Goal: Task Accomplishment & Management: Use online tool/utility

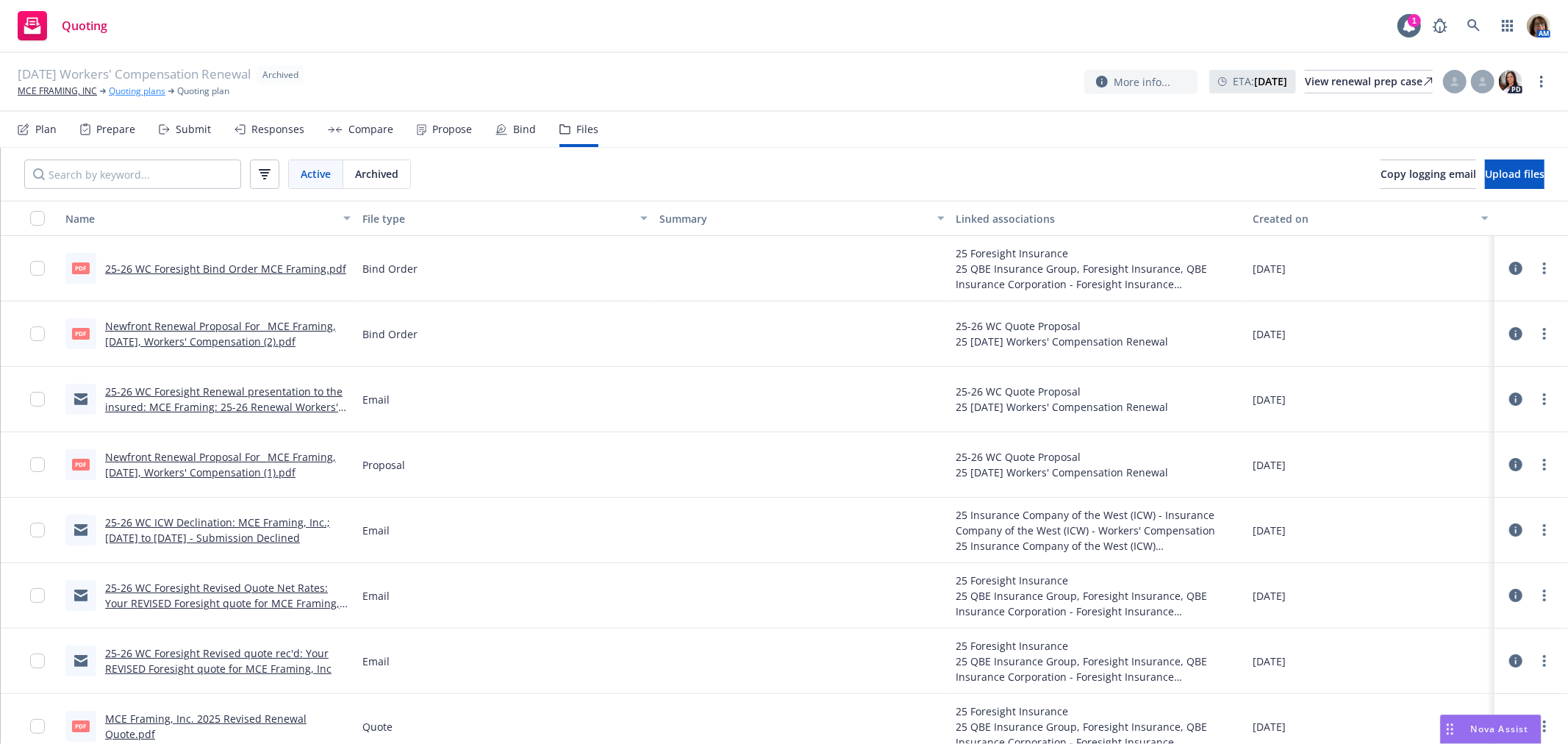
click at [137, 87] on link "Quoting plans" at bounding box center [137, 91] width 57 height 13
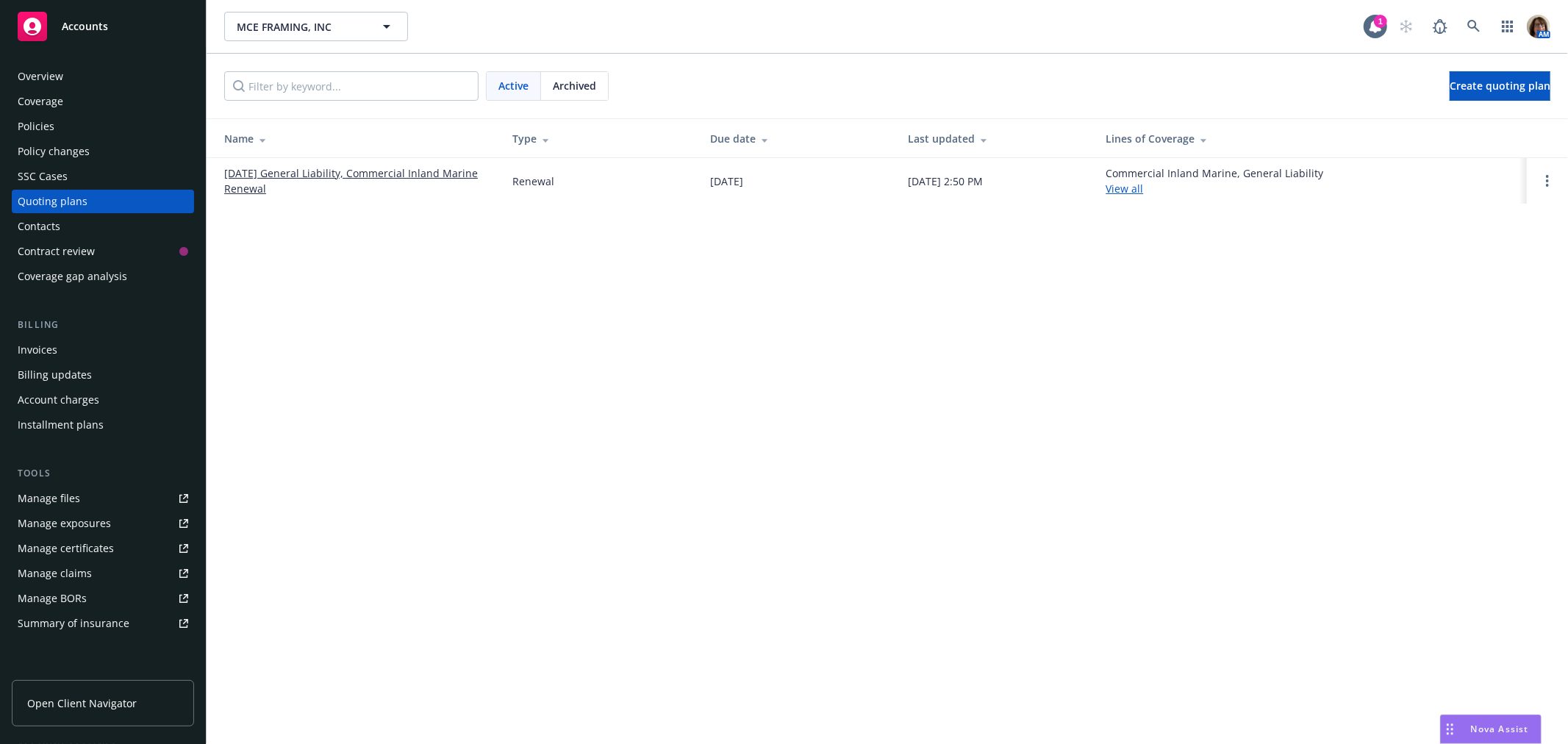
click at [342, 170] on link "08/27/25 General Liability, Commercial Inland Marine Renewal" at bounding box center [356, 180] width 264 height 31
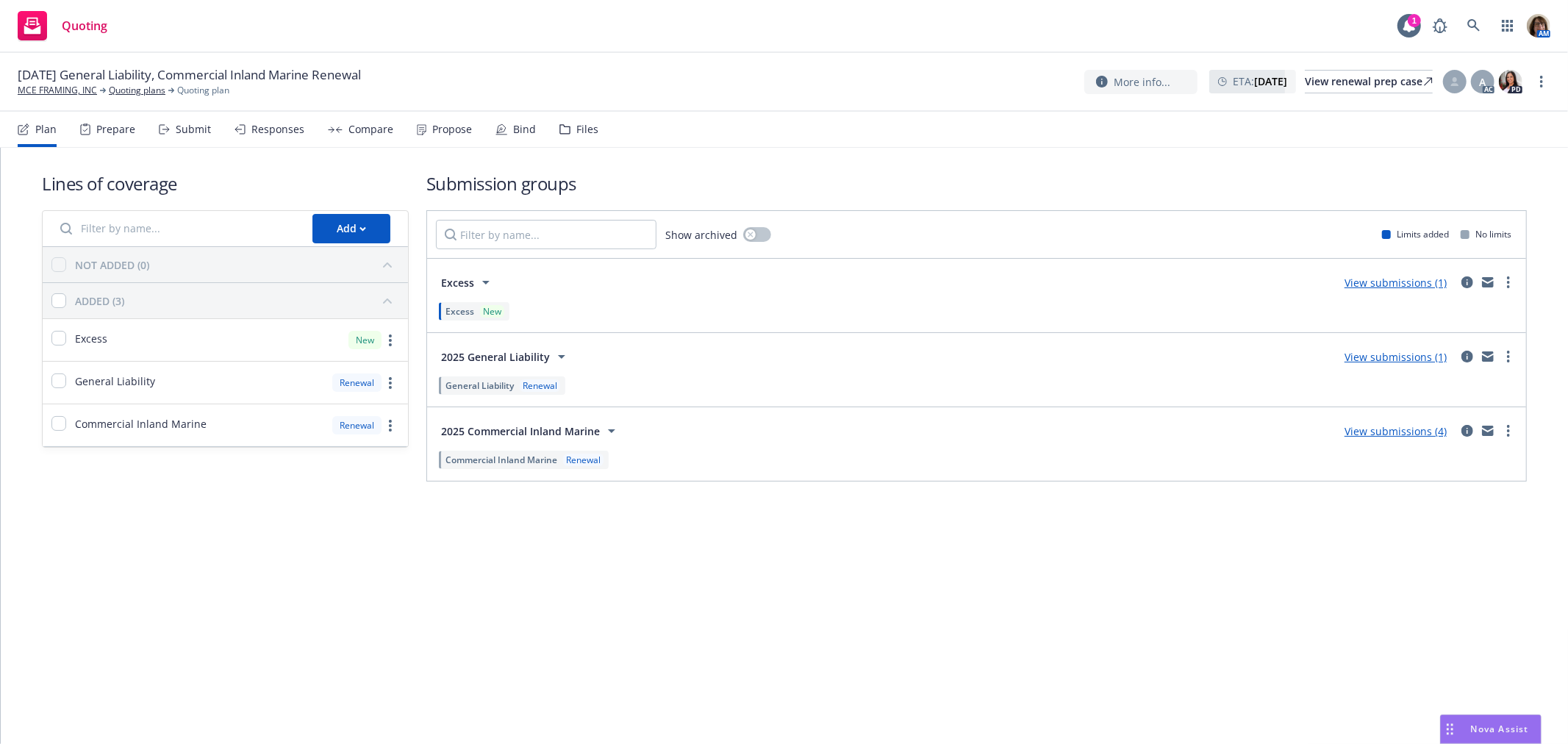
click at [193, 123] on div "Submit" at bounding box center [193, 129] width 35 height 12
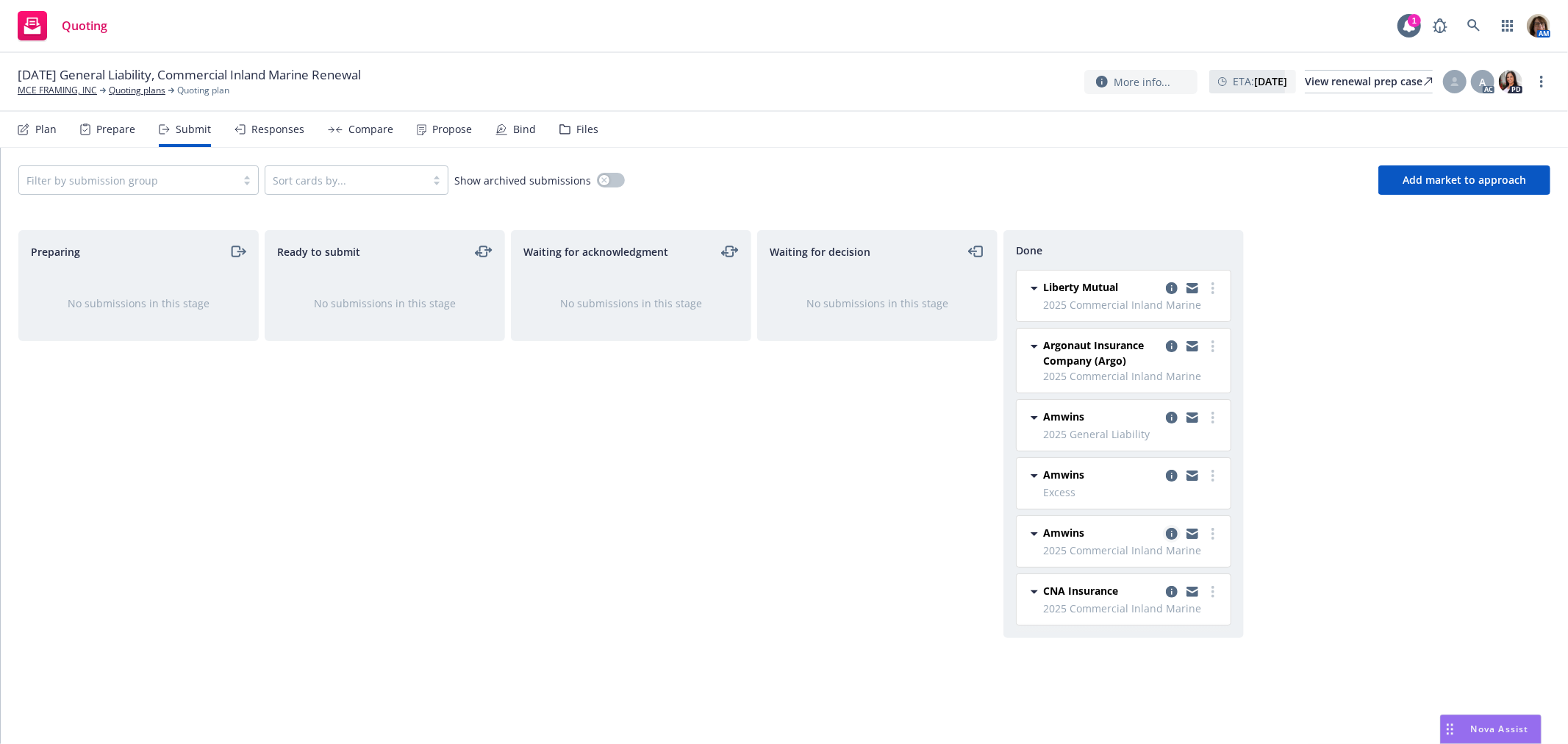
click at [1169, 533] on icon "copy logging email" at bounding box center [1172, 534] width 12 height 12
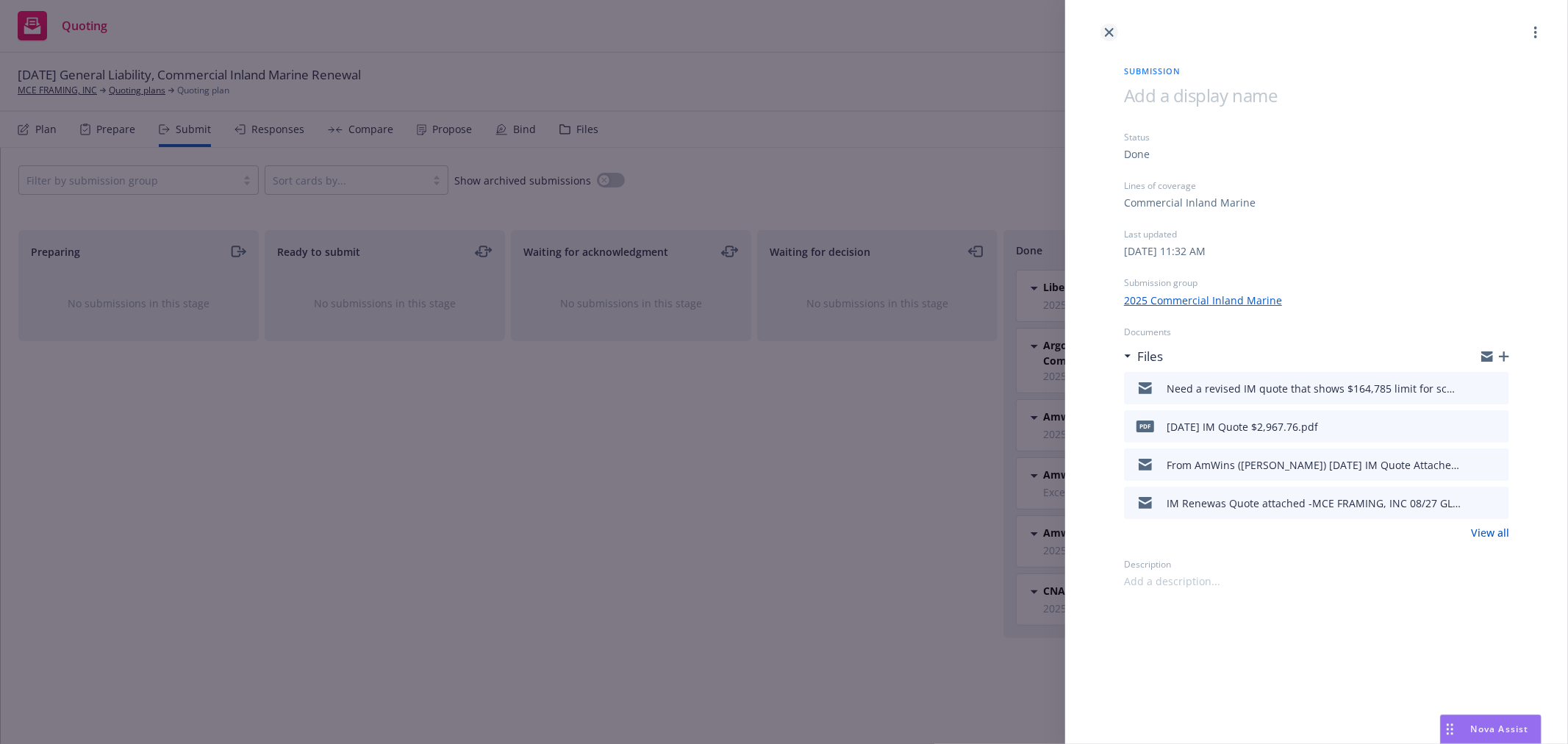
click at [1112, 32] on icon "close" at bounding box center [1109, 32] width 9 height 9
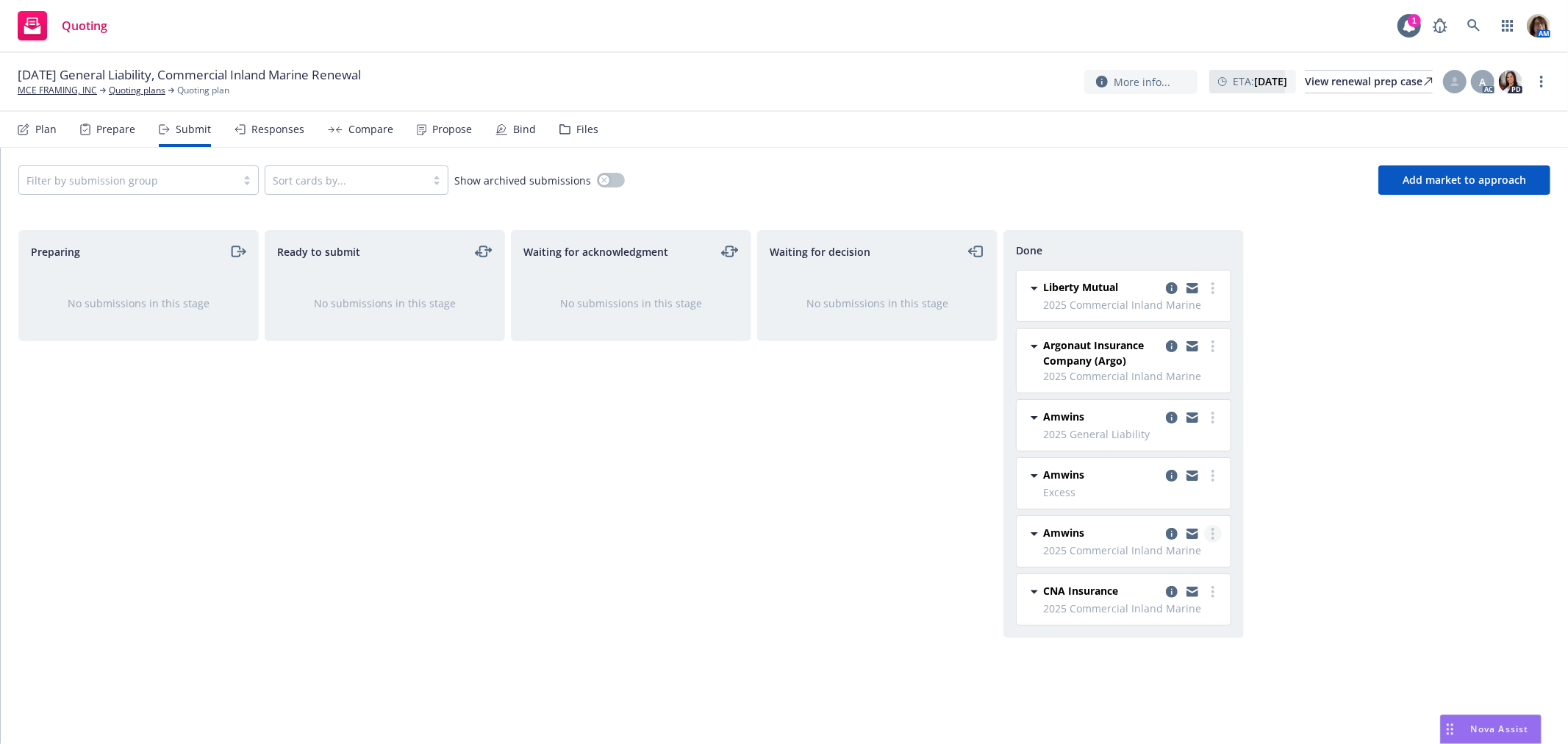
click at [1212, 533] on icon "more" at bounding box center [1214, 534] width 3 height 12
click at [1143, 592] on span "Add accepted decision" at bounding box center [1148, 593] width 147 height 14
select select "12"
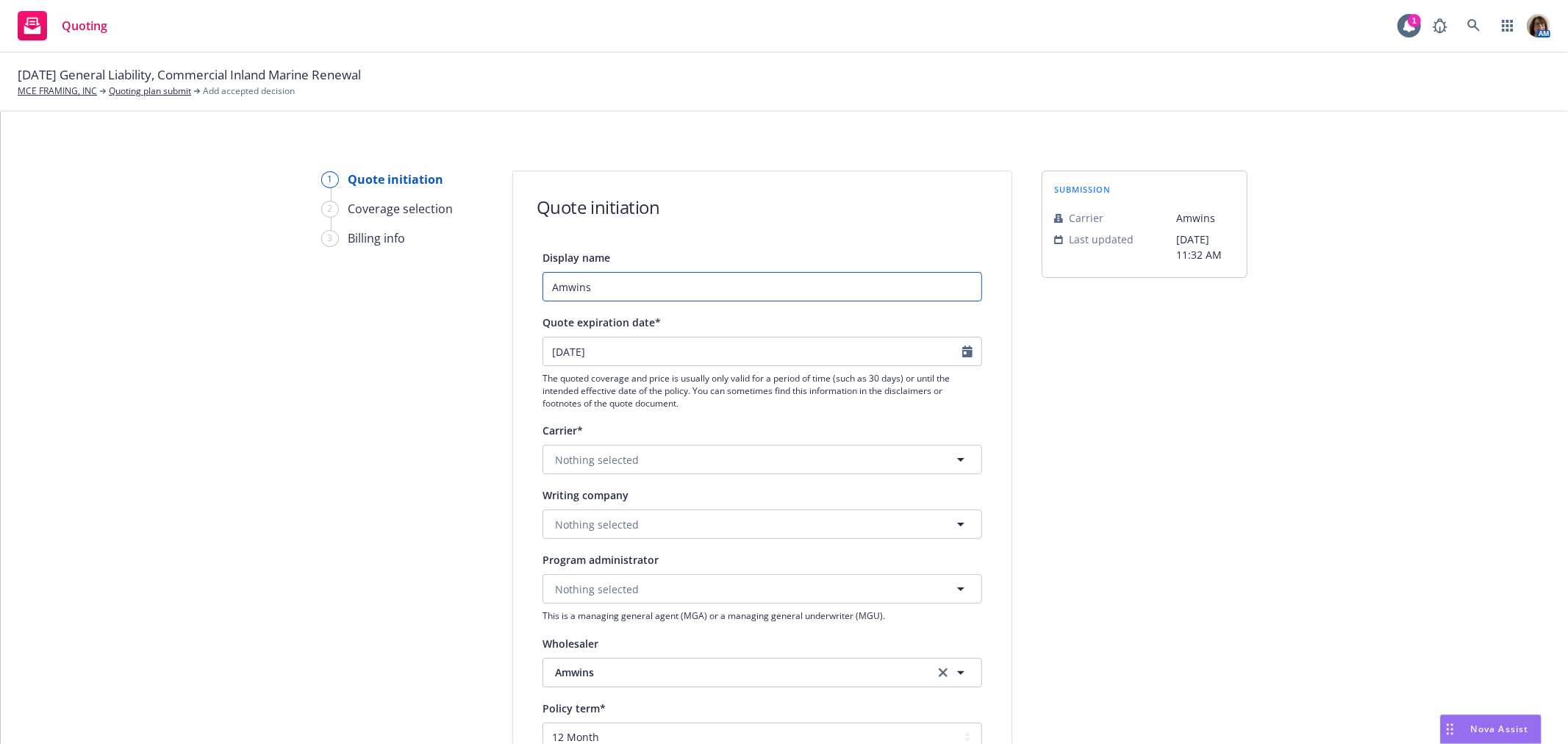
click at [597, 289] on input "Amwins" at bounding box center [761, 286] width 440 height 29
click at [811, 285] on input "Amwins - Revised IM Renewal quote showing $164,785 scheduled equip." at bounding box center [761, 286] width 440 height 29
type input "Amwins - Revised IM Renewal quote showing $164,785 in scheduled equip."
click at [555, 525] on span "Nothing selected" at bounding box center [596, 525] width 83 height 16
click at [544, 537] on button "Nothing selected" at bounding box center [761, 524] width 440 height 29
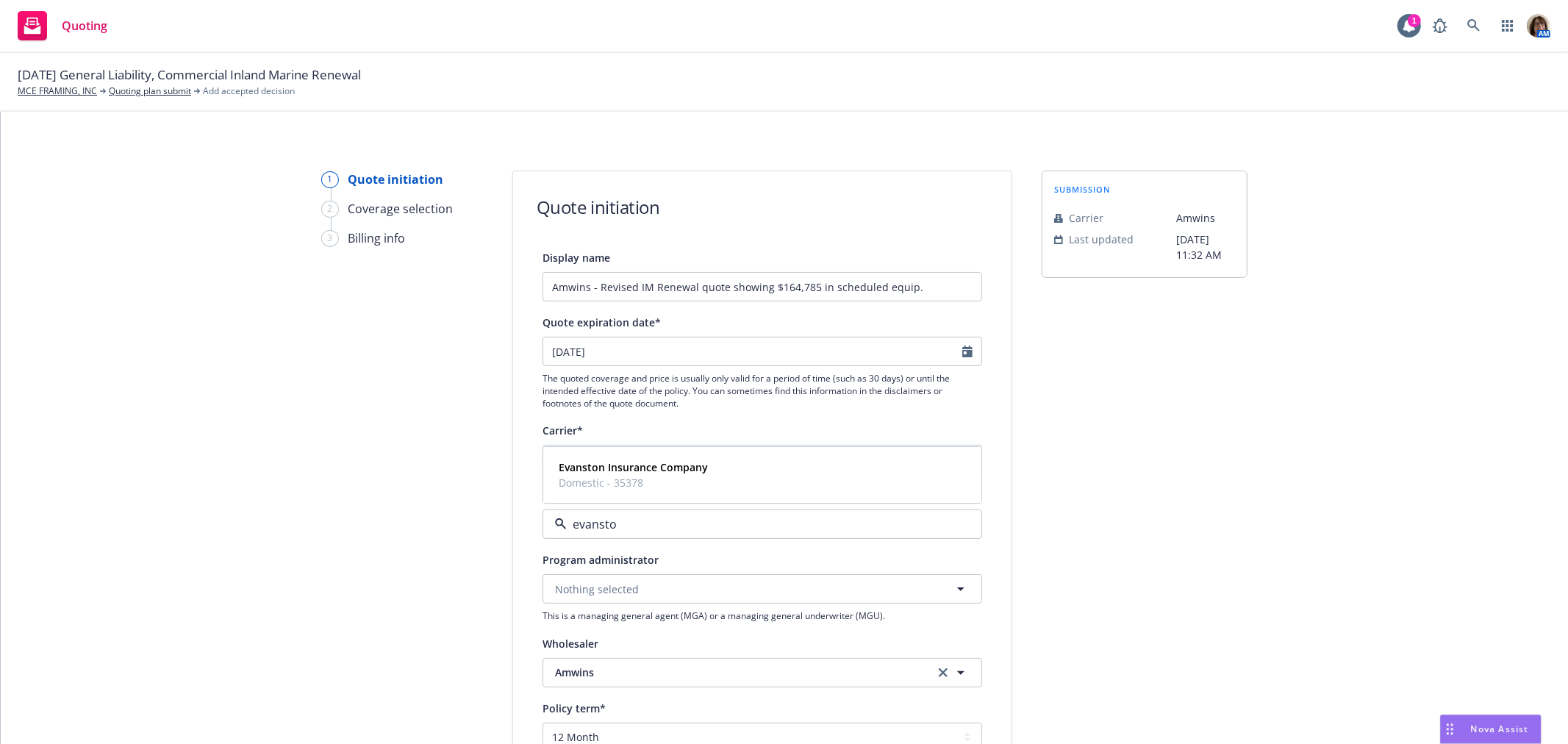
type input "evanston"
click at [586, 468] on strong "Evanston Insurance Company" at bounding box center [633, 468] width 149 height 14
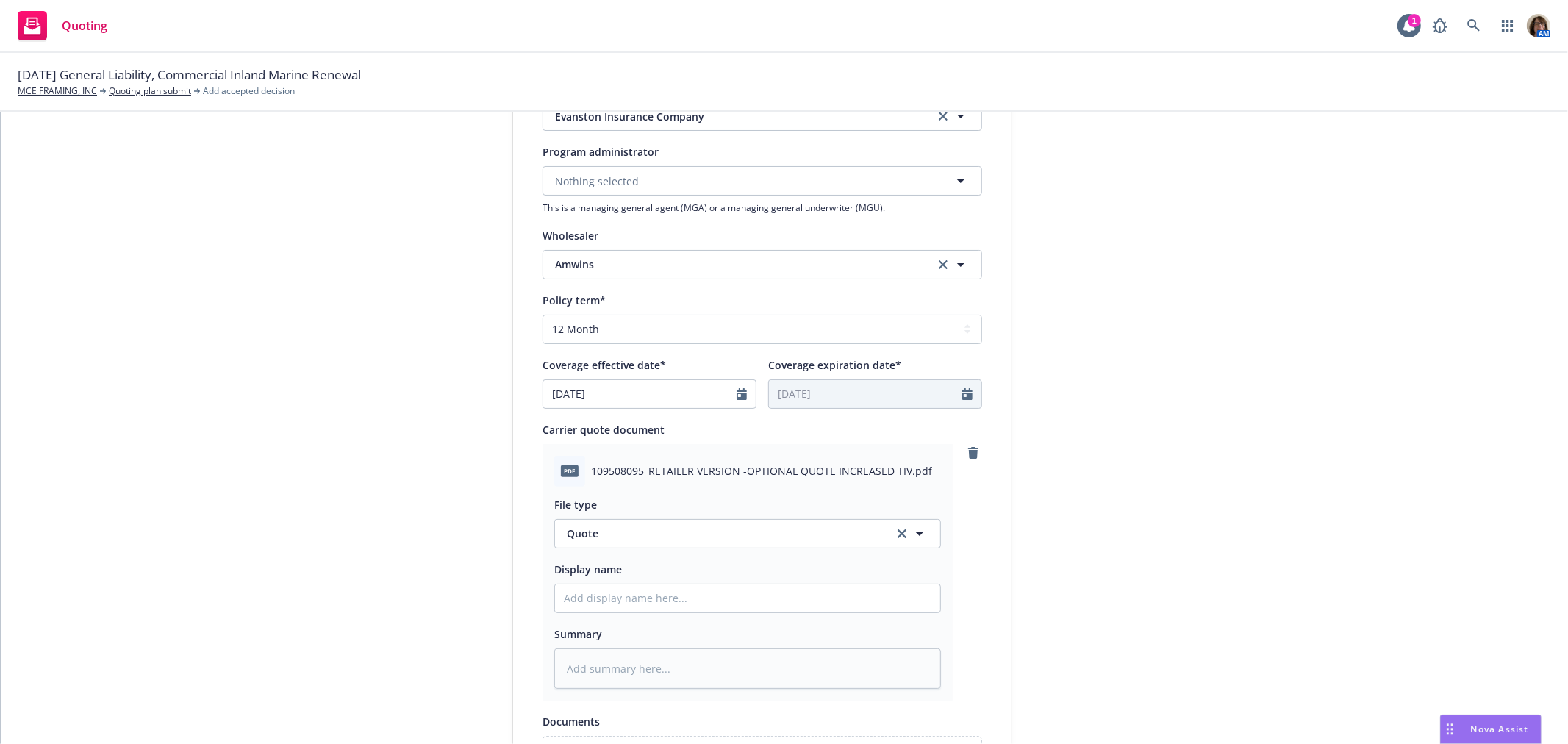
scroll to position [490, 0]
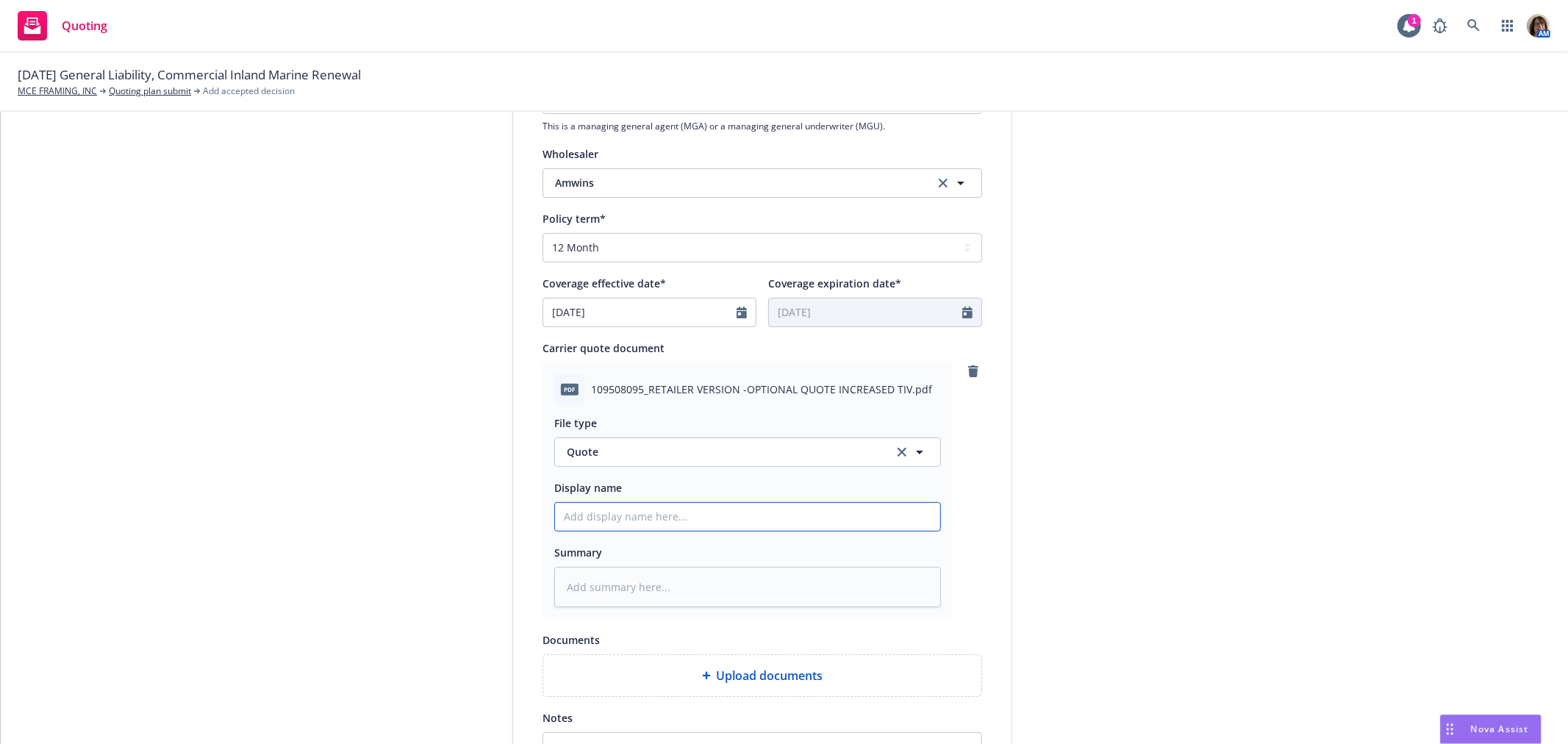
click at [564, 519] on input "Display name" at bounding box center [747, 516] width 385 height 28
type textarea "x"
type input "R"
type textarea "x"
type input "Re"
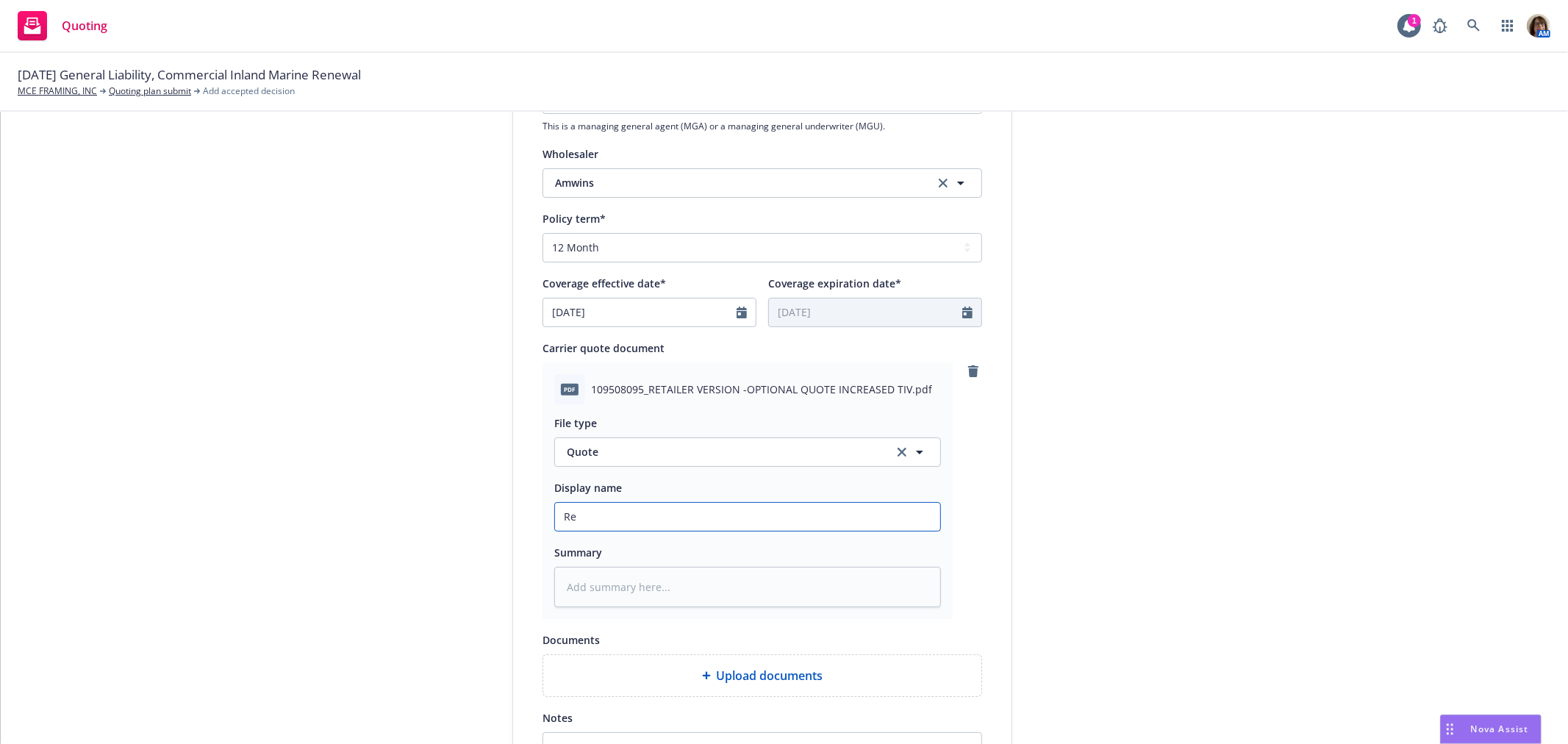
type textarea "x"
type input "Rev"
type textarea "x"
type input "Revi"
type textarea "x"
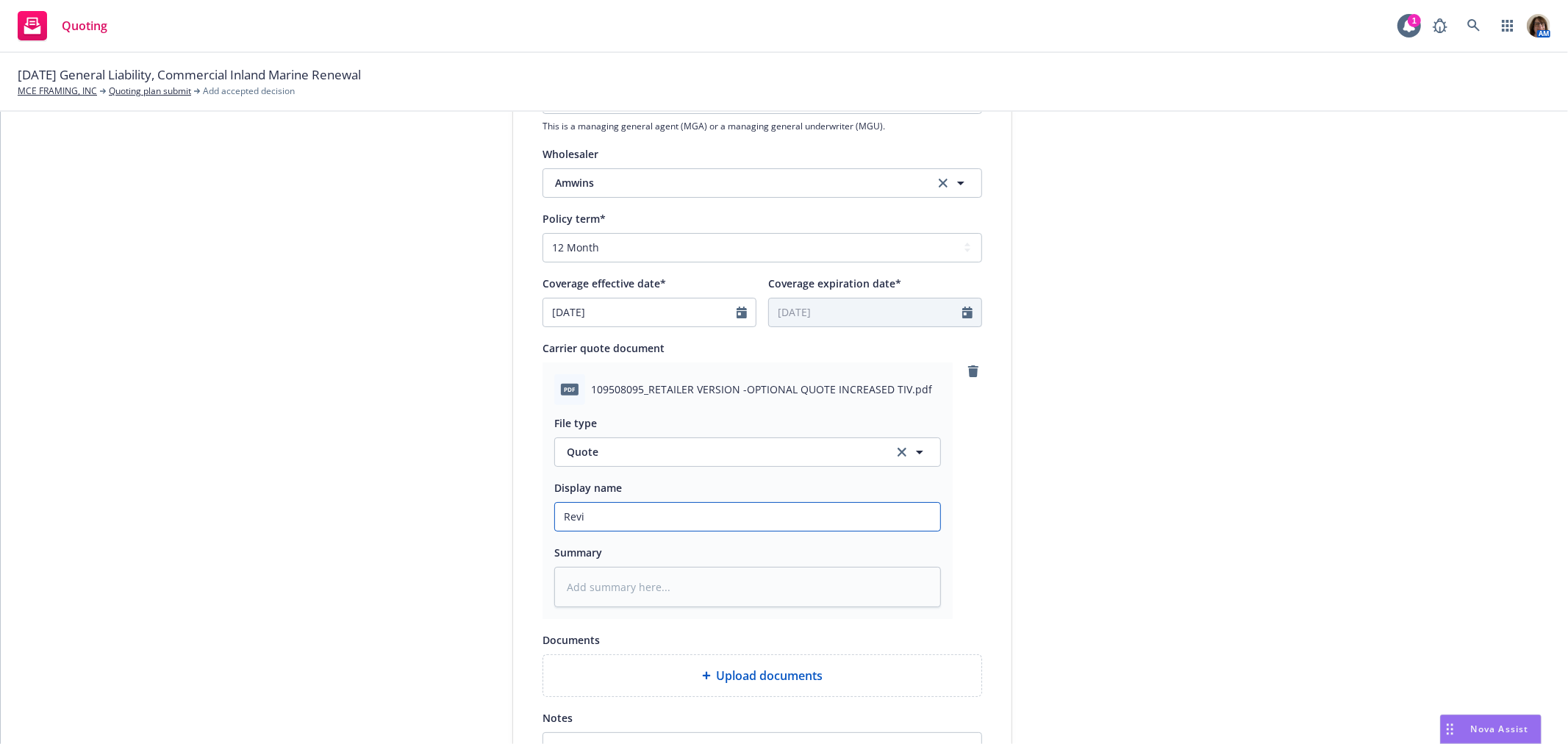
type input "Rev"
type textarea "x"
type input "Re"
type textarea "x"
type input "R"
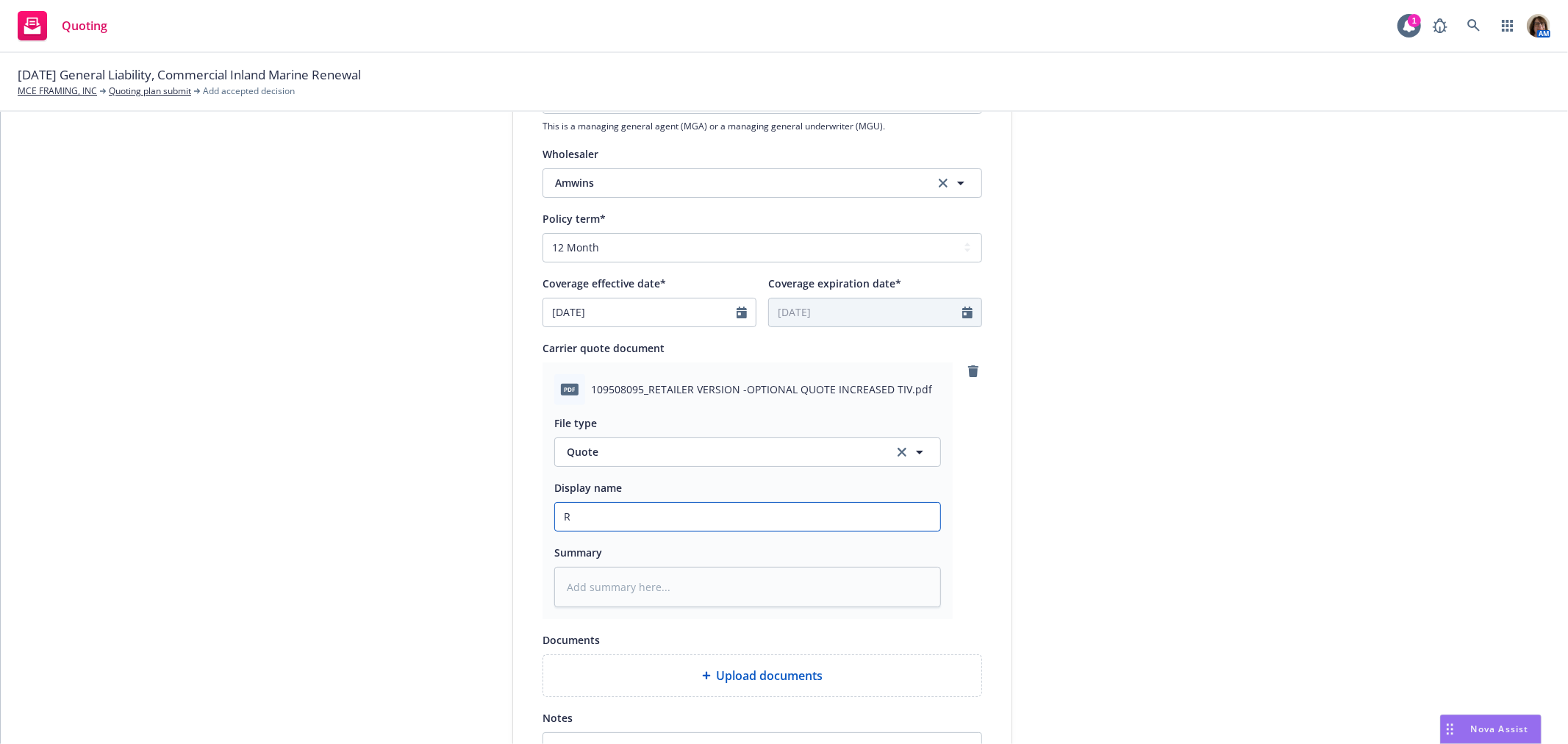
type textarea "x"
type input "8"
type textarea "x"
type input "8/"
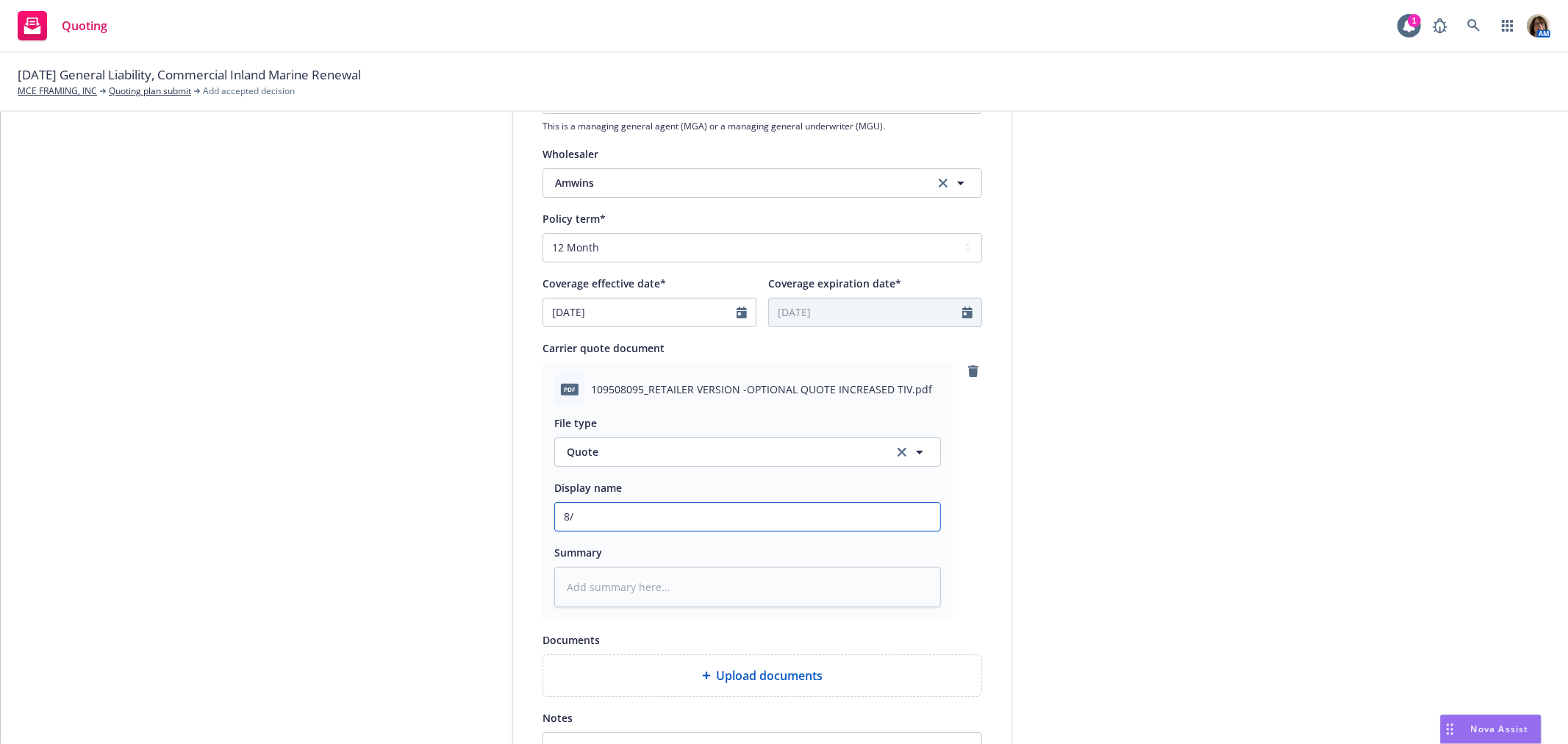
type textarea "x"
type input "8/2"
type textarea "x"
type input "8/27"
type textarea "x"
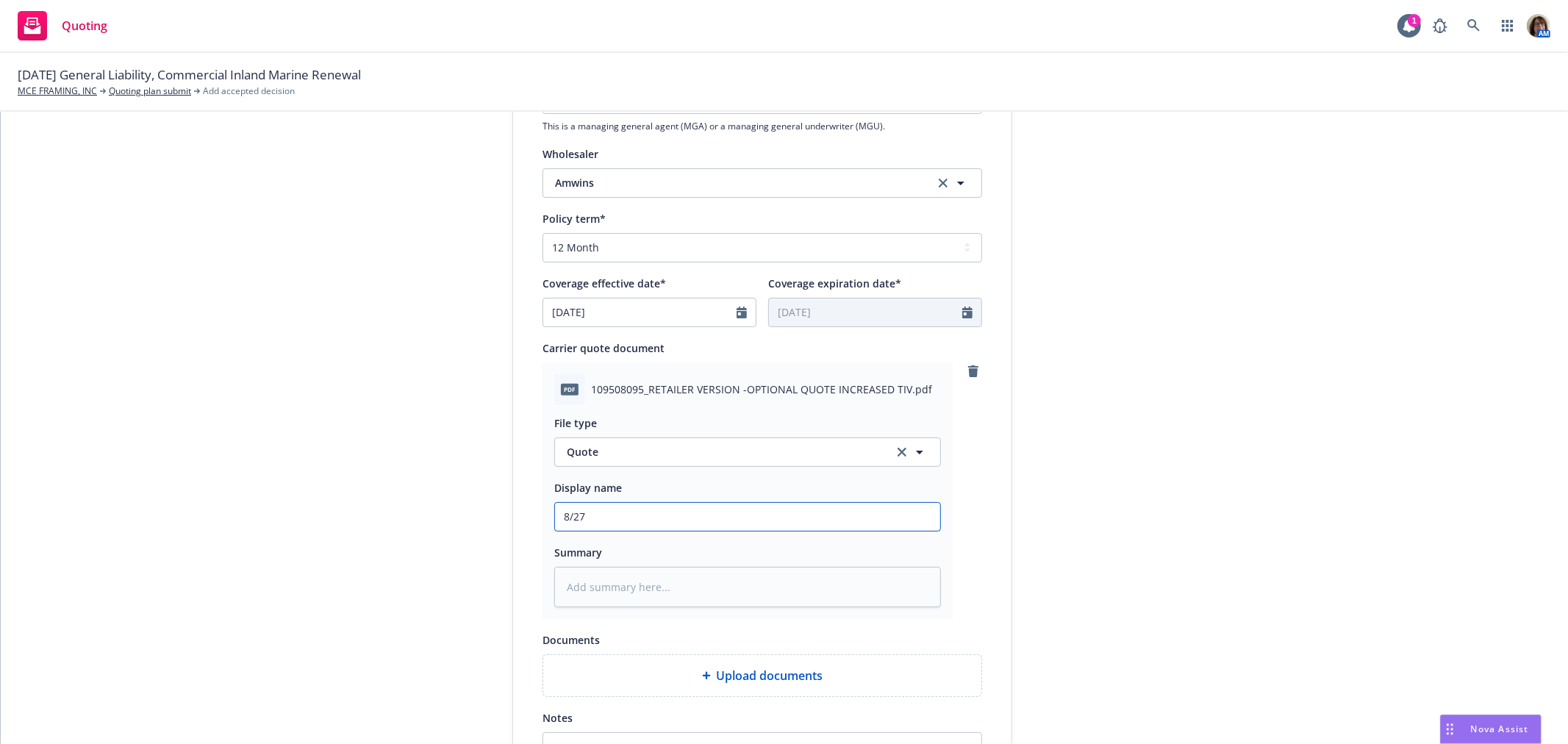
type input "8/27/"
type textarea "x"
type input "8/27/2"
type textarea "x"
type input "8/27/25"
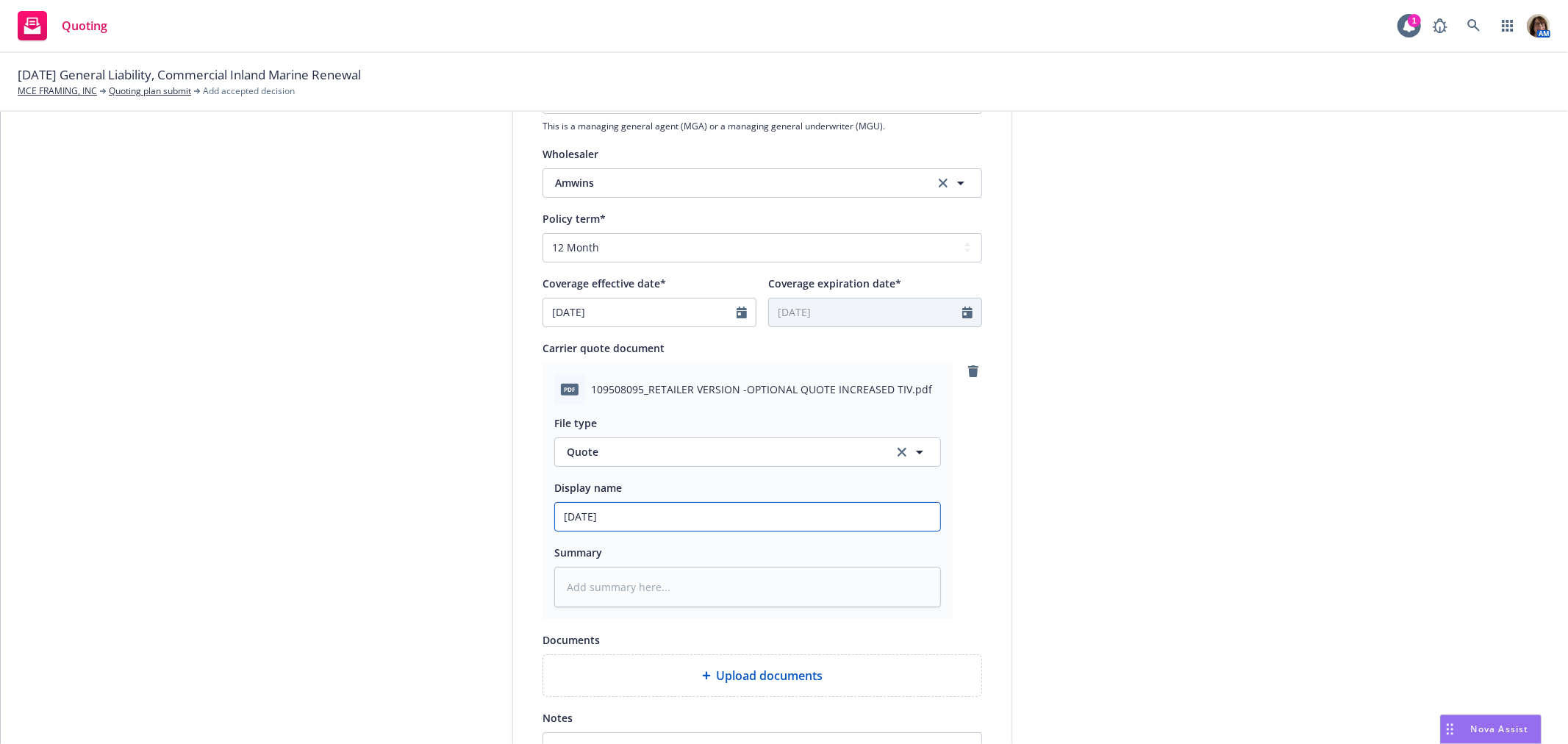
type textarea "x"
type input "8/27/25"
type textarea "x"
type input "8/27/25 R"
type textarea "x"
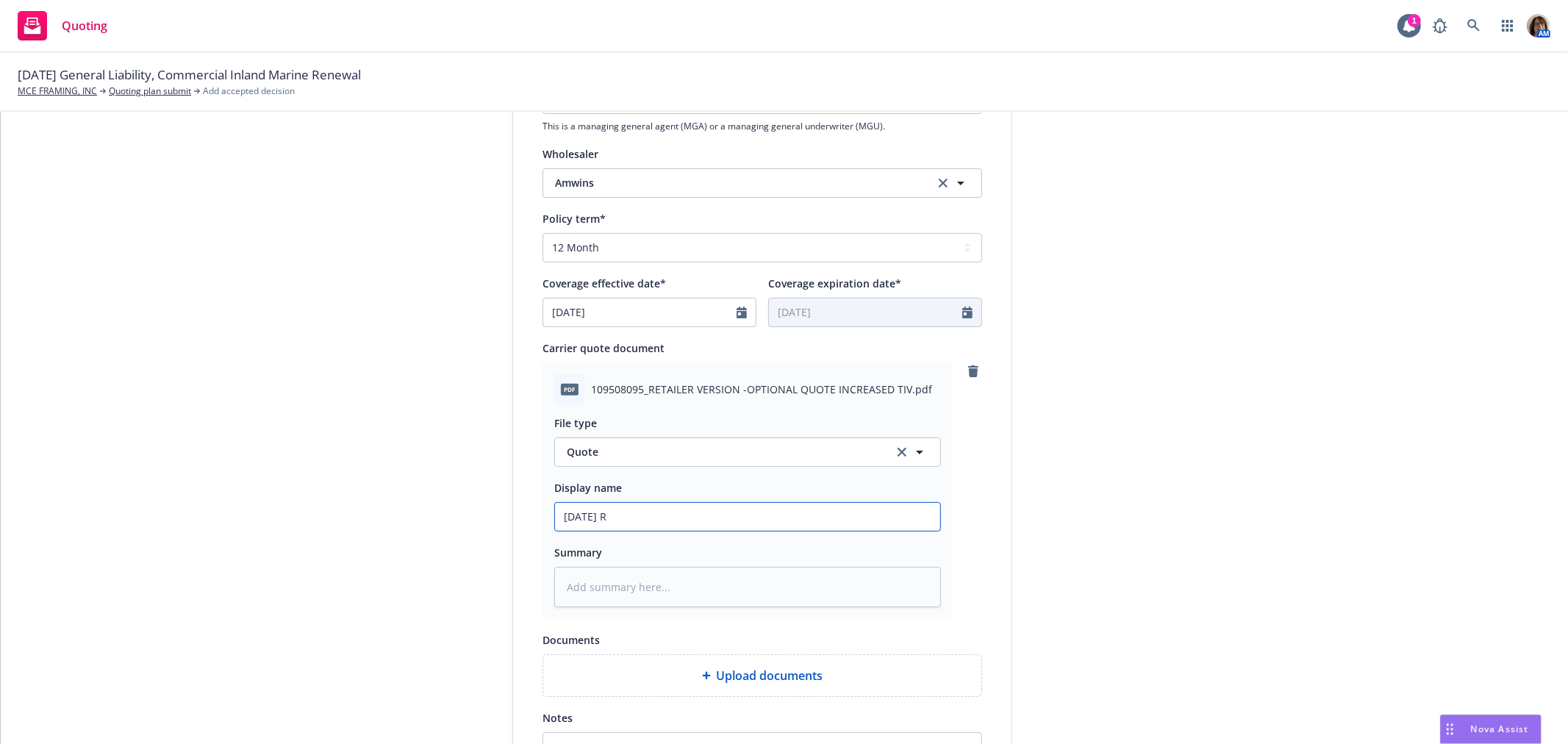
type input "8/27/25 Re"
type textarea "x"
type input "8/27/25 Rev"
type textarea "x"
type input "8/27/25 Revi"
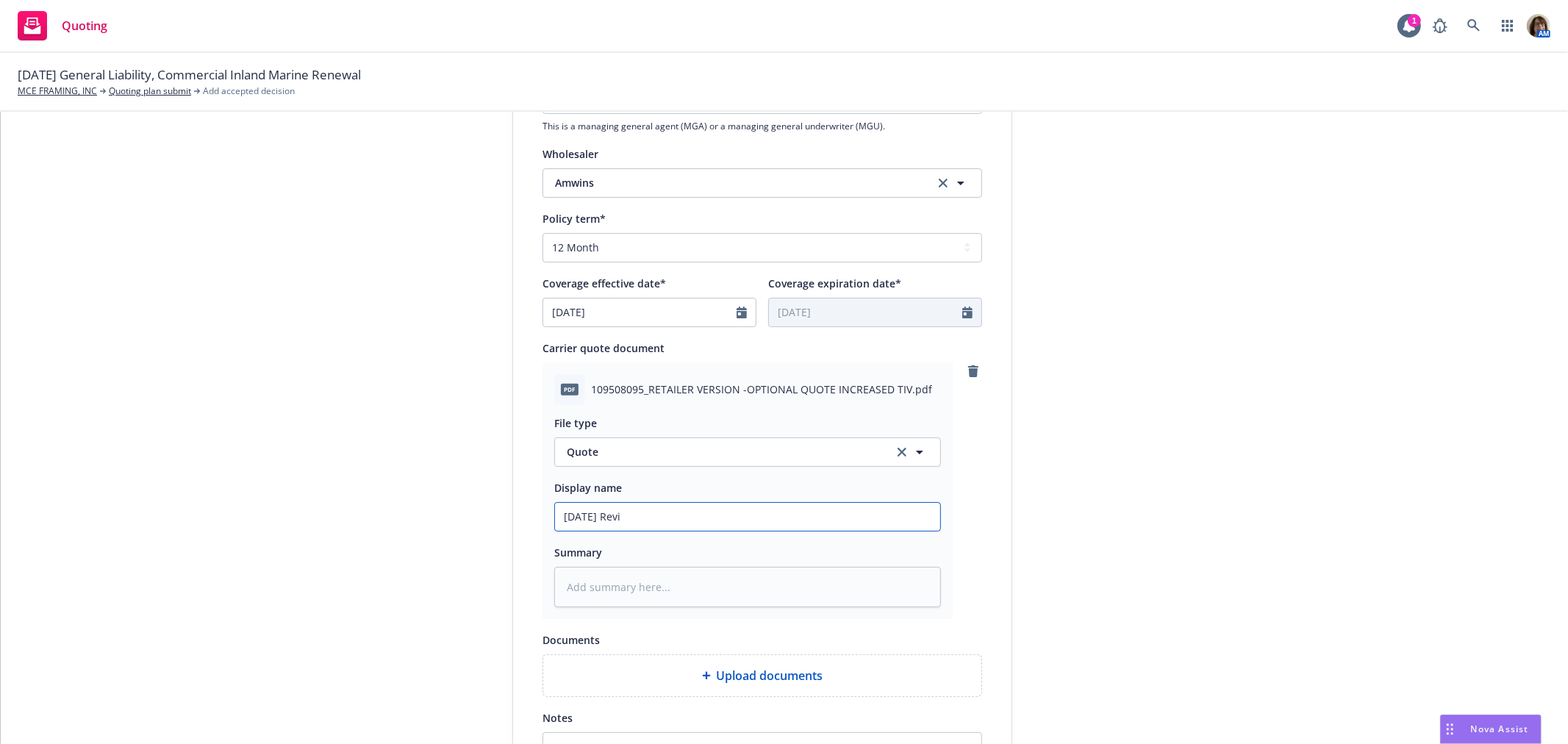
type textarea "x"
type input "8/27/25 Revis"
type textarea "x"
type input "8/27/25 Revise"
type textarea "x"
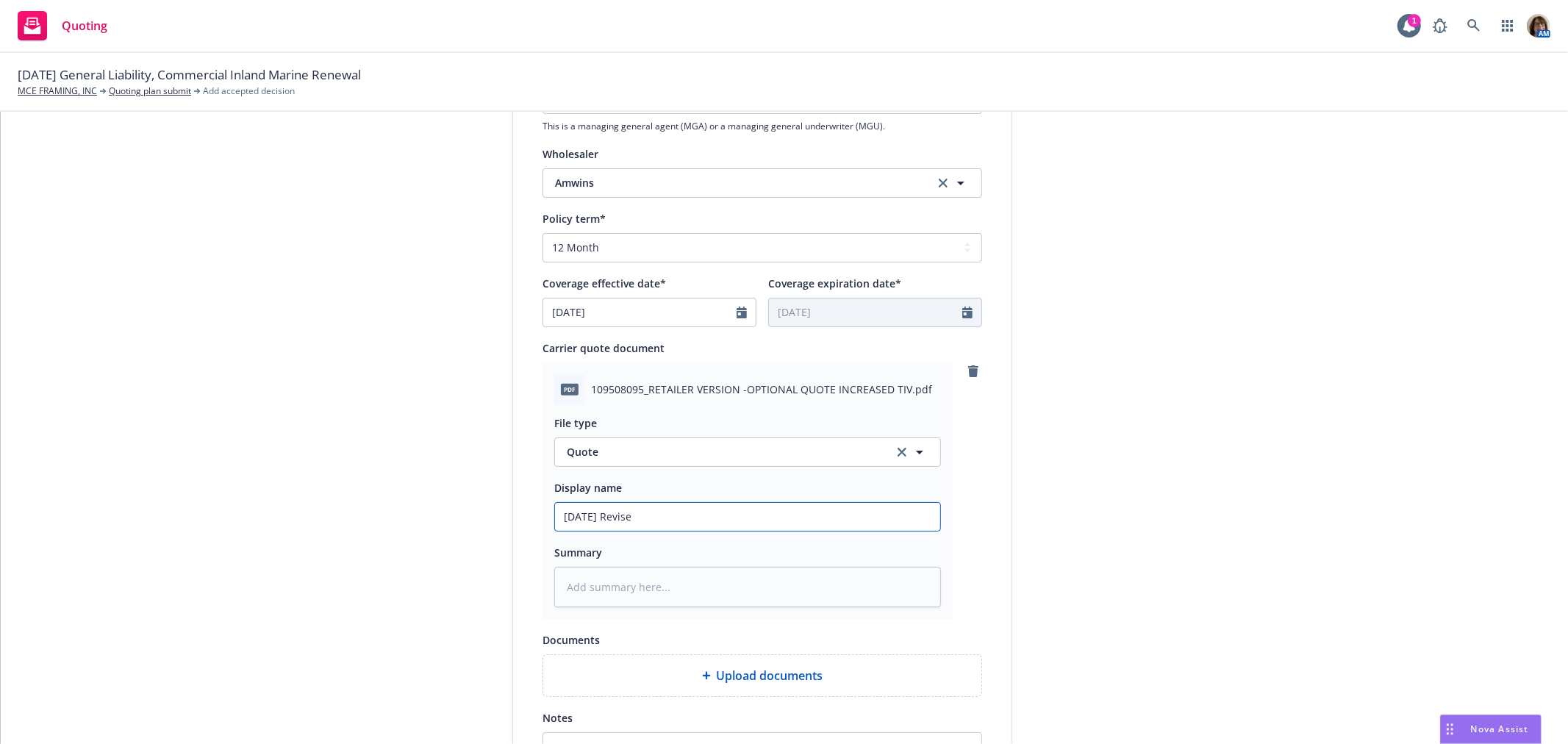
type input "8/27/25 Revised"
type textarea "x"
type input "8/27/25 Revised"
type textarea "x"
type input "8/27/25 Revised I"
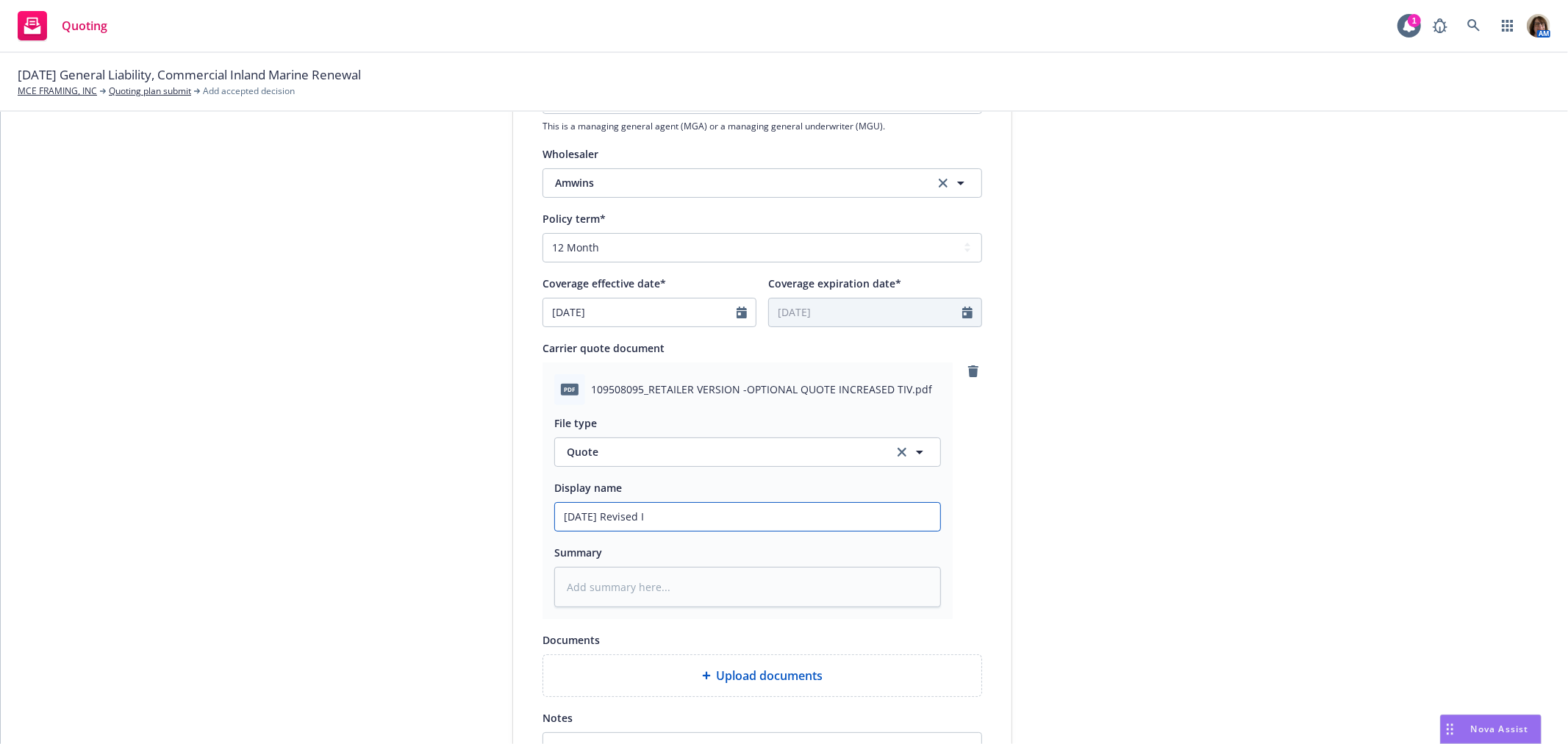
type textarea "x"
type input "8/27/25 Revised IM"
type textarea "x"
type input "8/27/25 Revised IM"
type textarea "x"
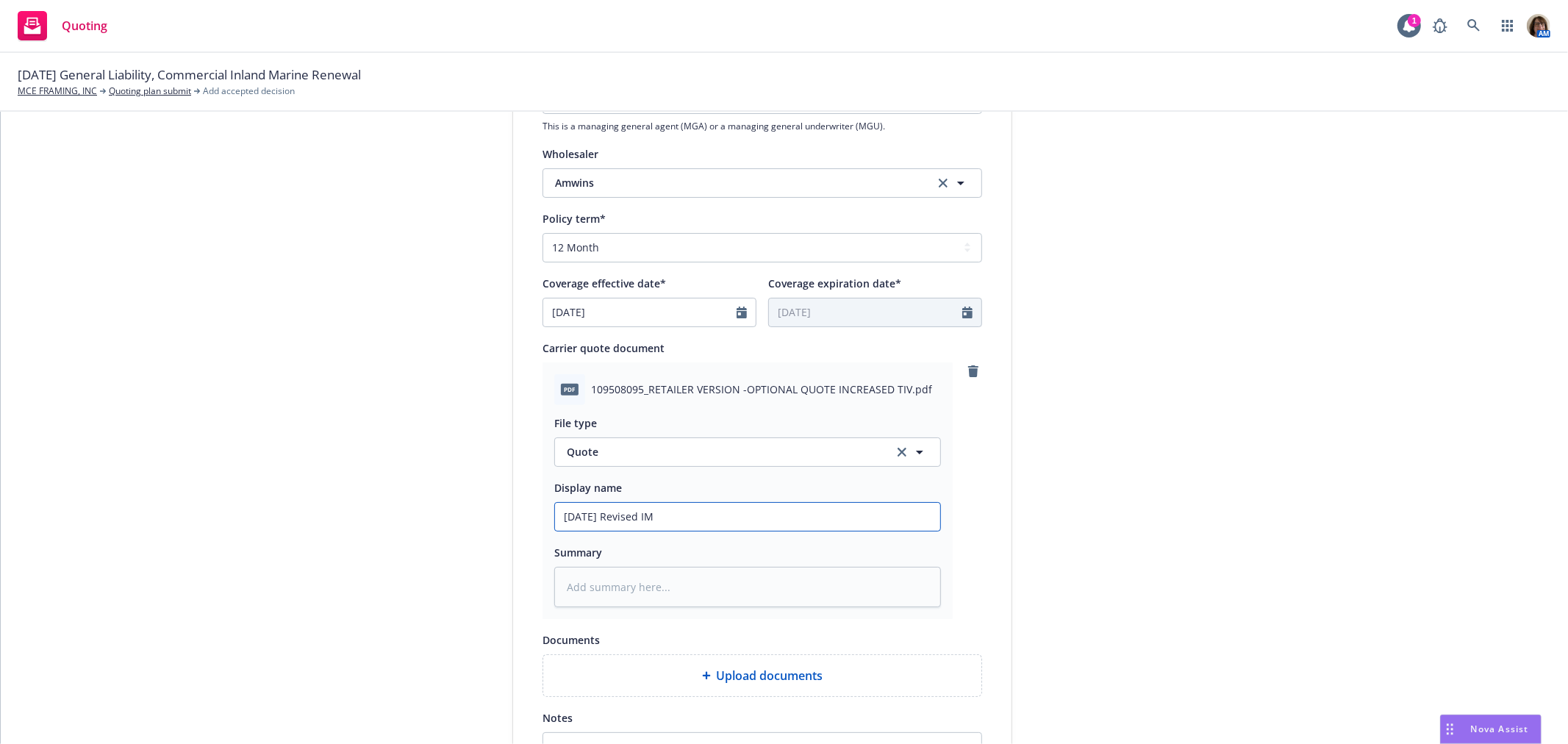
type input "8/27/25 Revised IM Q"
type textarea "x"
type input "8/27/25 Revised IM Qu"
type textarea "x"
type input "8/27/25 Revised IM Quo"
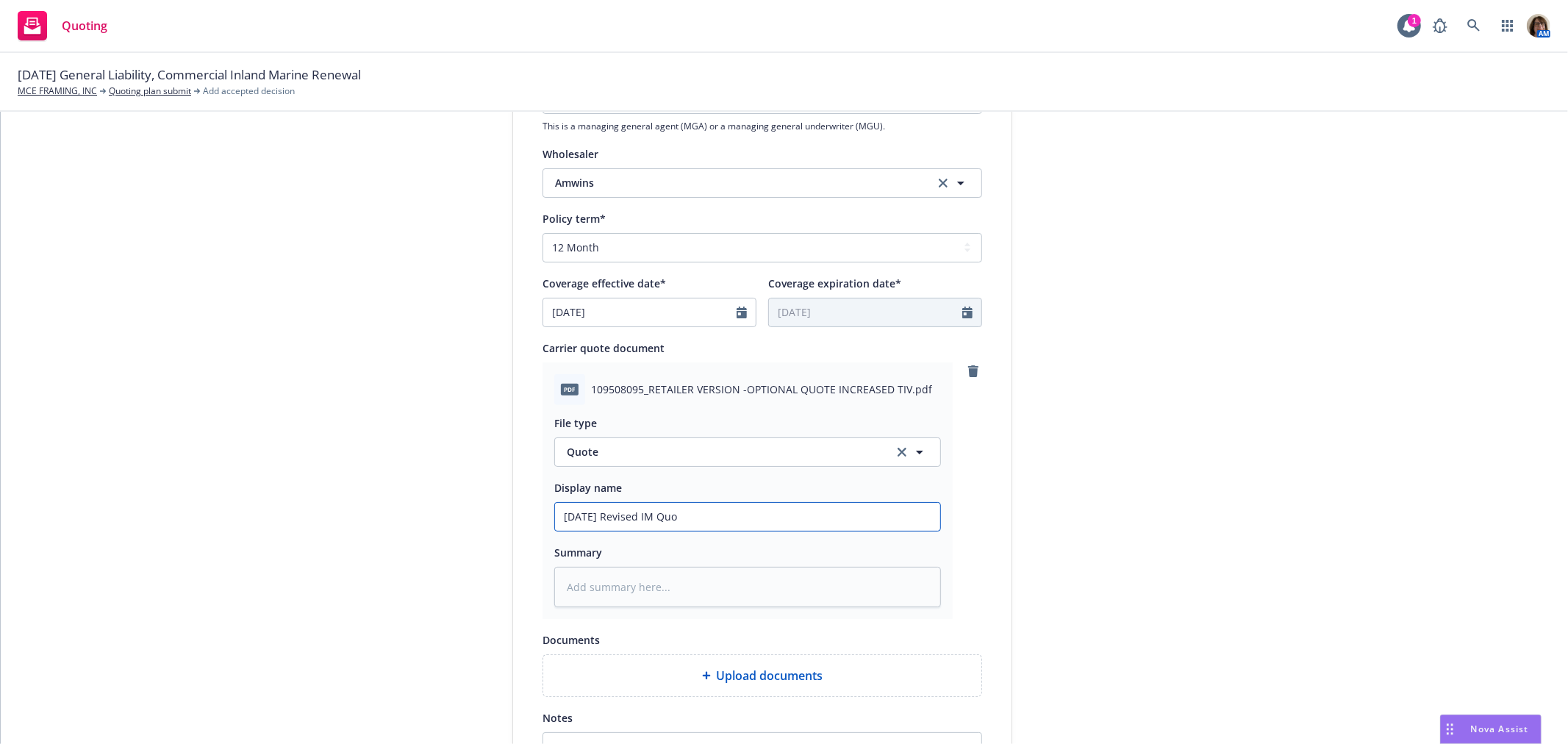
type textarea "x"
type input "8/27/25 Revised IM Quot"
type textarea "x"
type input "8/27/25 Revised IM Quote"
type textarea "x"
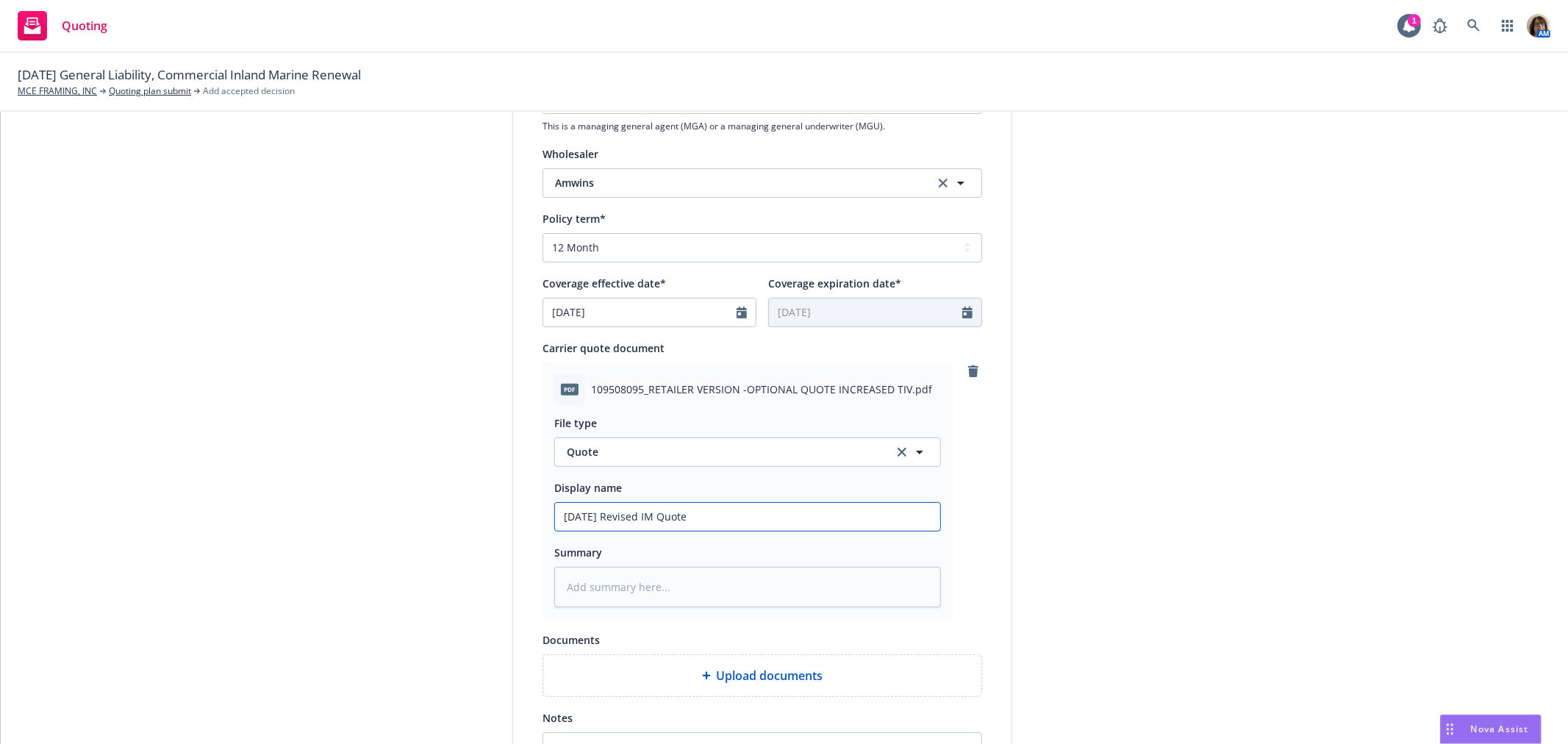
type input "8/27/25 Revised IM Quote"
type textarea "x"
type input "8/27/25 Revised IM Quote f"
type textarea "x"
type input "8/27/25 Revised IM Quote fr"
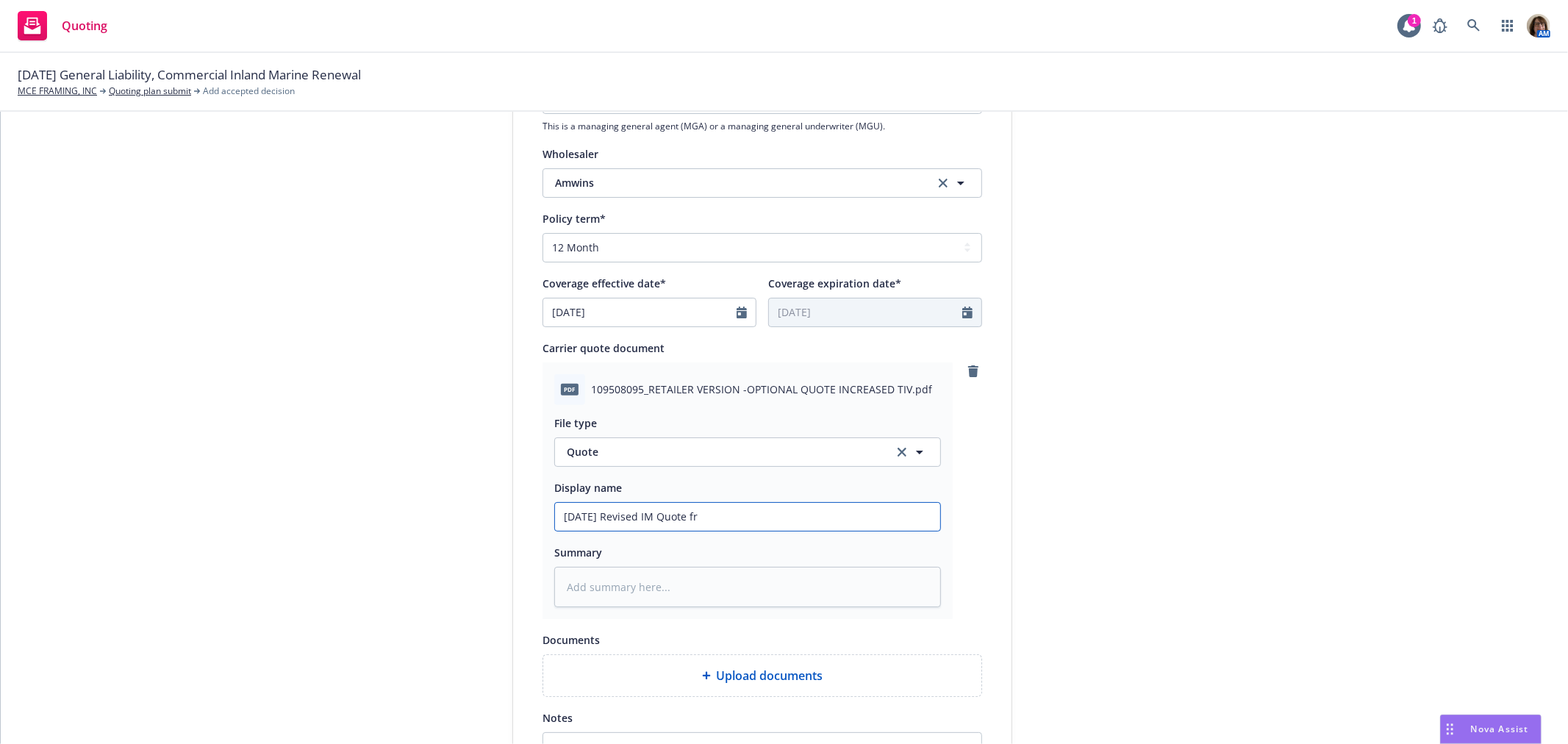
type textarea "x"
type input "8/27/25 Revised IM Quote fro"
type textarea "x"
type input "8/27/25 Revised IM Quote from"
type textarea "x"
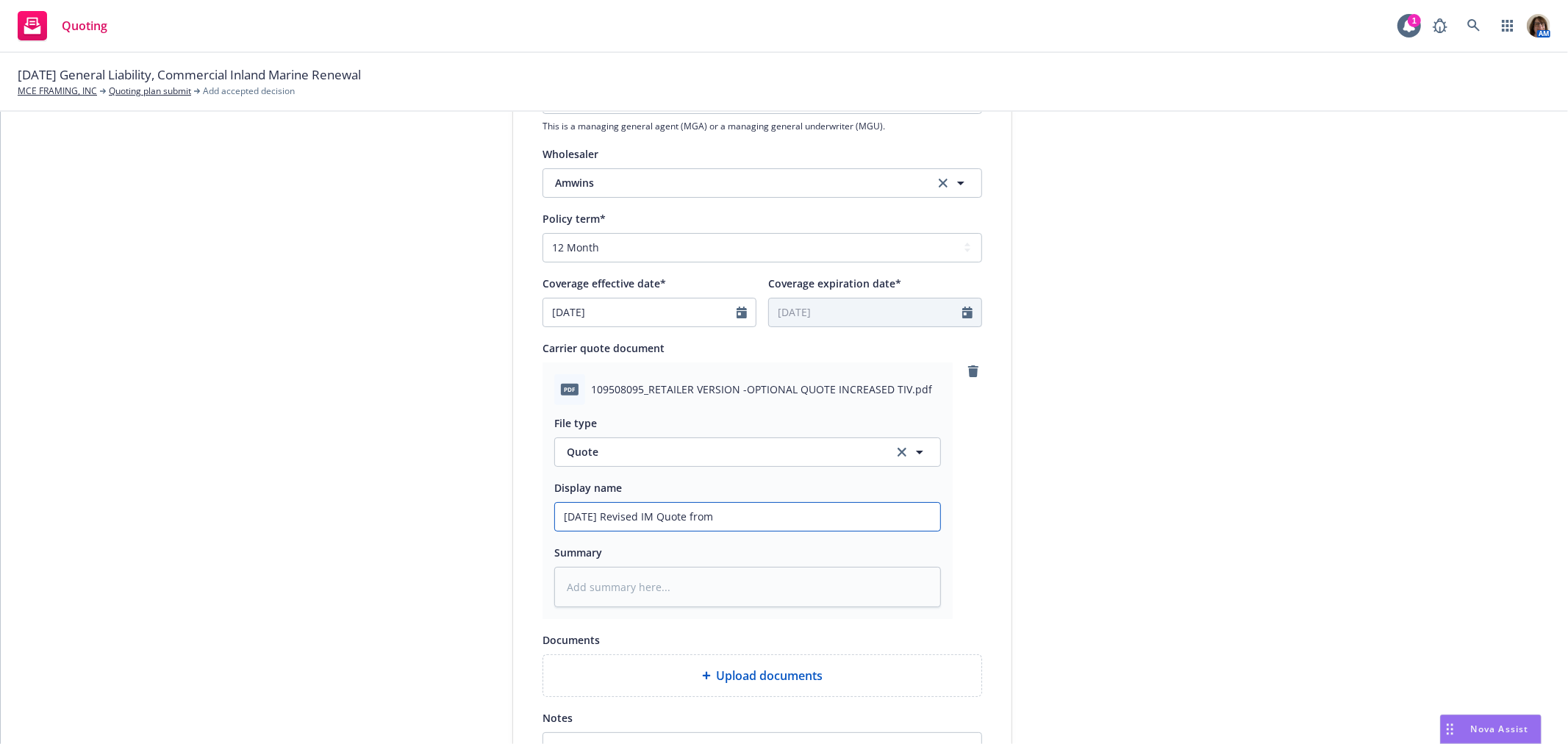
type input "8/27/25 Revised IM Quote from"
type textarea "x"
type input "8/27/25 Revised IM Quote from E"
type textarea "x"
type input "8/27/25 Revised IM Quote from Ev"
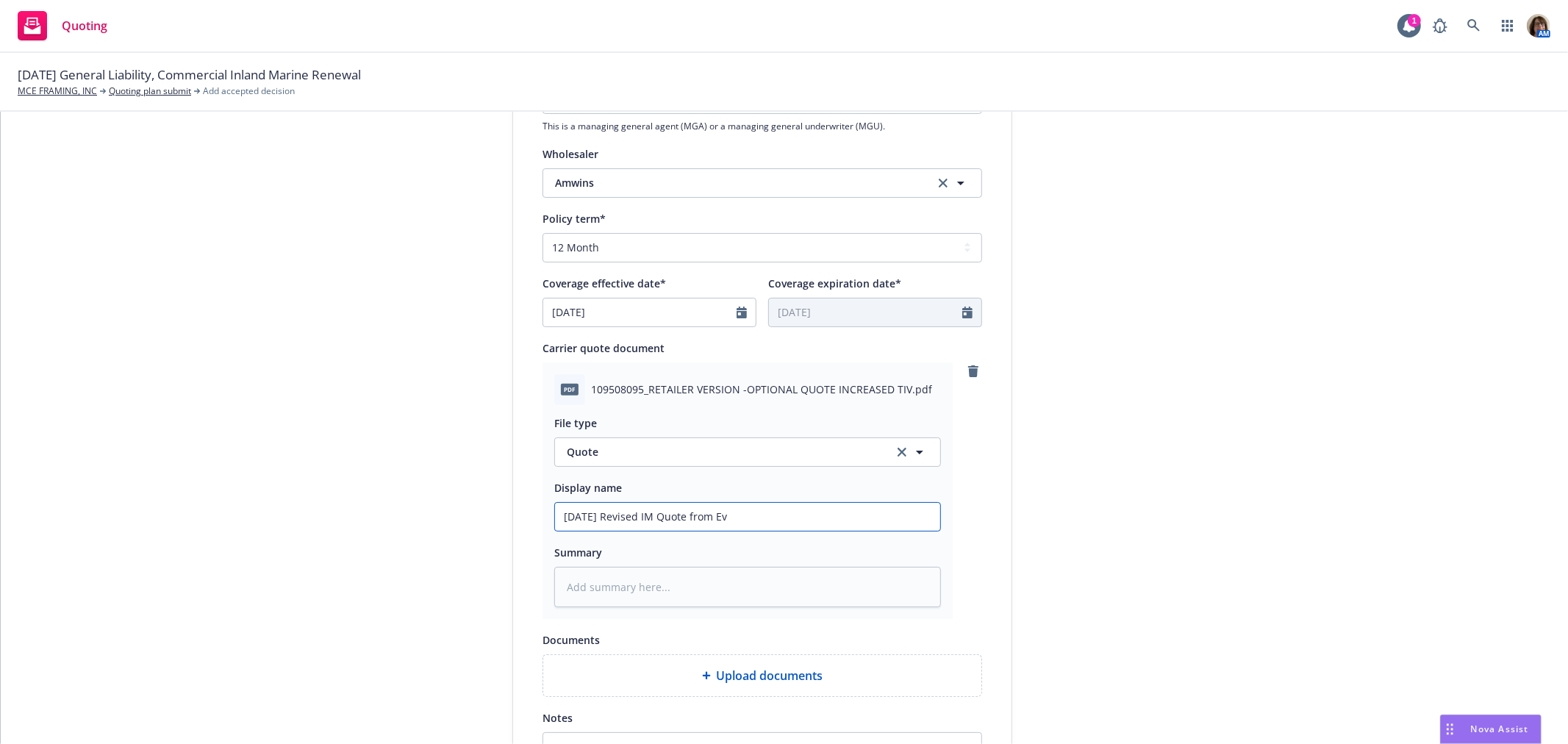
type textarea "x"
type input "8/27/25 Revised IM Quote from Eva"
type textarea "x"
type input "8/27/25 Revised IM Quote from Evan"
type textarea "x"
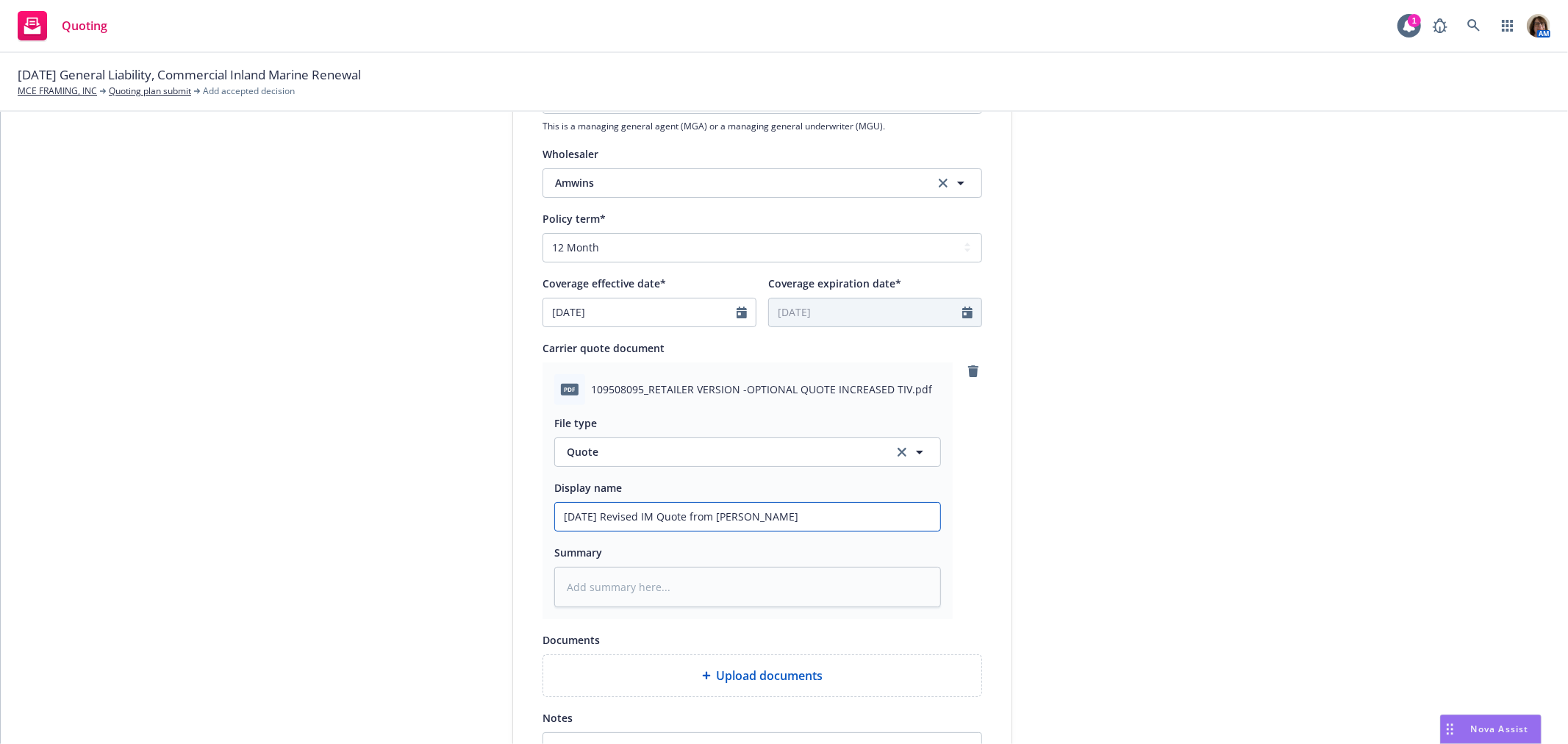
type input "8/27/25 Revised IM Quote from Evans"
type textarea "x"
type input "8/27/25 Revised IM Quote from Evansto"
type textarea "x"
type input "8/27/25 Revised IM Quote from Evanston"
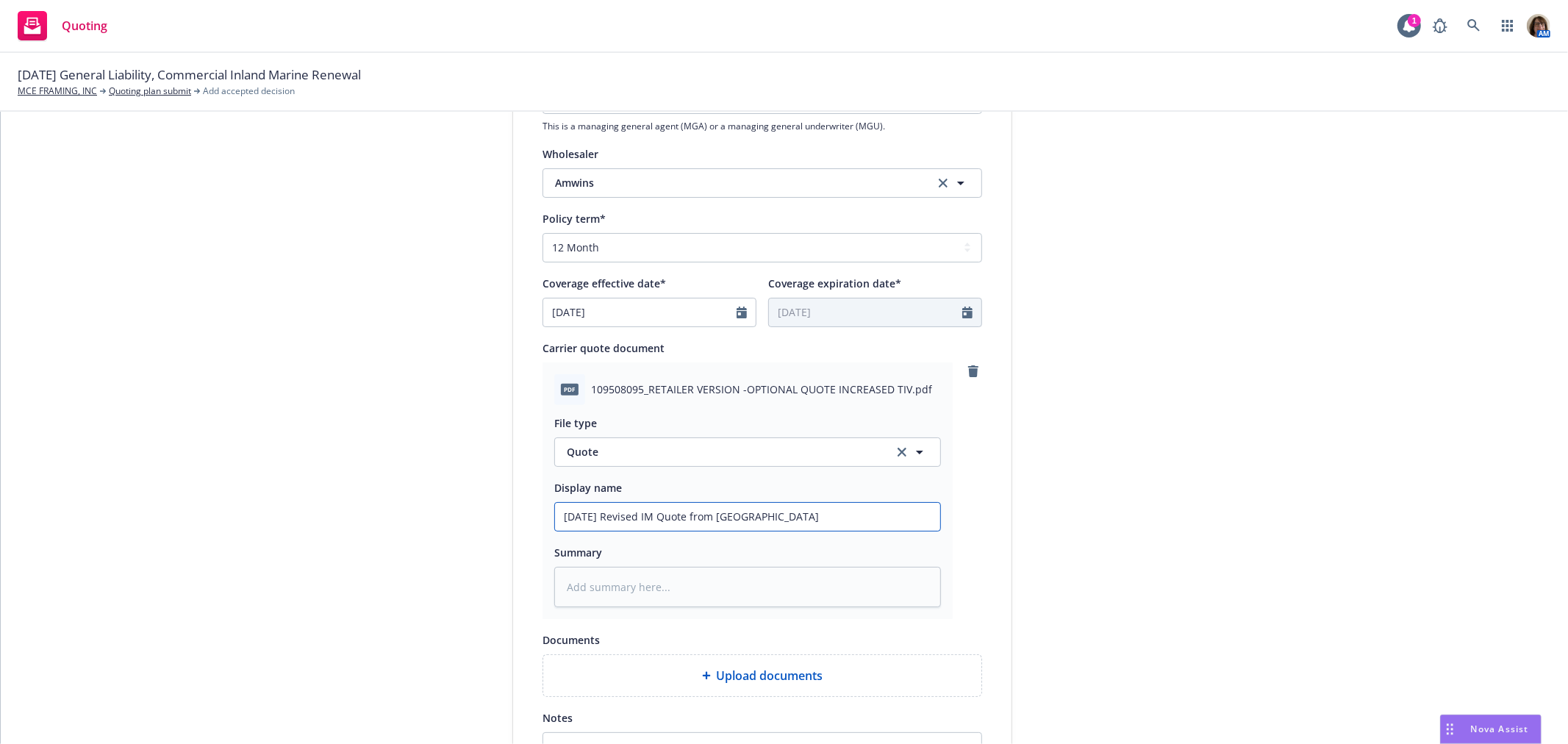
type textarea "x"
type input "8/27/25 Revised IM Quote from Evanston"
type textarea "x"
type input "8/27/25 Revised IM Quote from Evanston ("
type textarea "x"
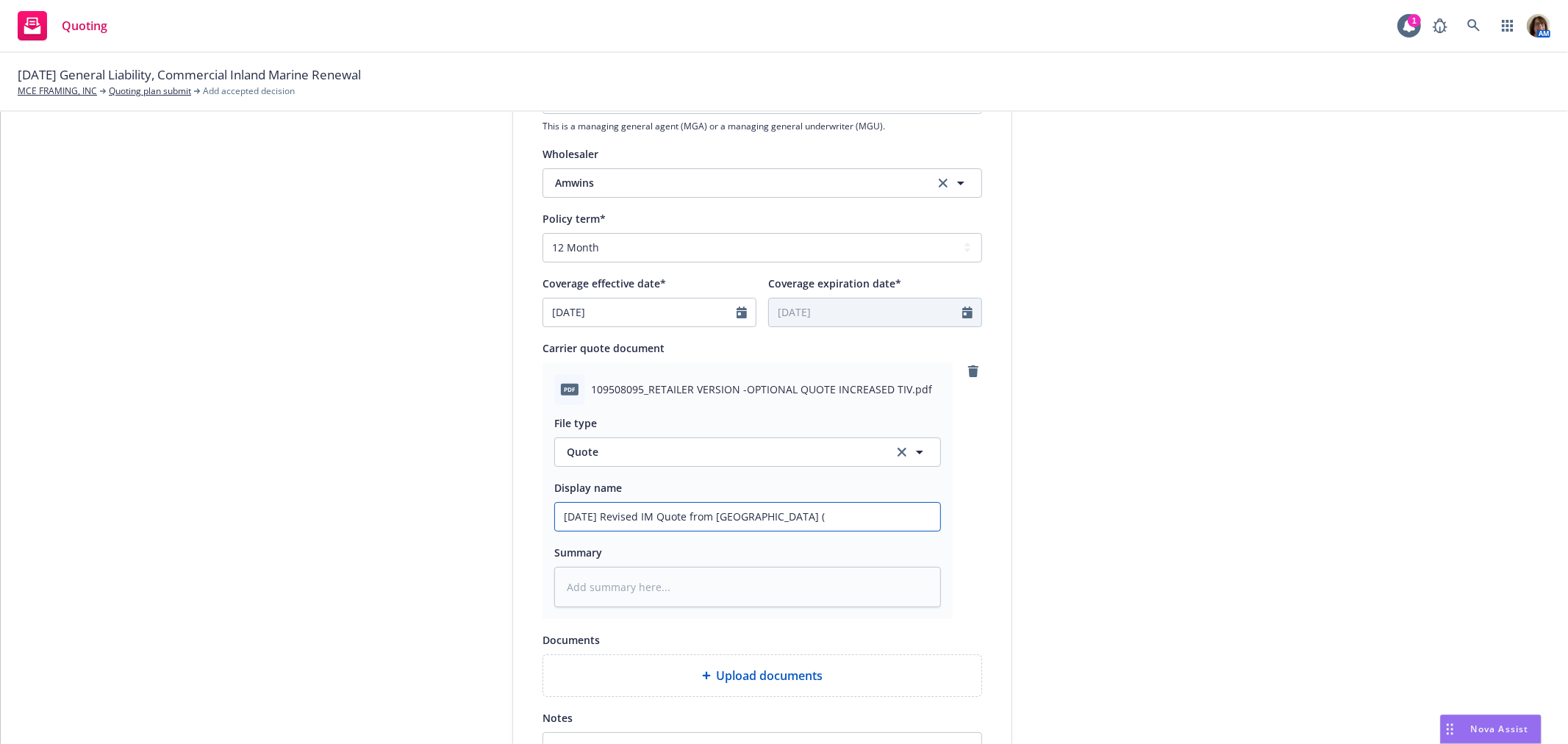
type input "8/27/25 Revised IM Quote from Evanston (M"
type textarea "x"
type input "8/27/25 Revised IM Quote from Evanston (Ma"
type textarea "x"
type input "8/27/25 Revised IM Quote from Evanston (Mar"
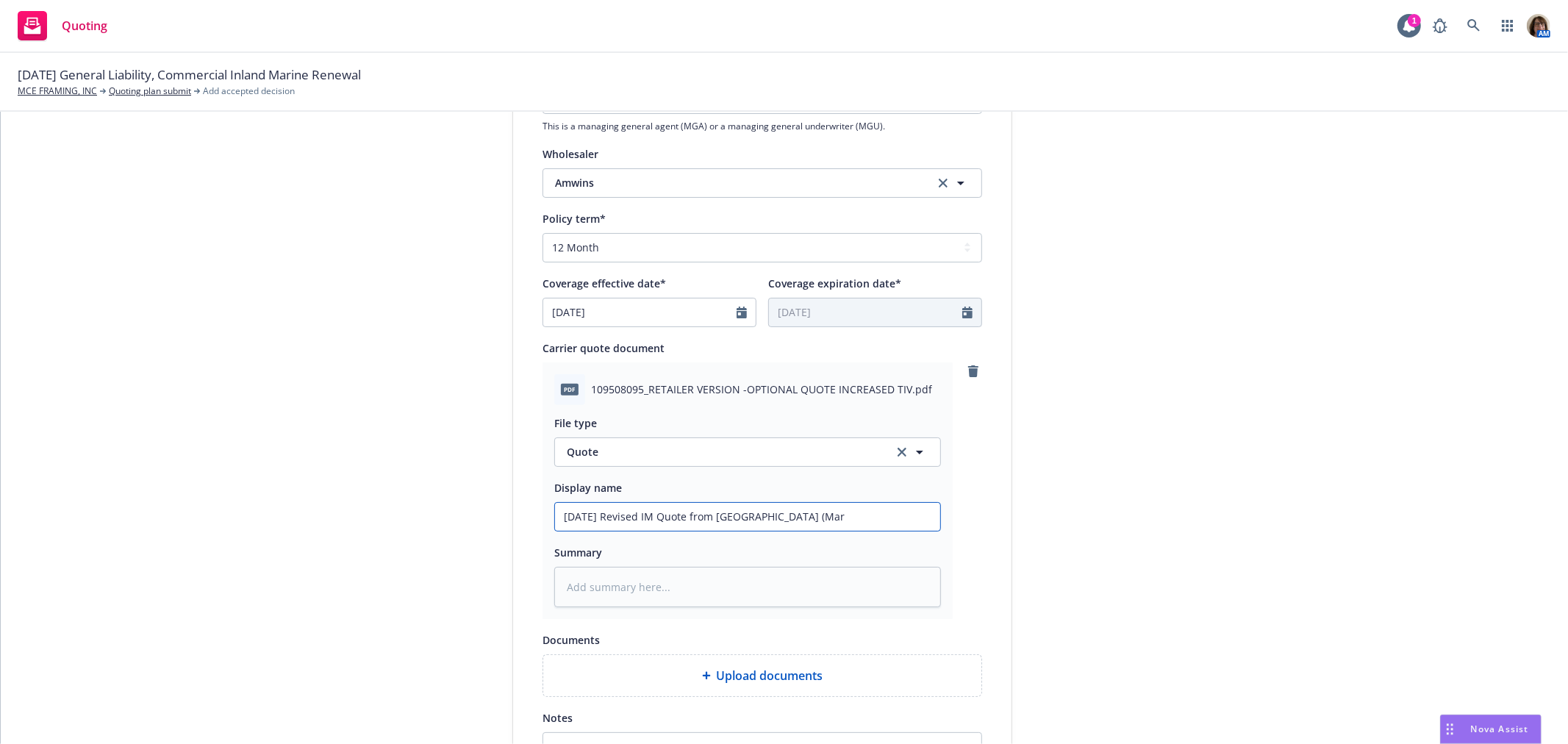
type textarea "x"
type input "8/27/25 Revised IM Quote from Evanston (Mark"
type textarea "x"
type input "8/27/25 Revised IM Quote from Evanston (Marke"
type textarea "x"
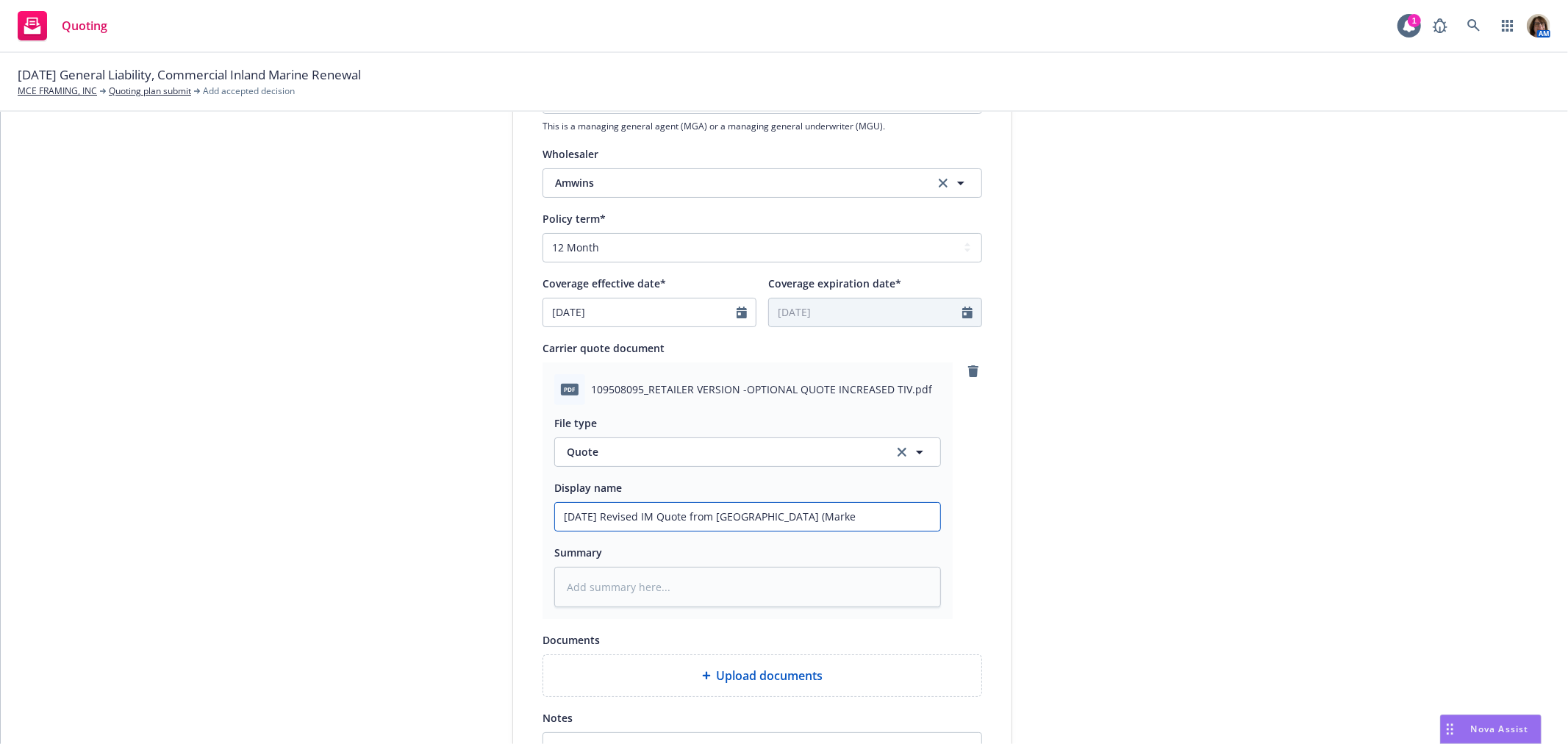
type input "8/27/25 Revised IM Quote from Evanston (Markel"
type textarea "x"
type input "8/27/25 Revised IM Quote from Evanston (Markel)"
type textarea "x"
type input "8/27/25 Revised IM Quote from Evanston (Markel)"
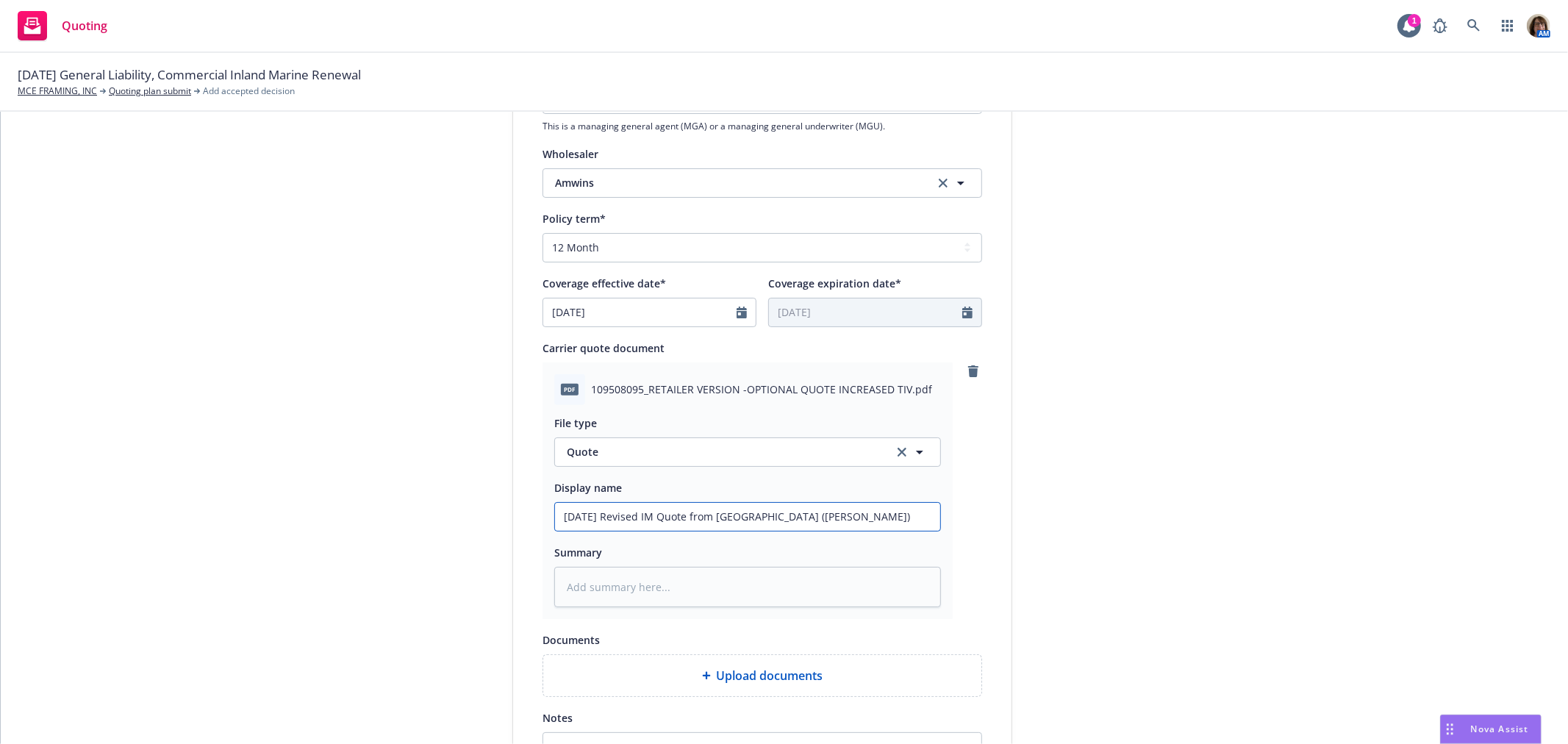
type textarea "x"
type input "8/27/25 Revised IM Quote from Evanston (Markel) $"
type textarea "x"
type input "8/27/25 Revised IM Quote from Evanston (Markel) $3"
type textarea "x"
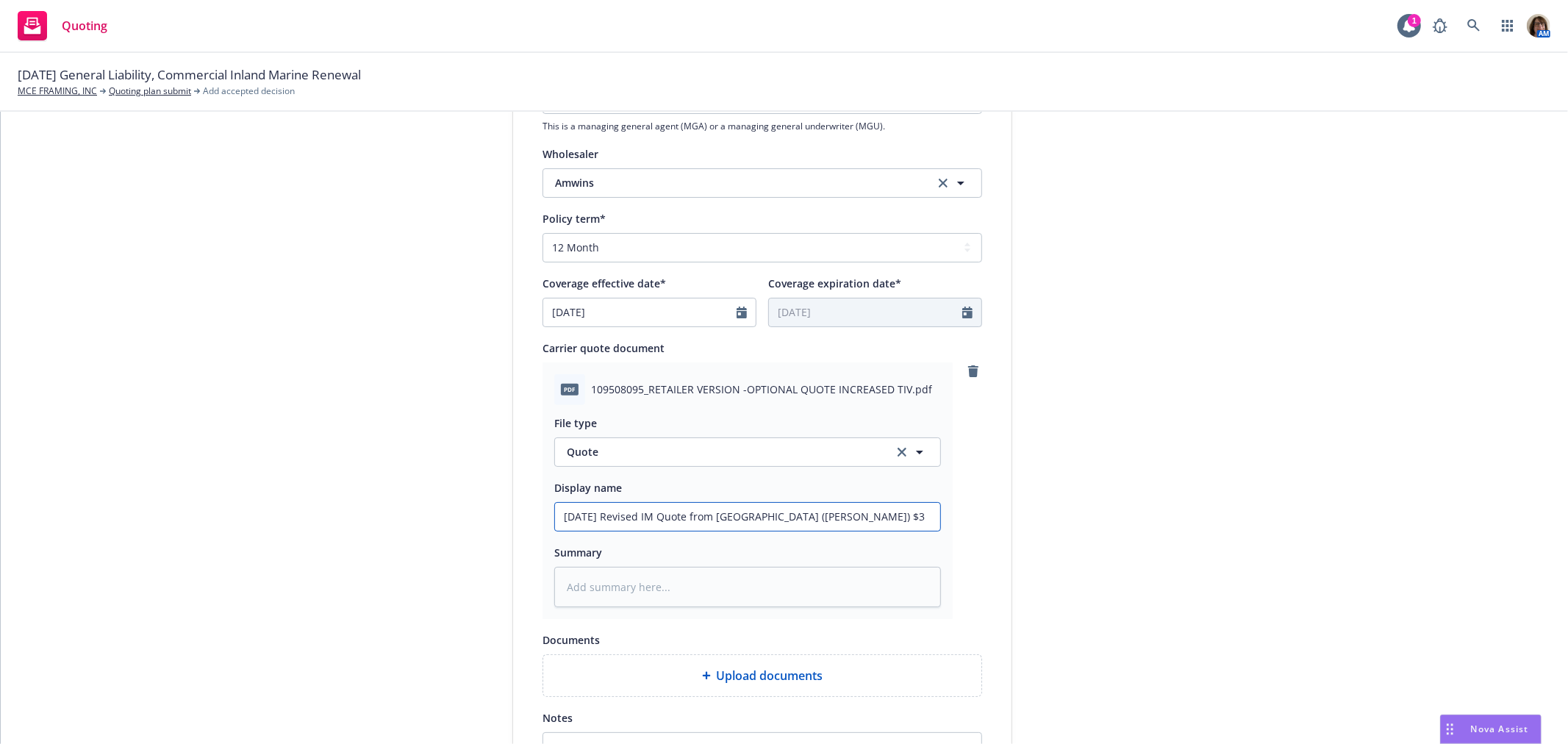
type input "8/27/25 Revised IM Quote from Evanston (Markel) $3,"
type textarea "x"
type input "8/27/25 Revised IM Quote from Evanston (Markel) $3,1"
type textarea "x"
type input "8/27/25 Revised IM Quote from Evanston (Markel) $3,10"
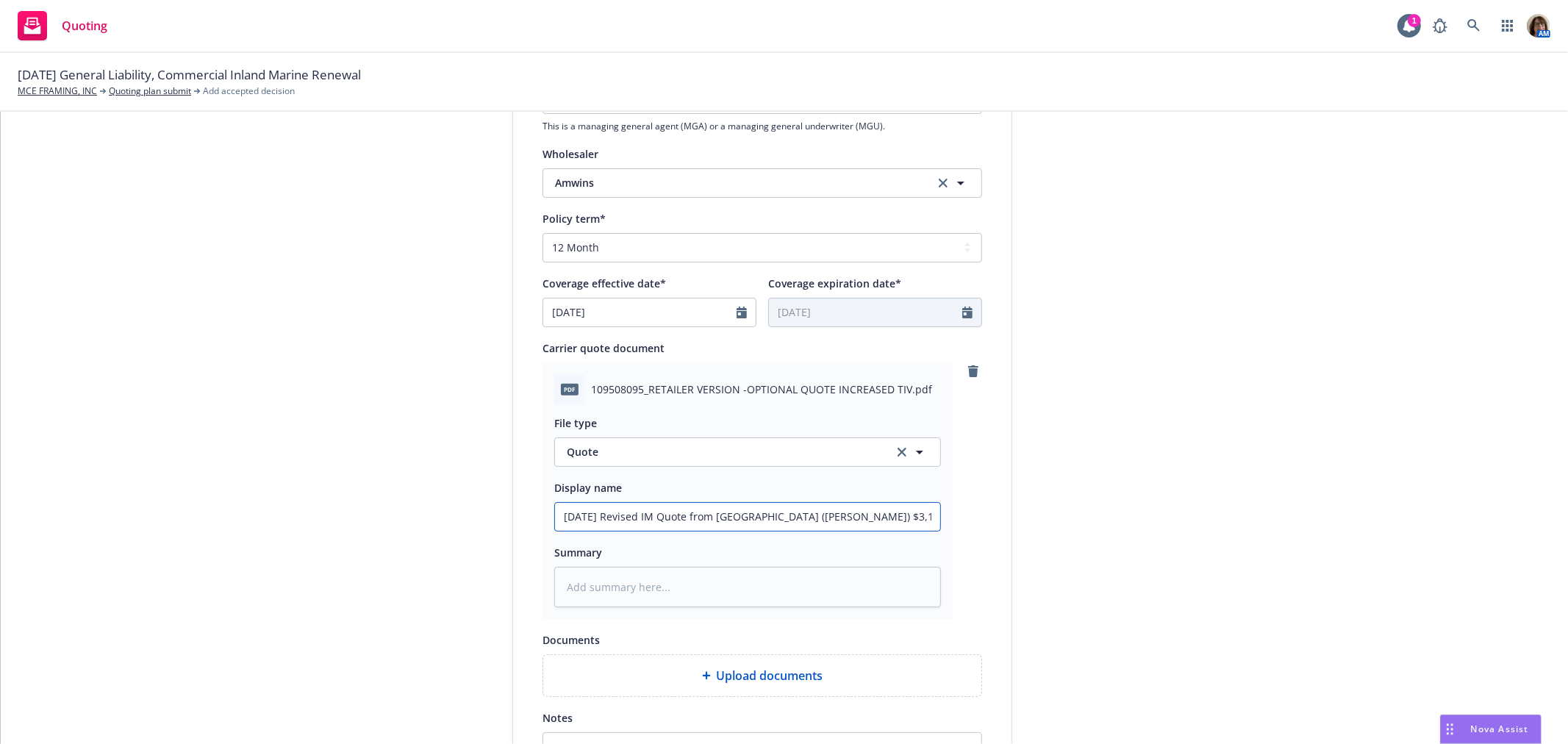
type textarea "x"
type input "8/27/25 Revised IM Quote from Evanston (Markel) $3,102"
type textarea "x"
type input "8/27/25 Revised IM Quote from Evanston (Markel) $3,102."
type textarea "x"
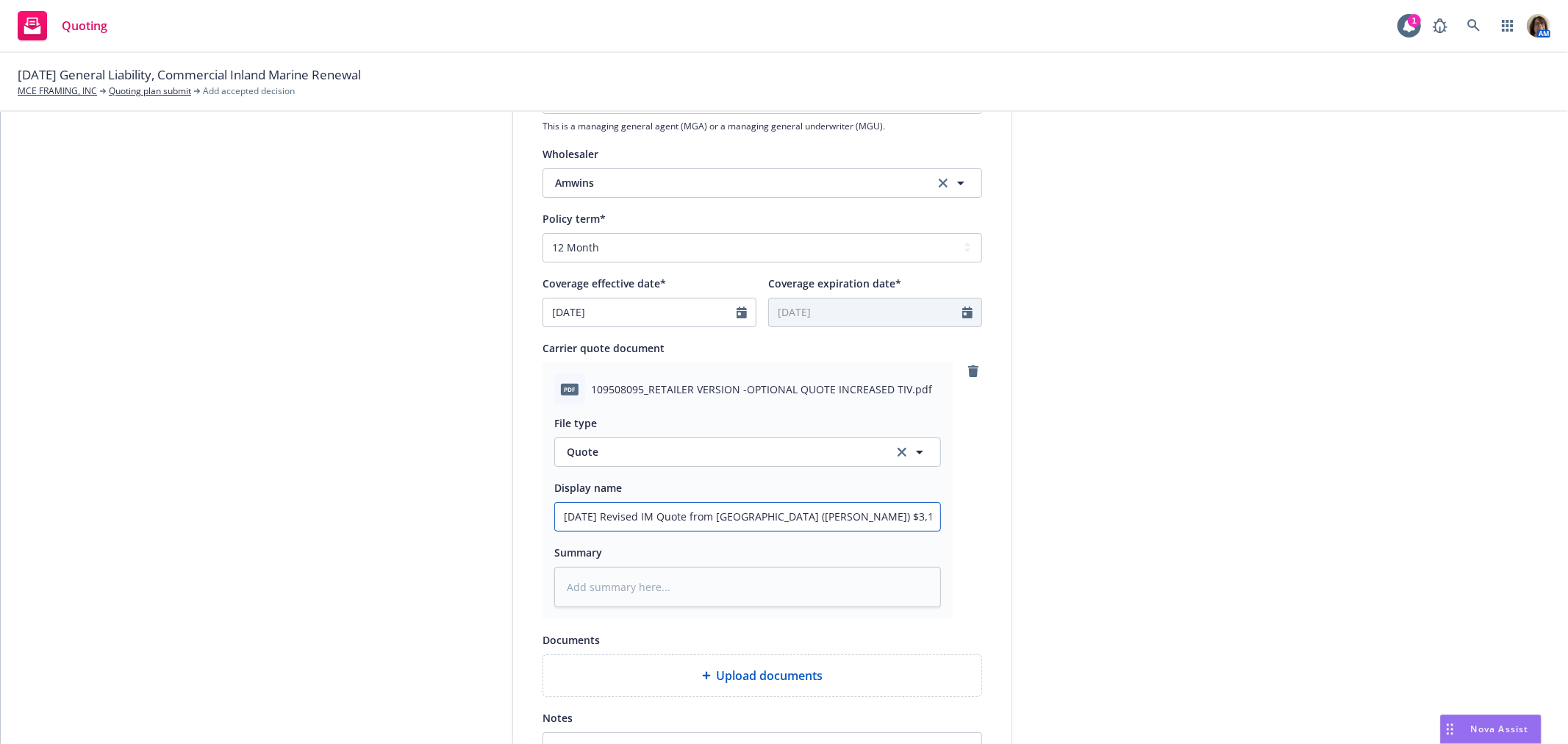
type input "8/27/25 Revised IM Quote from Evanston (Markel) $3,102"
type textarea "x"
type input "8/27/25 Revised IM Quote from Evanston (Markel) $3,10"
type textarea "x"
type input "8/27/25 Revised IM Quote from Evanston (Markel) $3,106"
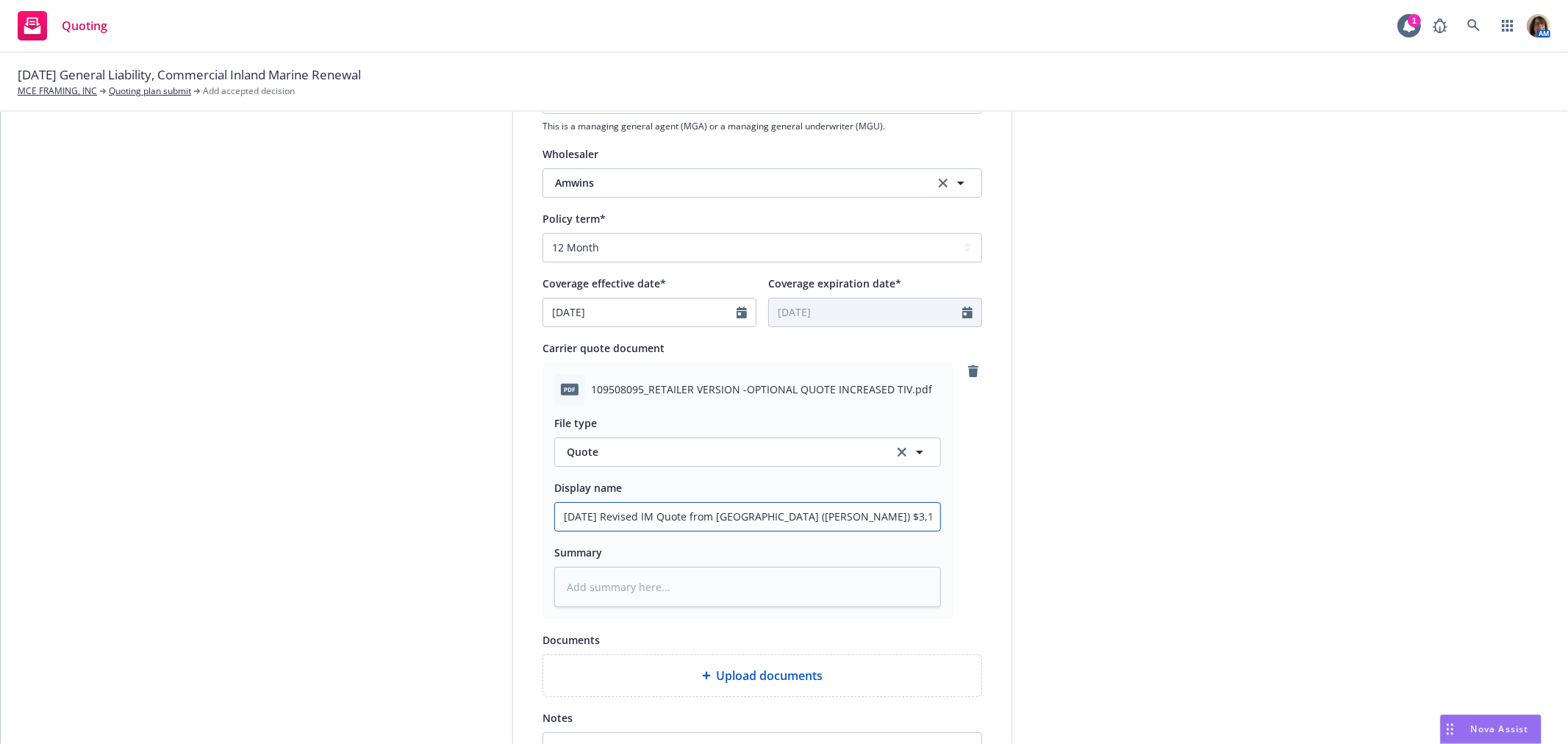
type textarea "x"
type input "8/27/25 Revised IM Quote from Evanston (Markel) $3,106."
type textarea "x"
type input "8/27/25 Revised IM Quote from Evanston (Markel) $3,106.0"
type textarea "x"
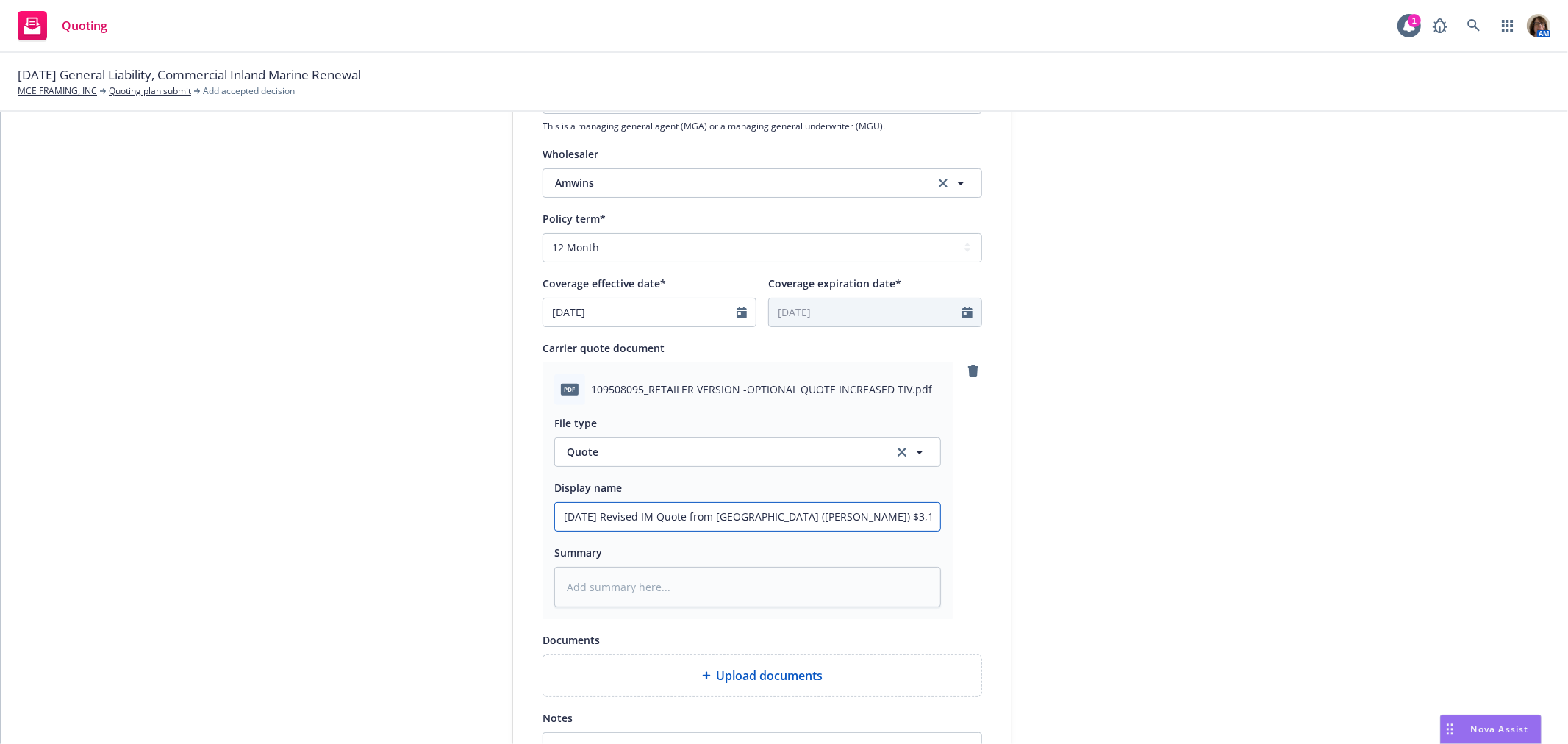
type input "8/27/25 Revised IM Quote from Evanston (Markel) $3,106.02"
click at [854, 517] on input "8/27/25 Revised IM Quote from Evanston (Markel) $3,106.02" at bounding box center [747, 516] width 385 height 28
type textarea "x"
type input "8/27/25 Revised IM Quote from Evanston (Markel) $3,106.02"
type textarea "x"
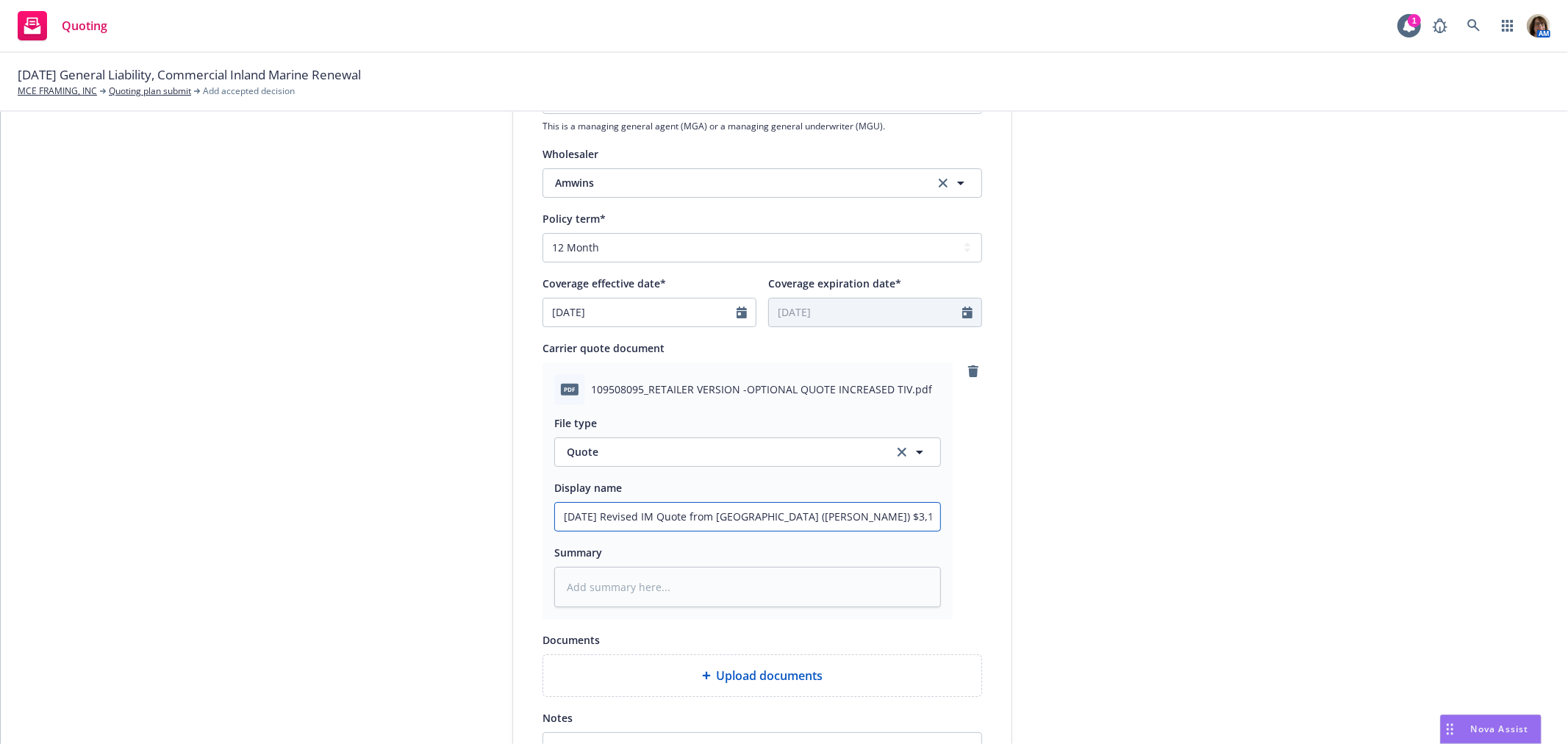
type input "8/27/25 Revised IM Quote from Evanston (Markel) $3,106.02 ("
type textarea "x"
type input "8/27/25 Revised IM Quote from Evanston (Markel) $3,106.02 (R"
type textarea "x"
type input "8/27/25 Revised IM Quote from Evanston (Markel) $3,106.02 (Re"
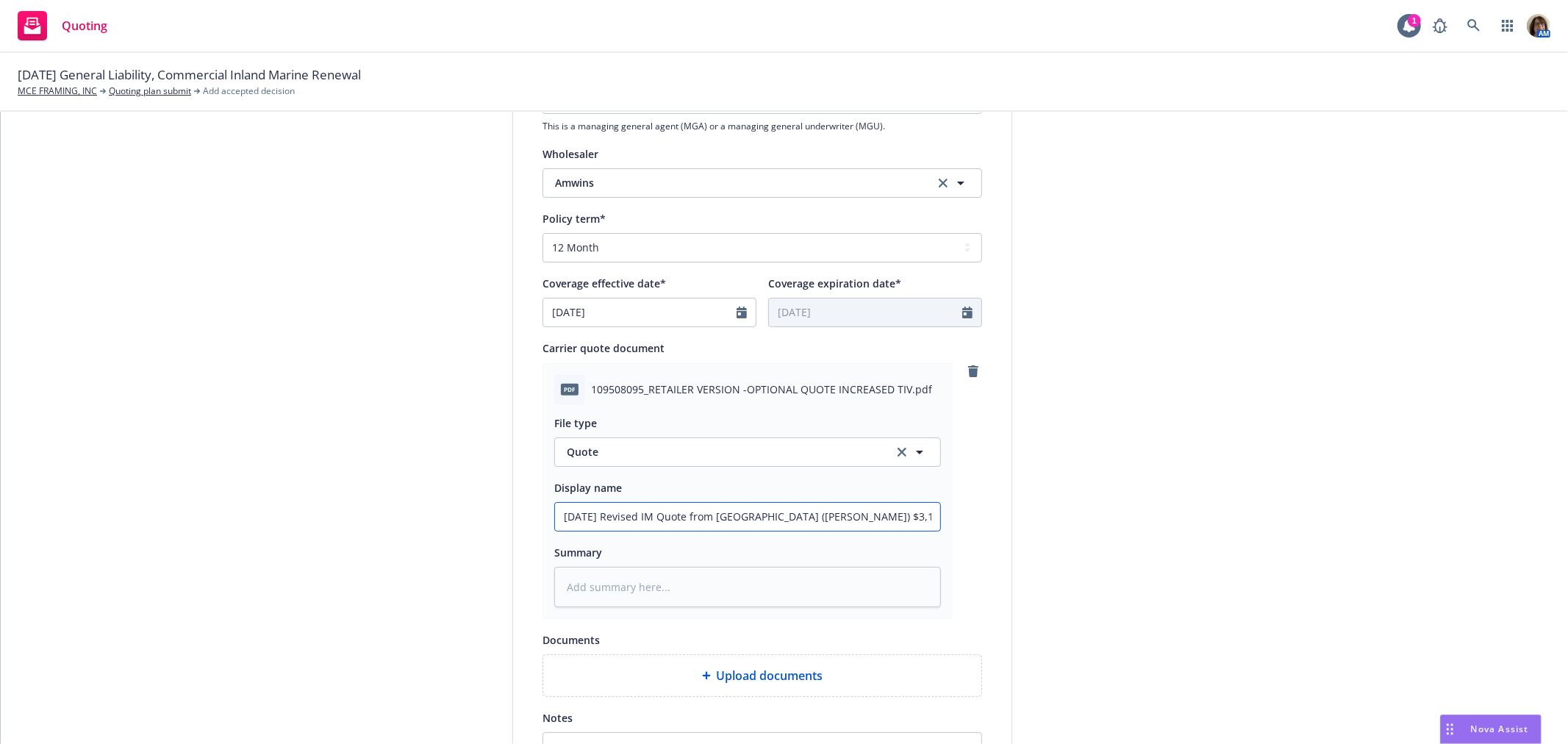
type textarea "x"
type input "8/27/25 Revised IM Quote from Evanston (Markel) $3,106.02 (Ret"
type textarea "x"
type input "8/27/25 Revised IM Quote from Evanston (Markel) $3,106.02 (Reta"
type textarea "x"
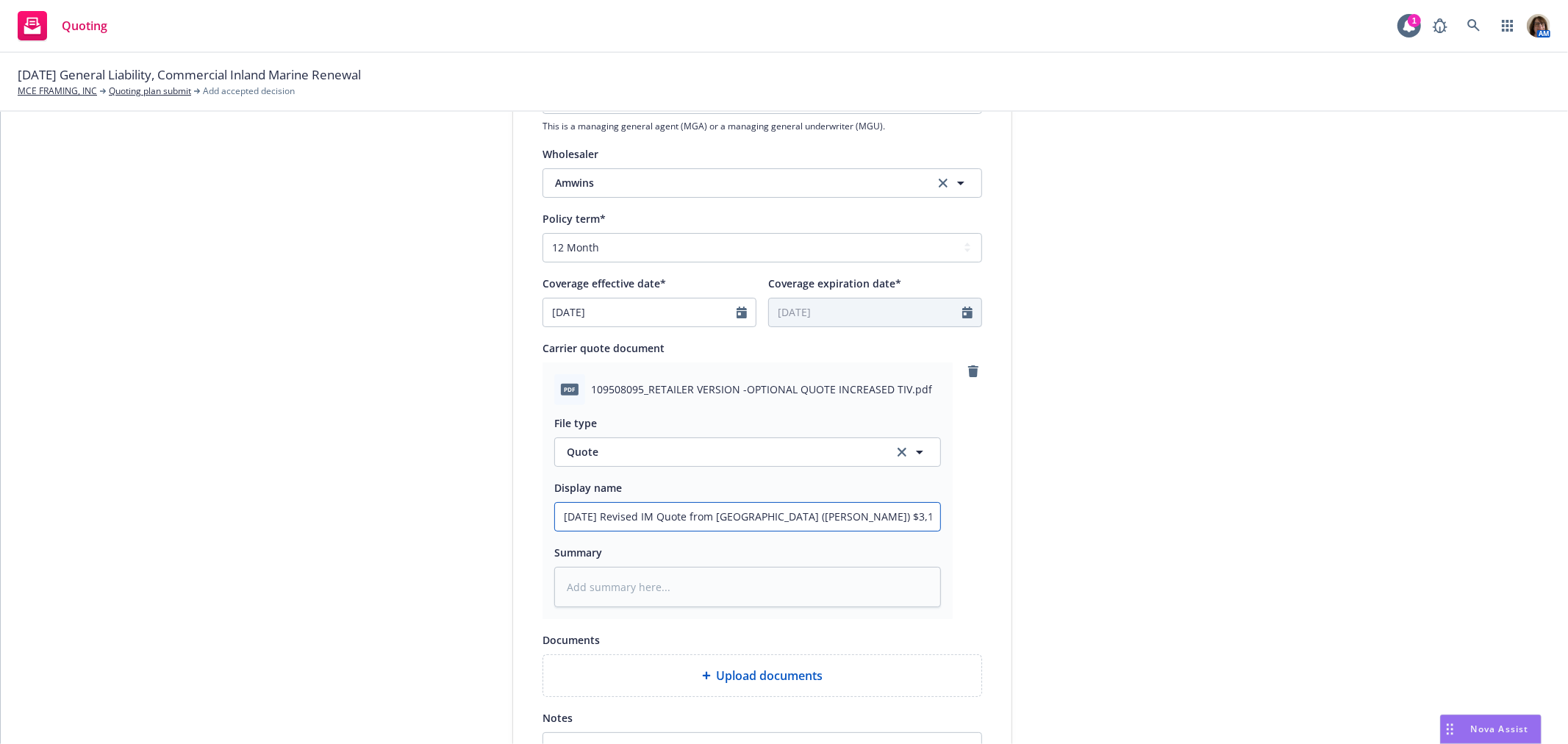
type input "8/27/25 Revised IM Quote from Evanston (Markel) $3,106.02 (Retai"
type textarea "x"
type input "8/27/25 Revised IM Quote from Evanston (Markel) $3,106.02 (Retail"
type textarea "x"
type input "8/27/25 Revised IM Quote from Evanston (Markel) $3,106.02 (Retail"
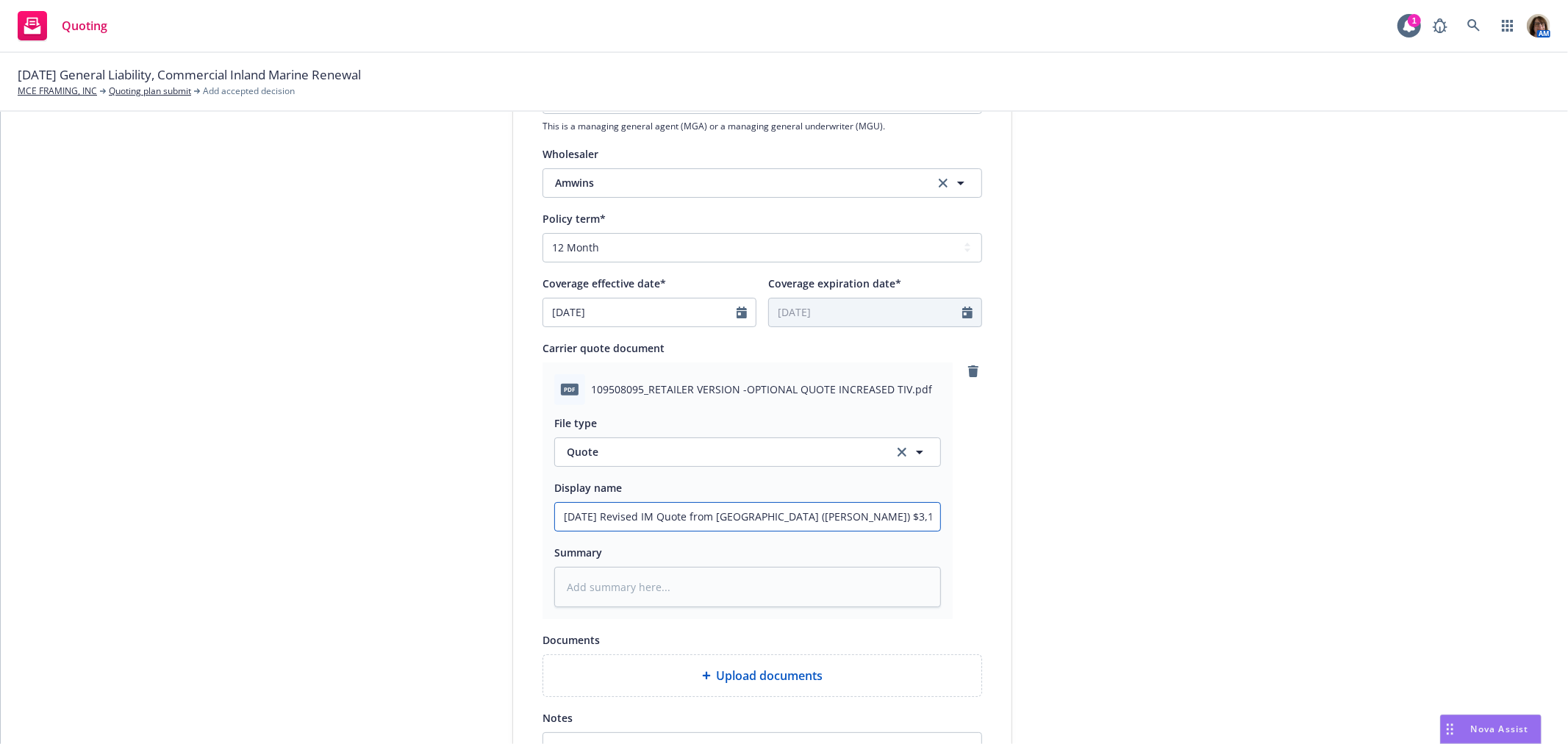
type textarea "x"
type input "8/27/25 Revised IM Quote from Evanston (Markel) $3,106.02 (Retail V"
type textarea "x"
type input "8/27/25 Revised IM Quote from Evanston (Markel) $3,106.02 (Retail Ve"
type textarea "x"
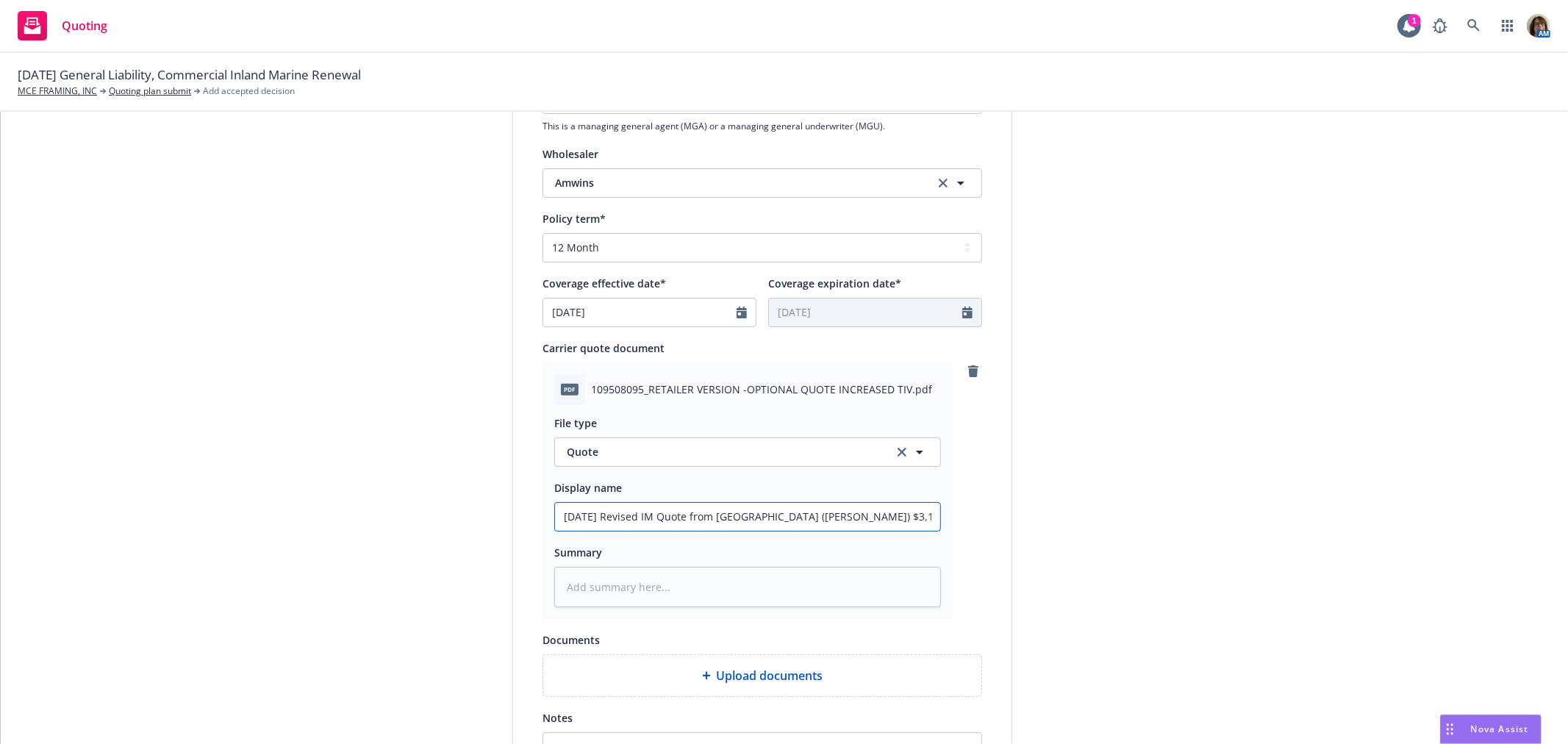
type input "8/27/25 Revised IM Quote from Evanston (Markel) $3,106.02 (Retail Ver"
type textarea "x"
type input "8/27/25 Revised IM Quote from Evanston (Markel) $3,106.02 (Retail Vers"
type textarea "x"
type input "8/27/25 Revised IM Quote from Evanston (Markel) $3,106.02 (Retail Versio"
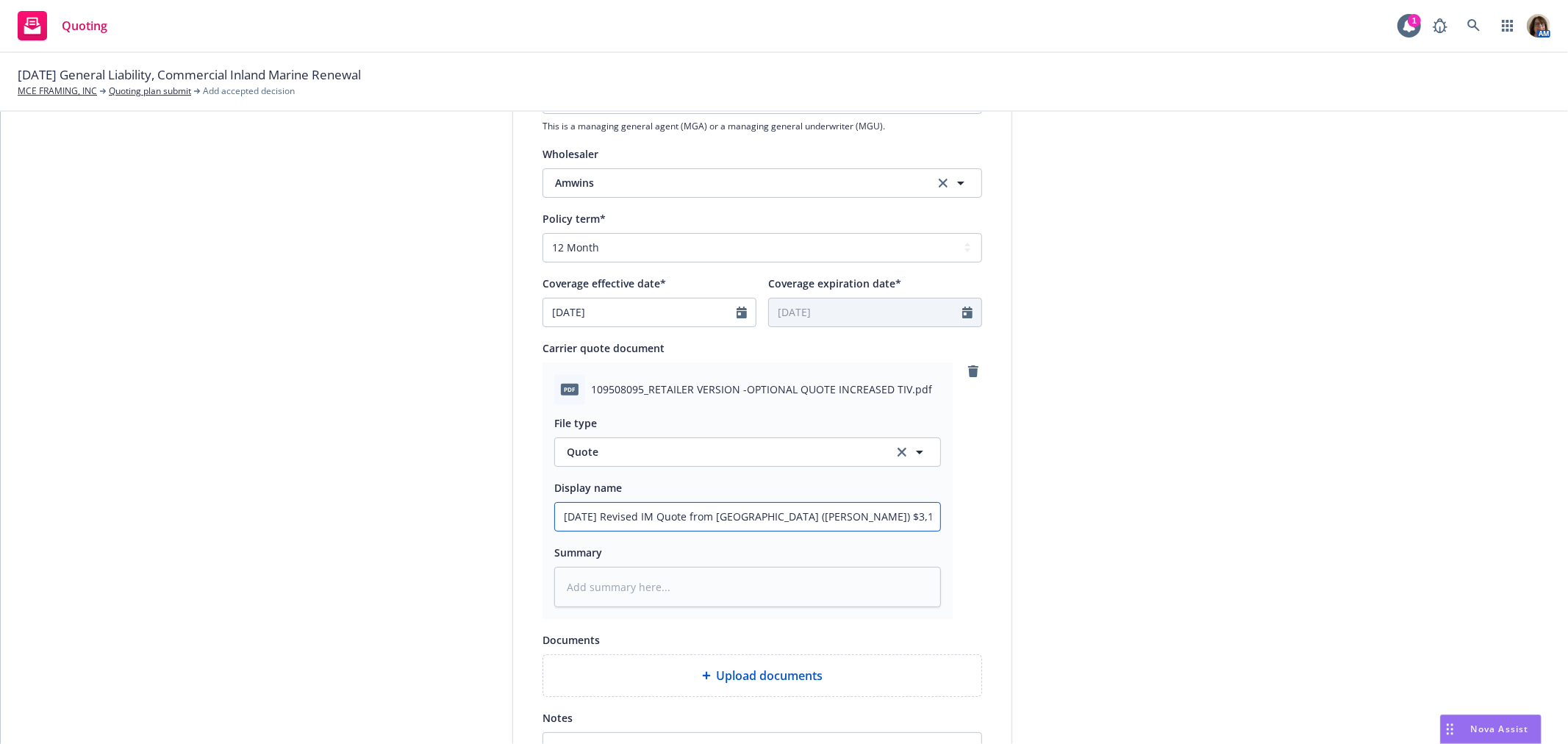
type textarea "x"
type input "8/27/25 Revised IM Quote from Evanston (Markel) $3,106.02 (Retail Version"
type textarea "x"
type input "8/27/25 Revised IM Quote from Evanston (Markel) $3,106.02 (Retail Version)"
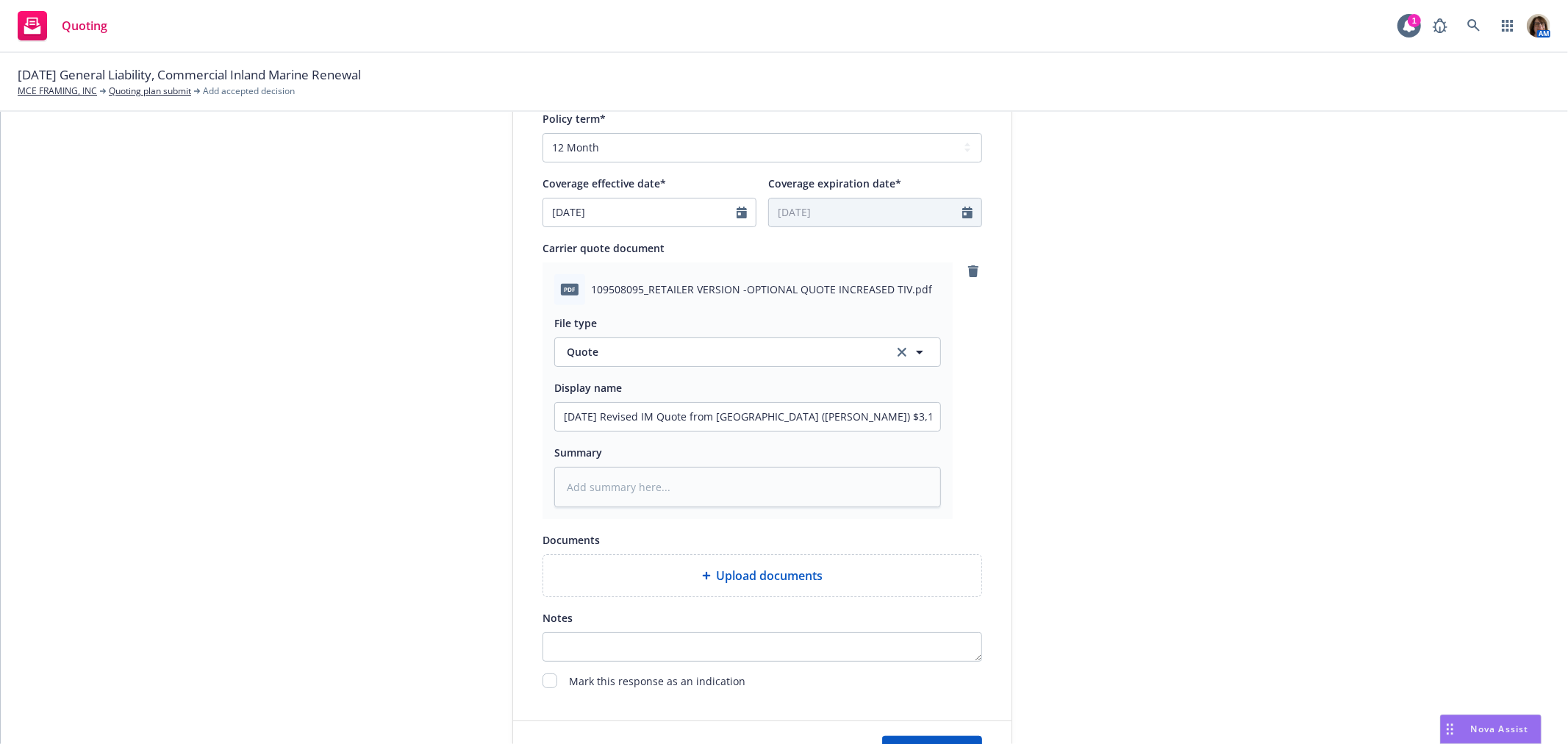
scroll to position [653, 0]
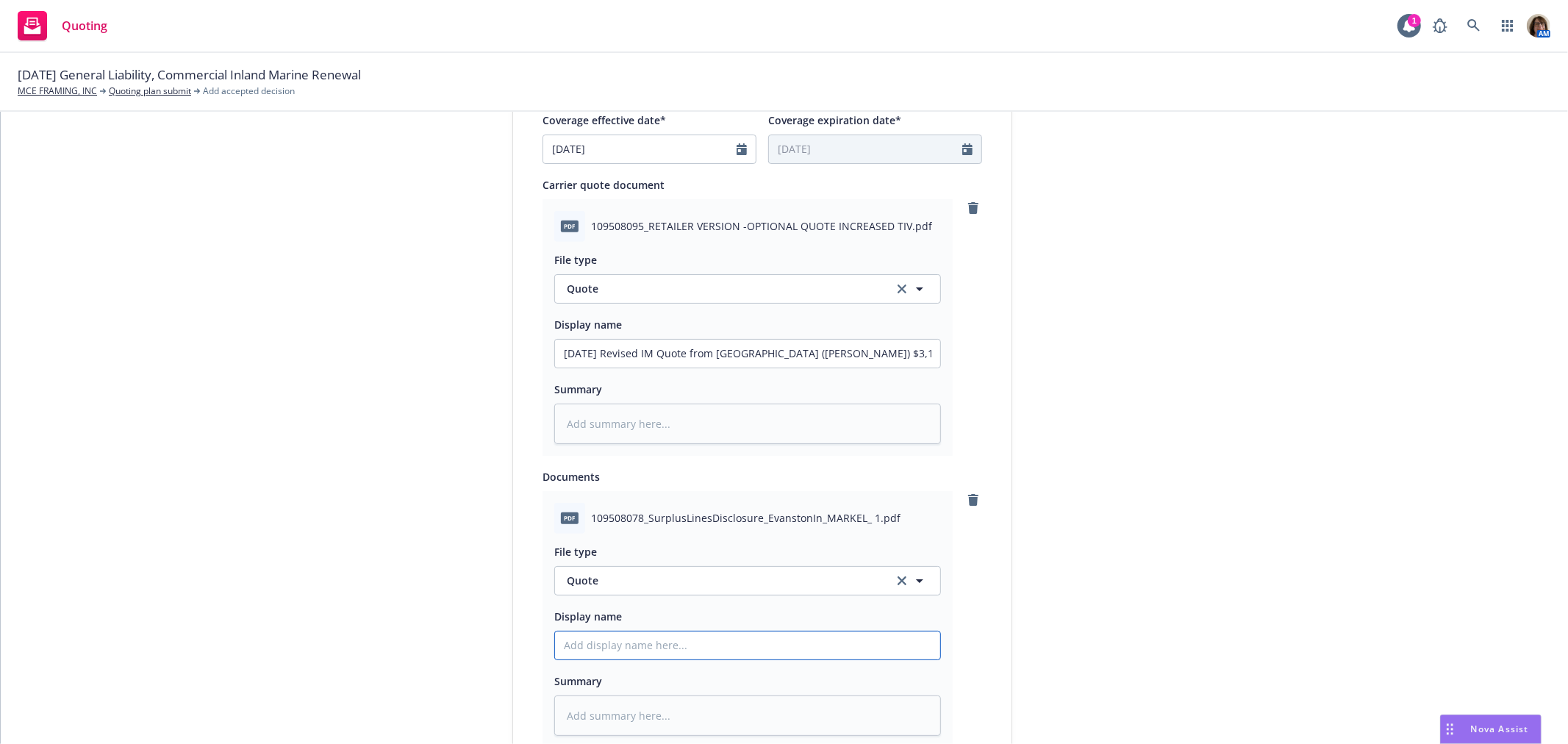
click at [564, 368] on input "Display name" at bounding box center [747, 353] width 385 height 28
type textarea "x"
type input "8"
type textarea "x"
type input "8/"
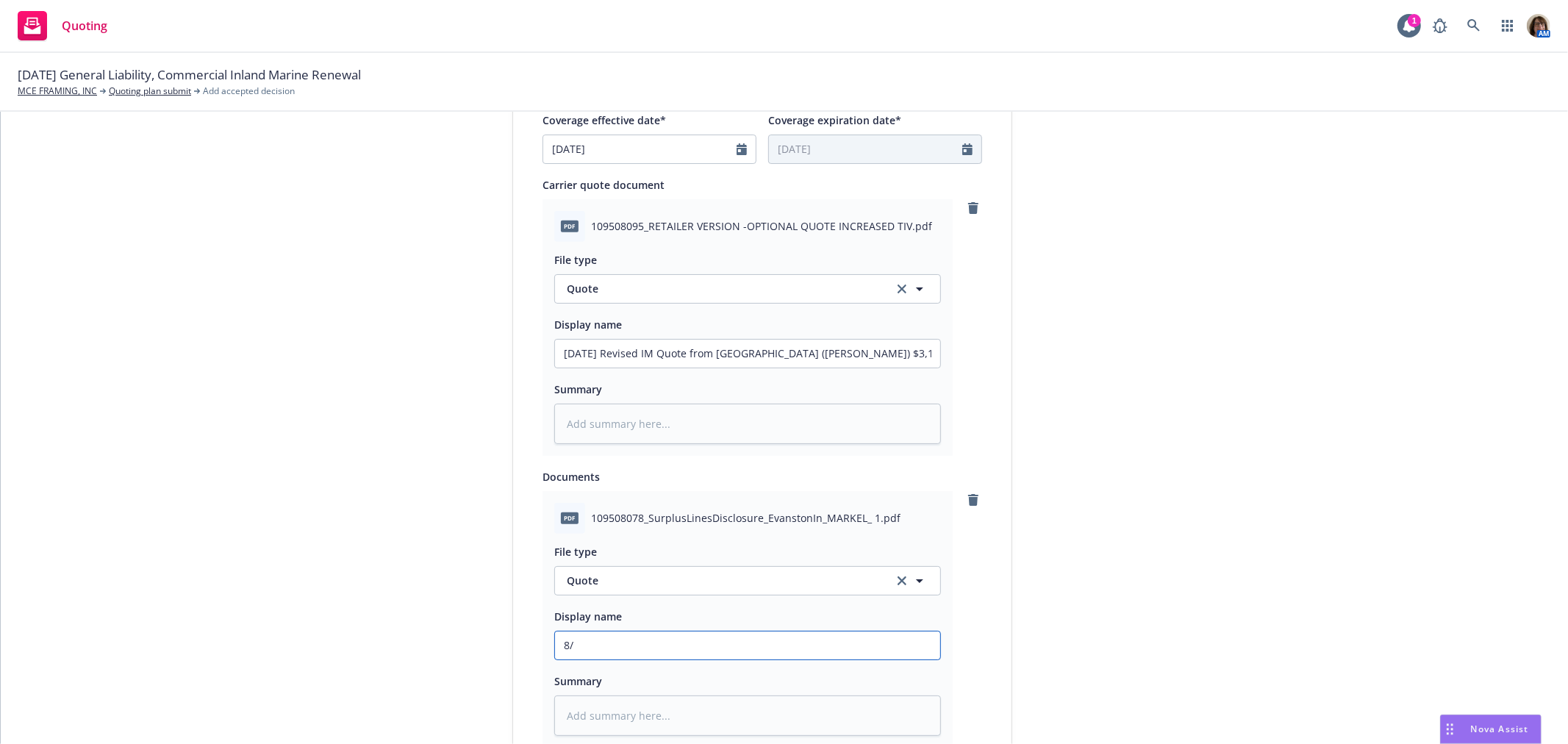
type textarea "x"
type input "8/2"
type textarea "x"
type input "8/27/"
type textarea "x"
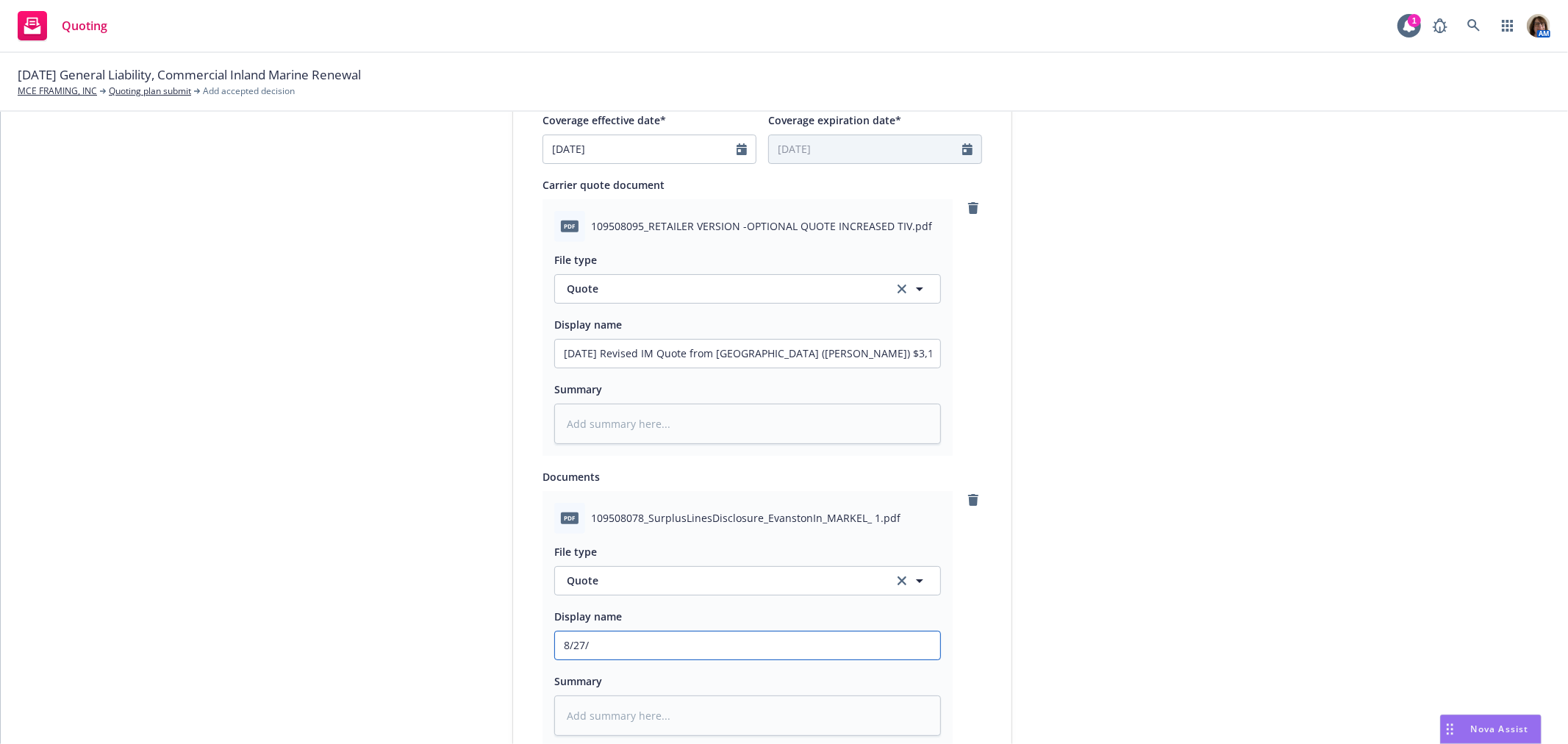
type input "8/27/="
type textarea "x"
type input "8/27/=2"
type textarea "x"
type input "8/27/=25"
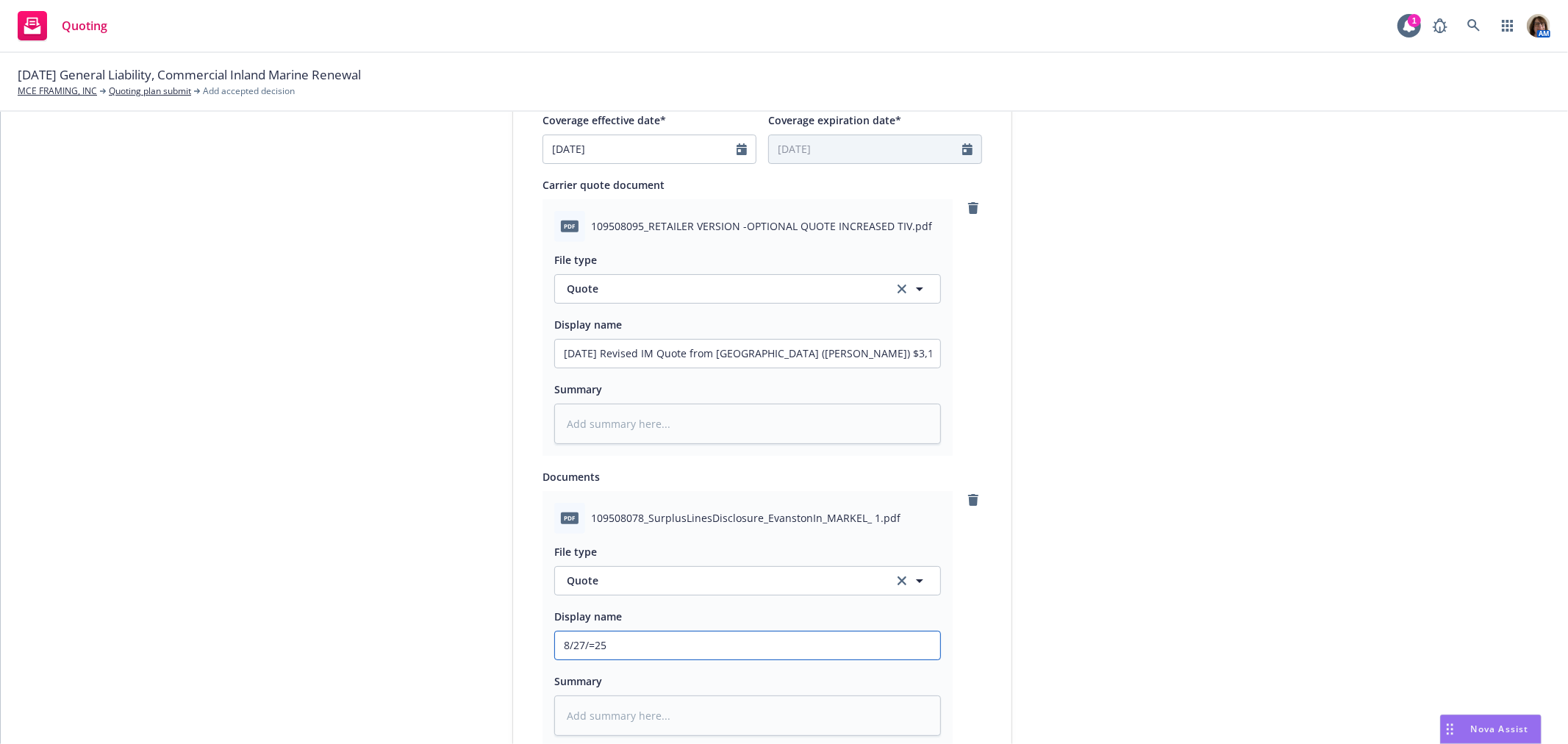
type textarea "x"
type input "8/27/=2"
type textarea "x"
type input "8/27/="
type textarea "x"
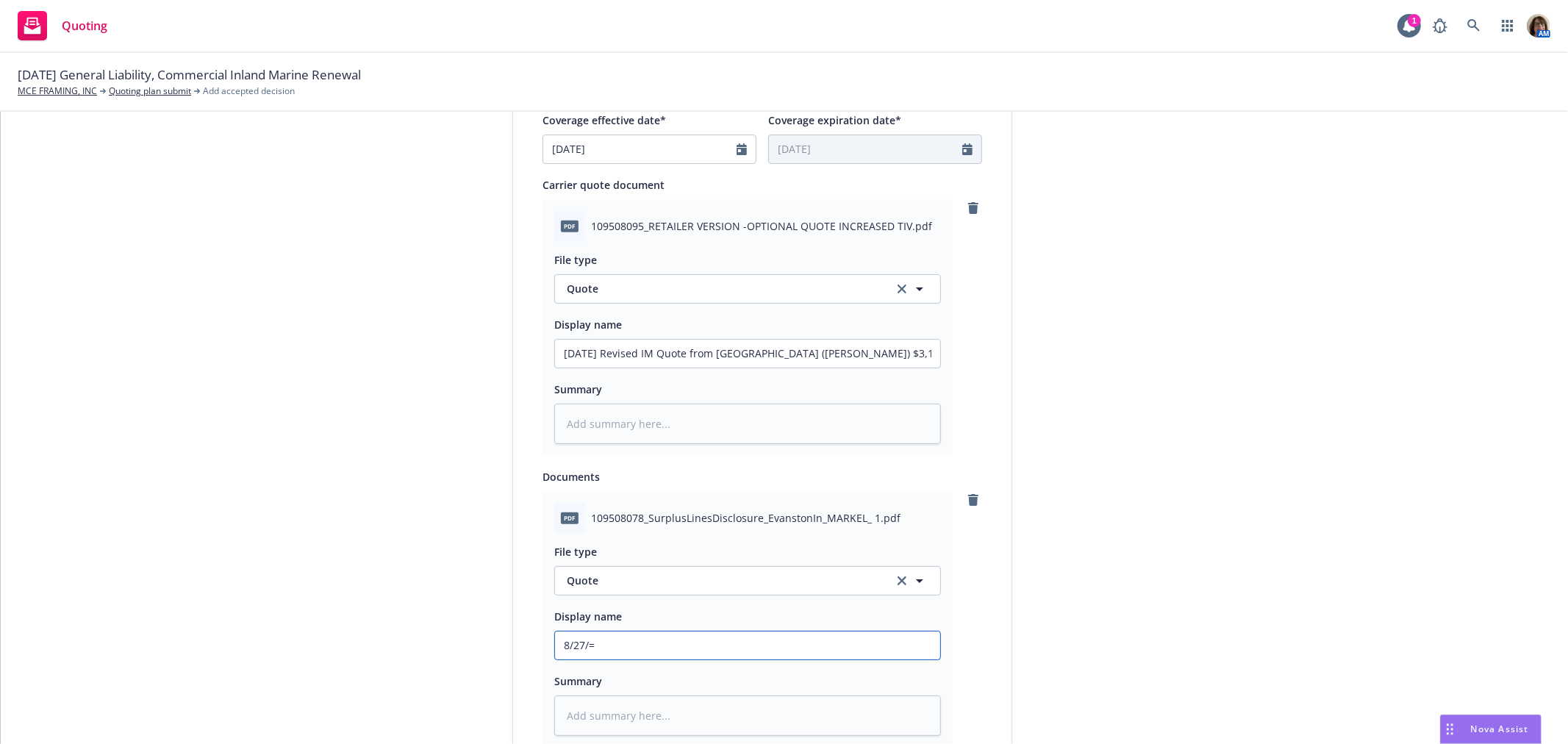
type input "8/27/"
type textarea "x"
type input "8/27/2"
type textarea "x"
type input "8/27/25"
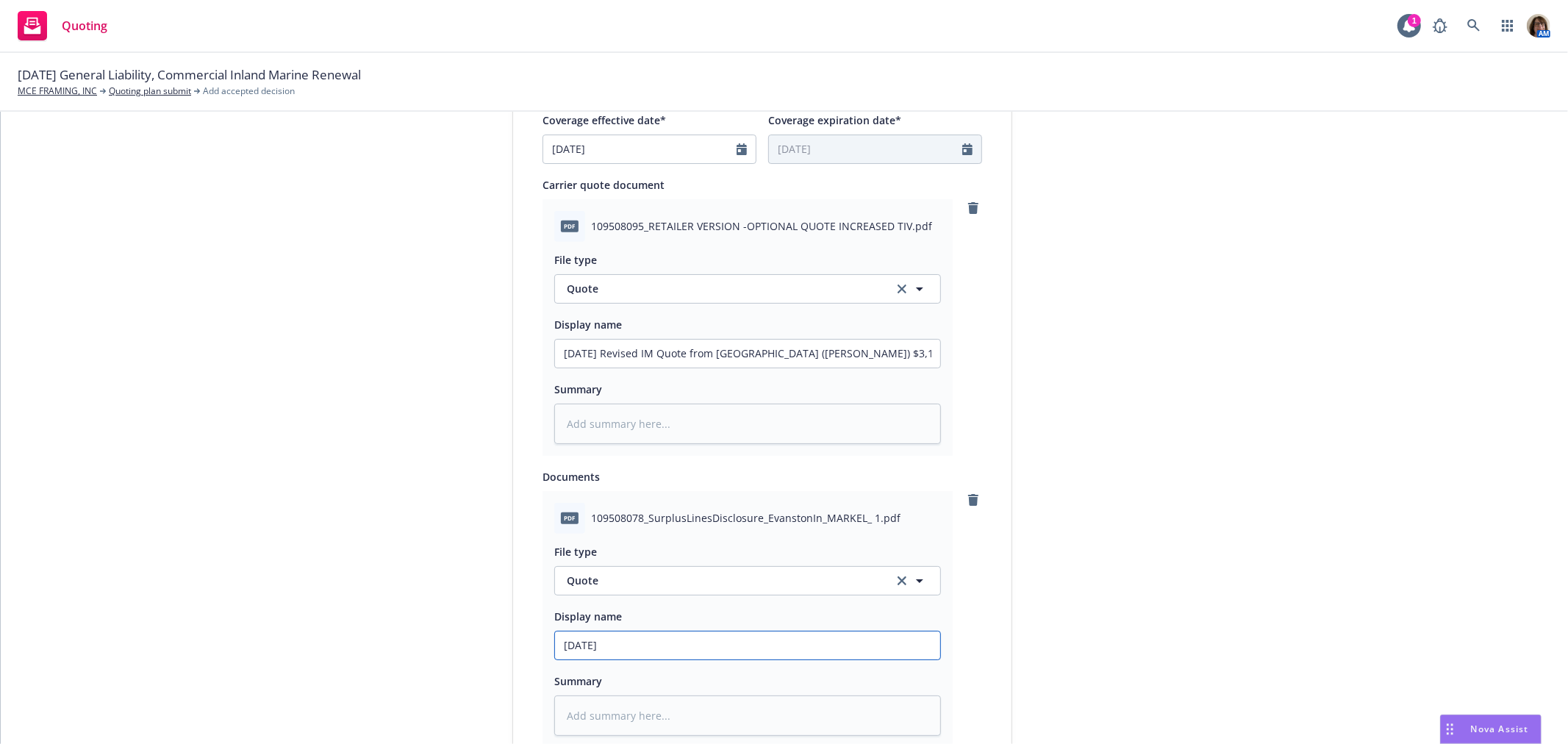
type textarea "x"
type input "8/27/25"
type textarea "x"
type input "8/27/25 ?"
type textarea "x"
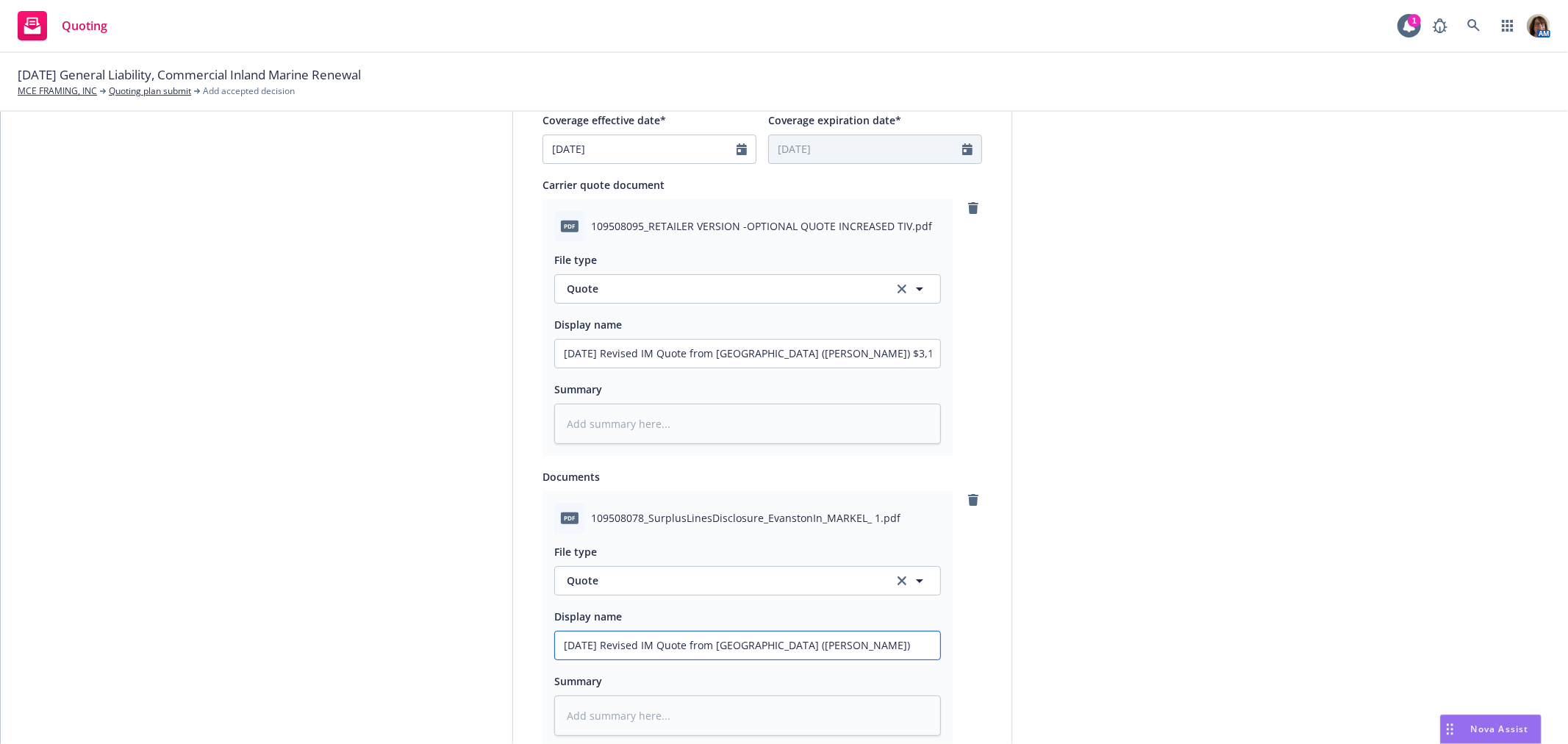
click at [713, 368] on input "8/27/25 Revised IM Quote from Evanston (Markel)" at bounding box center [747, 353] width 385 height 28
click at [877, 368] on input "8/27/25 Revised IM Quote from AmWins for Evanston (Markel)" at bounding box center [747, 353] width 385 height 28
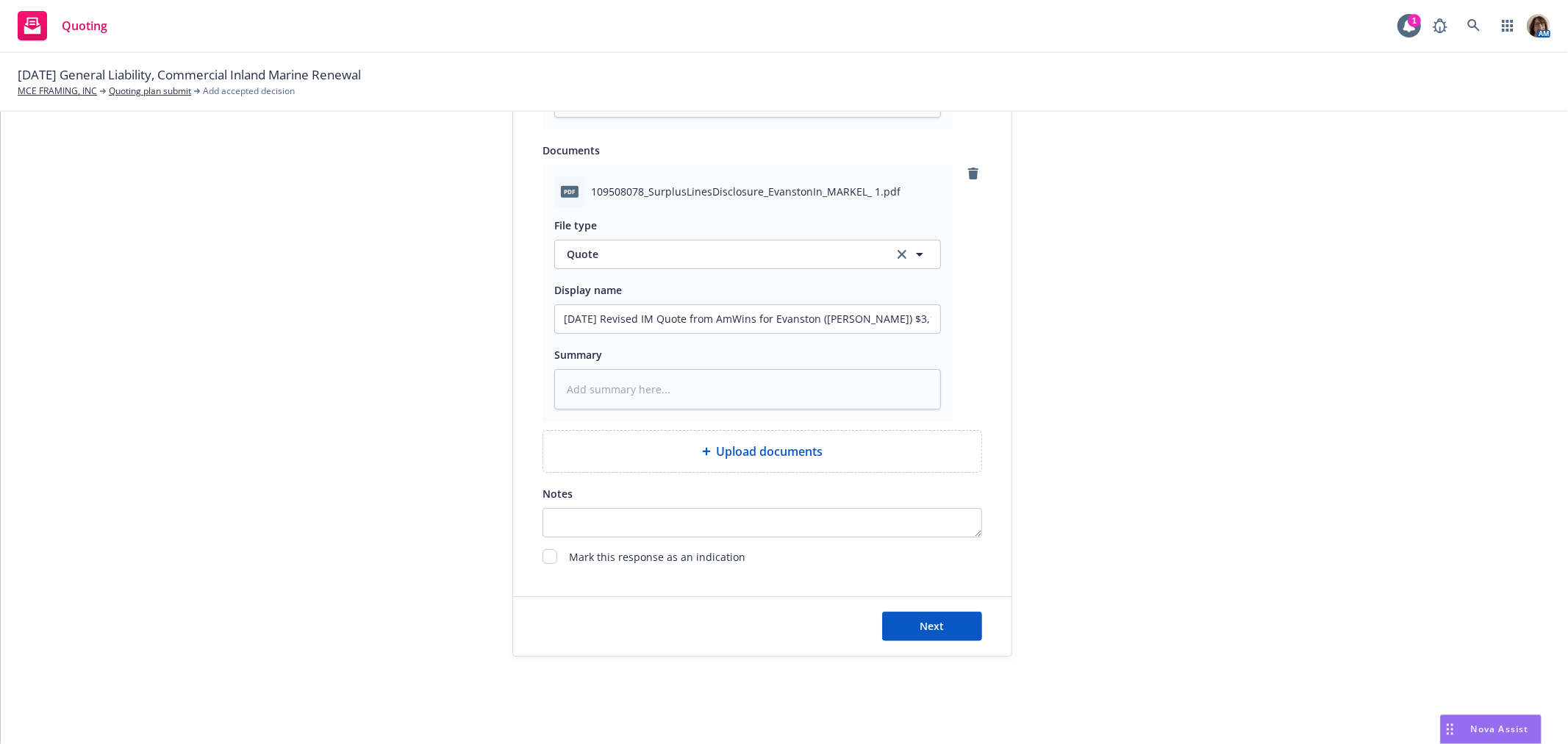
scroll to position [980, 0]
click at [934, 627] on span "Next" at bounding box center [932, 625] width 24 height 14
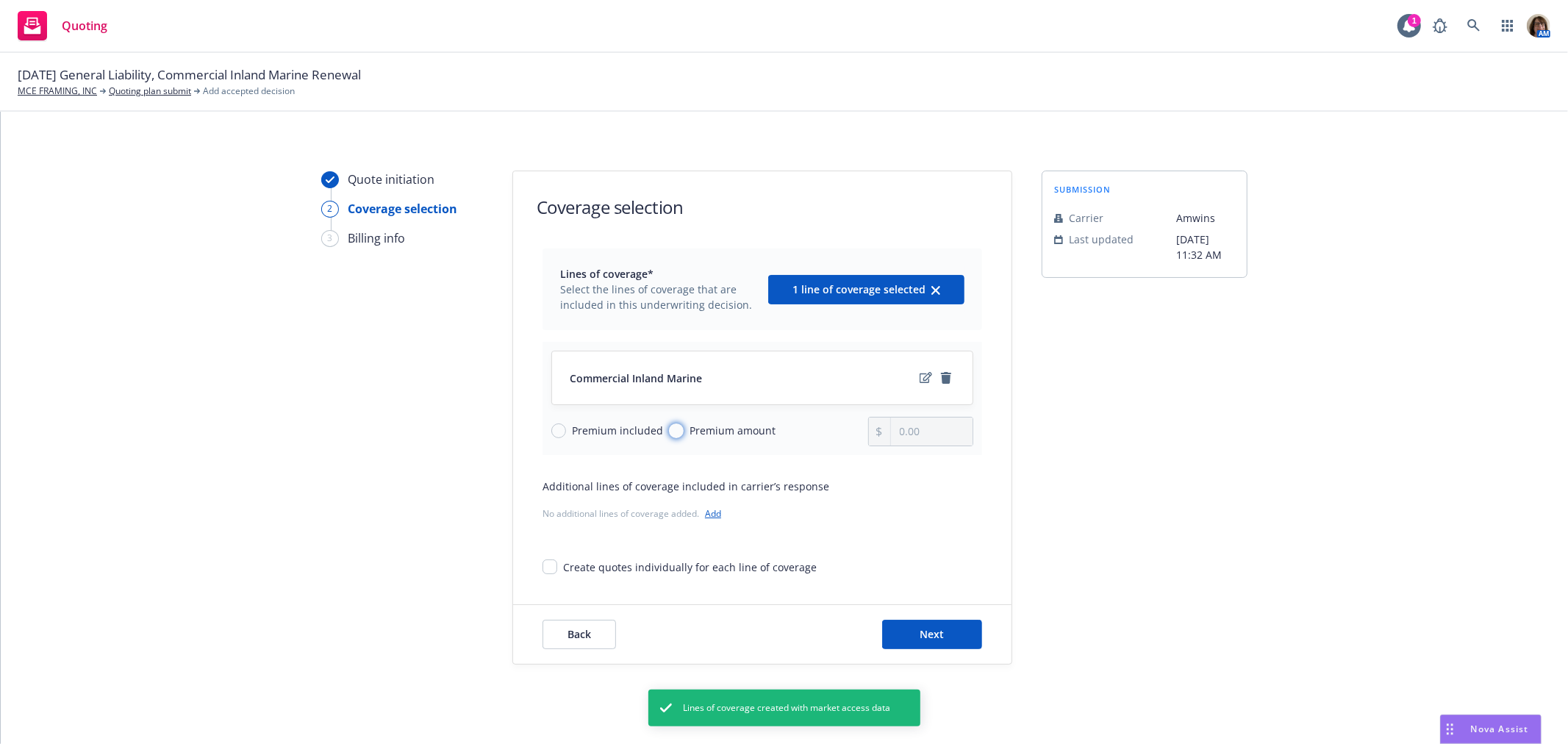
click at [669, 425] on input "Premium amount" at bounding box center [676, 431] width 15 height 15
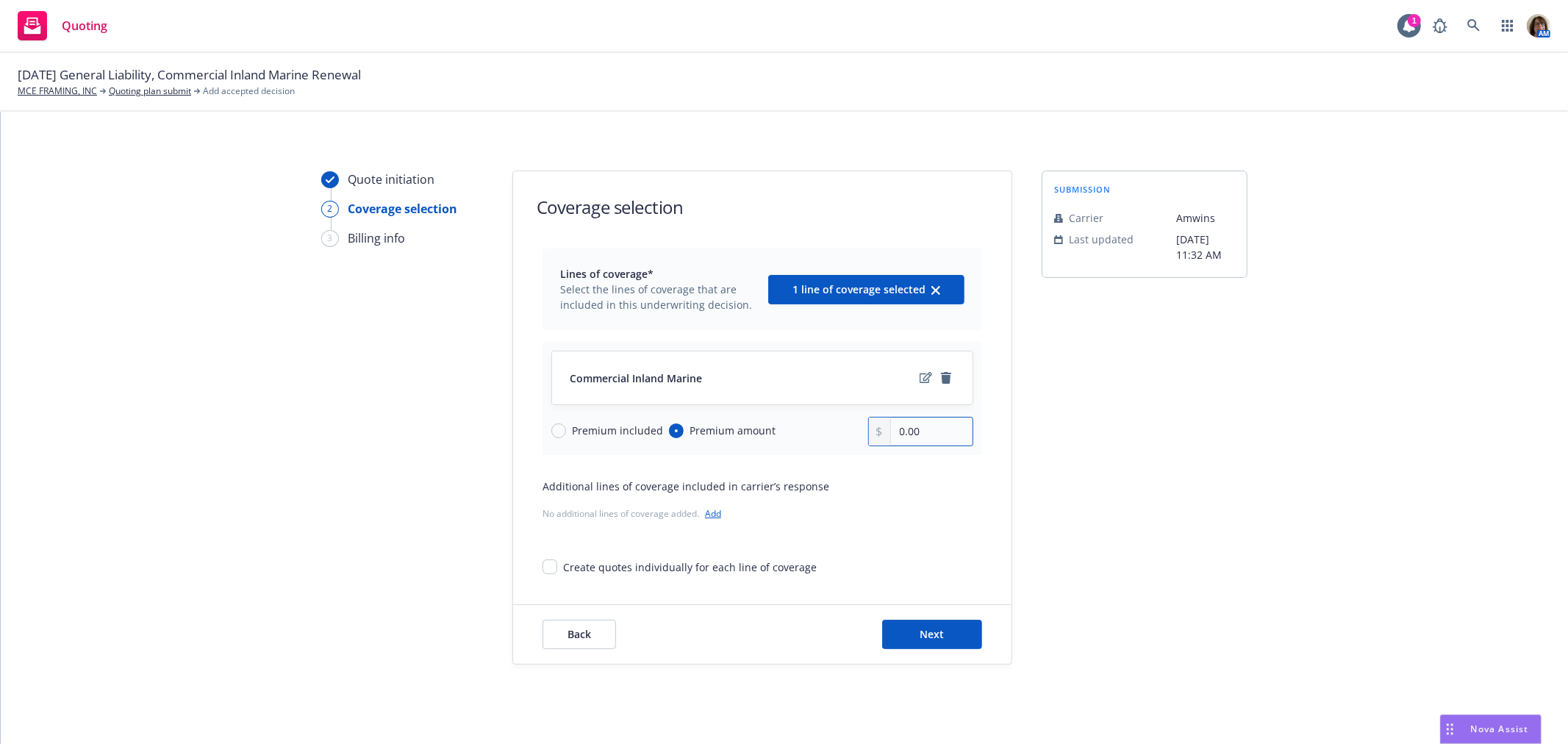
click at [913, 435] on input "0.00" at bounding box center [932, 431] width 82 height 28
click at [901, 431] on input "0.00" at bounding box center [932, 431] width 82 height 28
drag, startPoint x: 917, startPoint y: 429, endPoint x: 825, endPoint y: 430, distance: 92.0
click at [825, 430] on div "Premium included Premium amount 0.00" at bounding box center [762, 431] width 422 height 29
click at [935, 636] on span "Next" at bounding box center [932, 634] width 24 height 14
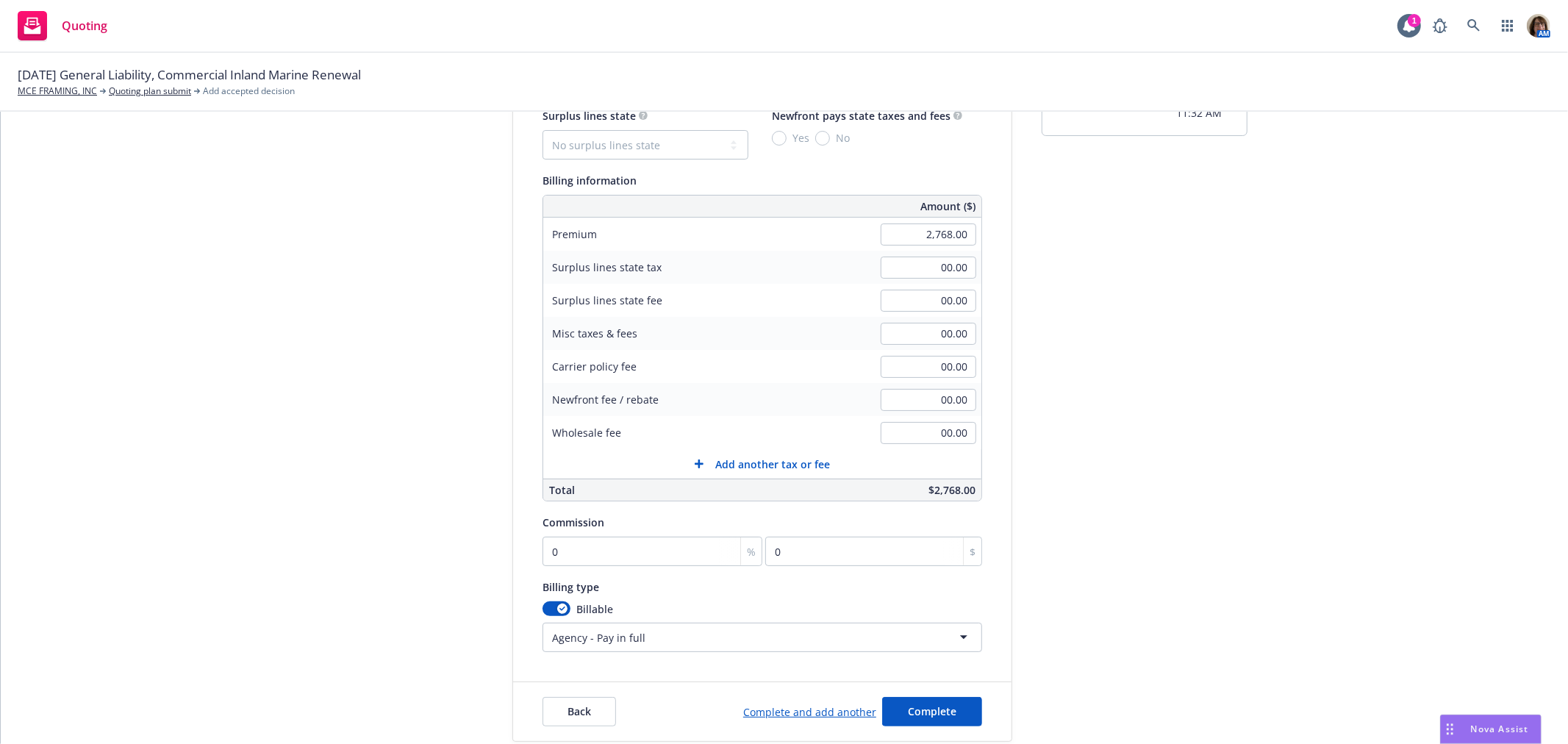
scroll to position [235, 0]
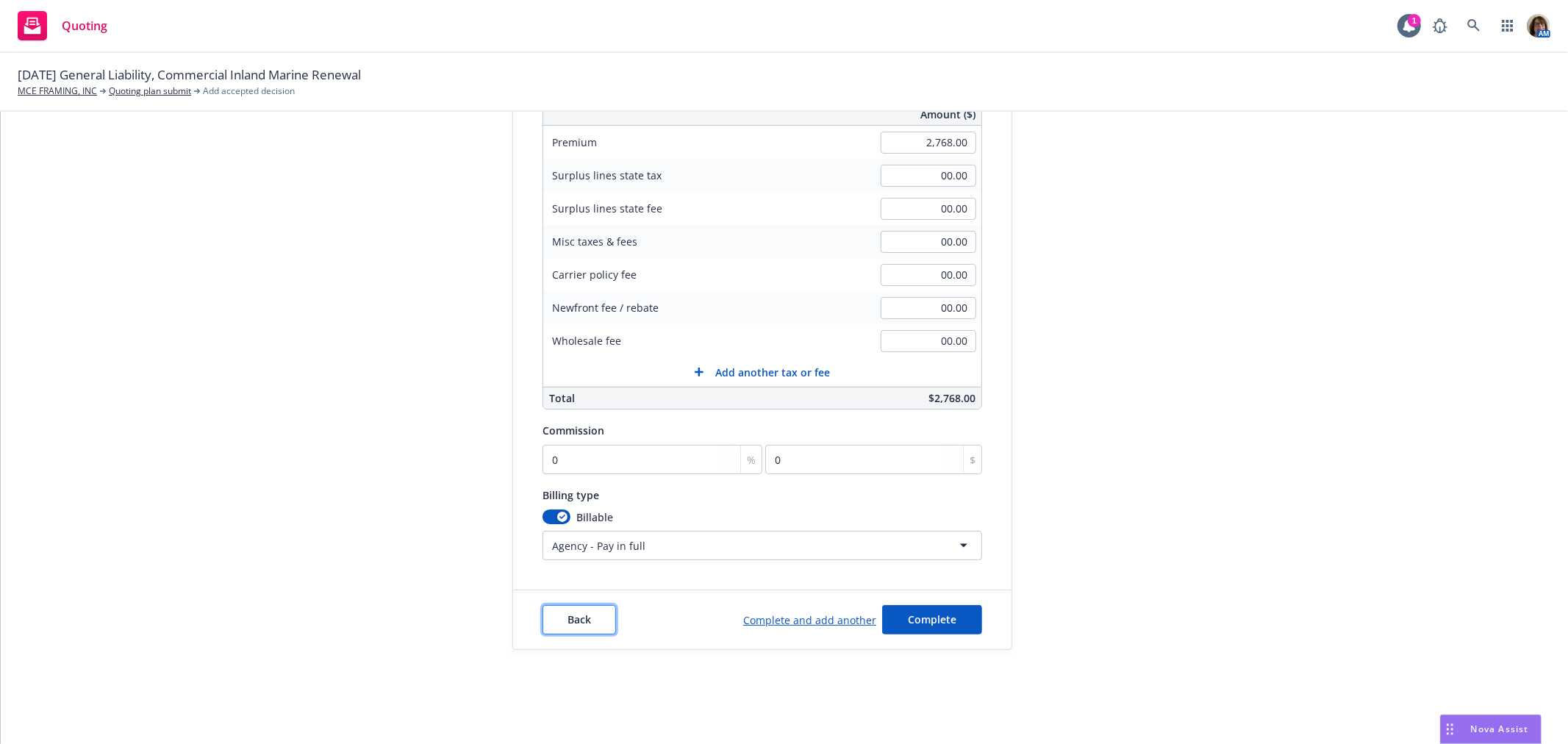
click at [573, 615] on span "Back" at bounding box center [579, 619] width 23 height 14
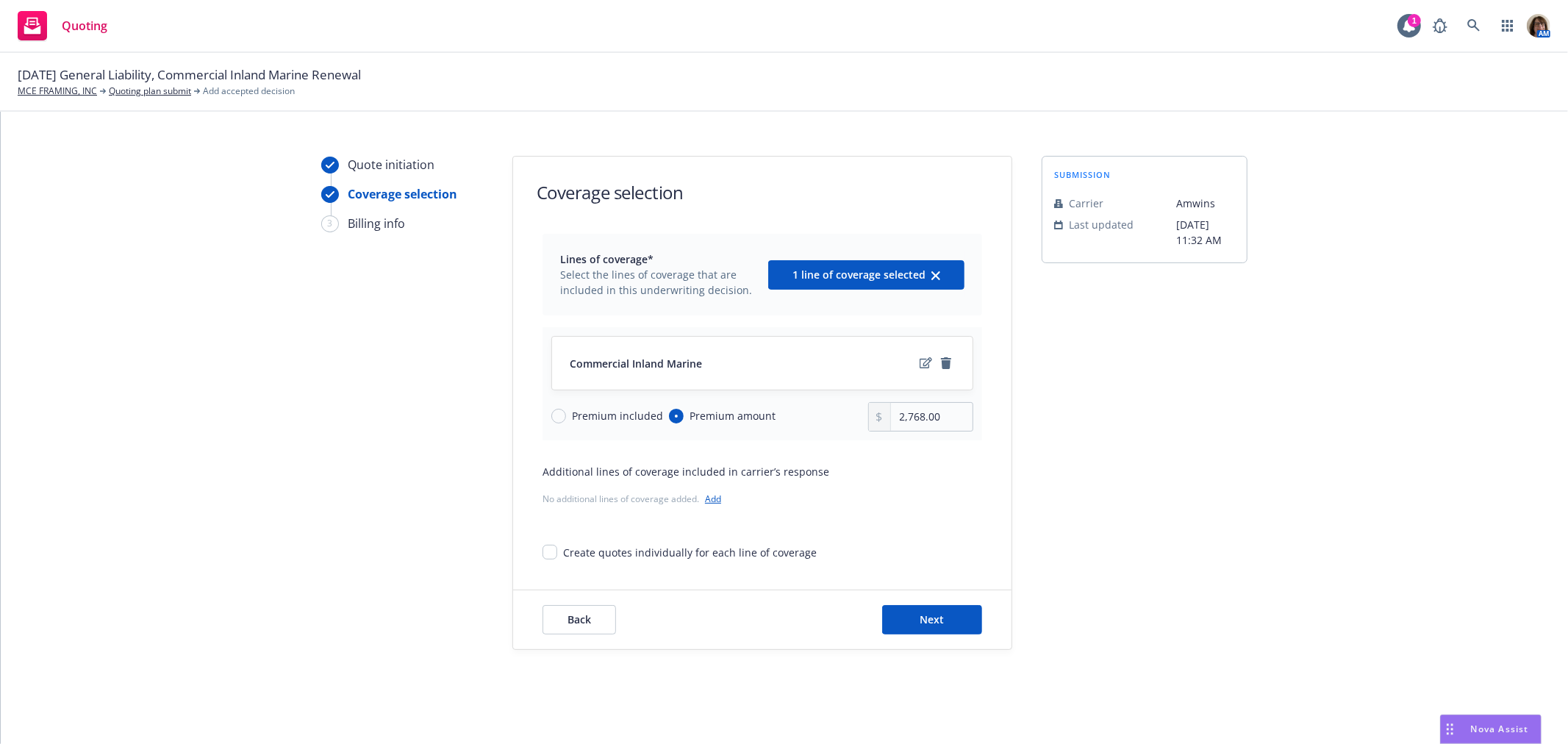
scroll to position [16, 0]
click at [920, 363] on icon "edit" at bounding box center [926, 363] width 13 height 12
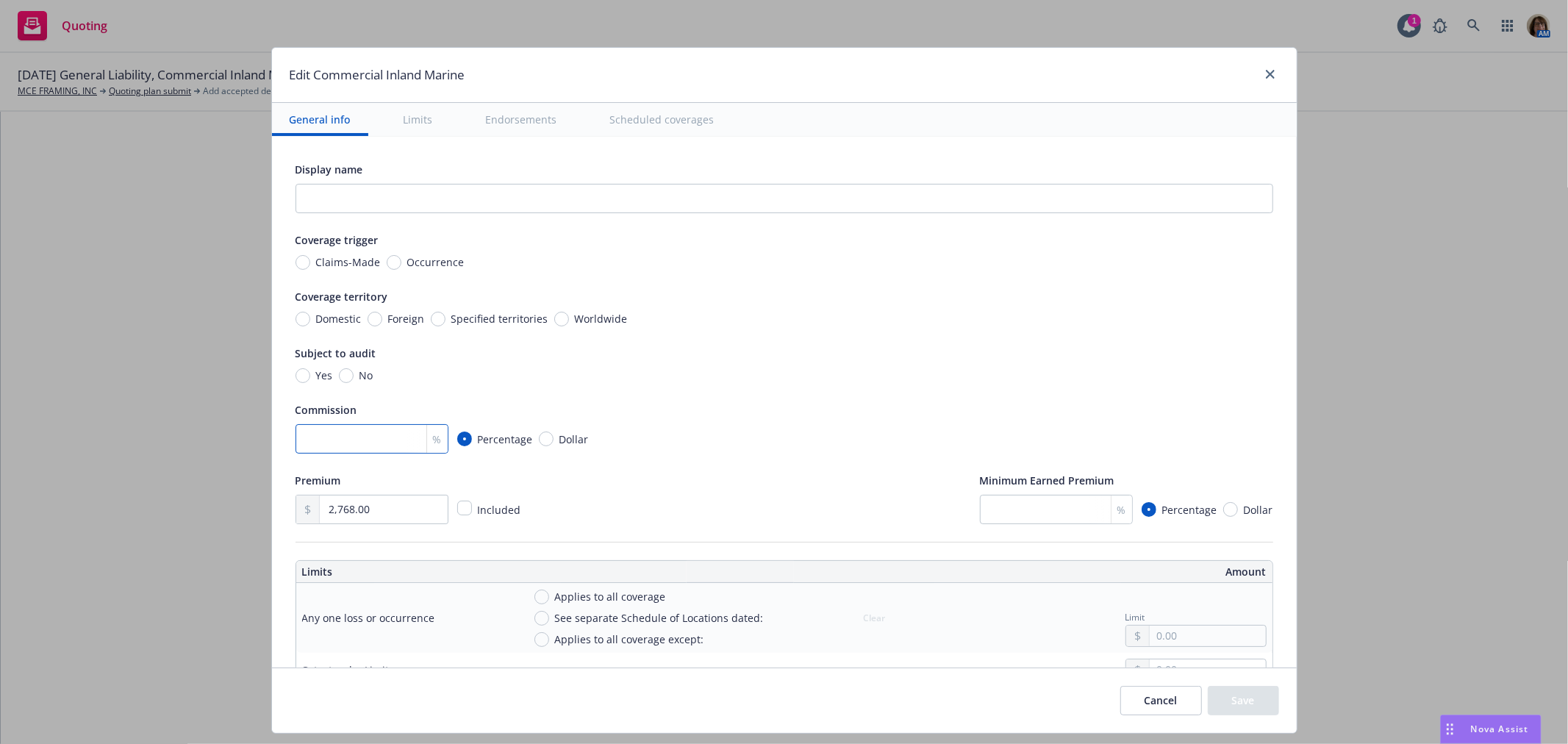
click at [318, 440] on input "number" at bounding box center [371, 439] width 153 height 29
click at [983, 509] on input "number" at bounding box center [1056, 509] width 153 height 29
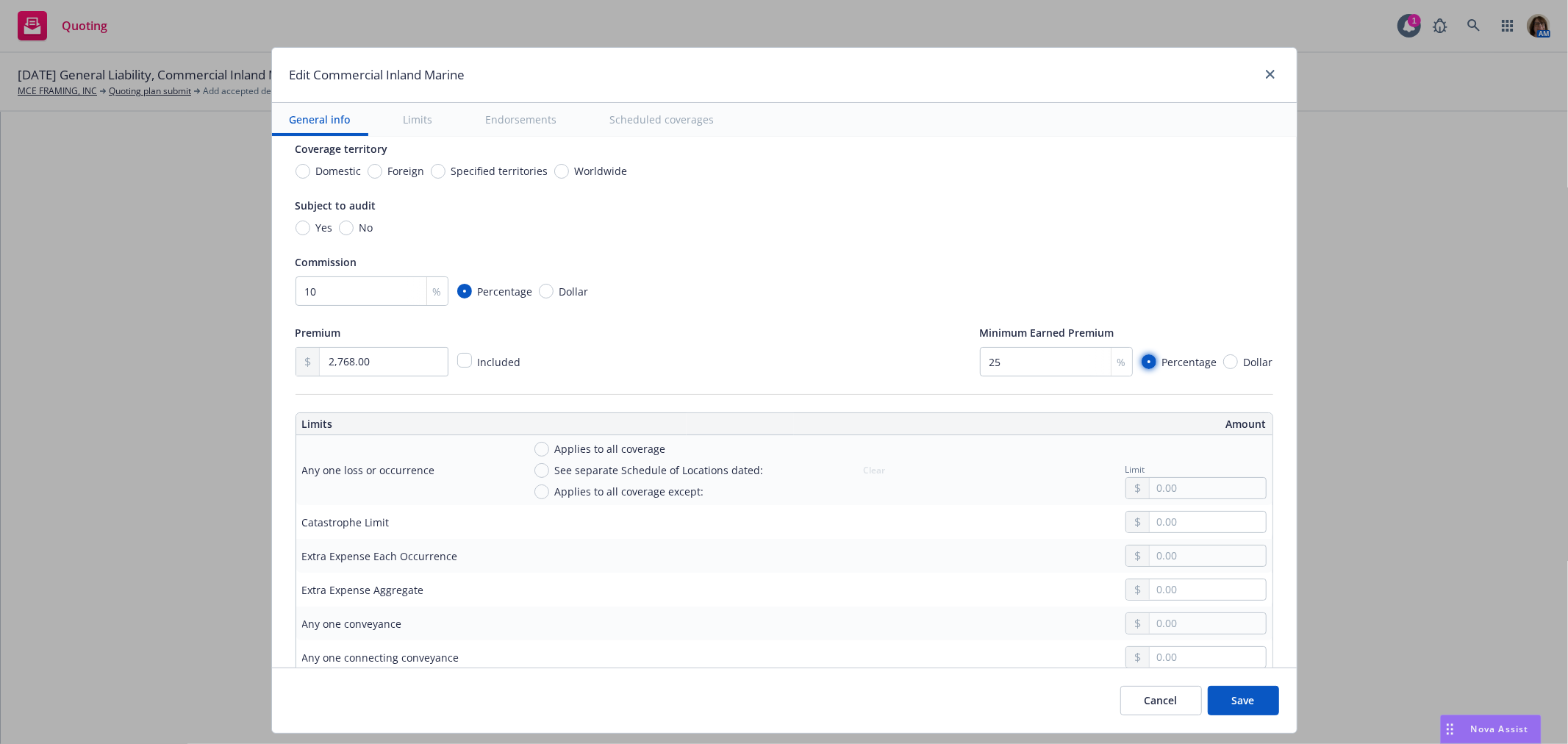
scroll to position [163, 0]
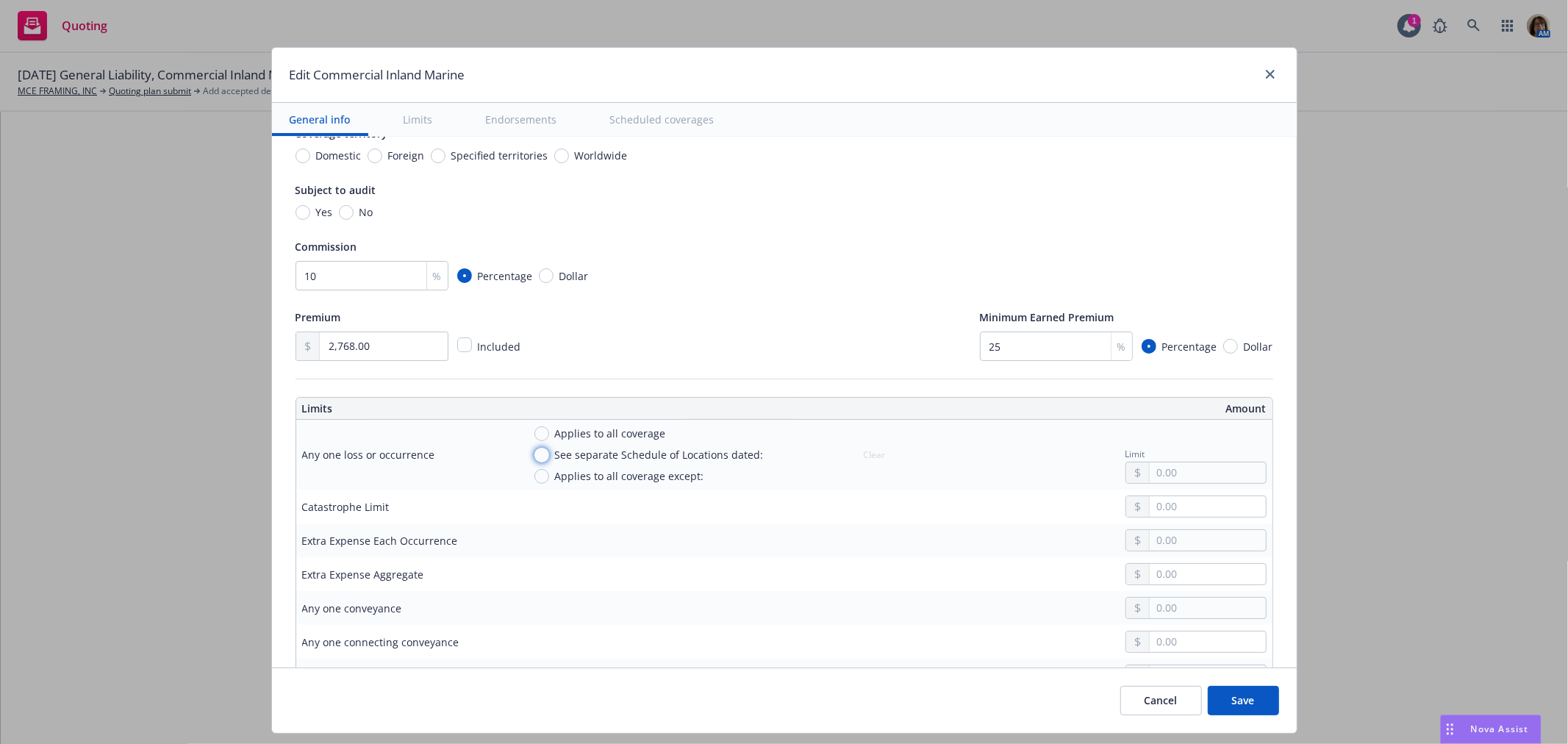
click at [535, 456] on input "See separate Schedule of Locations dated:" at bounding box center [542, 455] width 15 height 15
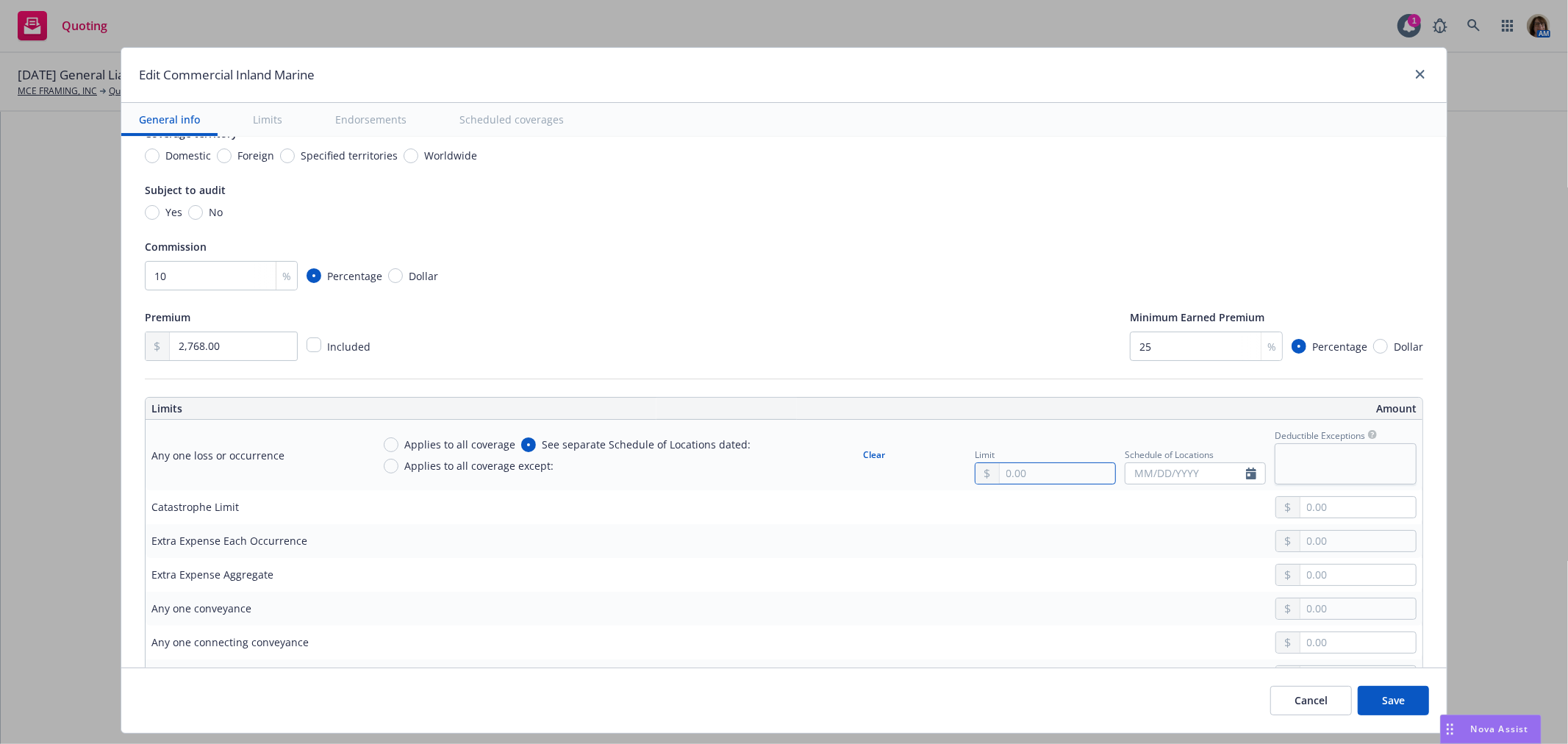
click at [1000, 475] on input "text" at bounding box center [1058, 473] width 115 height 21
click at [1193, 679] on span "27" at bounding box center [1201, 681] width 22 height 18
click at [1274, 453] on textarea at bounding box center [1345, 463] width 142 height 40
click at [1274, 459] on textarea at bounding box center [1345, 463] width 142 height 40
paste textarea "$1,000 Loss caused by fire $2,500 Loss caused by theft, malicious mischief of v…"
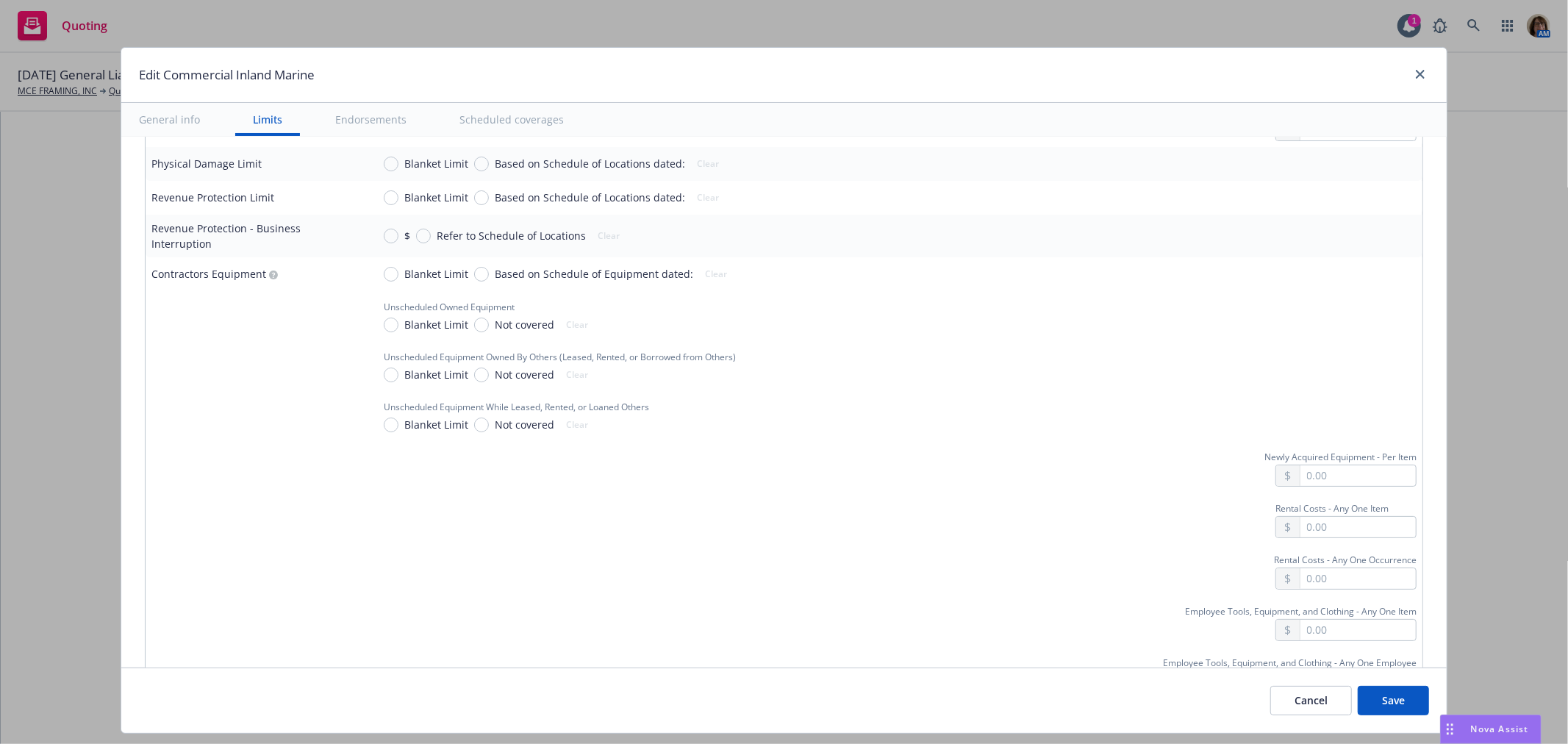
scroll to position [1552, 0]
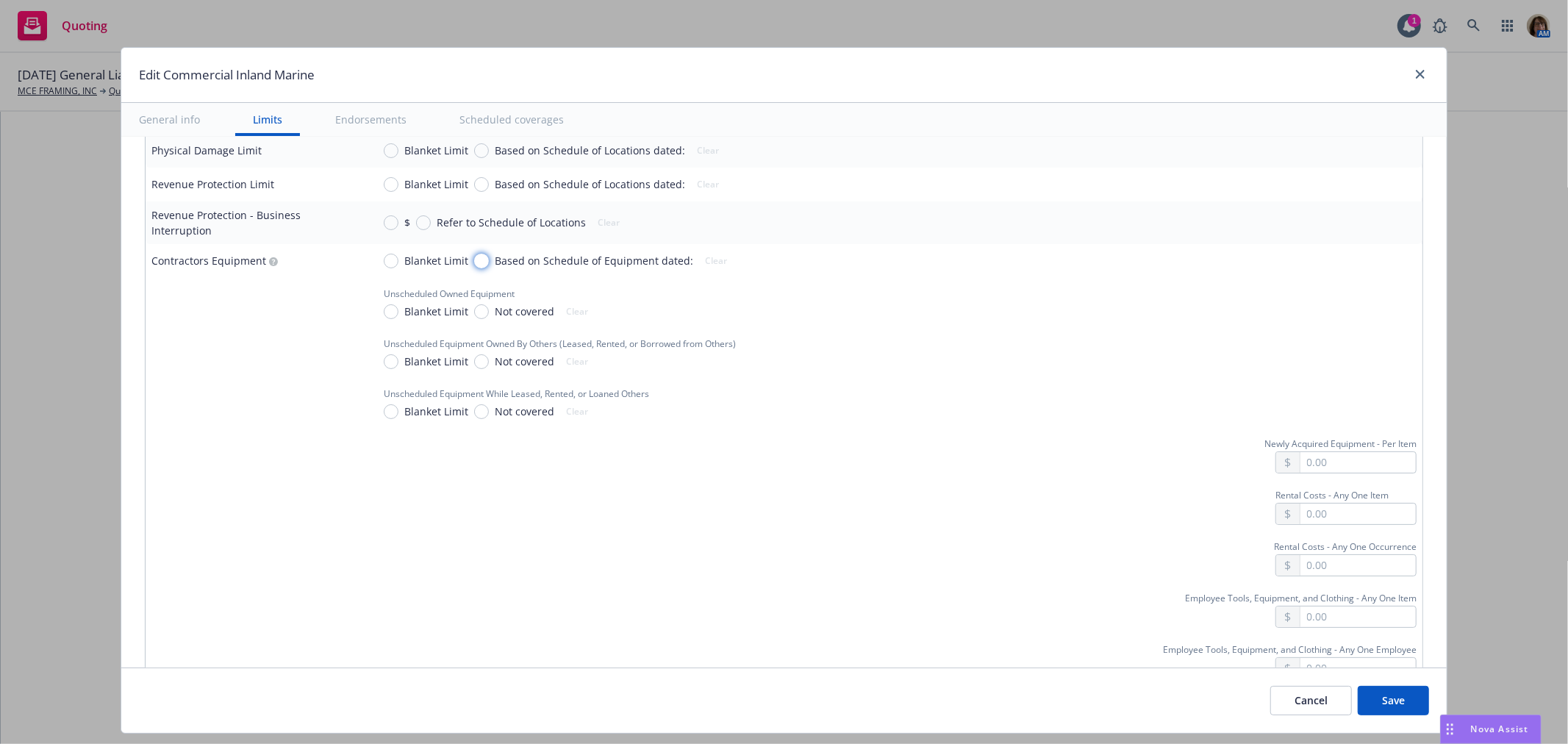
click at [474, 254] on input "Based on Schedule of Equipment dated:" at bounding box center [481, 261] width 15 height 15
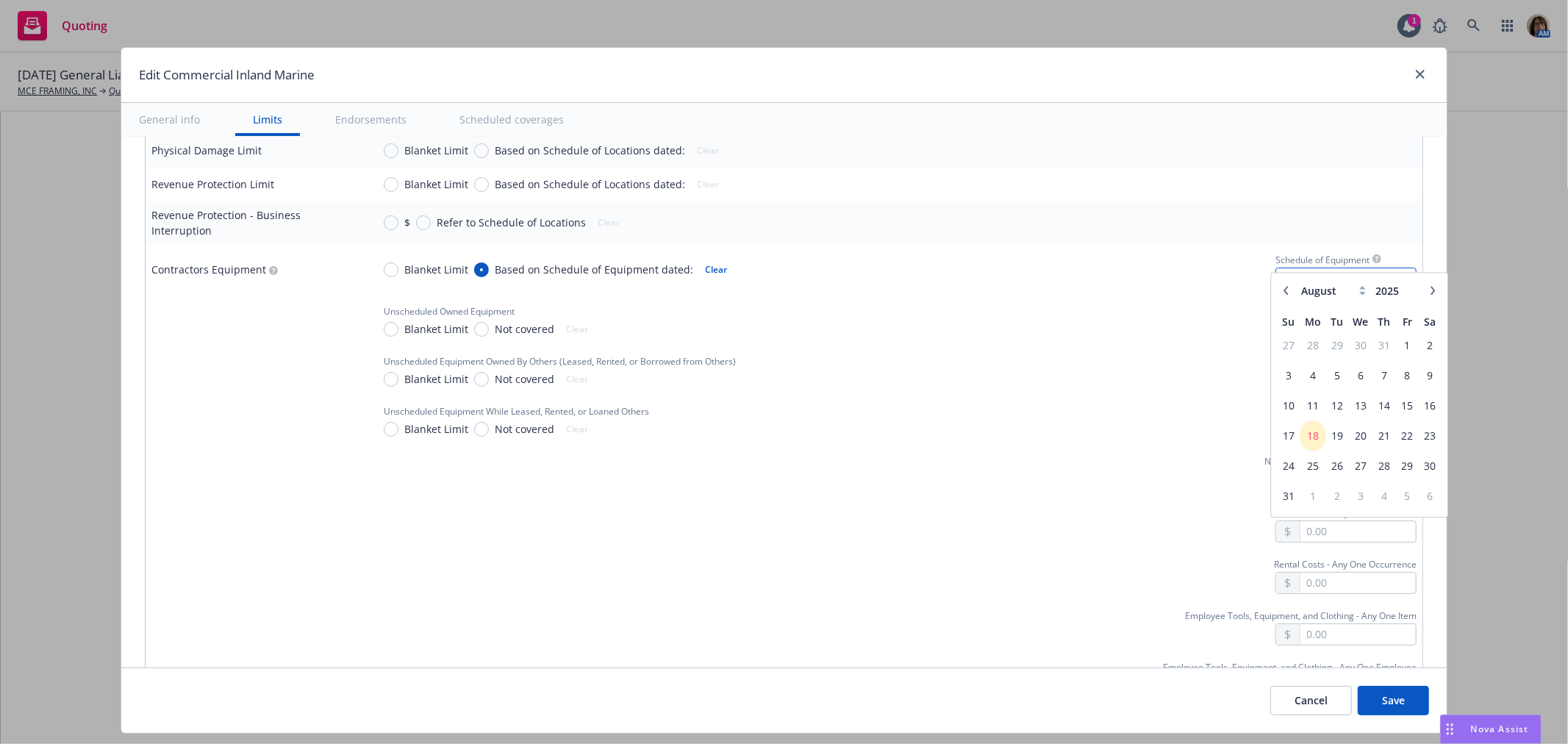
click at [1286, 269] on input "text" at bounding box center [1336, 279] width 121 height 21
click at [1351, 471] on span "27" at bounding box center [1361, 471] width 22 height 18
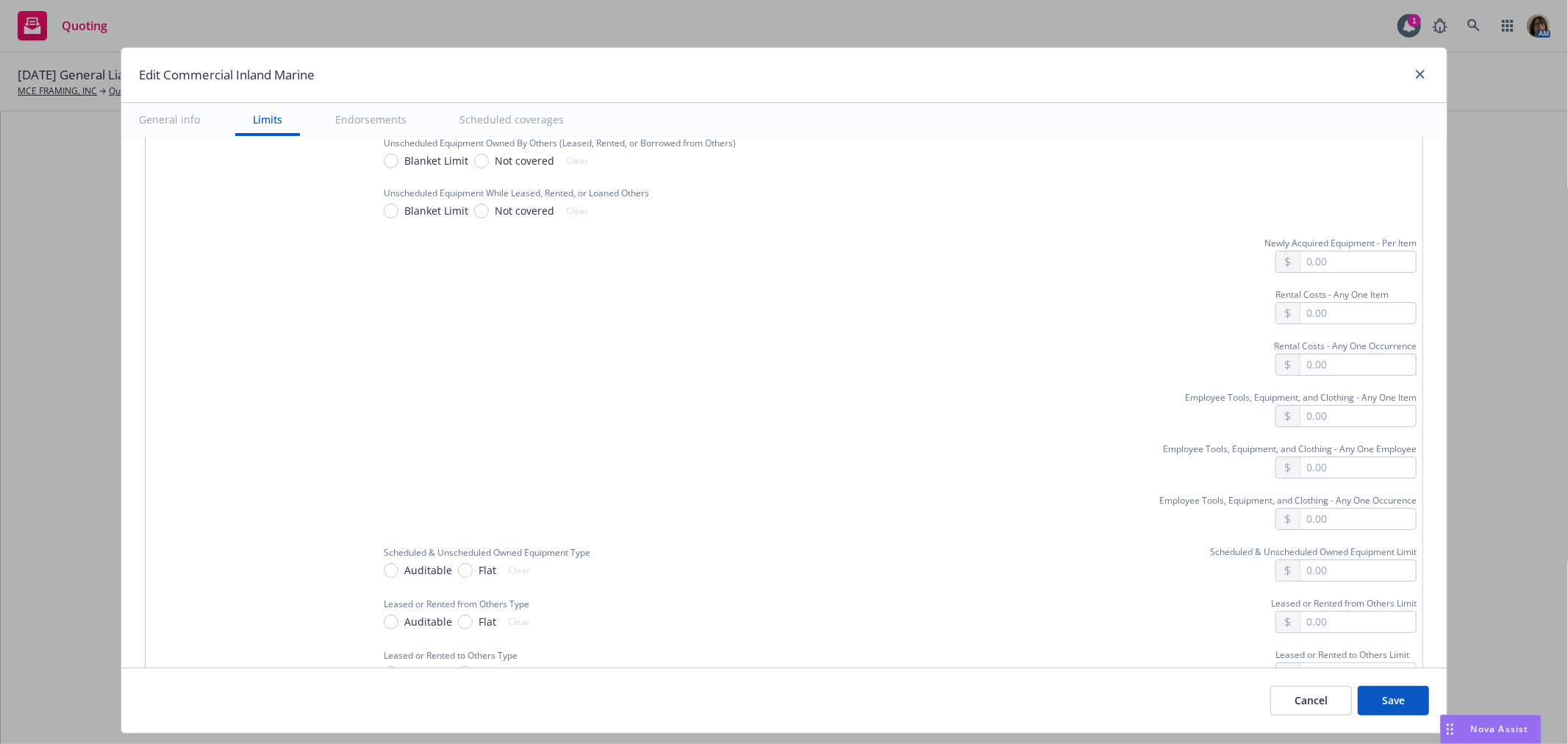
scroll to position [1797, 0]
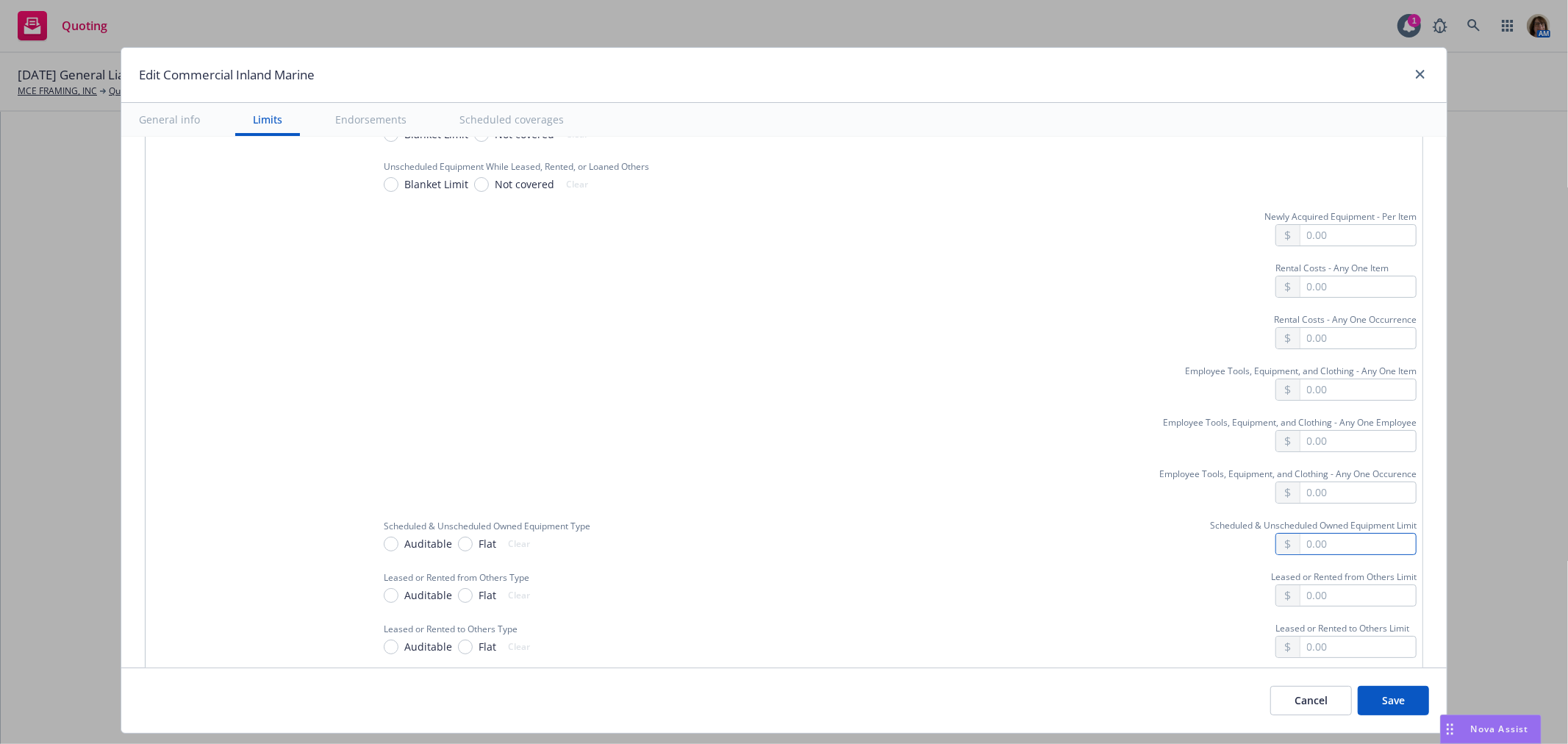
click at [1300, 534] on input "text" at bounding box center [1358, 544] width 115 height 21
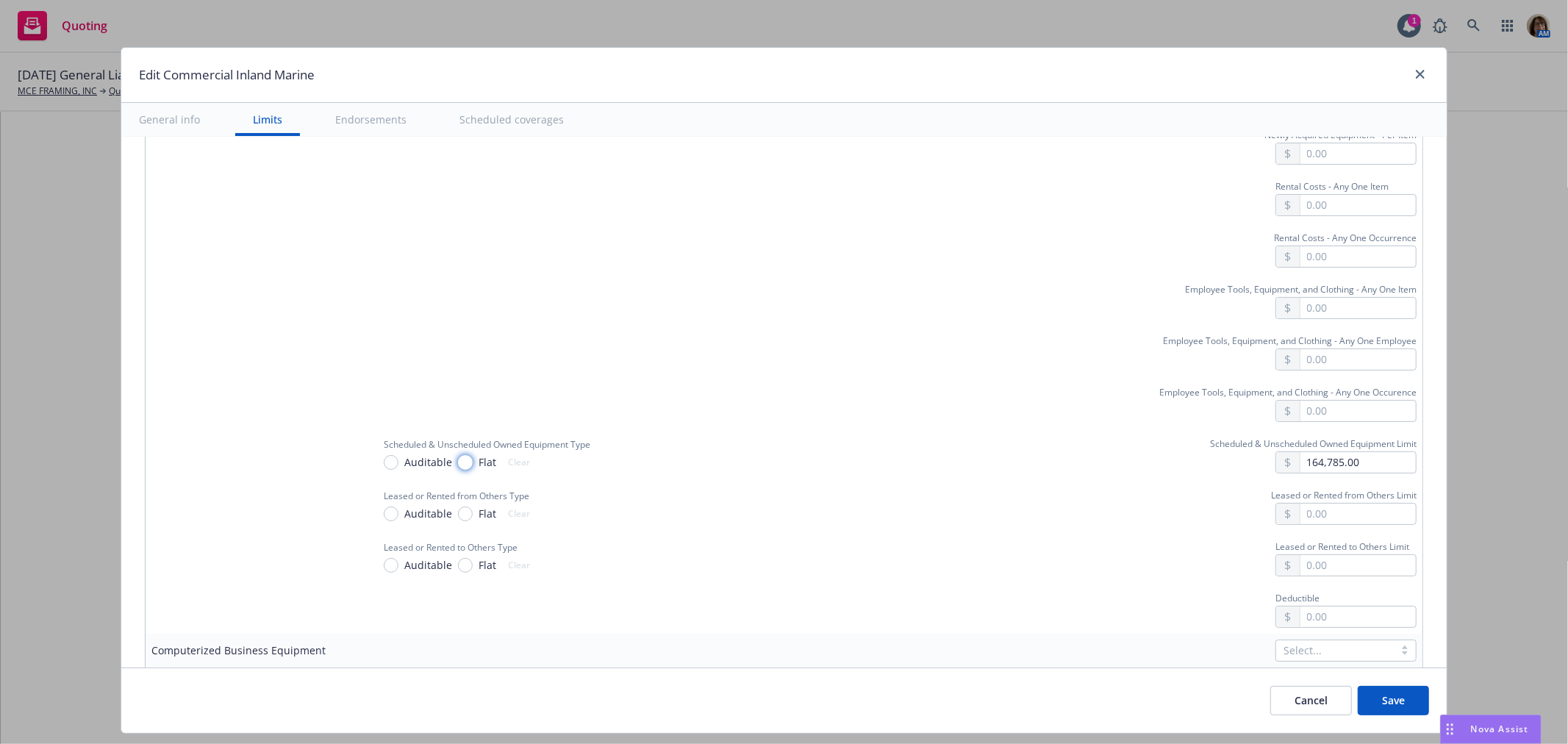
click at [458, 455] on input "Flat" at bounding box center [465, 463] width 15 height 15
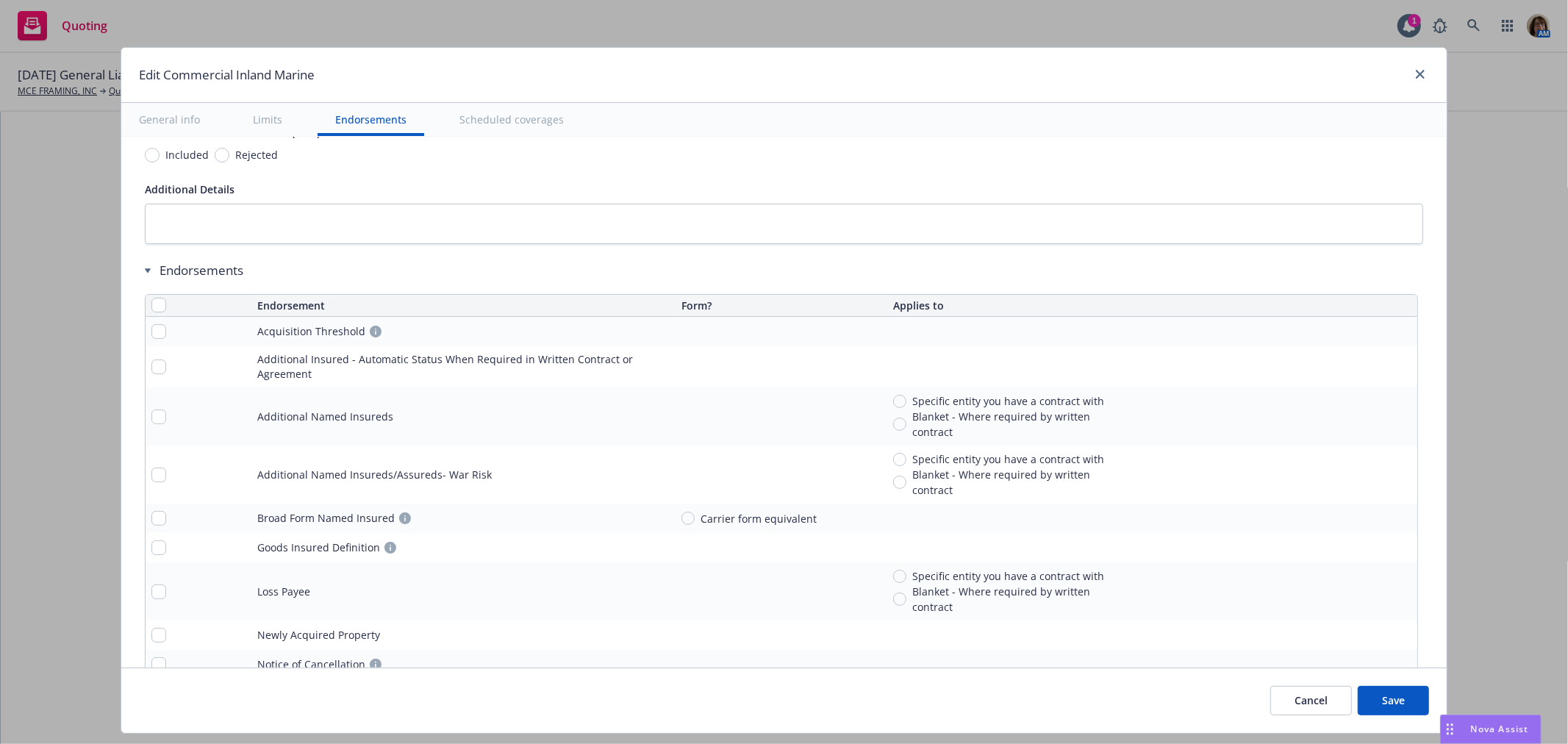
scroll to position [3715, 0]
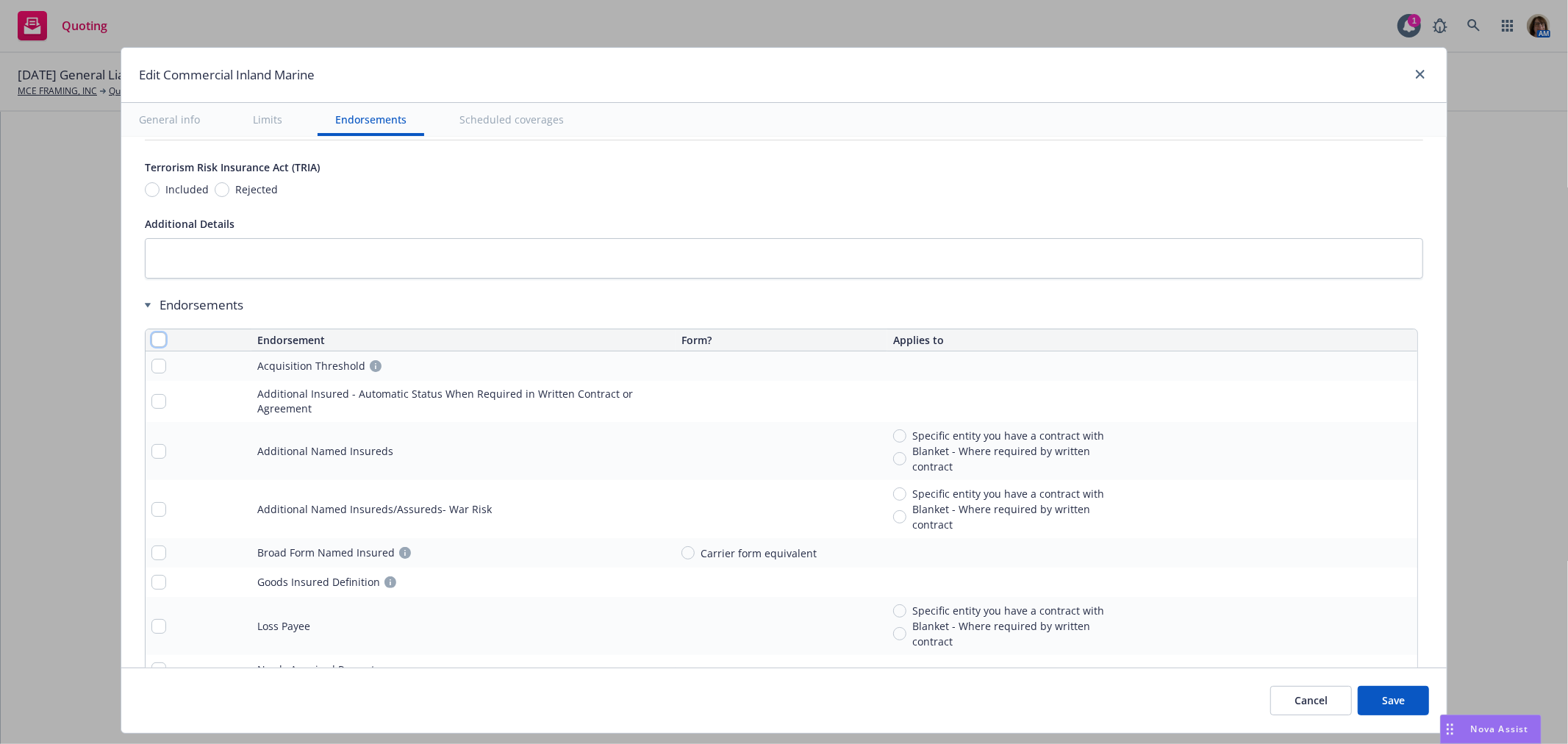
click at [152, 332] on input "checkbox" at bounding box center [159, 339] width 15 height 15
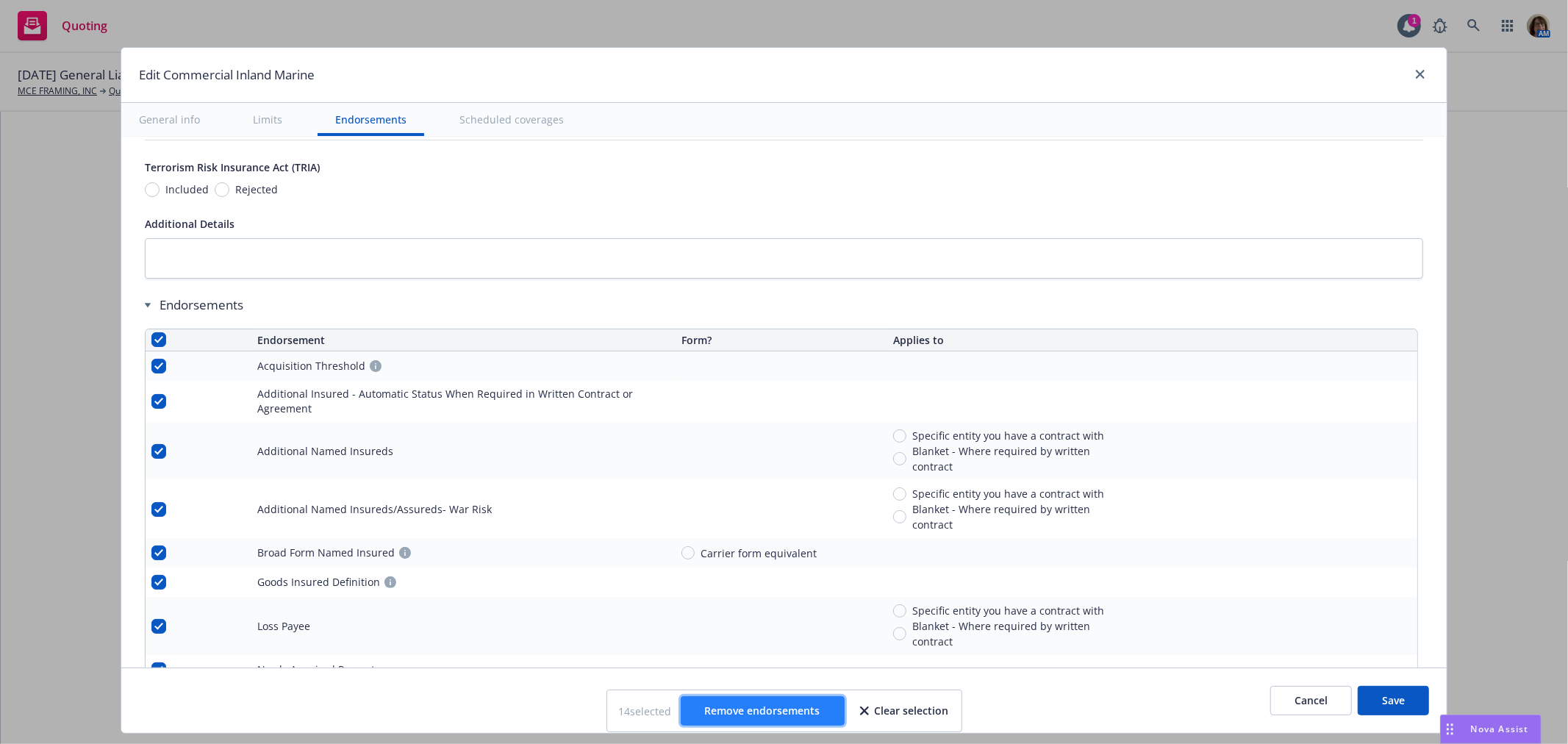
click at [766, 711] on span "Remove endorsements" at bounding box center [762, 710] width 115 height 14
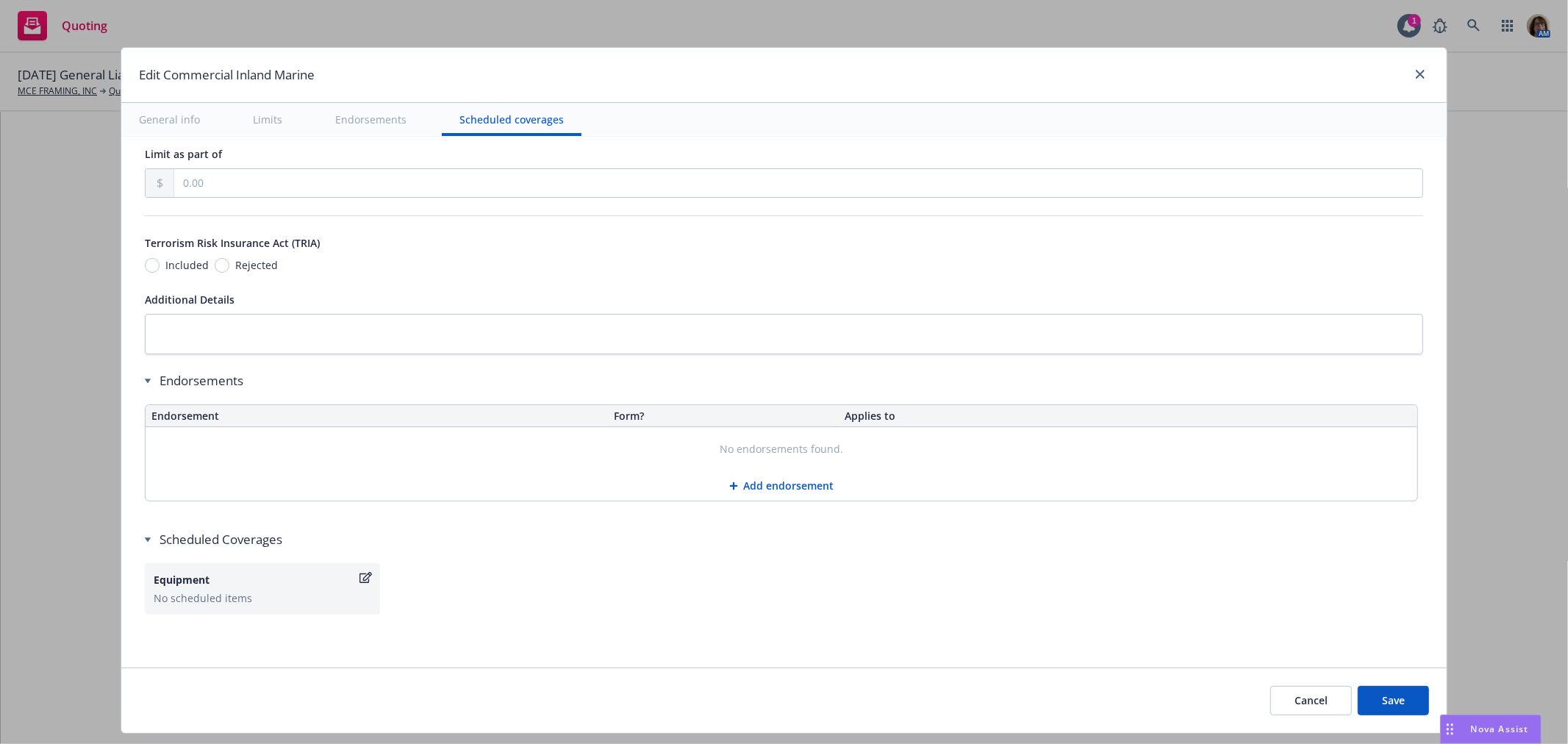
scroll to position [3629, 0]
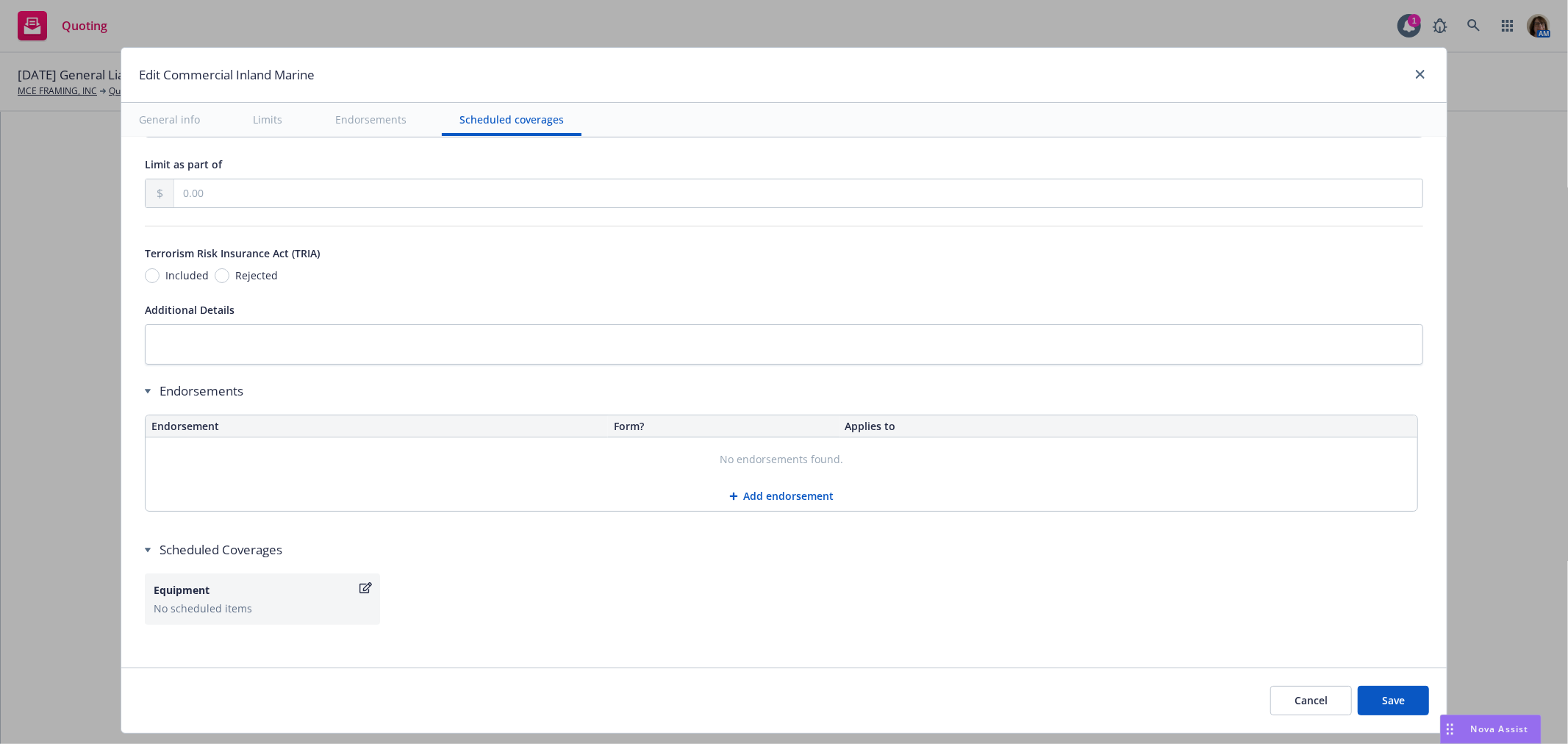
click at [766, 489] on button "Add endorsement" at bounding box center [781, 495] width 1272 height 29
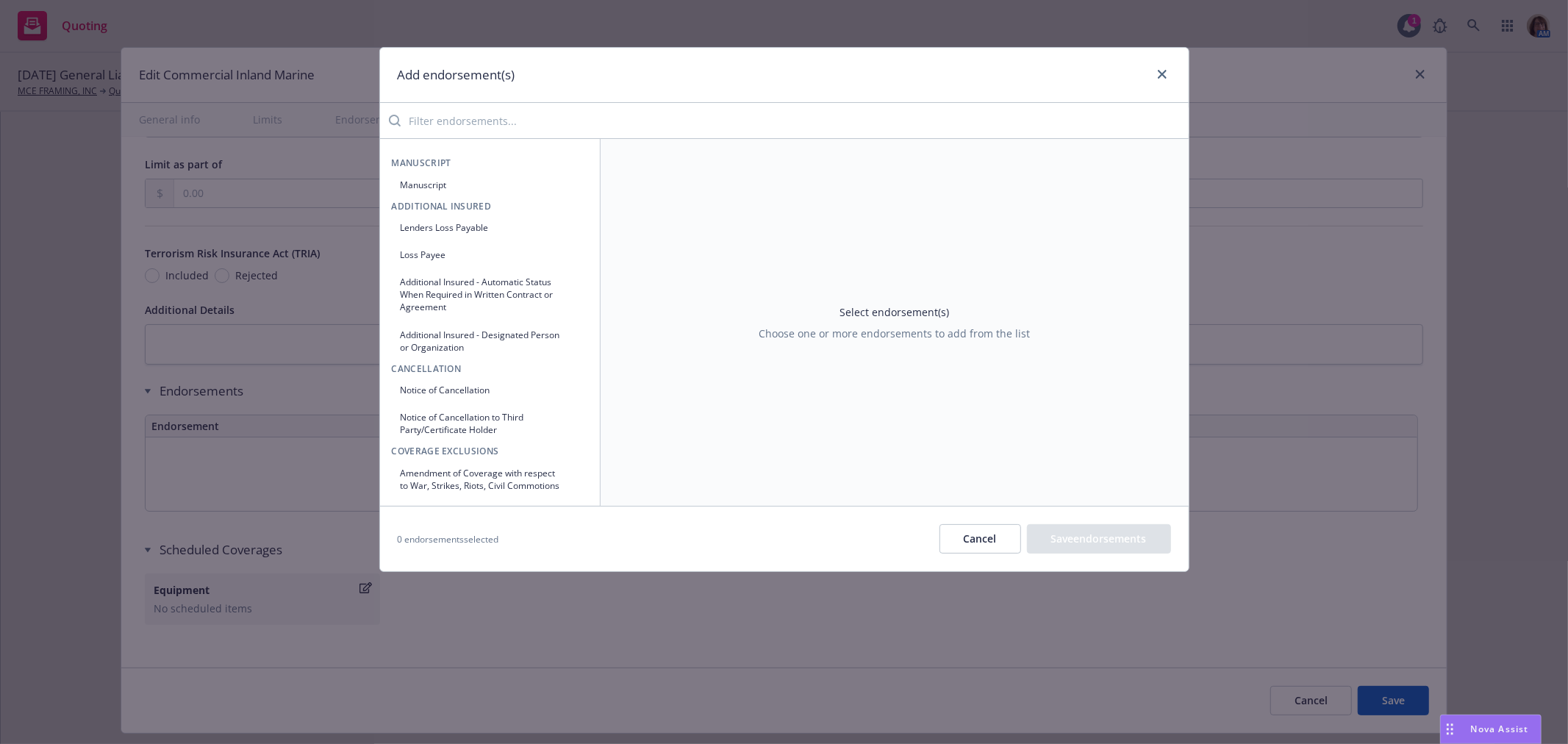
click at [436, 113] on input "search" at bounding box center [794, 120] width 788 height 29
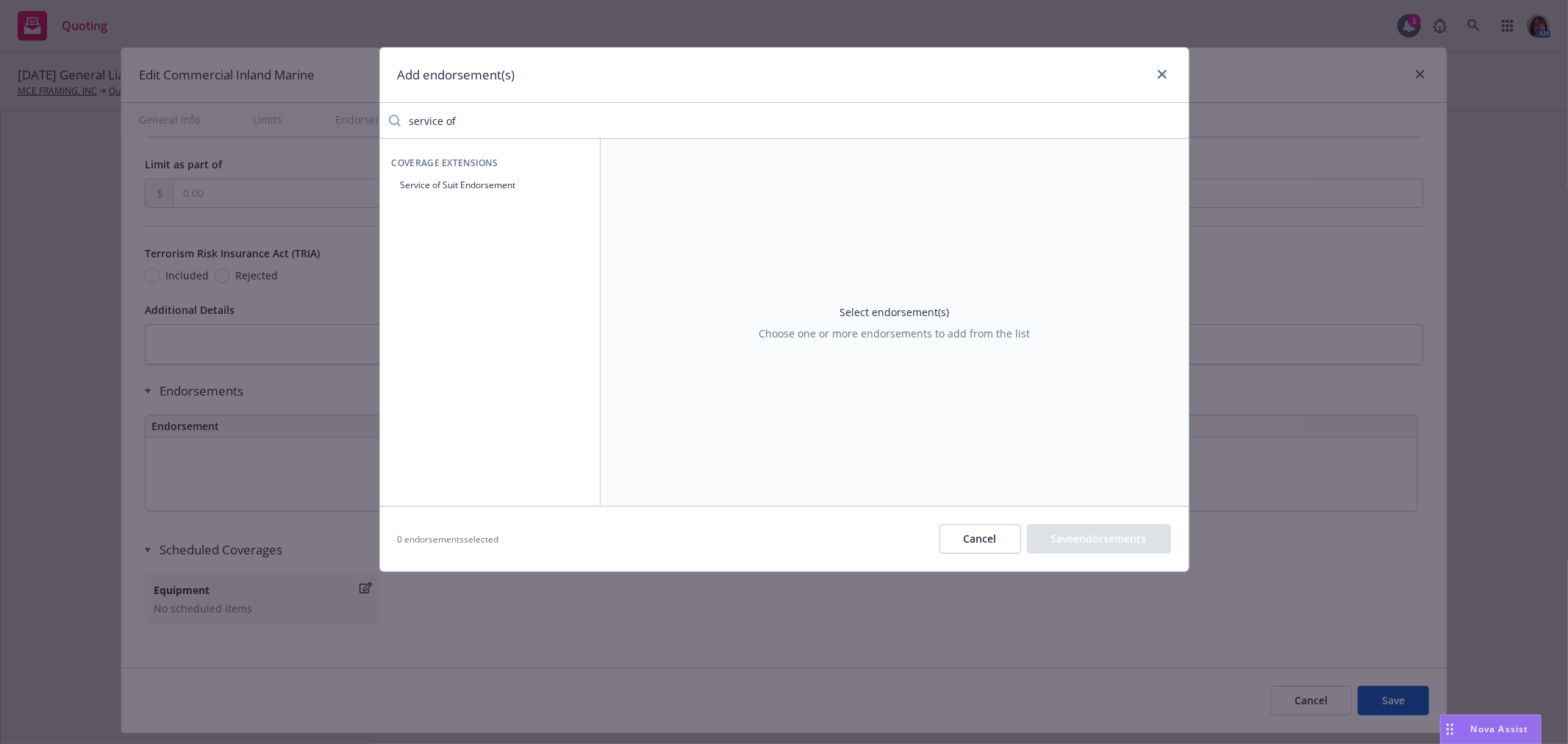
click at [441, 183] on button "Service of Suit Endorsement" at bounding box center [490, 184] width 196 height 24
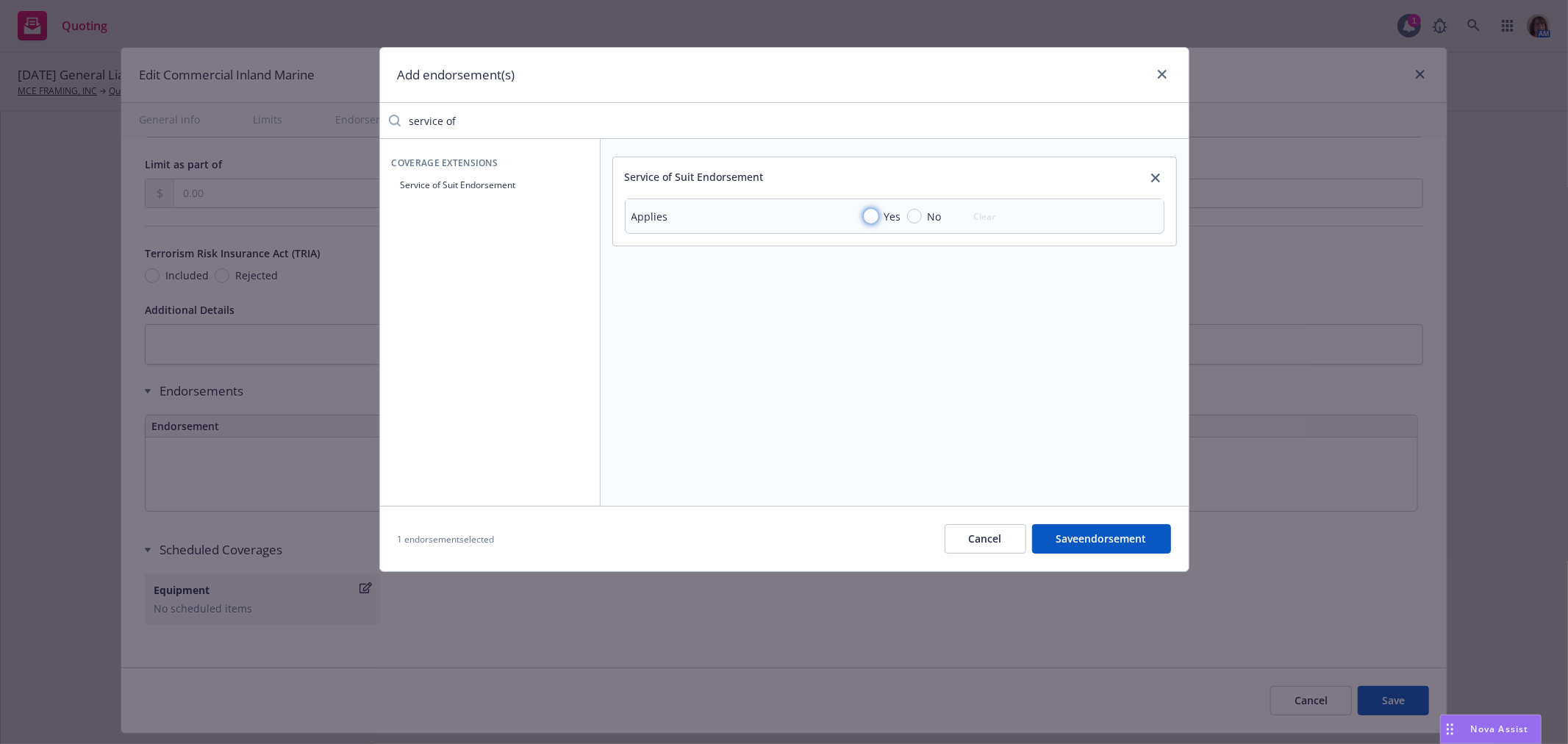
click at [877, 214] on input "Yes" at bounding box center [872, 216] width 15 height 15
click at [1118, 570] on div "1 endorsement selected Cancel Save endorsement" at bounding box center [785, 538] width 809 height 65
click at [1097, 544] on button "Save endorsement" at bounding box center [1101, 538] width 139 height 29
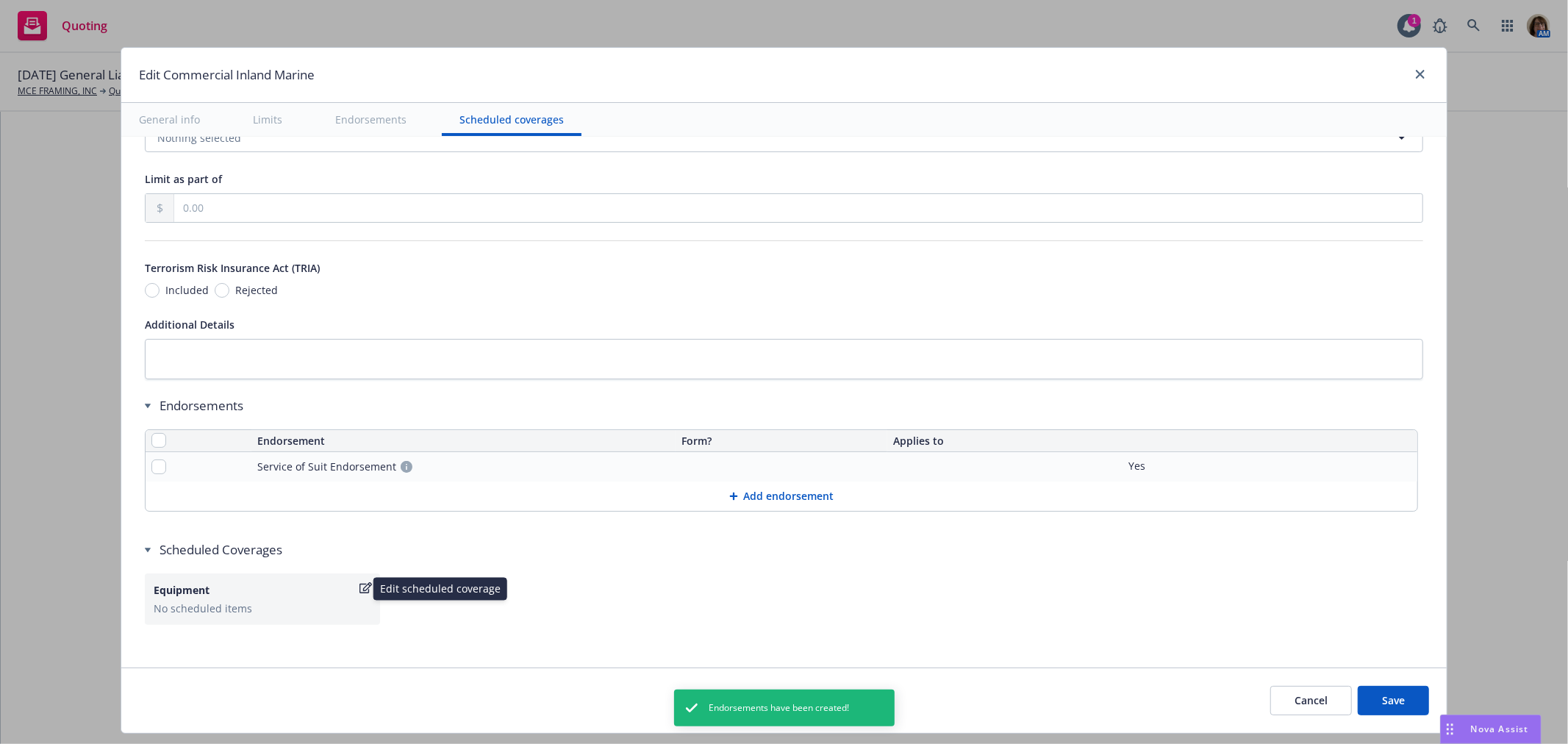
click at [359, 582] on icon "button" at bounding box center [365, 587] width 13 height 11
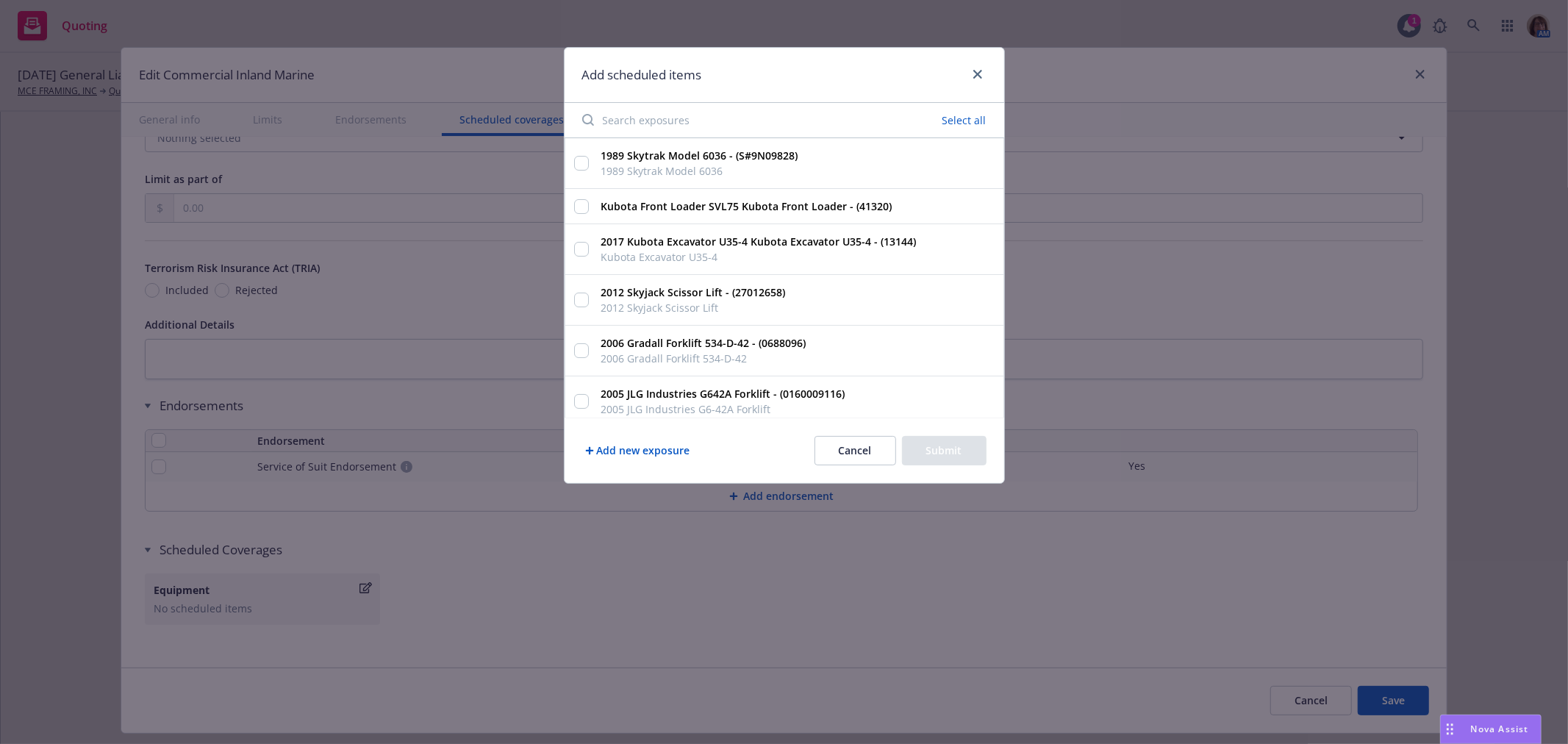
click at [962, 119] on button "Select all" at bounding box center [964, 120] width 62 height 21
click at [957, 454] on button "Submit" at bounding box center [943, 450] width 84 height 29
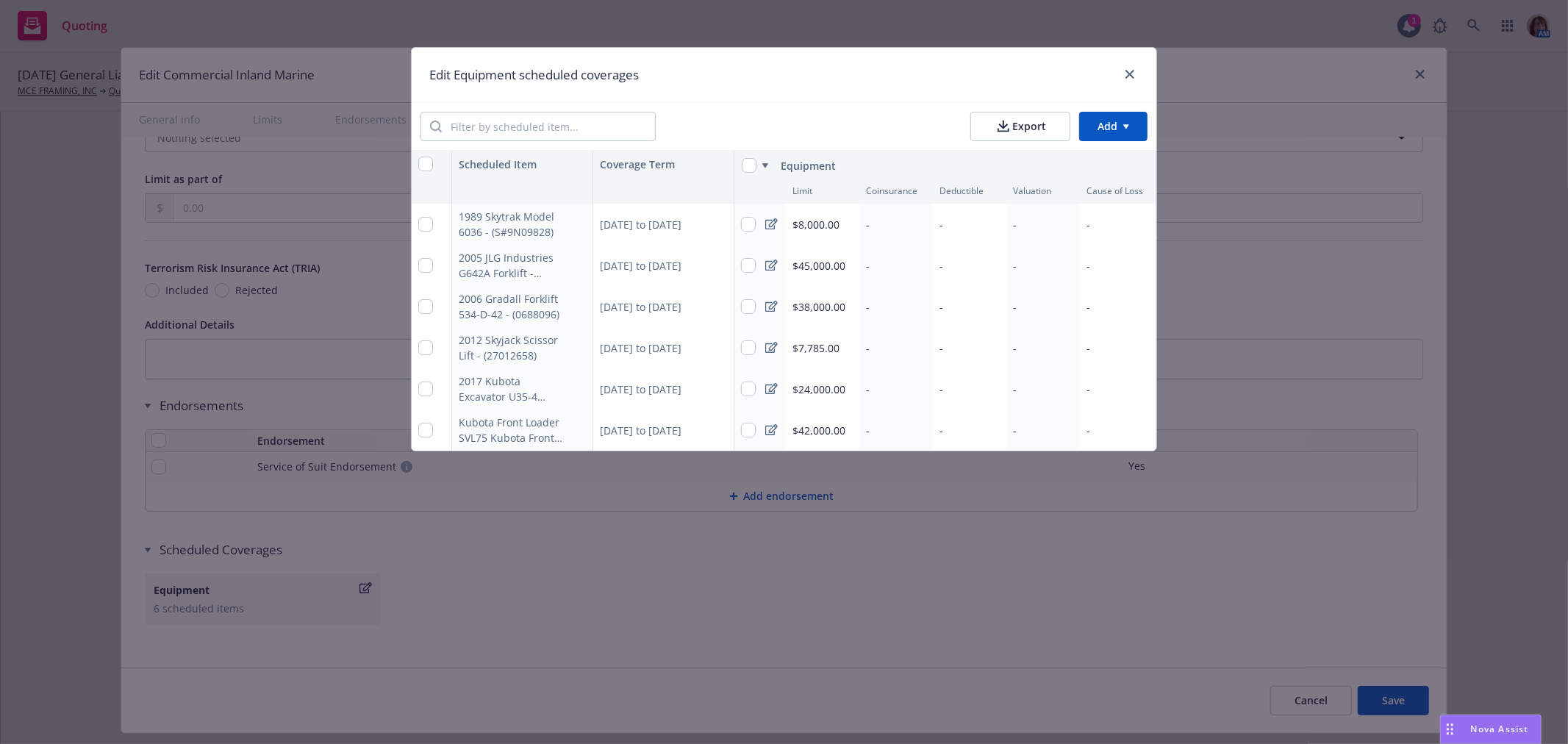
click at [887, 222] on div "-" at bounding box center [896, 224] width 73 height 41
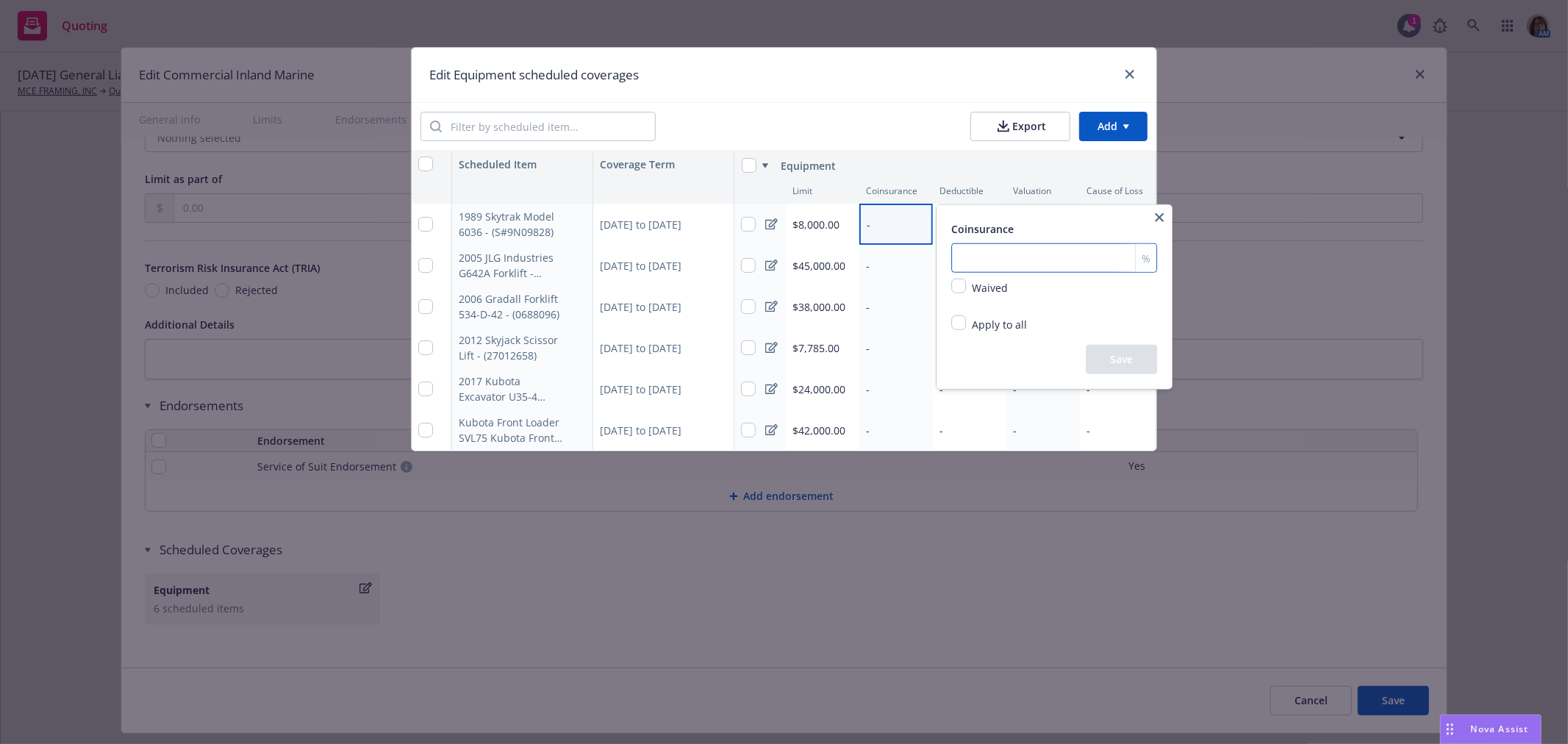
click at [967, 261] on input "number" at bounding box center [1054, 258] width 206 height 29
click at [963, 325] on input "Apply to all" at bounding box center [959, 323] width 15 height 15
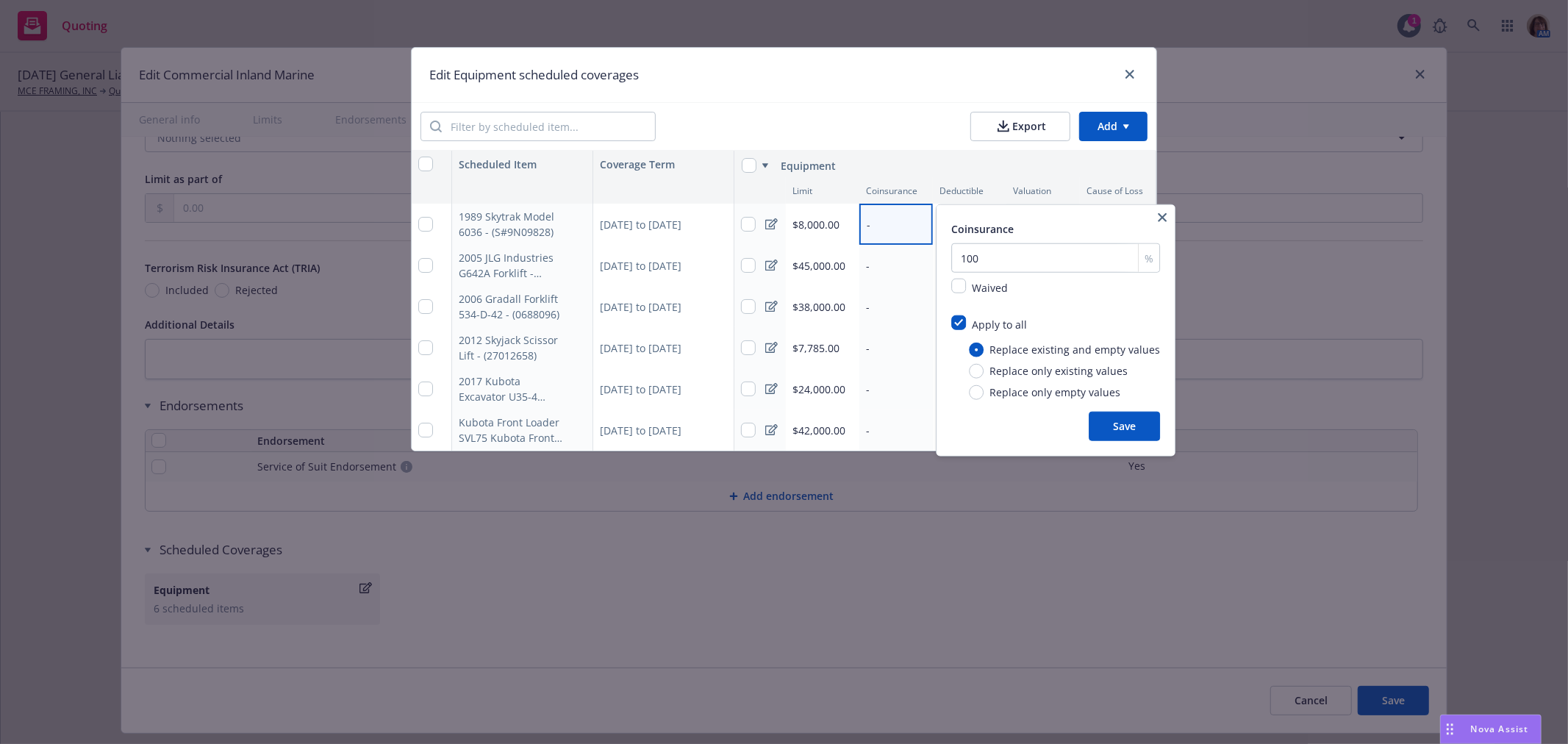
click at [1114, 430] on button "Save" at bounding box center [1123, 426] width 71 height 29
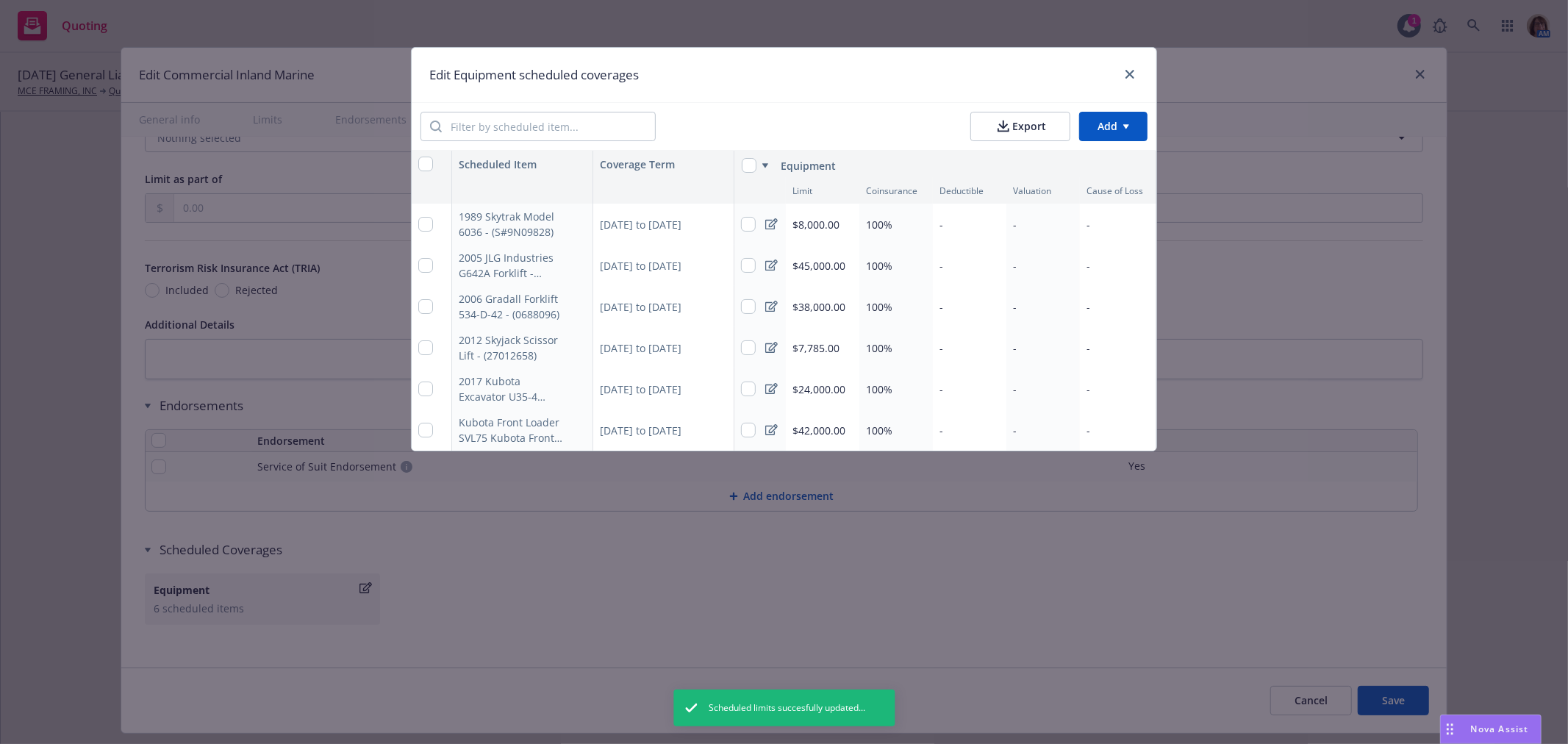
click at [957, 225] on div "-" at bounding box center [969, 224] width 73 height 41
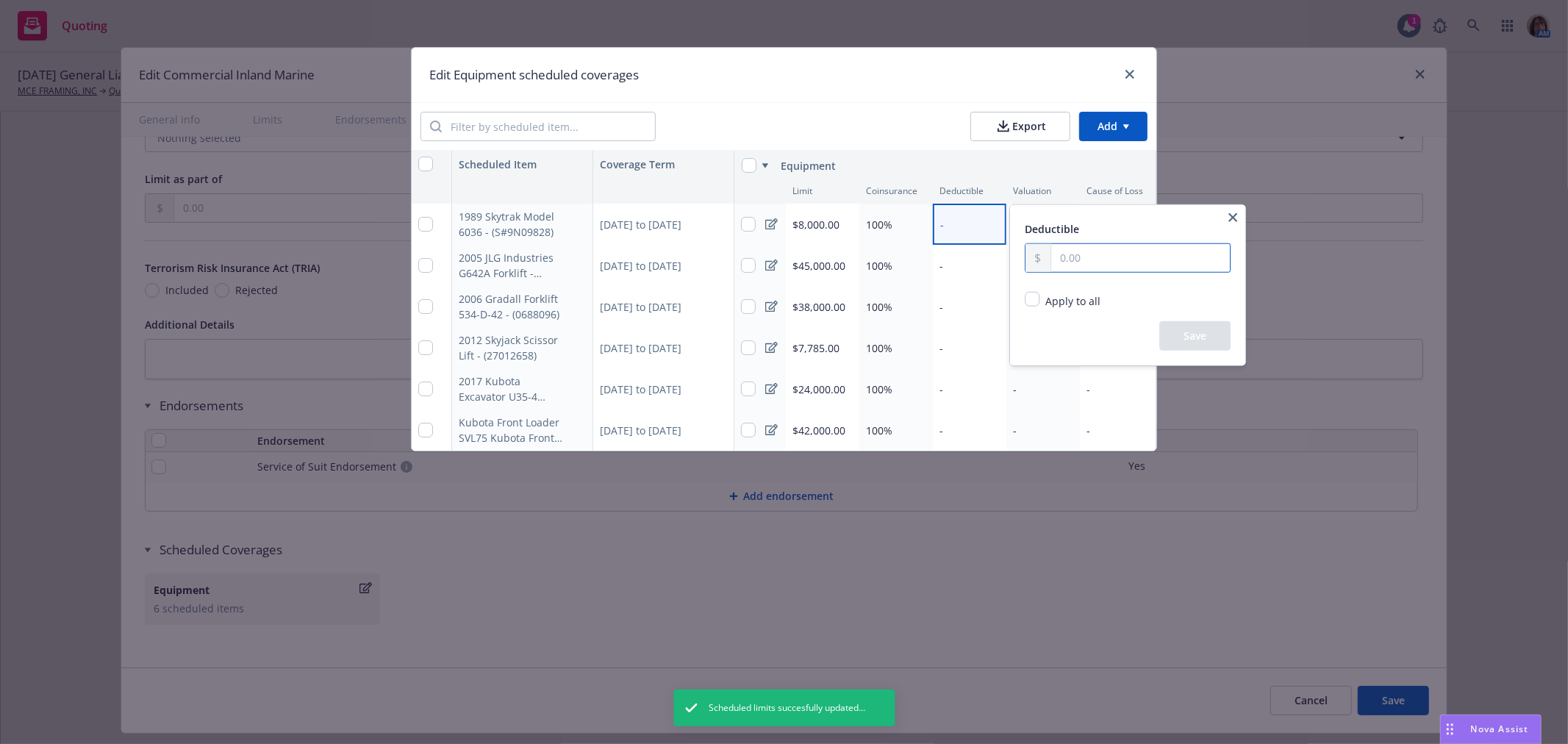
click at [1063, 254] on input "text" at bounding box center [1140, 258] width 178 height 28
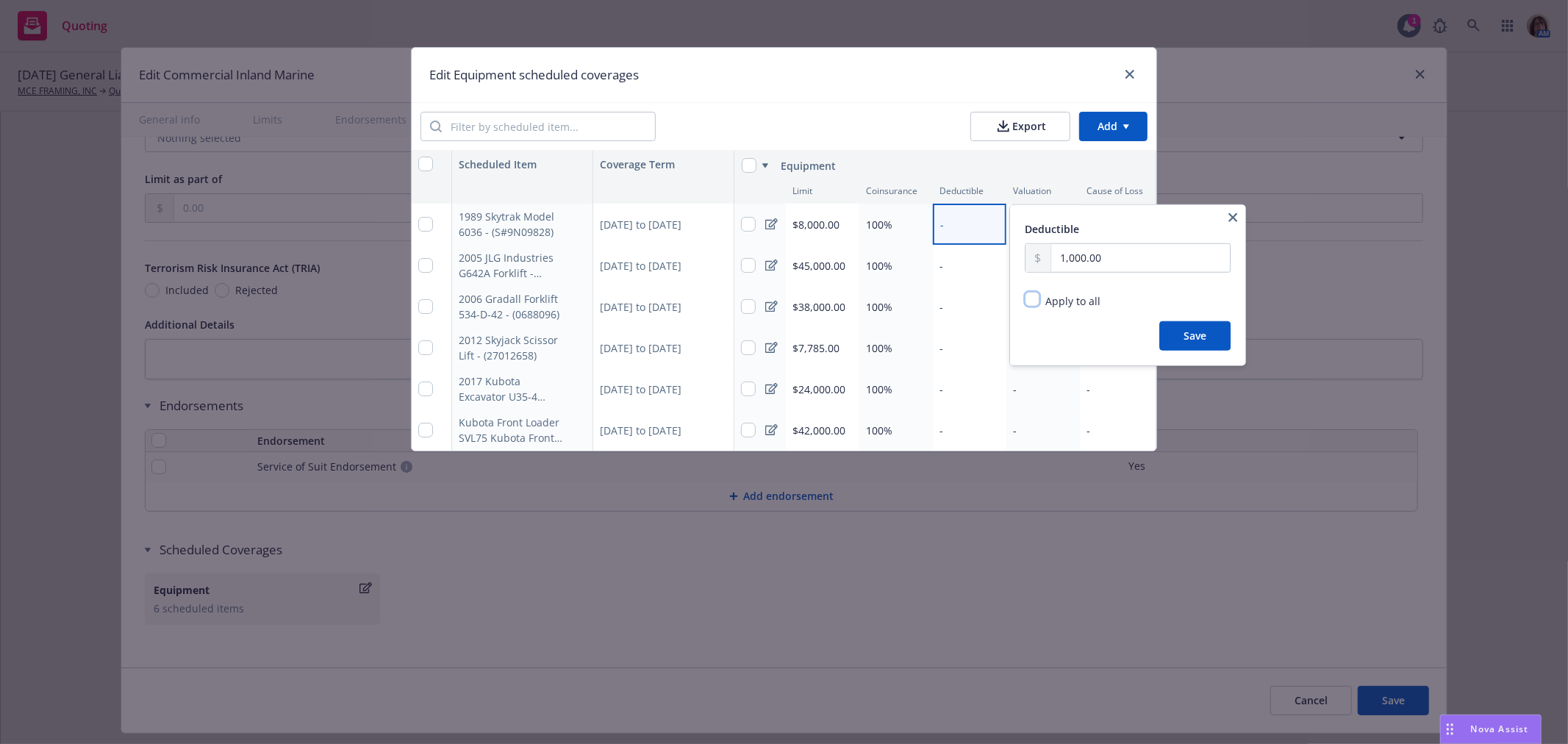
click at [1032, 299] on input "Apply to all" at bounding box center [1033, 299] width 15 height 15
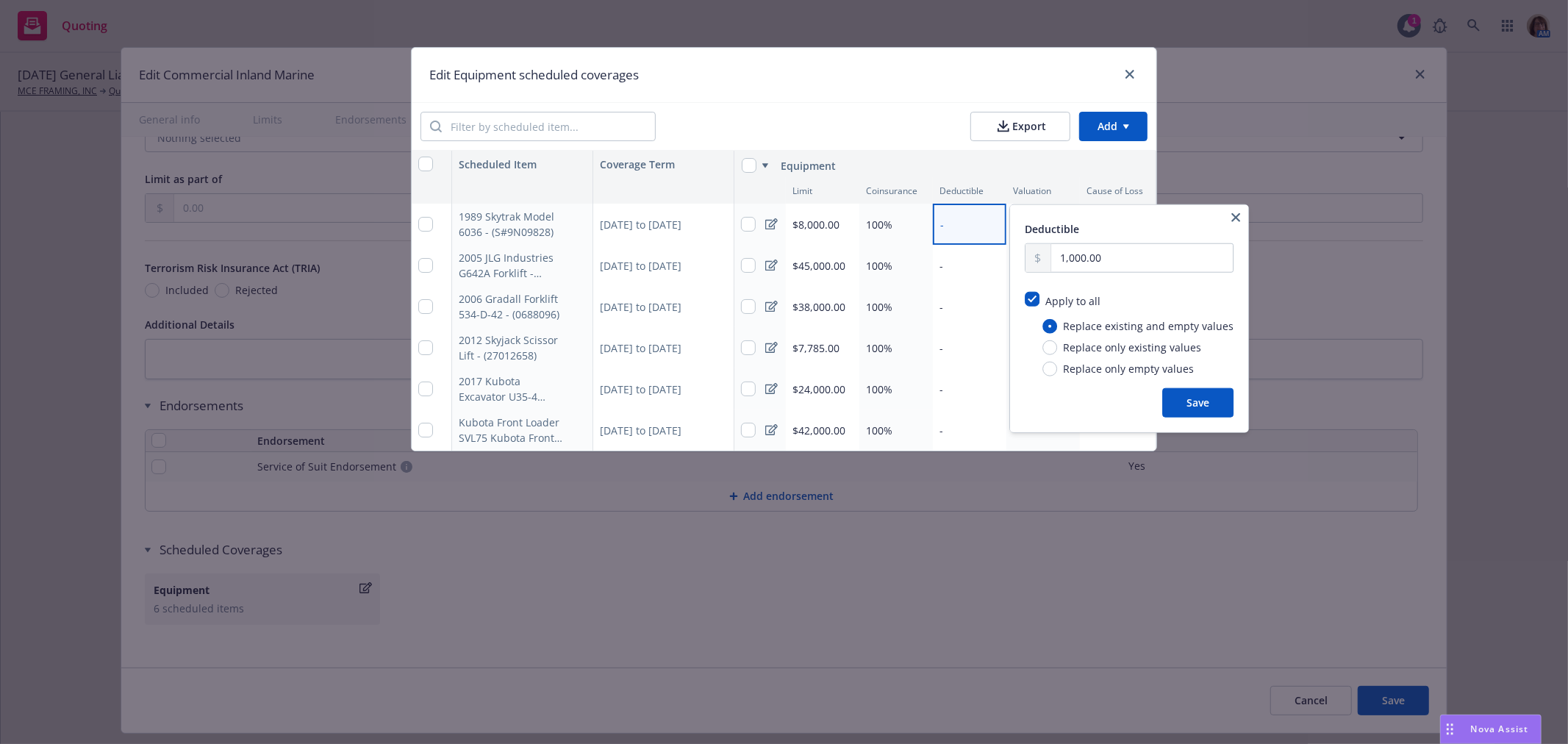
click at [1209, 407] on button "Save" at bounding box center [1197, 402] width 71 height 29
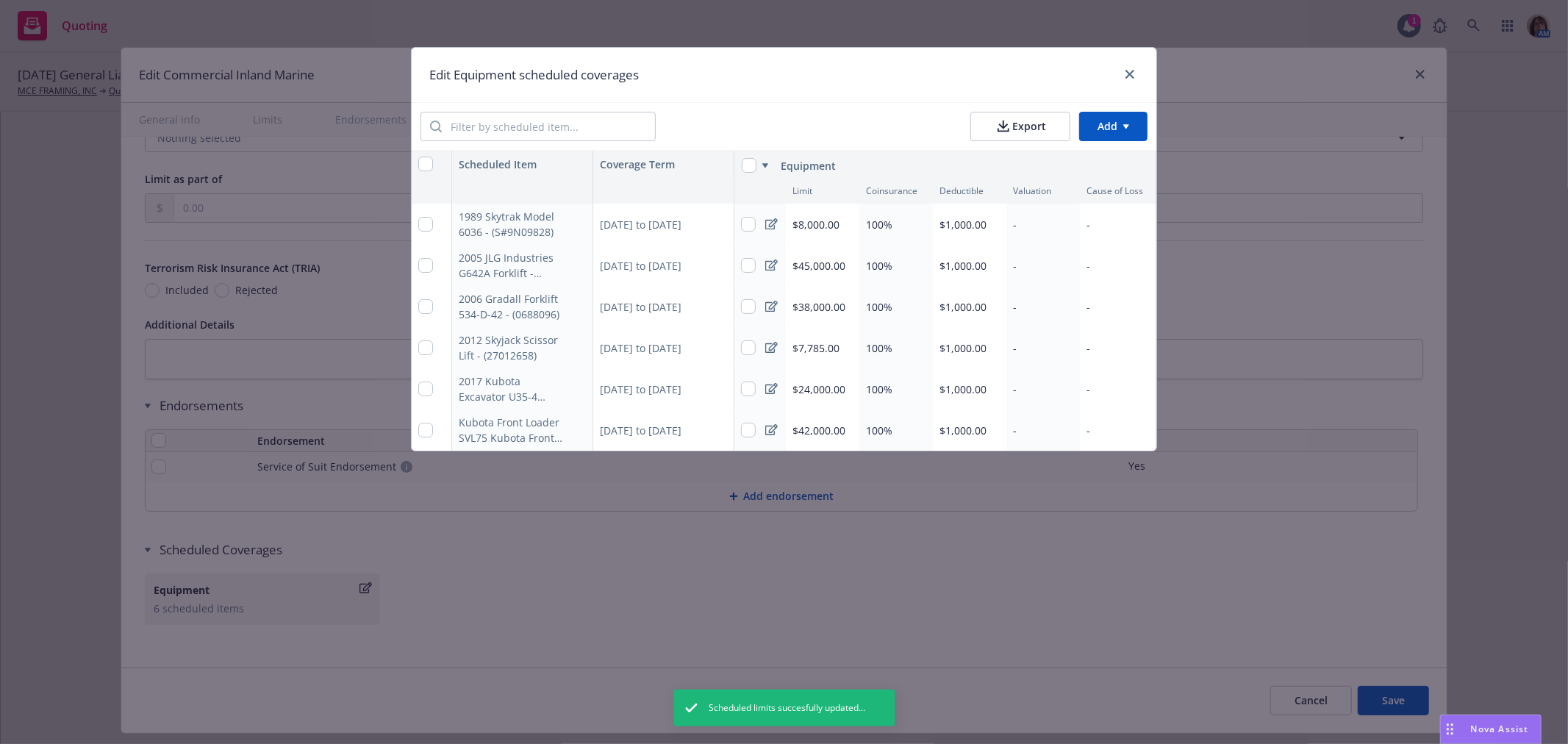
click at [1039, 215] on div "-" at bounding box center [1043, 224] width 73 height 41
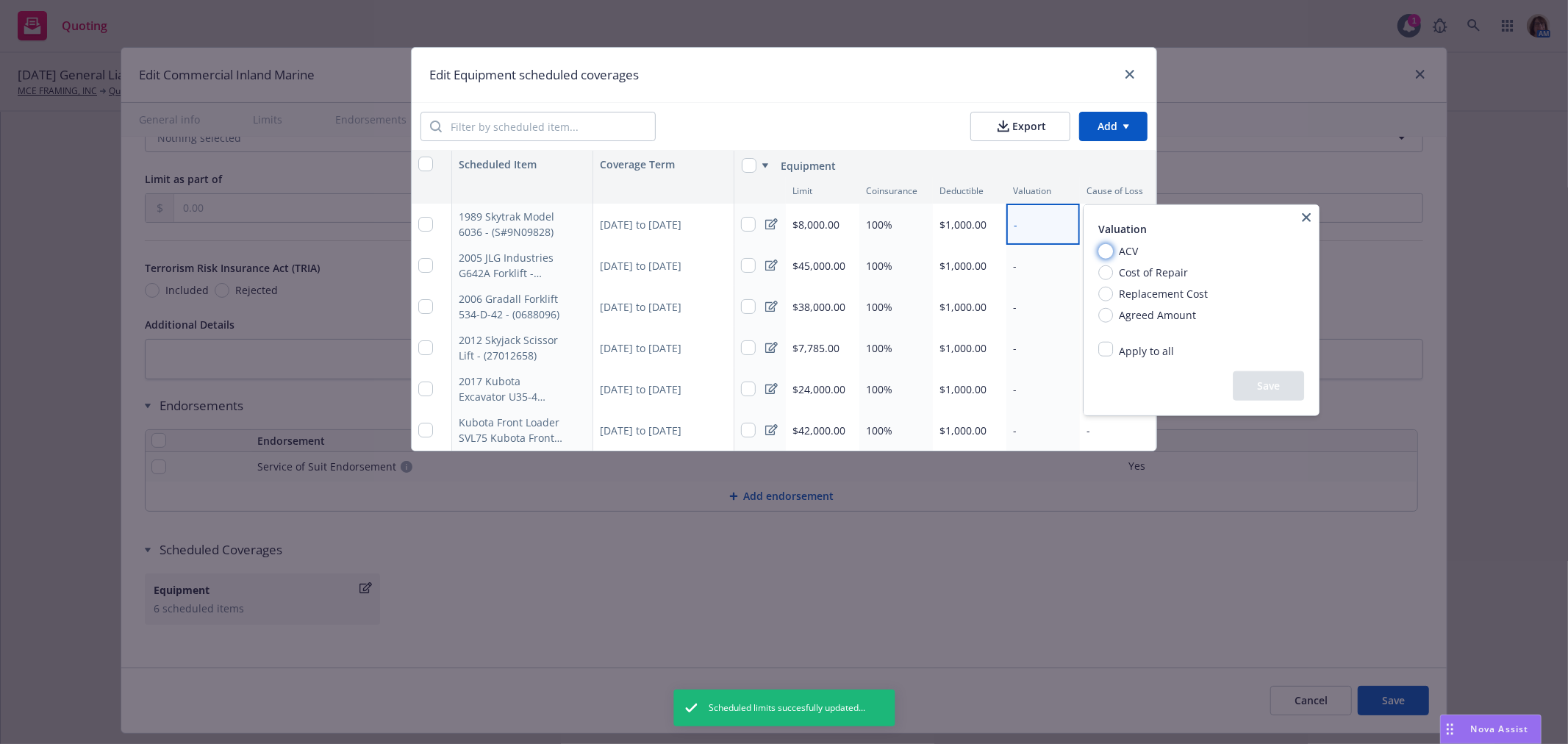
click at [1104, 245] on input "ACV" at bounding box center [1106, 251] width 15 height 15
click at [1118, 342] on div "Apply to all" at bounding box center [1144, 350] width 64 height 18
click at [1108, 347] on input "Apply to all" at bounding box center [1106, 349] width 15 height 15
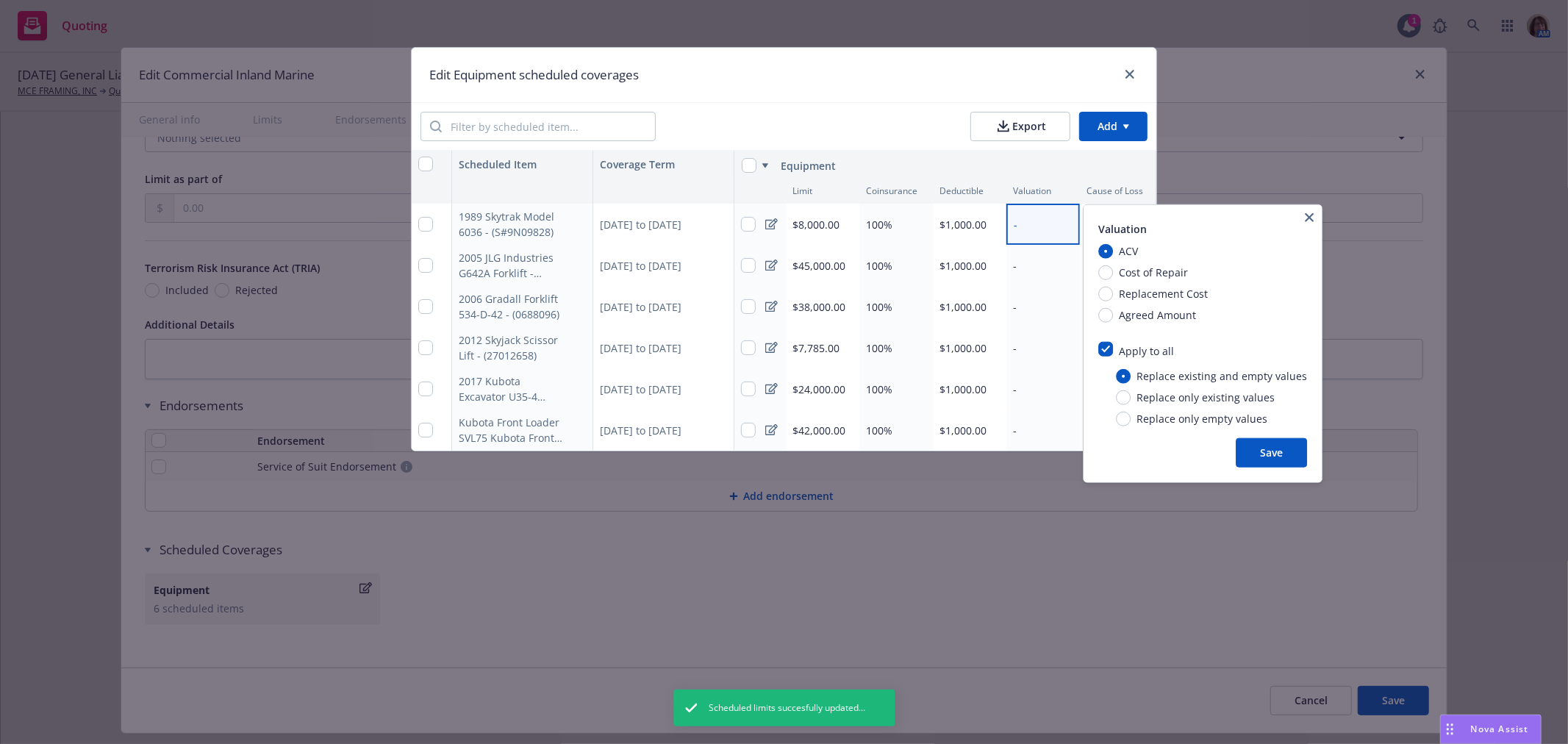
click at [1277, 452] on button "Save" at bounding box center [1271, 452] width 71 height 29
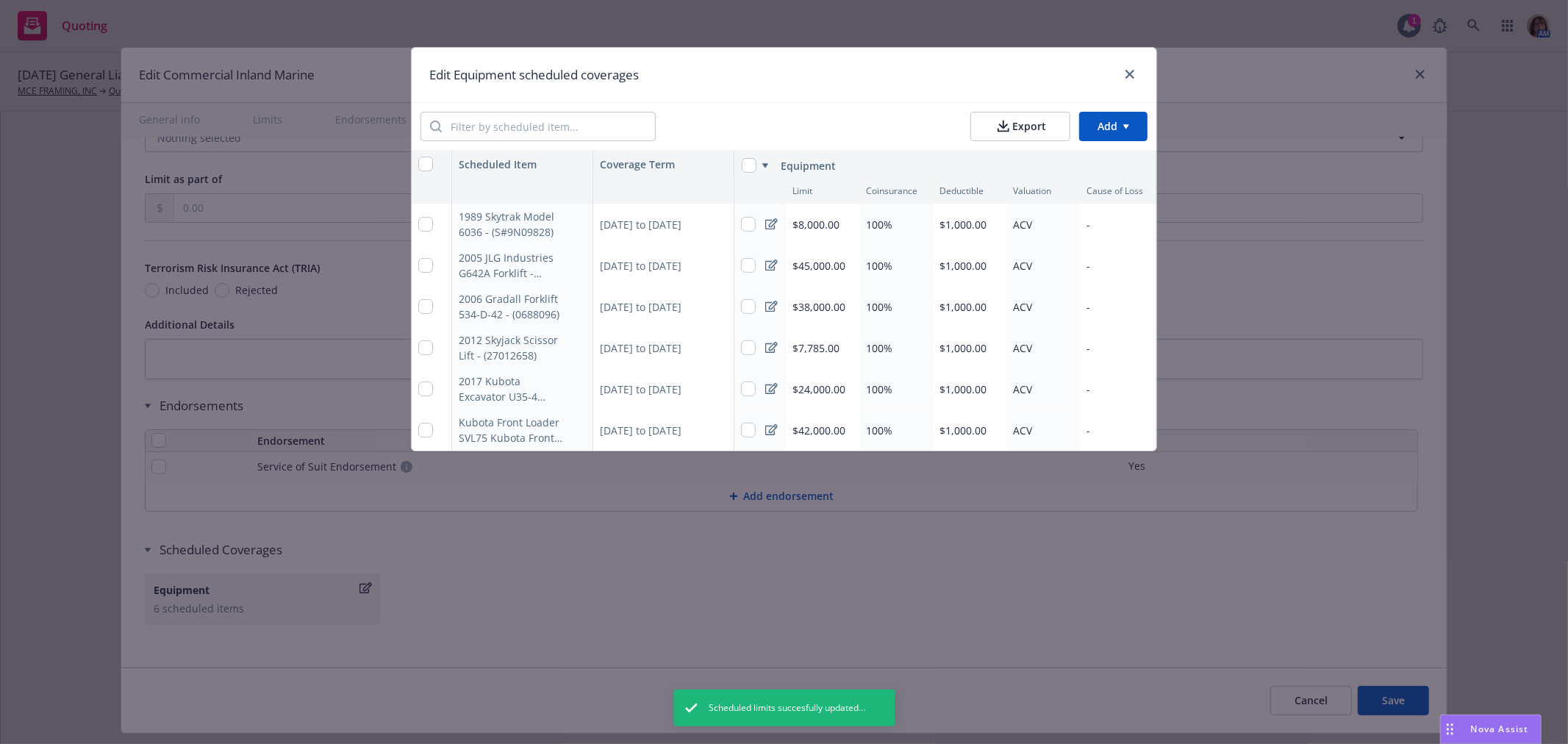
click at [1107, 219] on div "-" at bounding box center [1118, 224] width 77 height 41
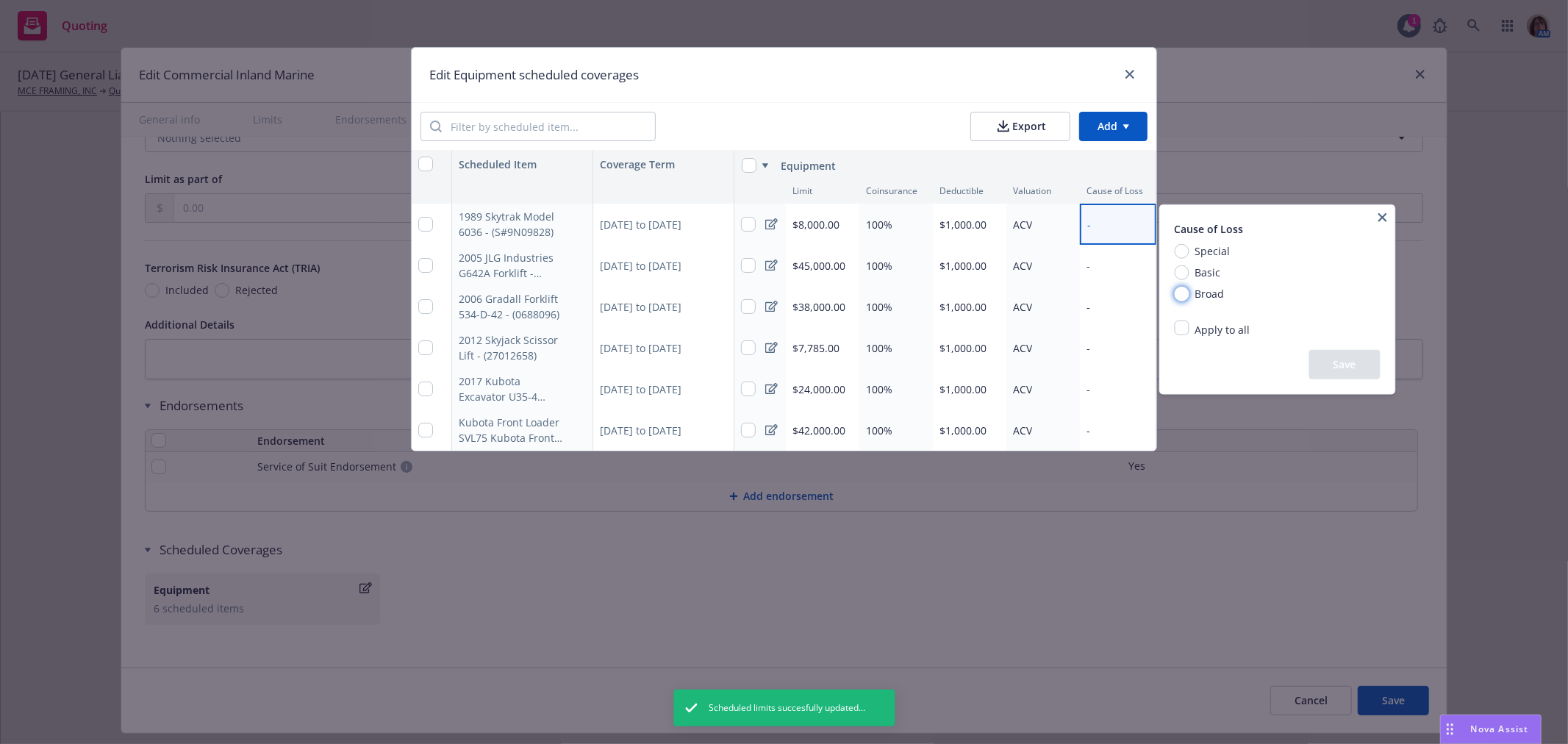
click at [1182, 293] on input "Broad" at bounding box center [1182, 294] width 15 height 15
click at [1184, 329] on input "Apply to all" at bounding box center [1182, 328] width 15 height 15
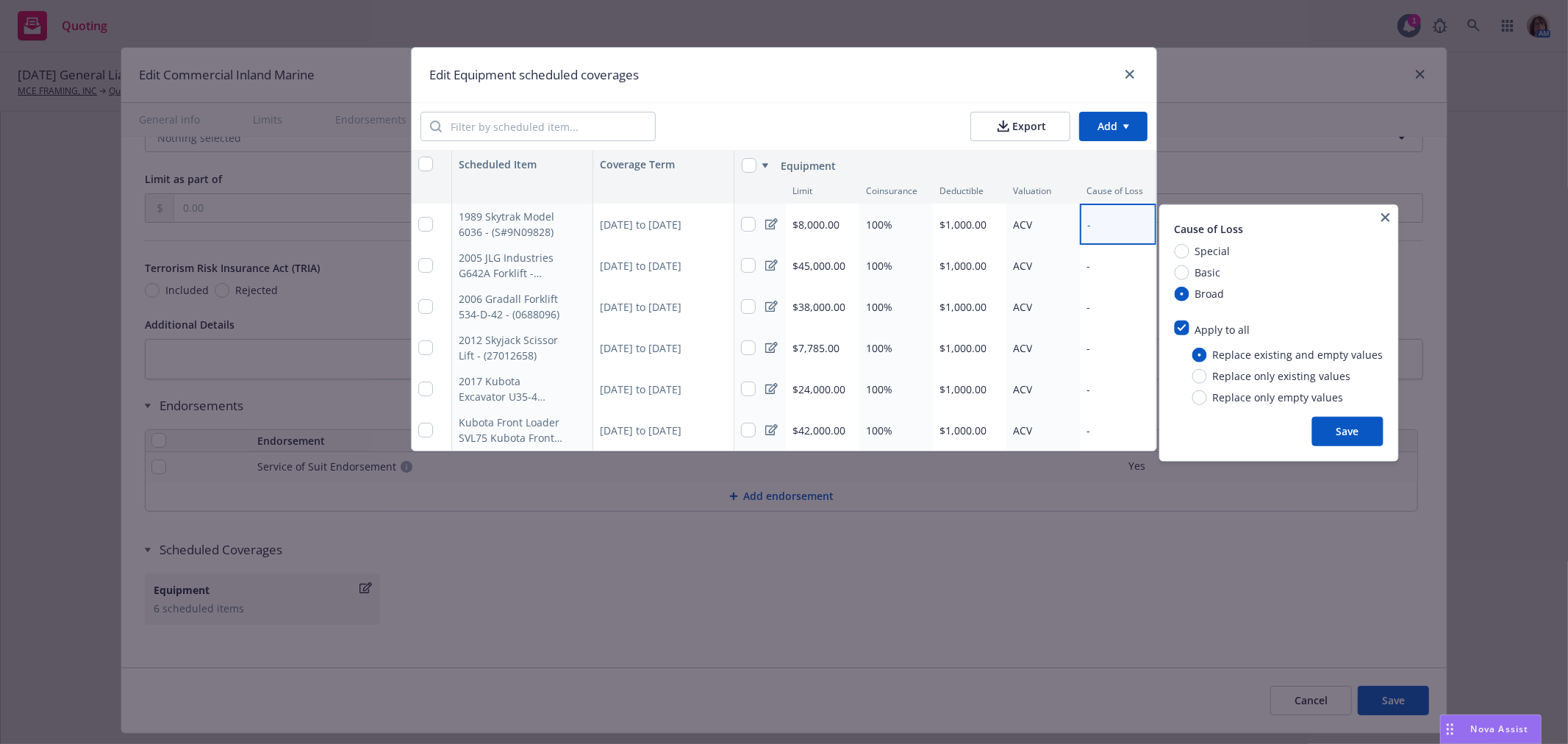
click at [1350, 430] on button "Save" at bounding box center [1347, 431] width 71 height 29
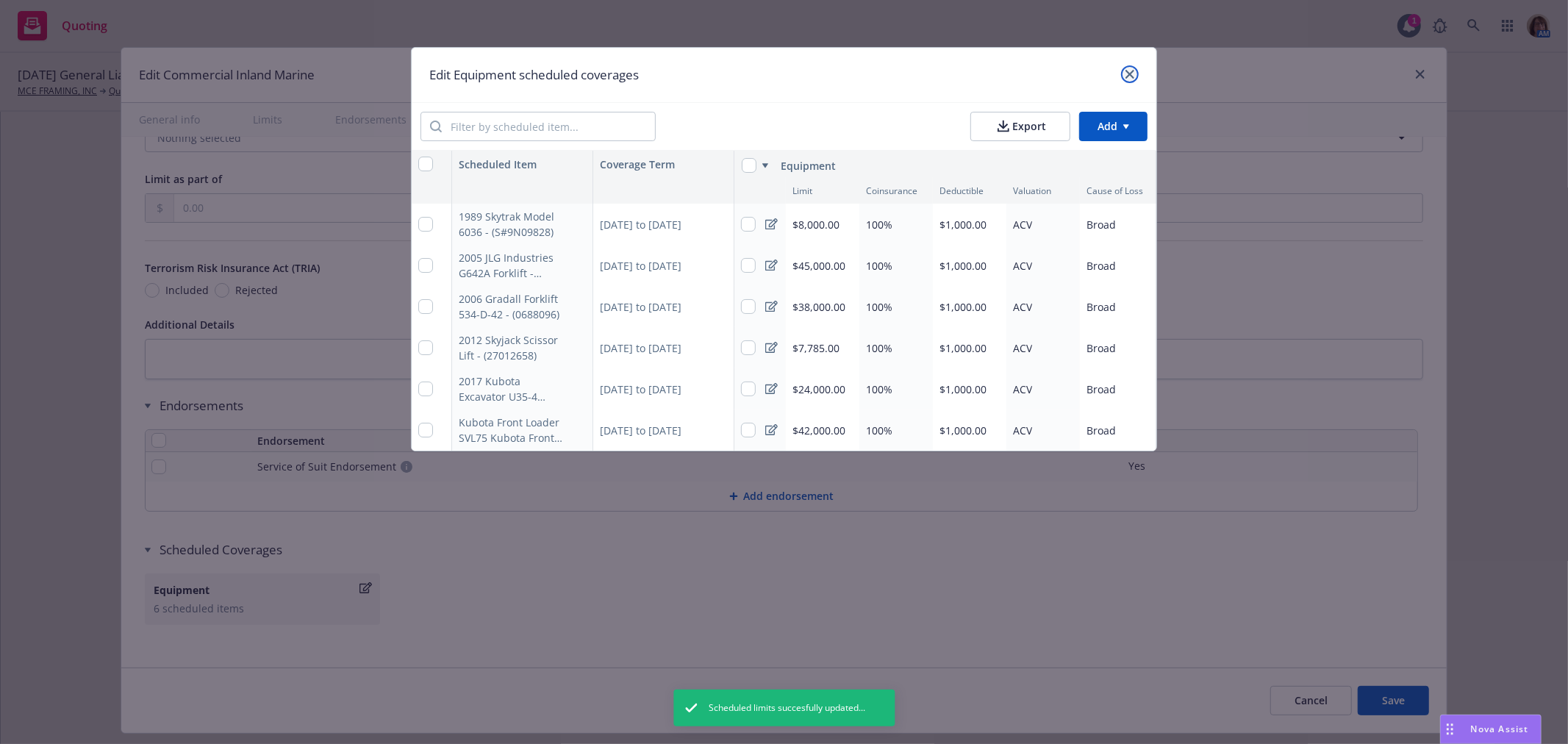
click at [1129, 72] on icon "close" at bounding box center [1129, 74] width 9 height 9
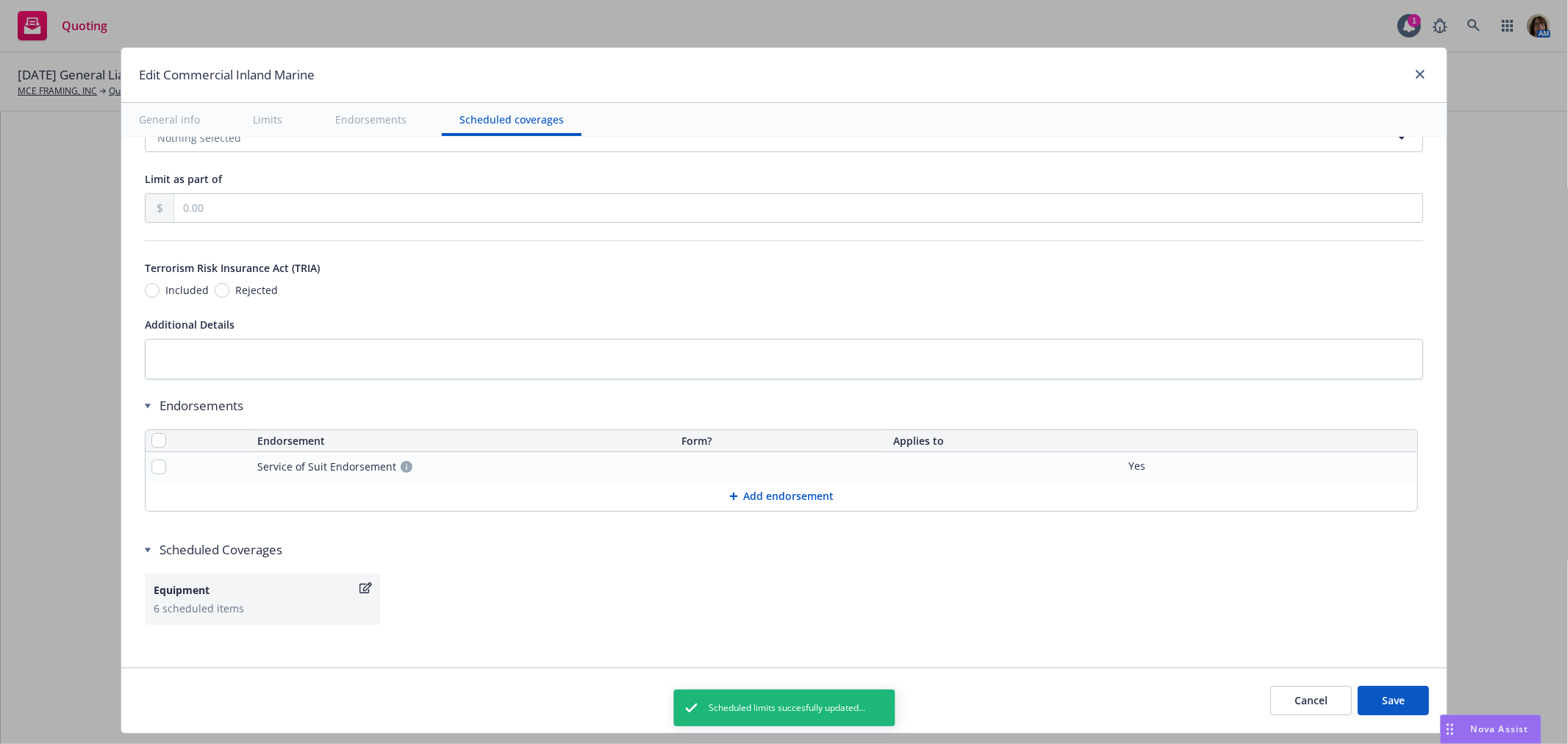
click at [1385, 697] on button "Save" at bounding box center [1393, 700] width 71 height 29
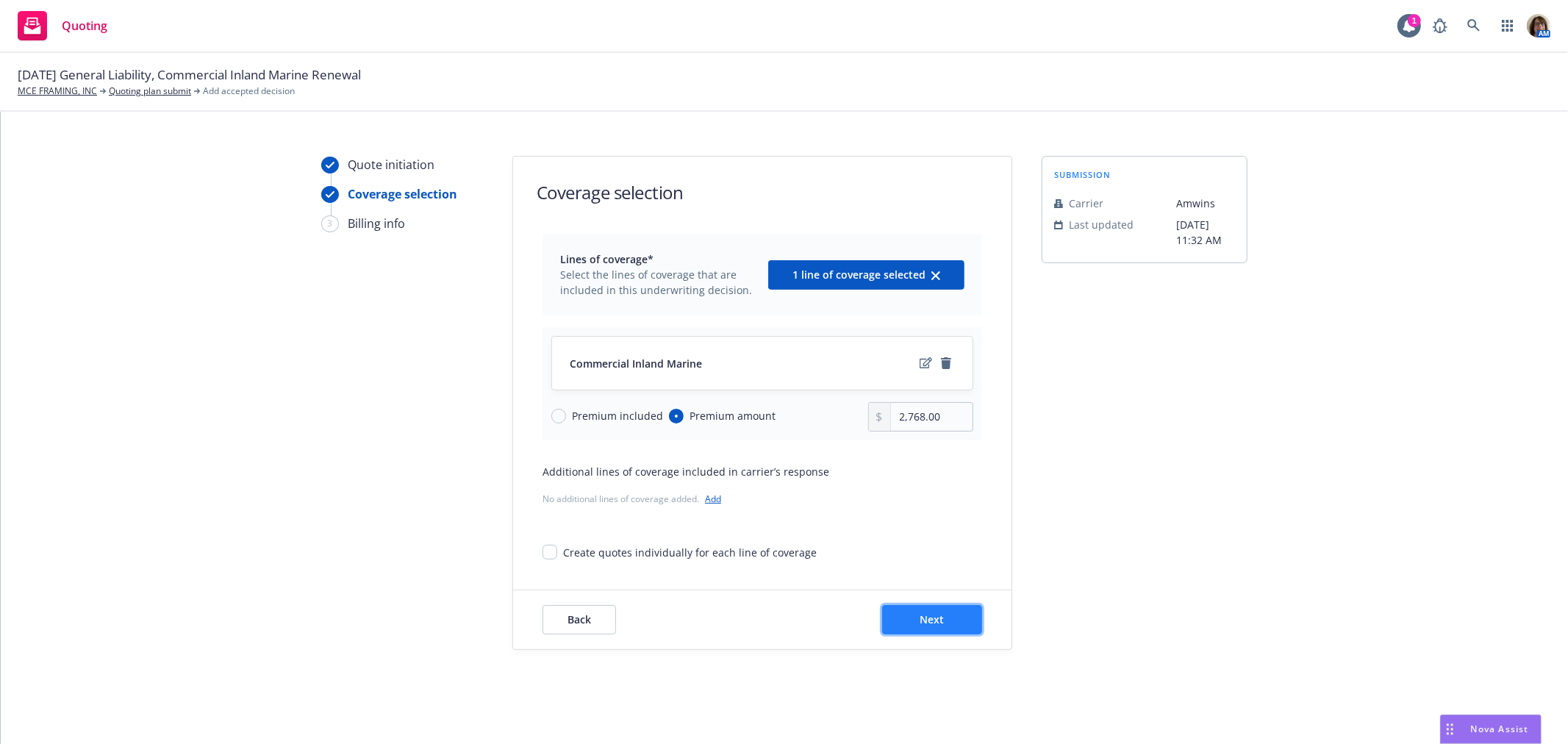
click at [929, 621] on span "Next" at bounding box center [932, 619] width 24 height 14
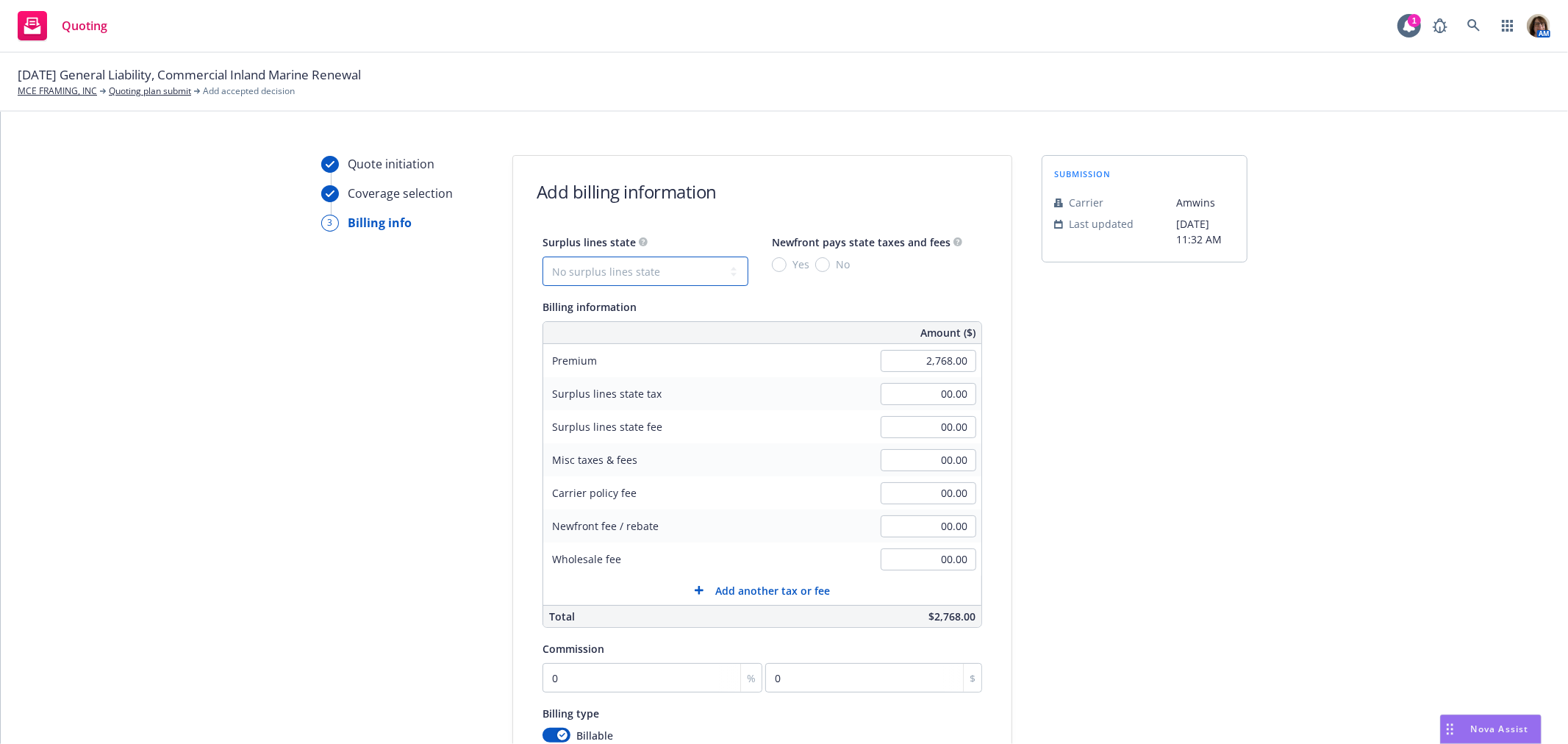
click at [612, 264] on select "No surplus lines state Alaska Alabama Arkansas Arizona California Colorado Conn…" at bounding box center [645, 271] width 206 height 29
click at [542, 257] on select "No surplus lines state Alaska Alabama Arkansas Arizona California Colorado Conn…" at bounding box center [645, 271] width 206 height 29
click at [566, 682] on input "0" at bounding box center [652, 677] width 220 height 29
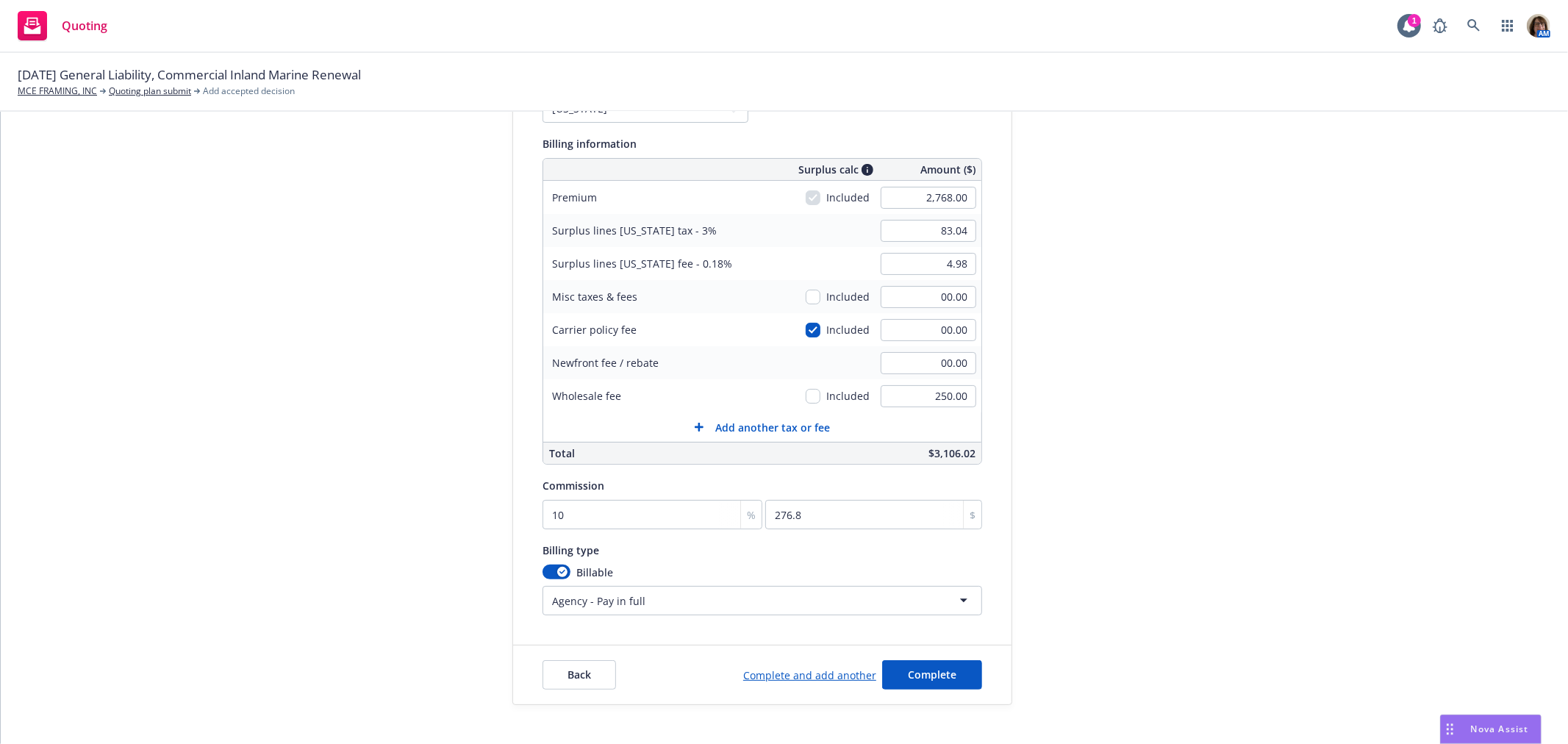
scroll to position [235, 0]
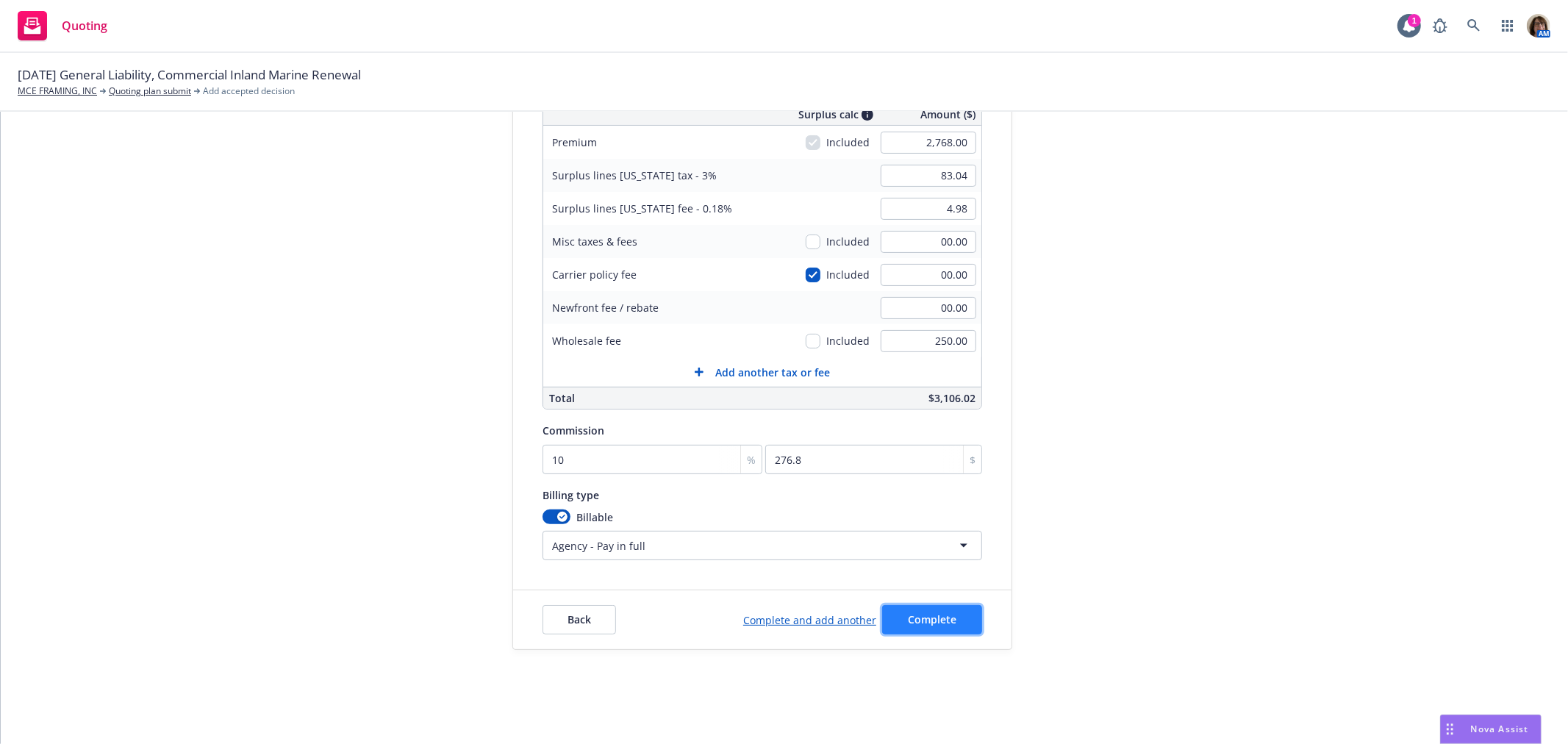
click at [923, 621] on span "Complete" at bounding box center [932, 619] width 48 height 14
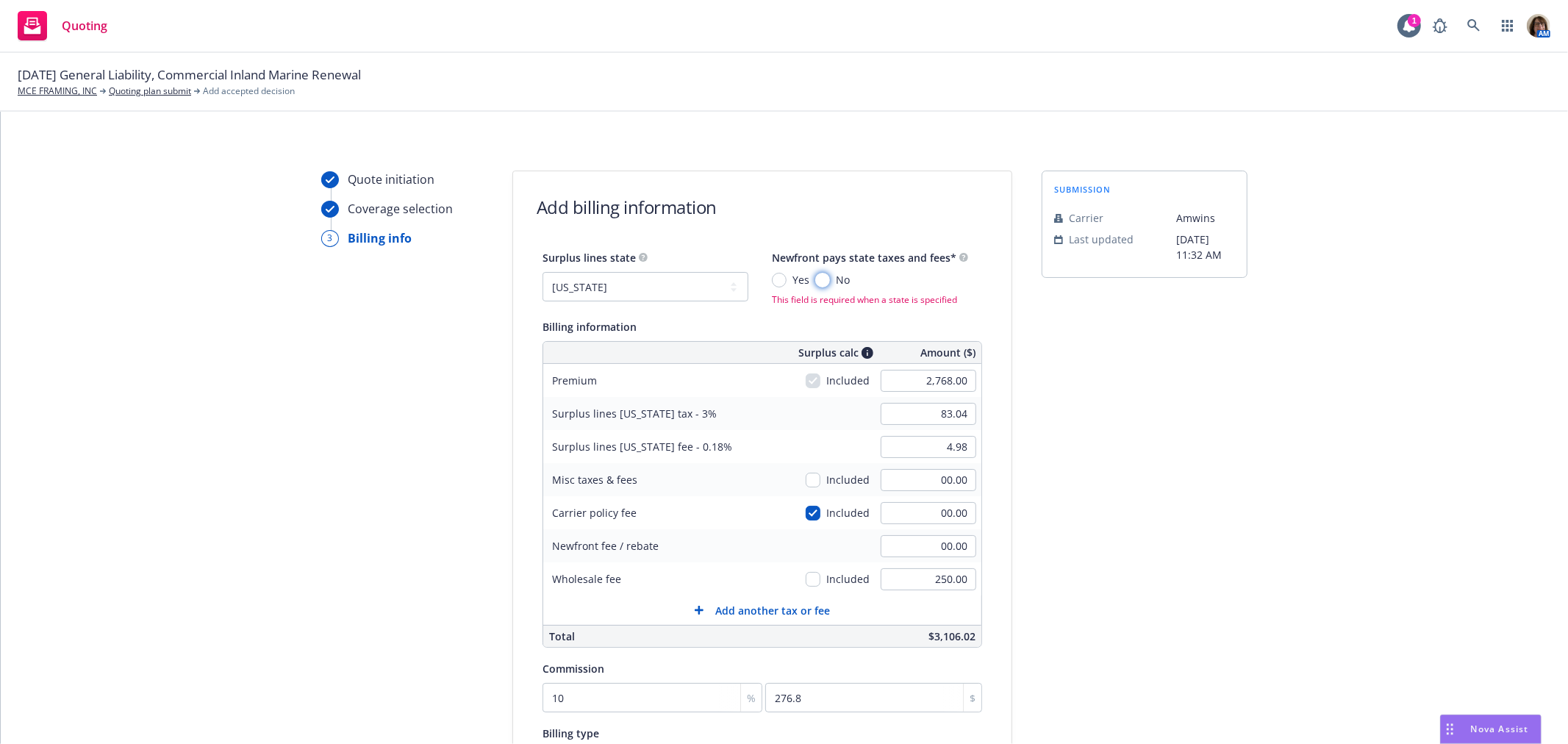
click at [815, 276] on input "No" at bounding box center [822, 280] width 15 height 15
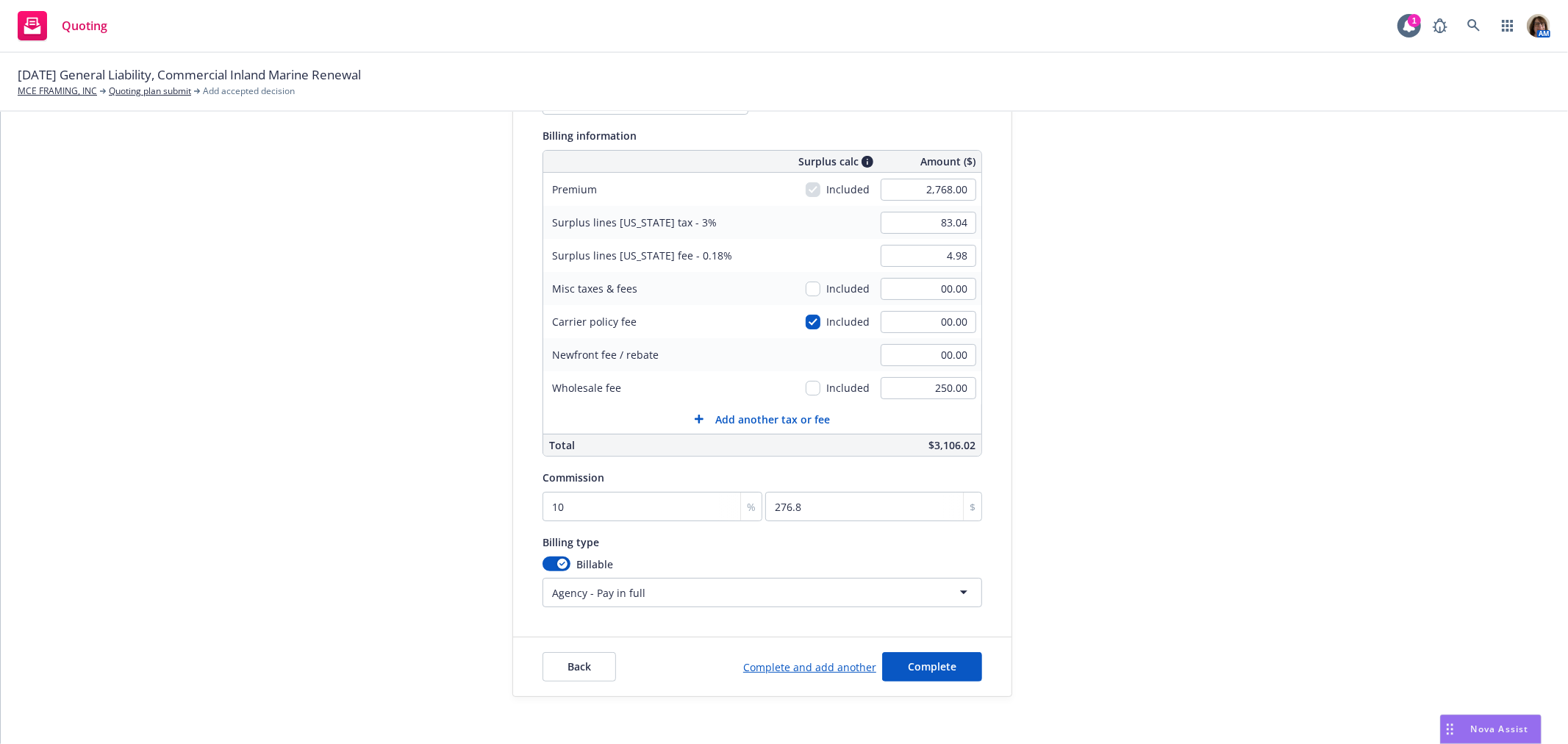
scroll to position [235, 0]
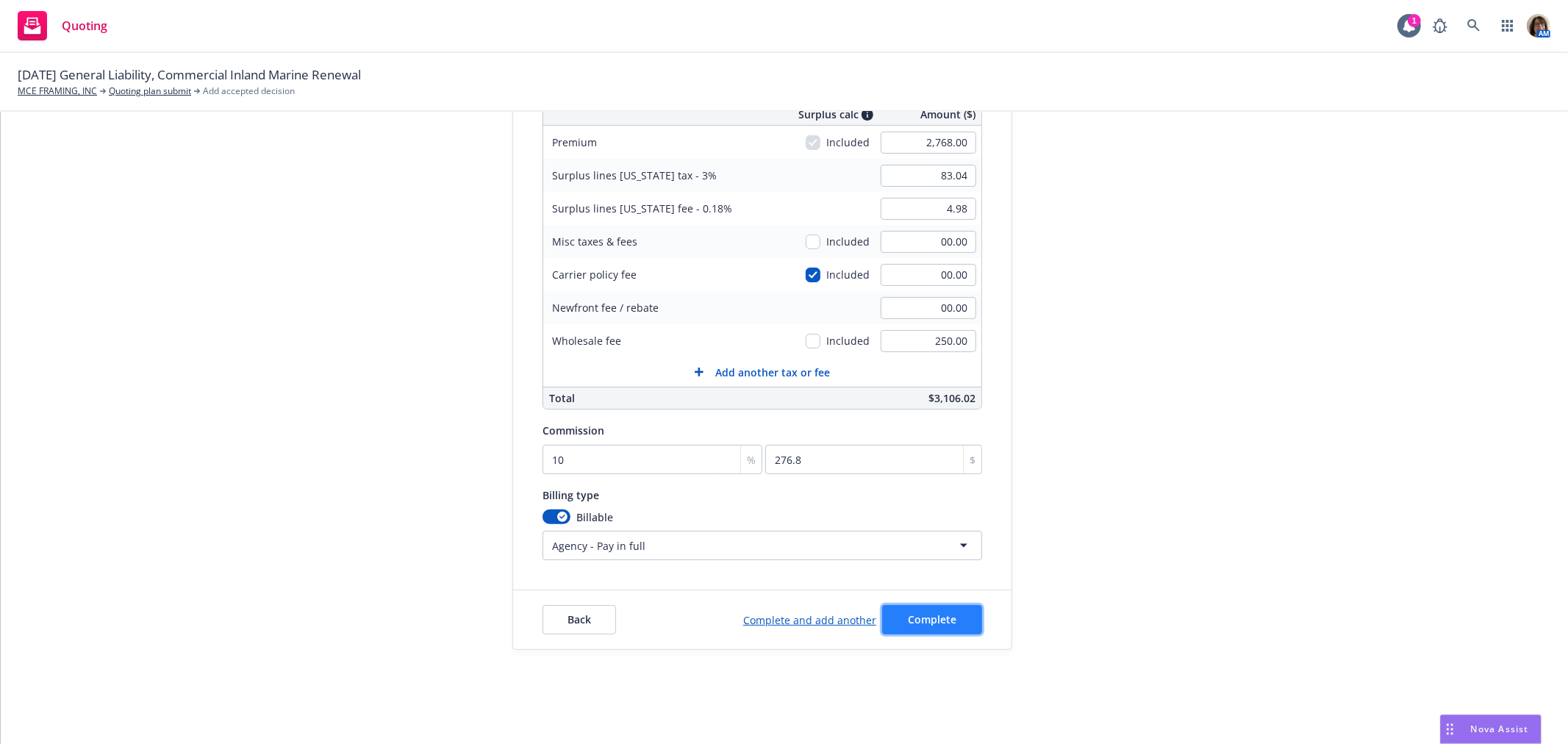
click at [912, 626] on span "Complete" at bounding box center [932, 619] width 48 height 14
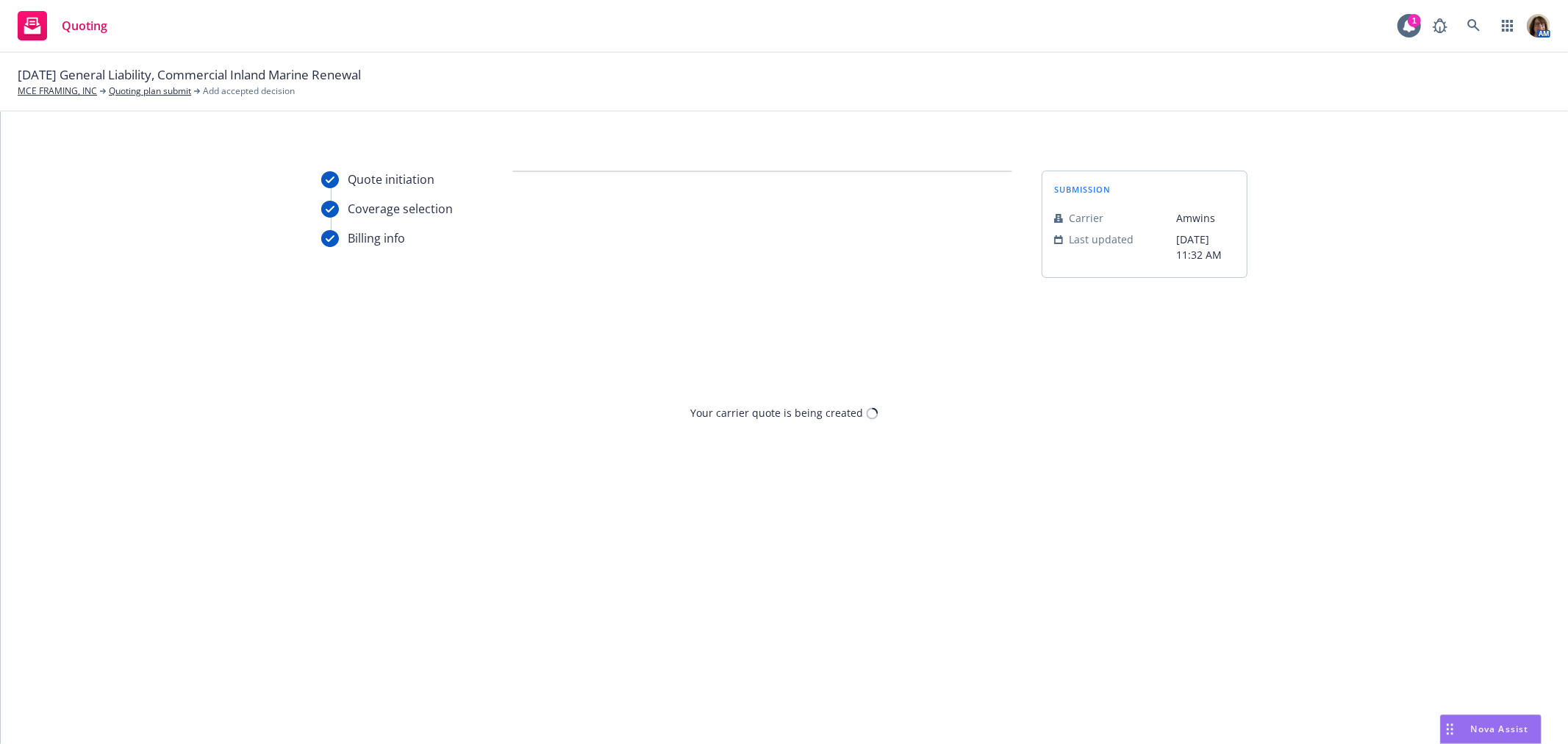
scroll to position [0, 0]
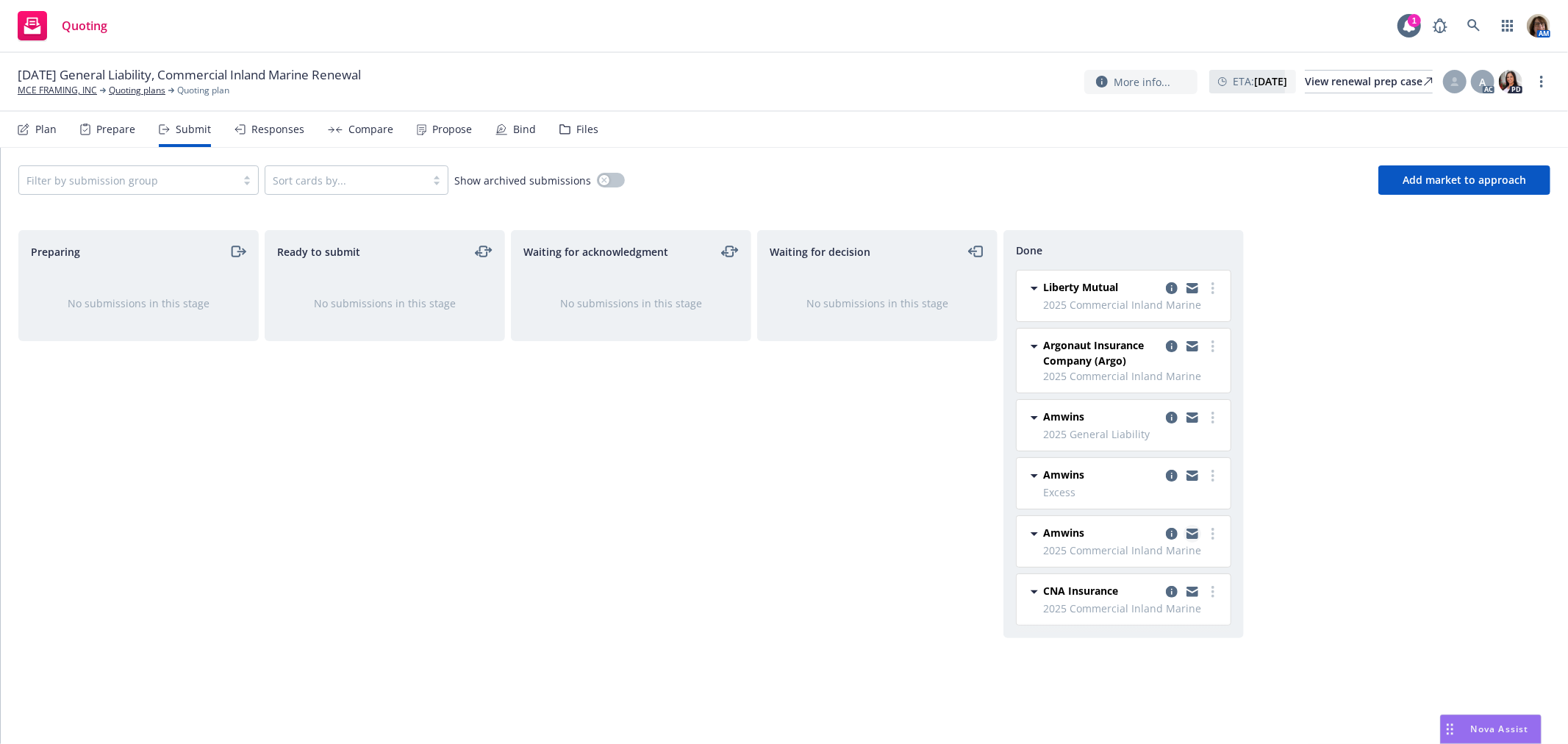
click at [1192, 532] on icon "copy logging email" at bounding box center [1193, 531] width 12 height 5
click at [265, 127] on div "Responses" at bounding box center [277, 129] width 53 height 12
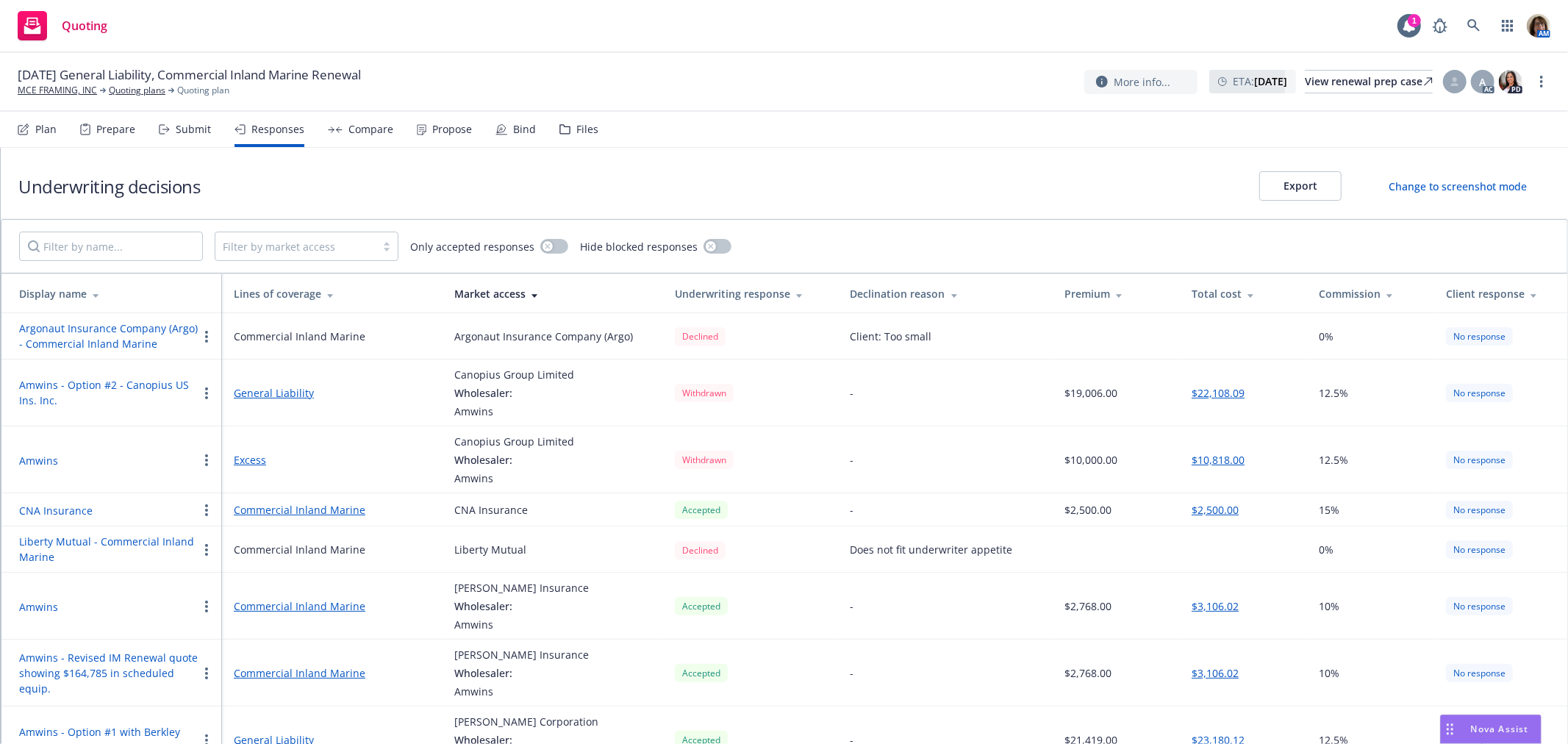
click at [376, 133] on div "Compare" at bounding box center [371, 129] width 45 height 12
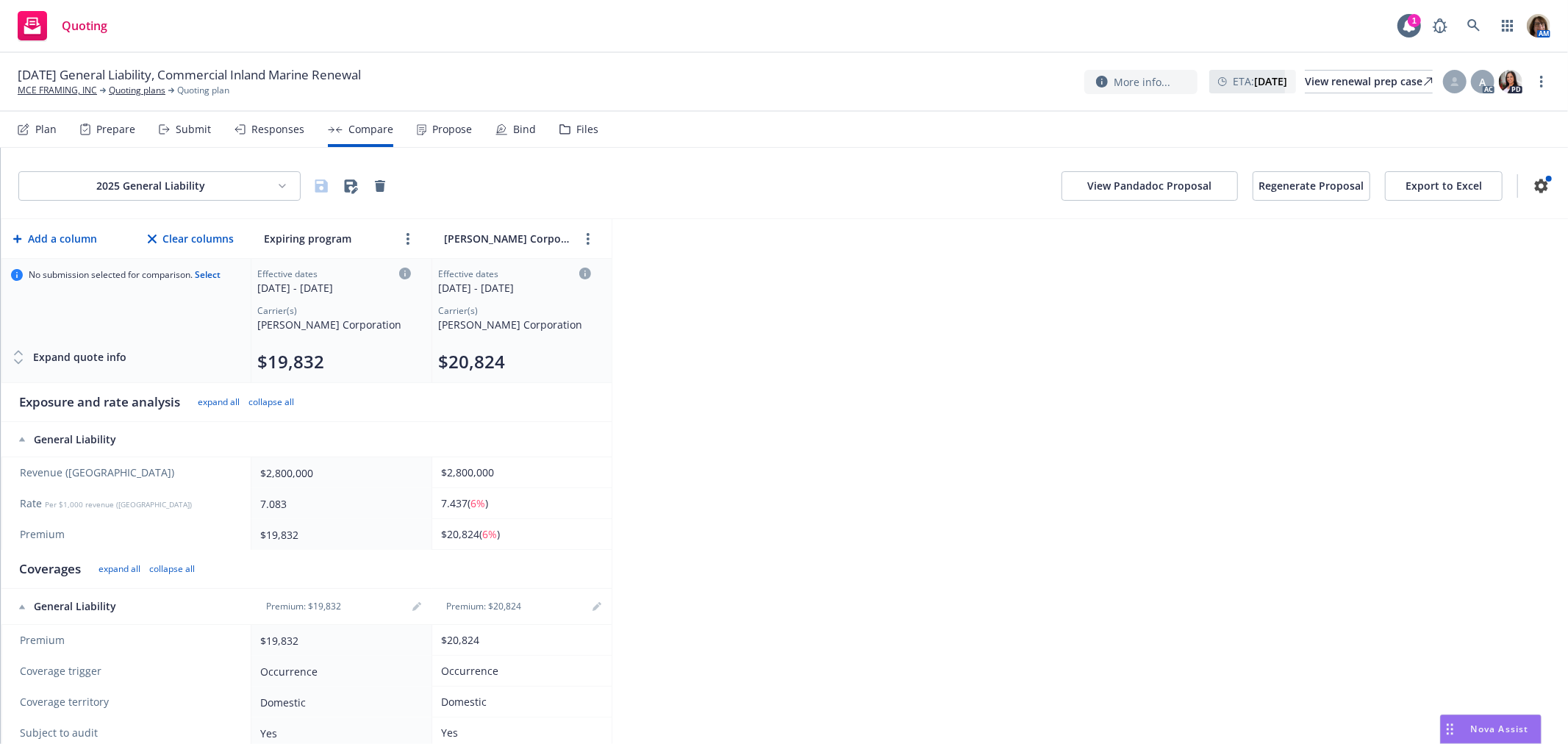
click at [284, 188] on html "Quoting 1 AM 08/27/25 General Liability, Commercial Inland Marine Renewal MCE F…" at bounding box center [784, 372] width 1568 height 744
click at [127, 237] on div "2025 Commercial Inland Marine" at bounding box center [162, 240] width 205 height 24
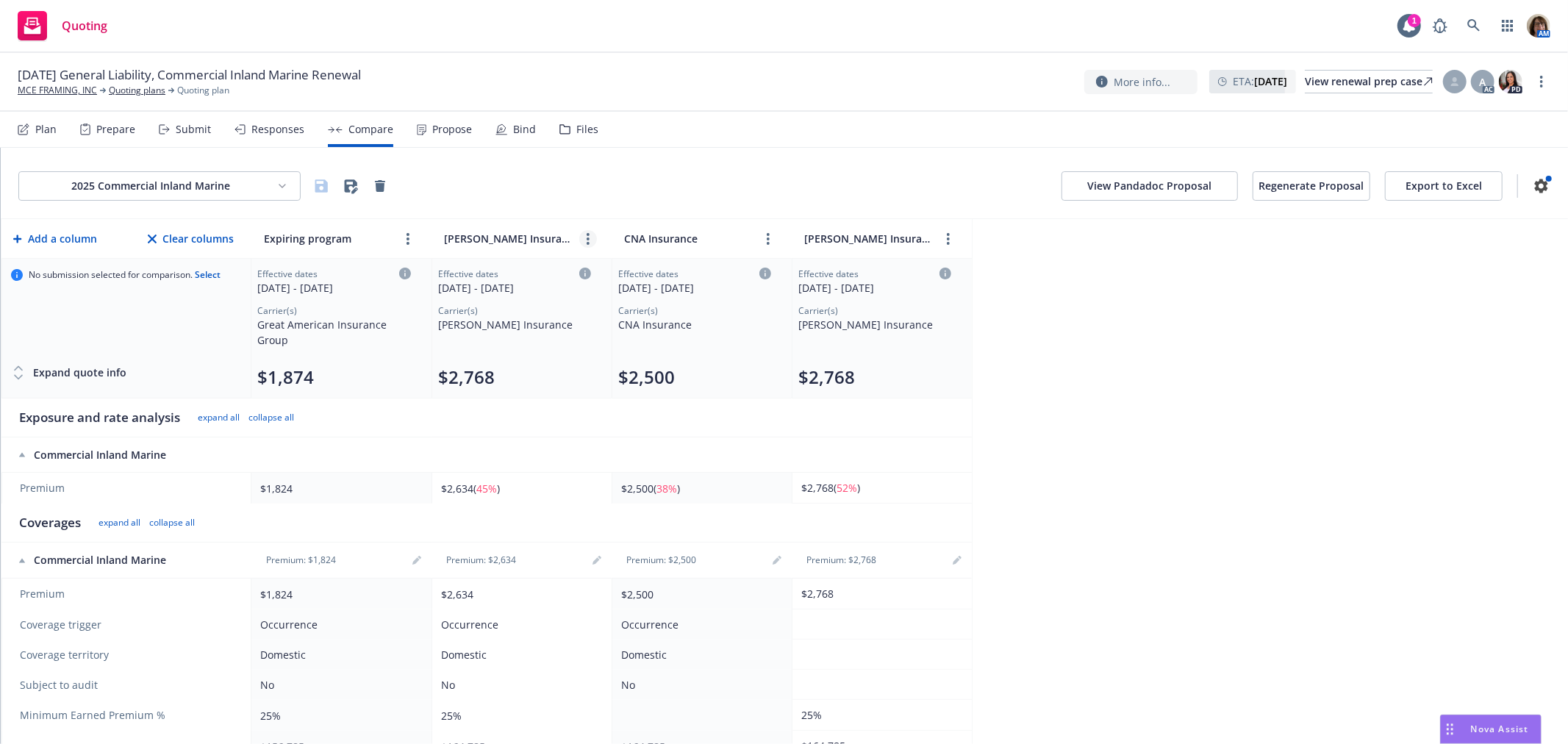
click at [589, 238] on circle "more" at bounding box center [588, 239] width 3 height 3
click at [636, 270] on icon "close" at bounding box center [635, 272] width 9 height 9
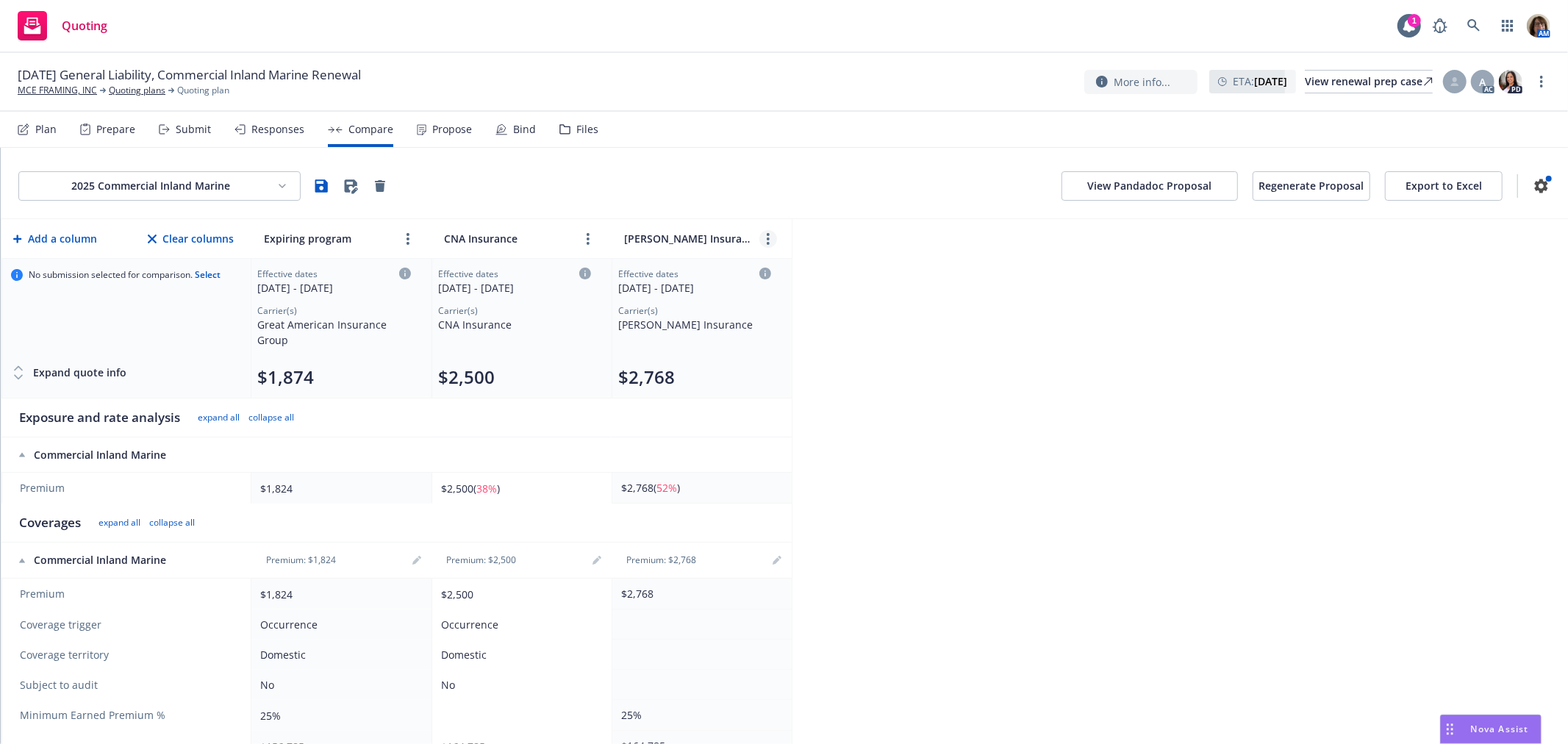
click at [767, 238] on circle "more" at bounding box center [768, 239] width 3 height 3
click at [717, 269] on icon "chevronLeft" at bounding box center [721, 272] width 9 height 9
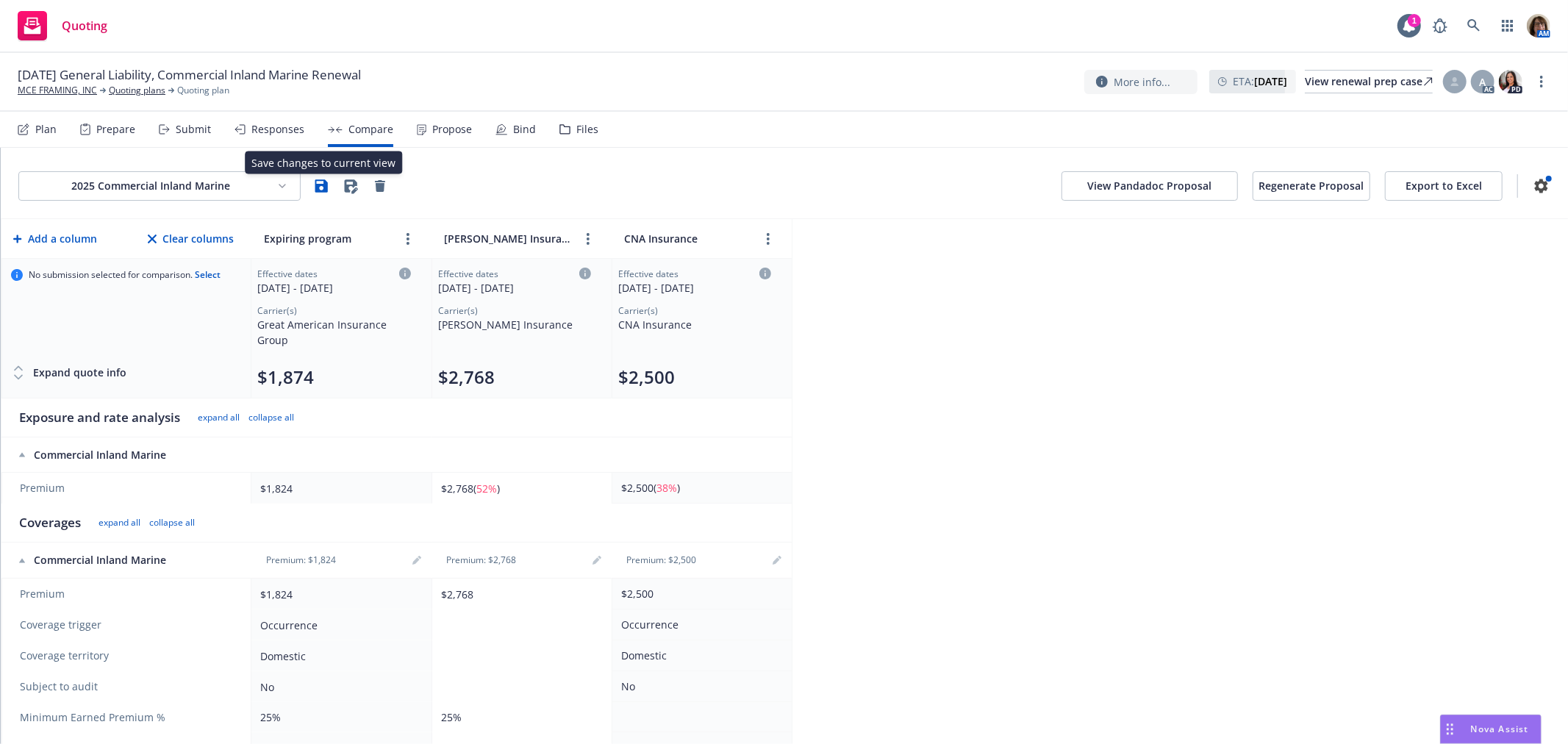
click at [316, 191] on icon "button" at bounding box center [321, 185] width 13 height 13
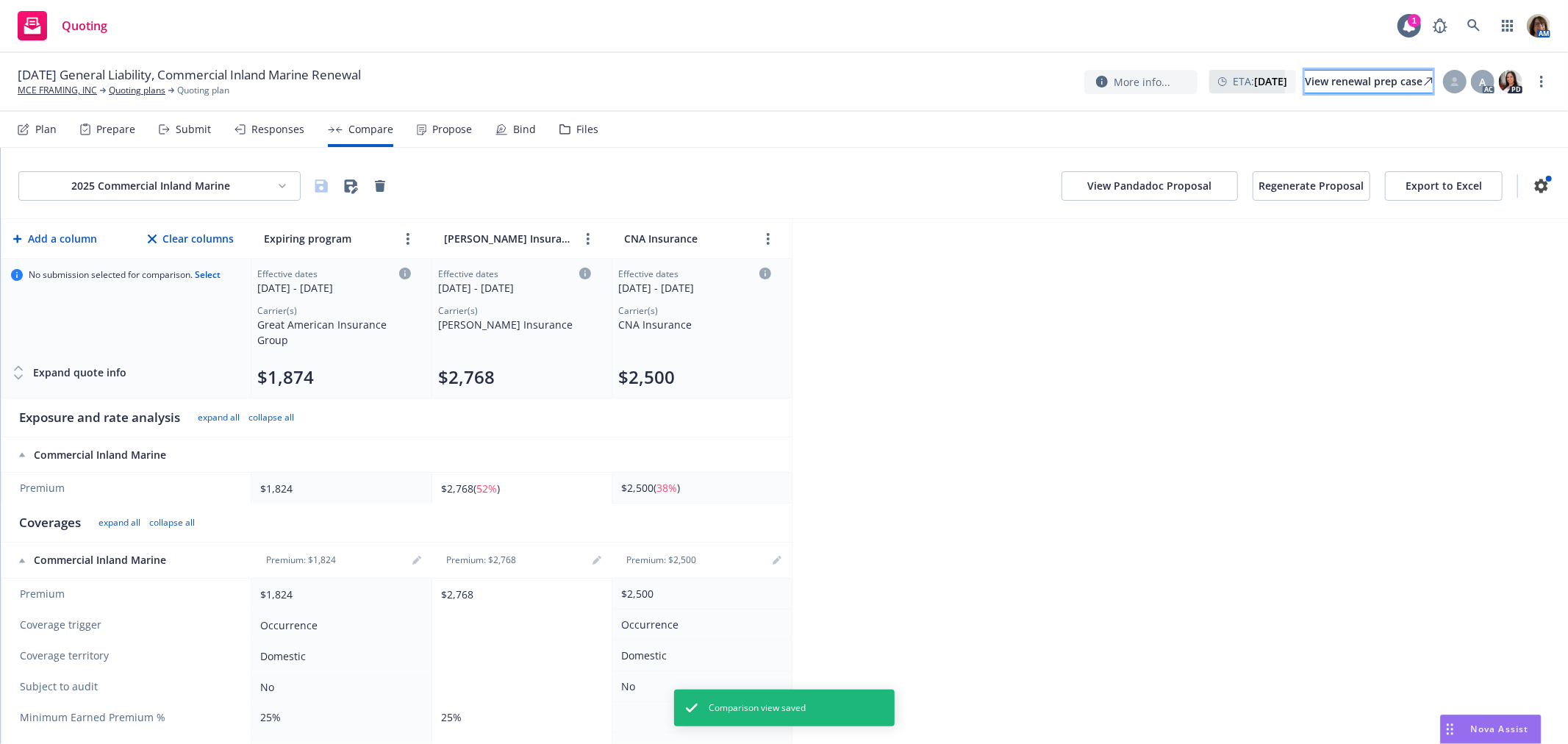
click at [1319, 75] on div "View renewal prep case" at bounding box center [1368, 82] width 128 height 22
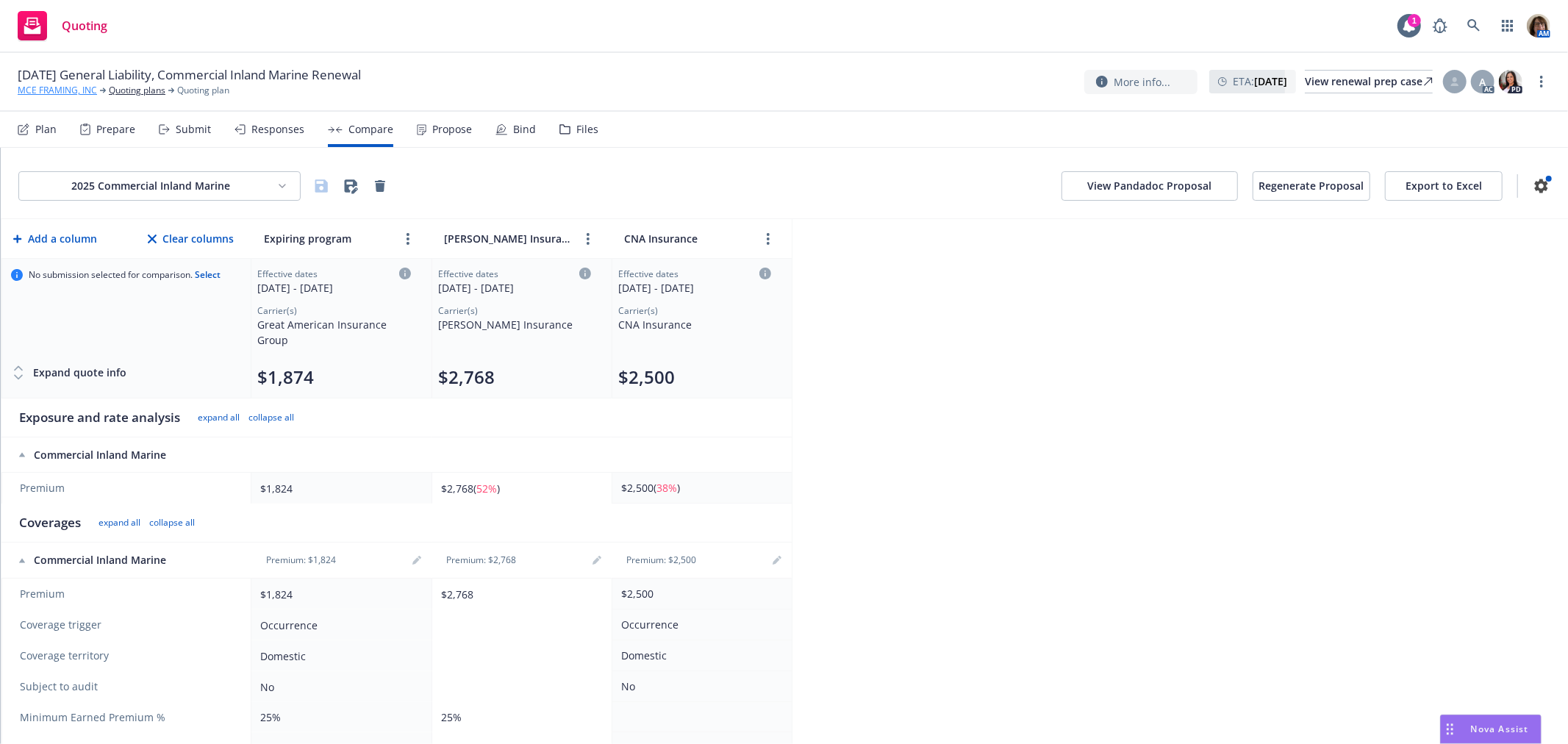
click at [48, 91] on link "MCE FRAMING, INC" at bounding box center [57, 90] width 79 height 13
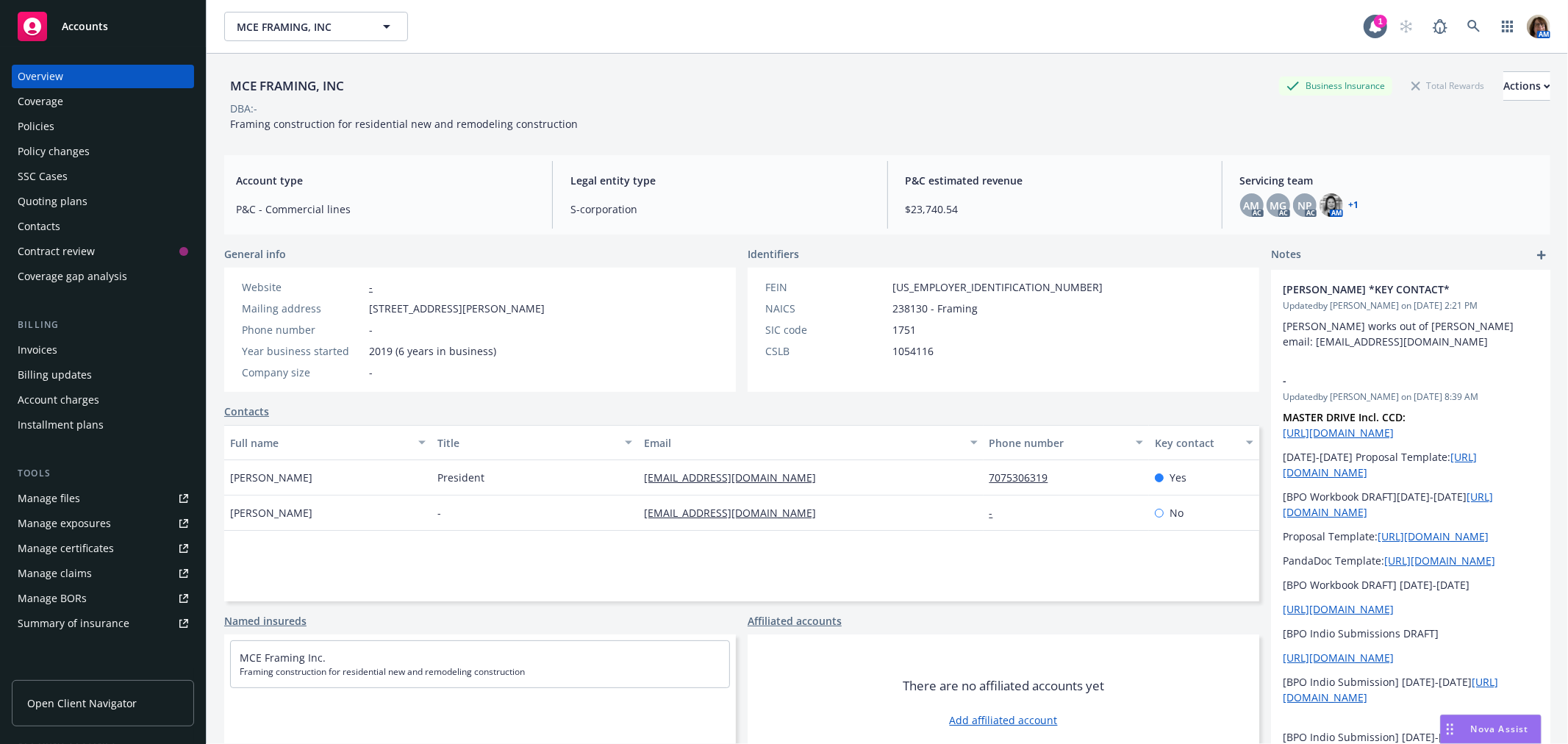
click at [82, 28] on span "Accounts" at bounding box center [85, 27] width 47 height 12
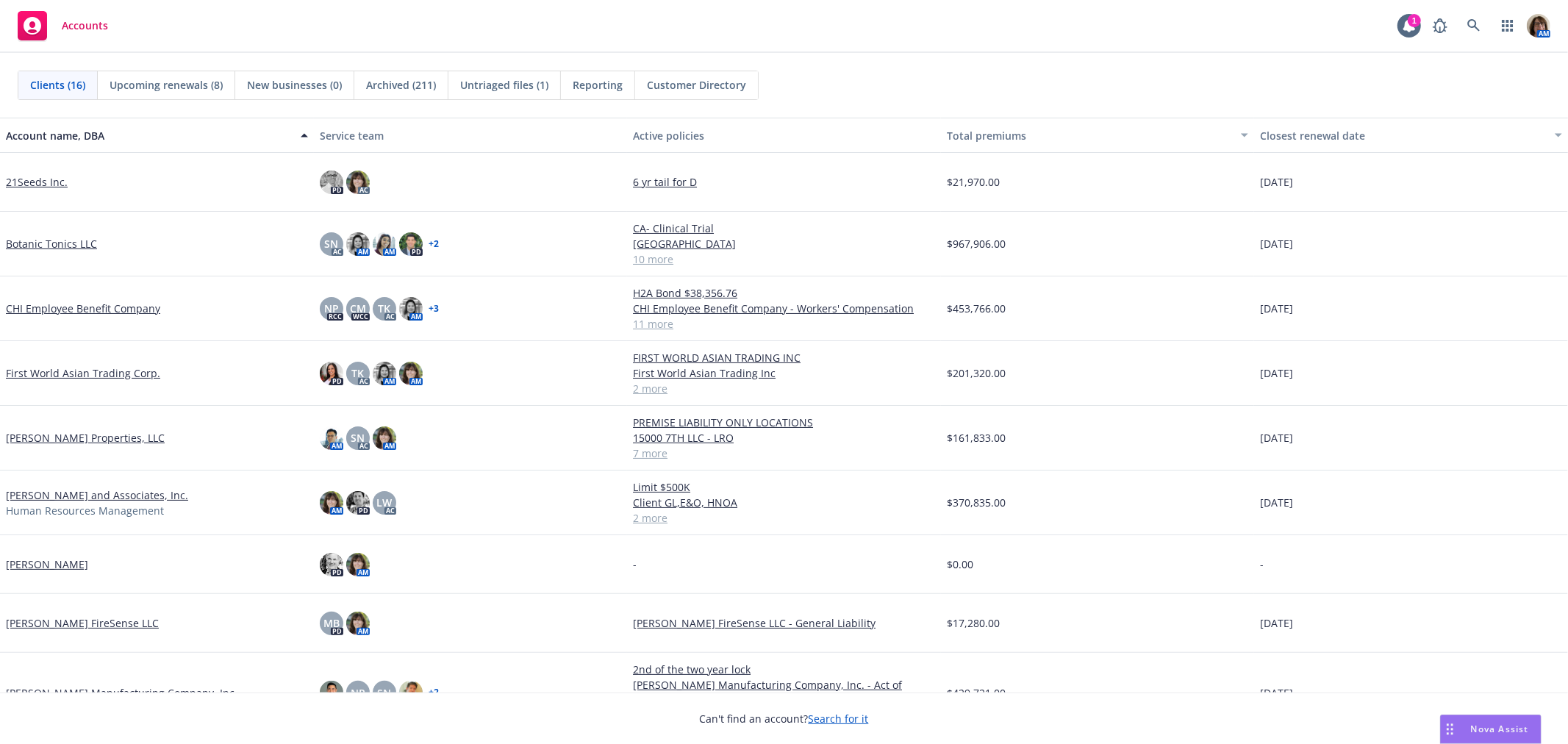
click at [68, 375] on link "First World Asian Trading Corp." at bounding box center [83, 373] width 154 height 16
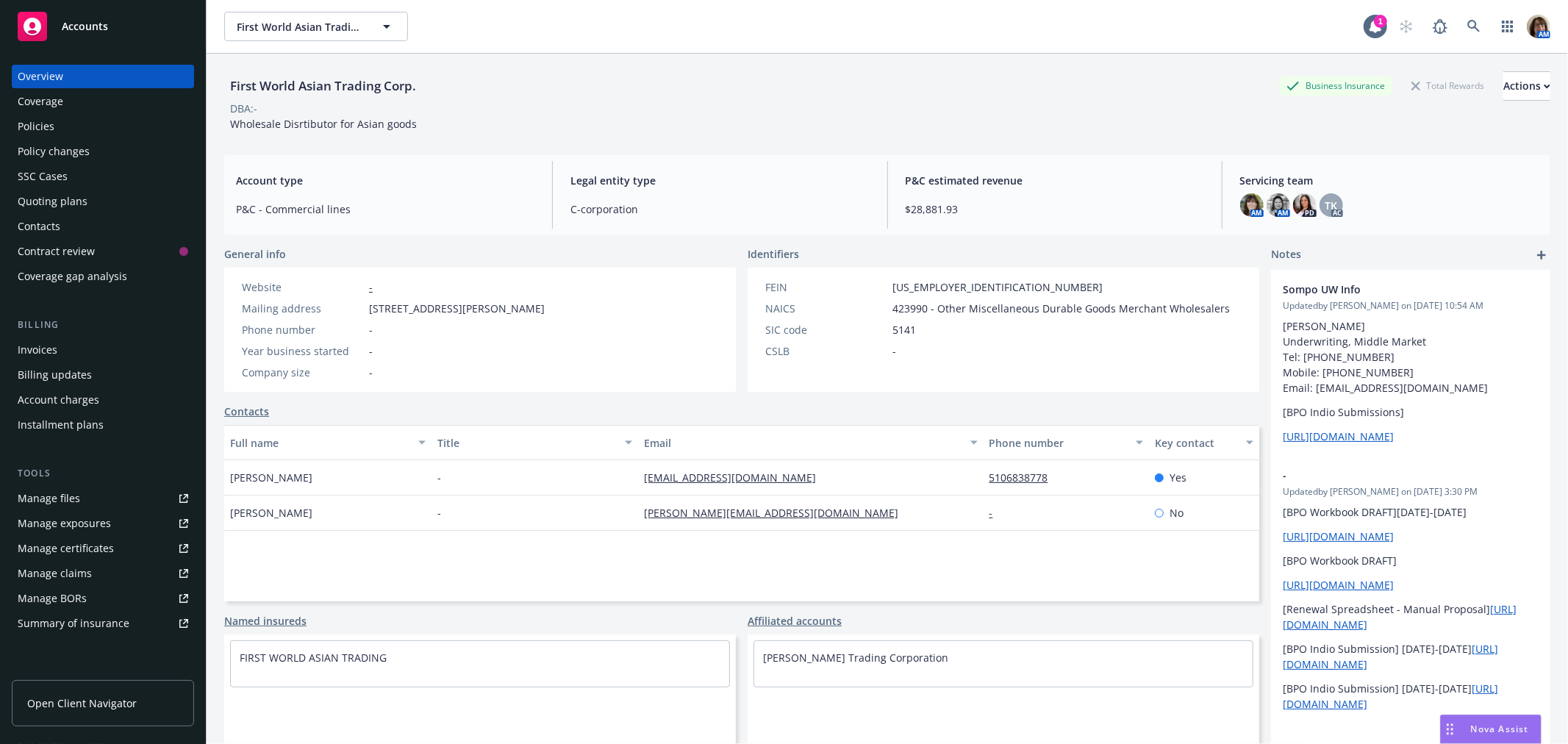
click at [67, 194] on div "Quoting plans" at bounding box center [53, 201] width 70 height 23
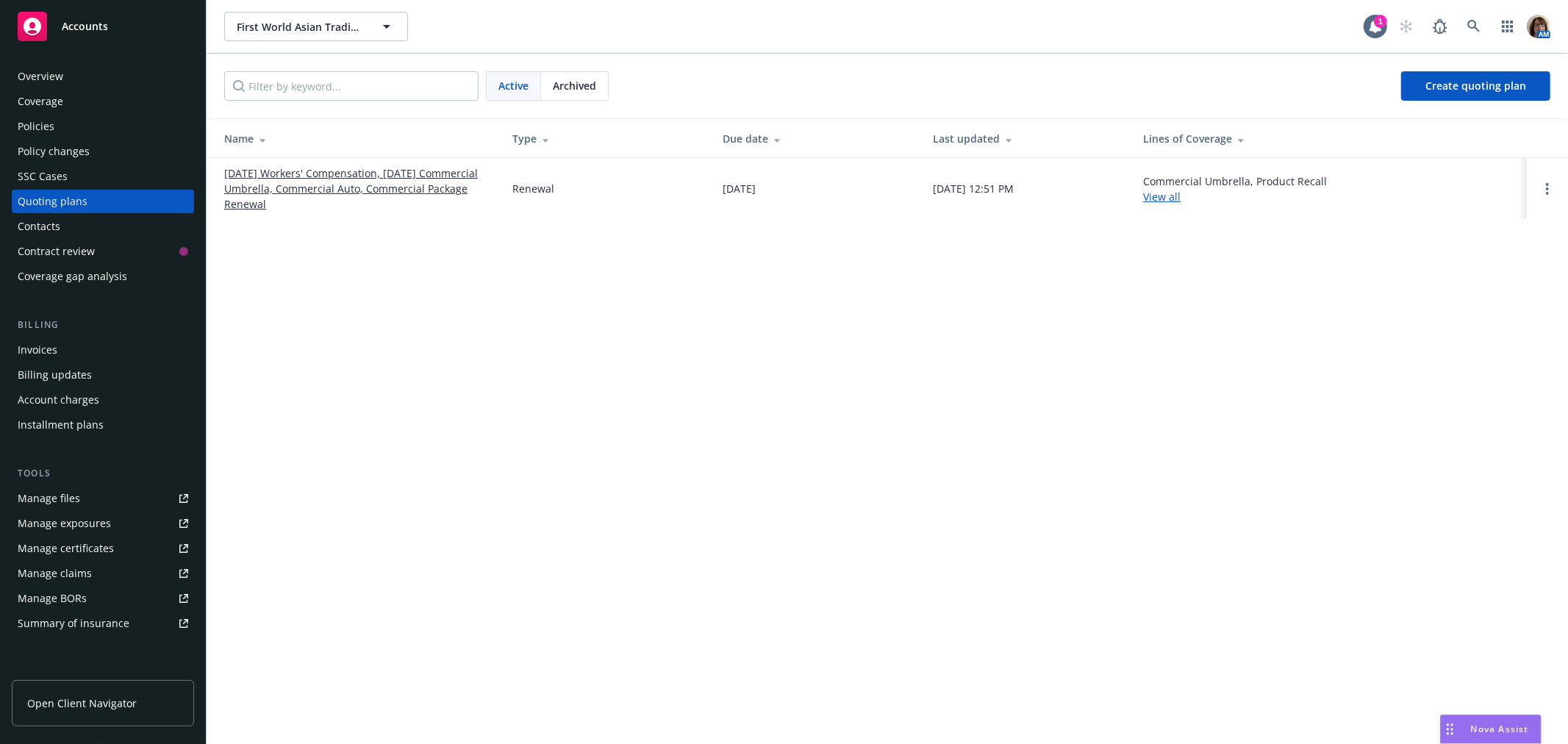
click at [329, 183] on link "08/26/25 Workers' Compensation, 08/23/25 Commercial Umbrella, Commercial Auto, …" at bounding box center [356, 189] width 264 height 47
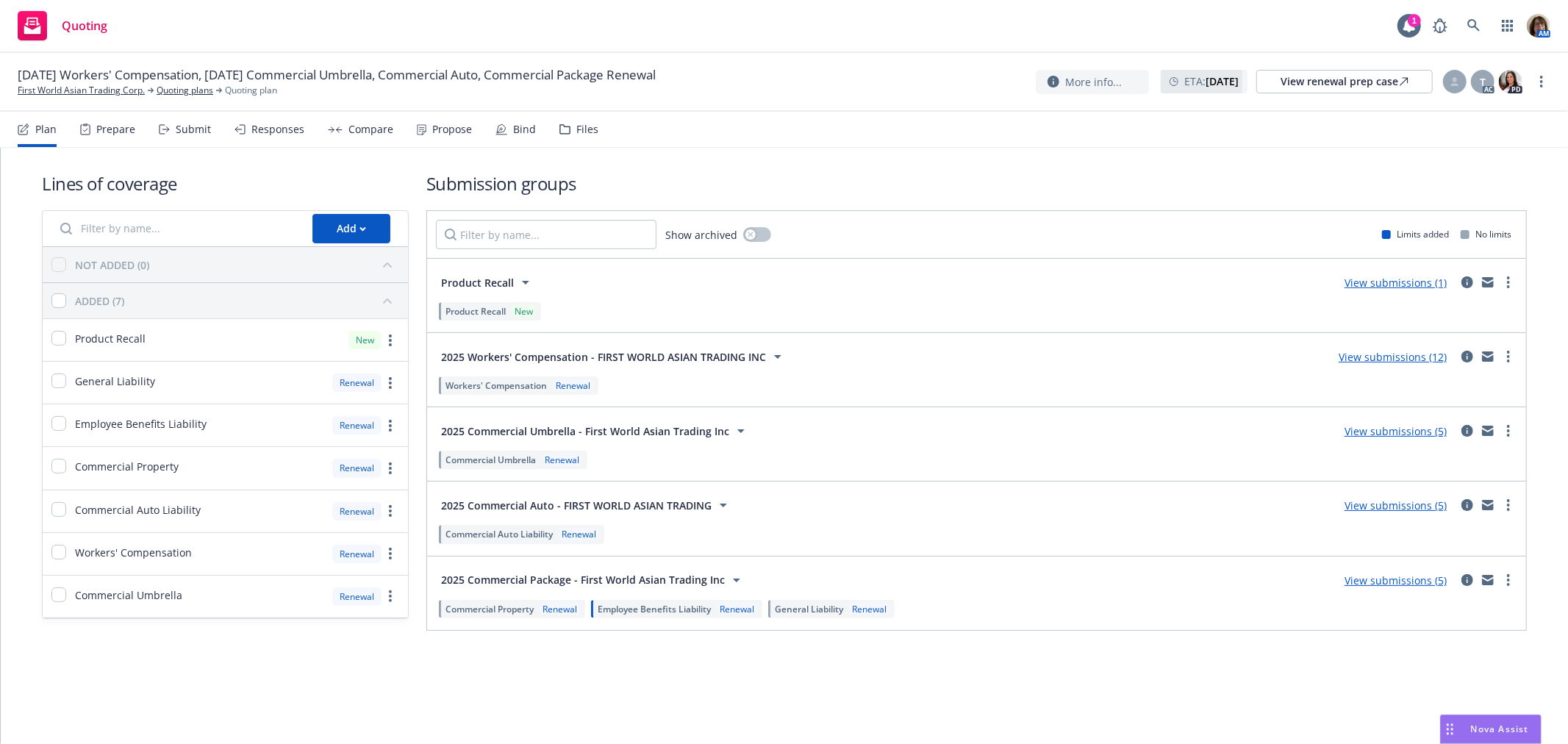
click at [446, 123] on div "Propose" at bounding box center [452, 129] width 40 height 12
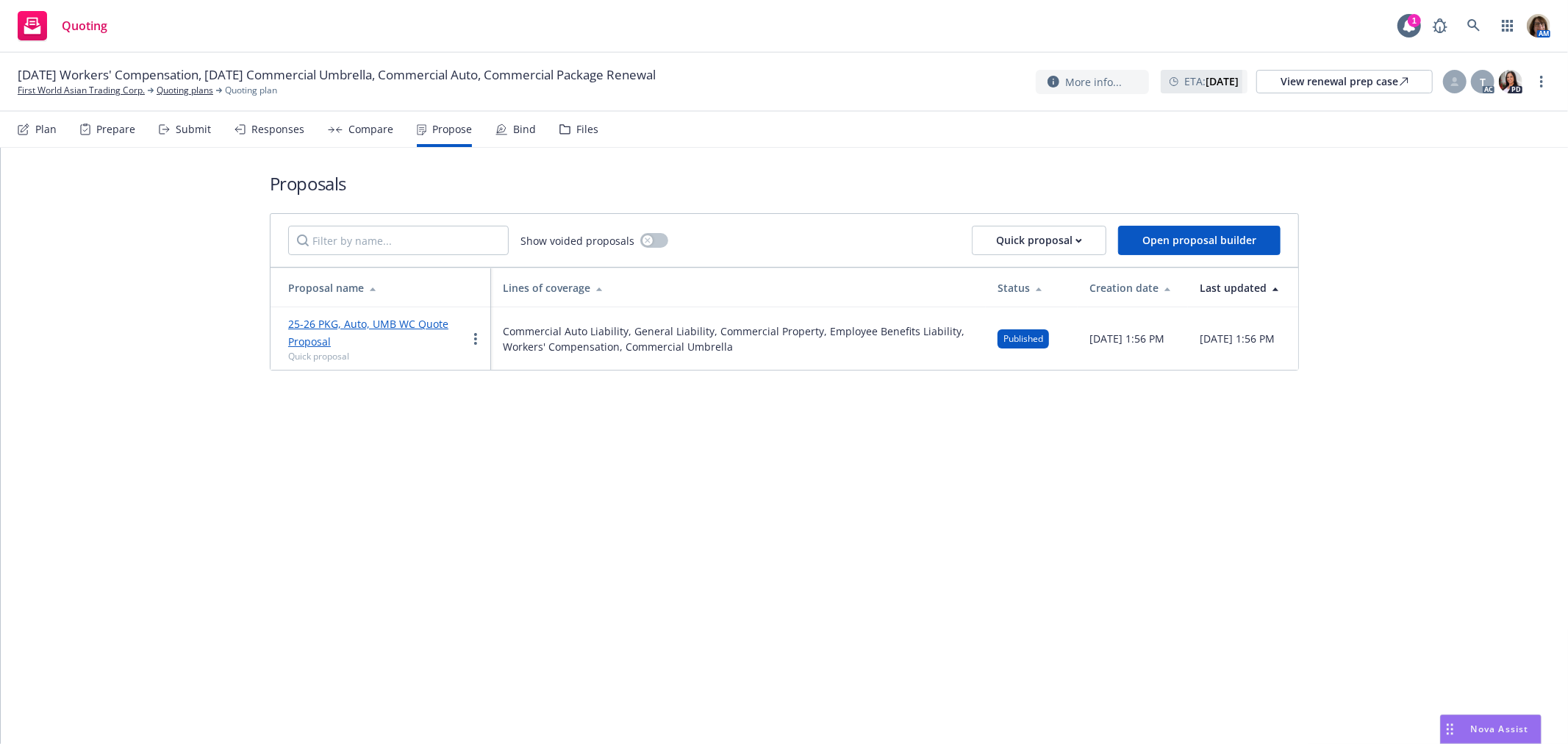
click at [577, 131] on div "Files" at bounding box center [587, 129] width 22 height 12
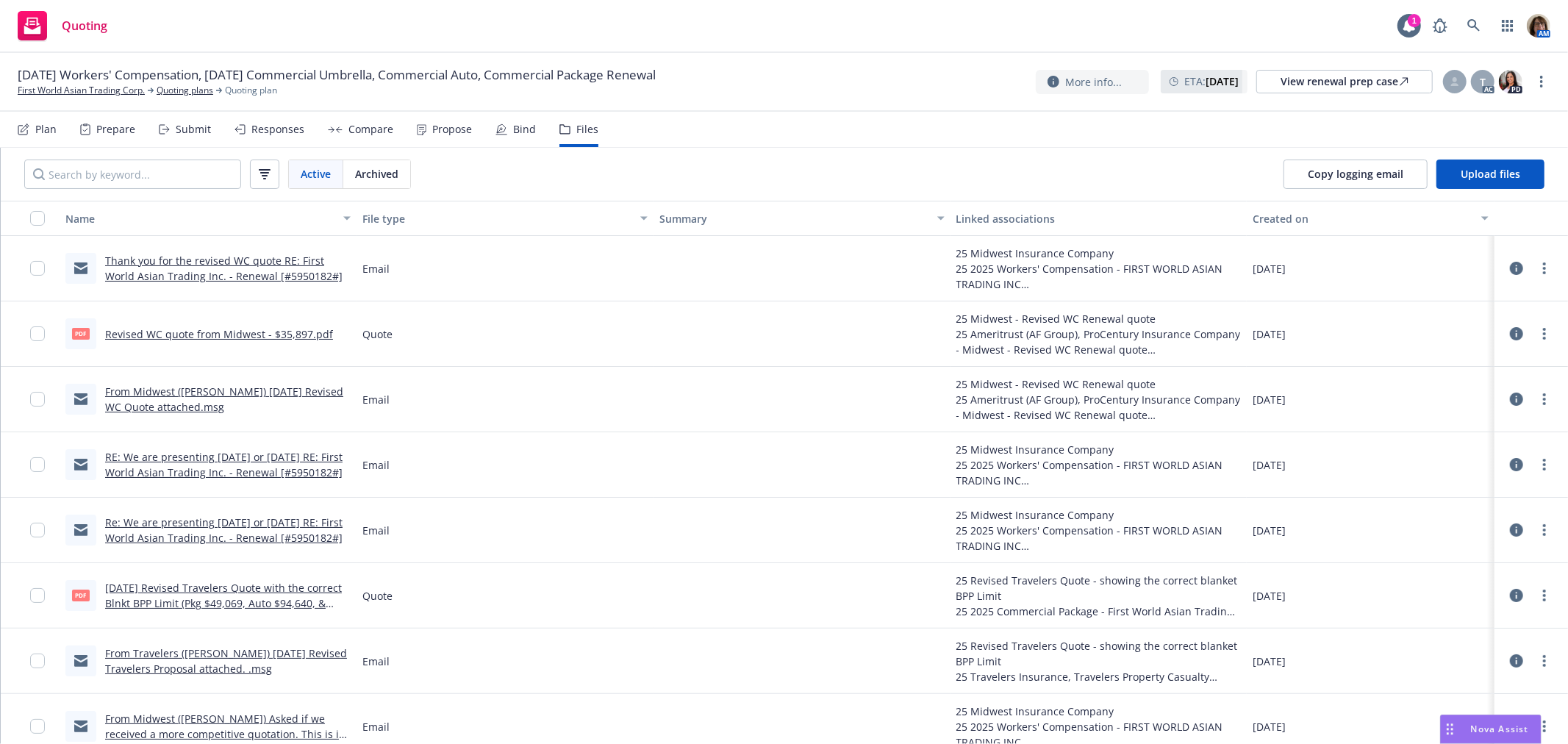
click at [442, 128] on div "Propose" at bounding box center [452, 129] width 40 height 12
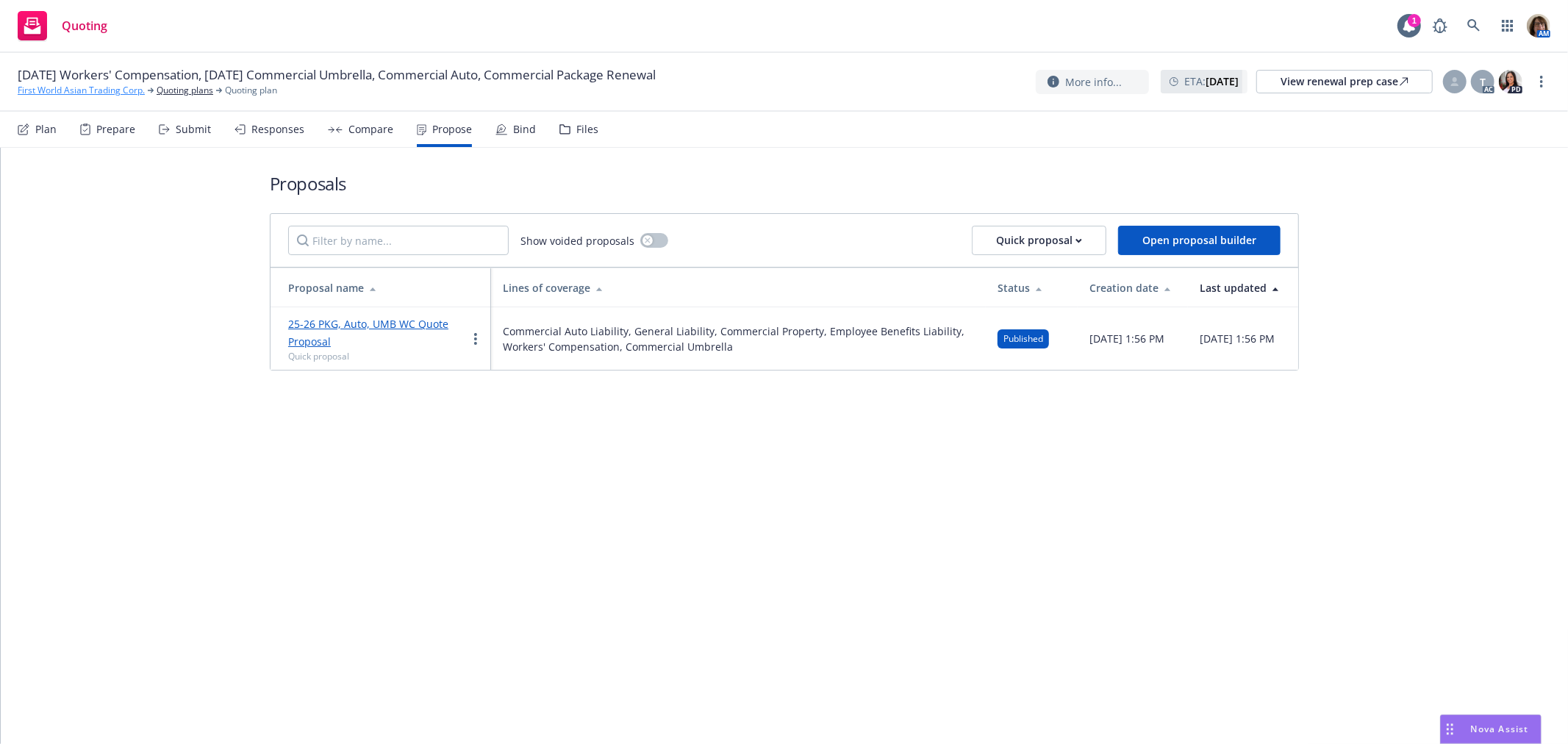
click at [59, 90] on link "First World Asian Trading Corp." at bounding box center [81, 90] width 127 height 13
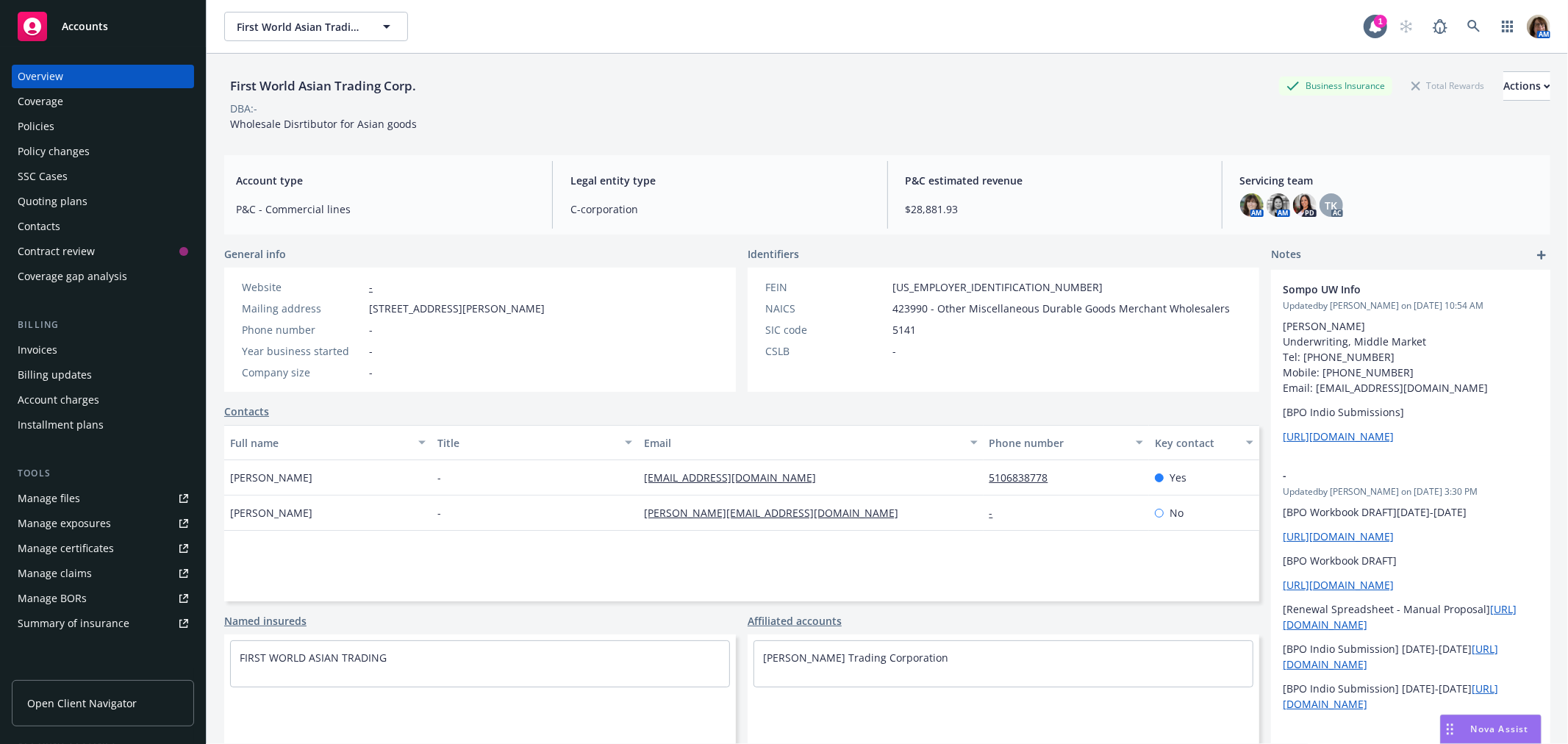
click at [87, 23] on span "Accounts" at bounding box center [85, 27] width 47 height 12
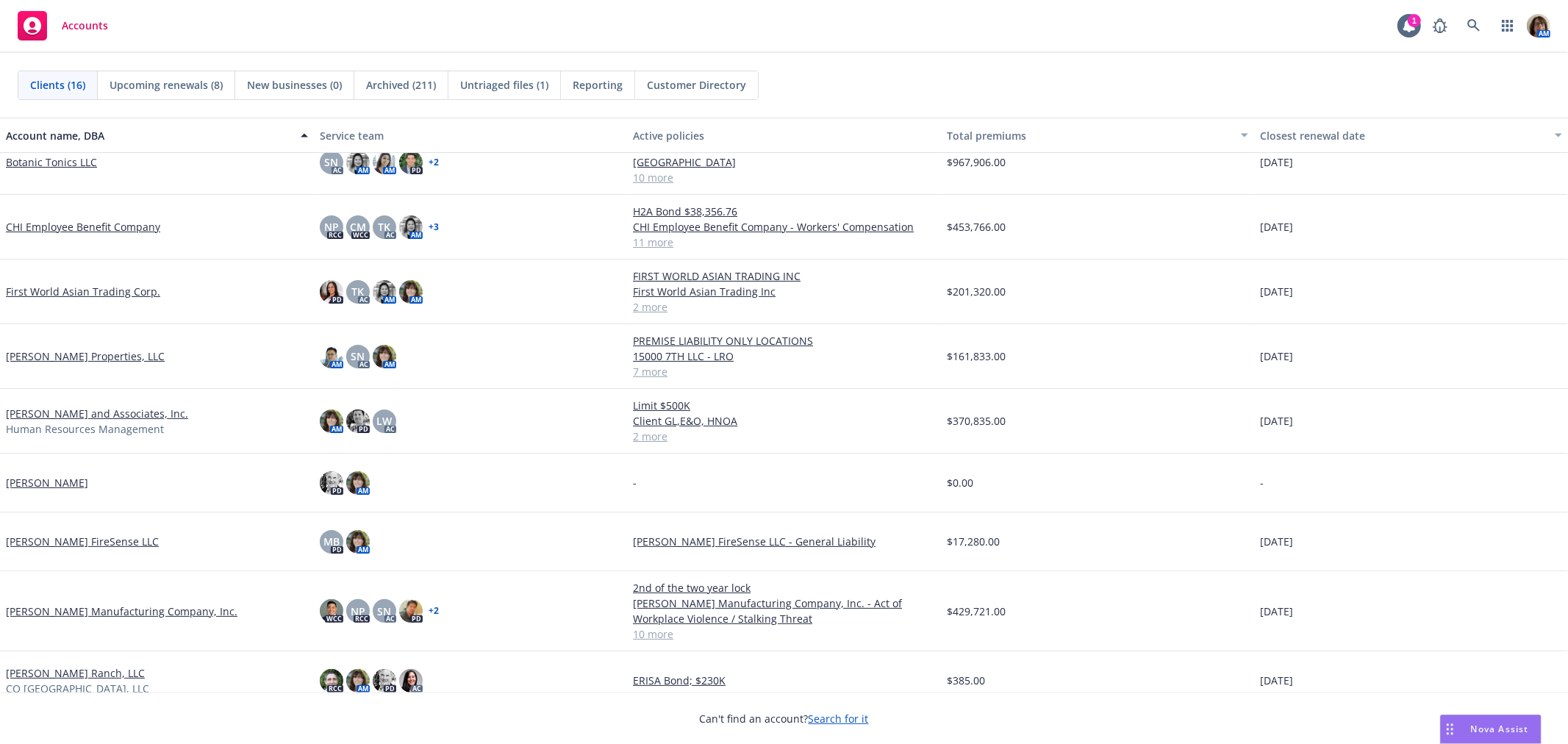
scroll to position [163, 0]
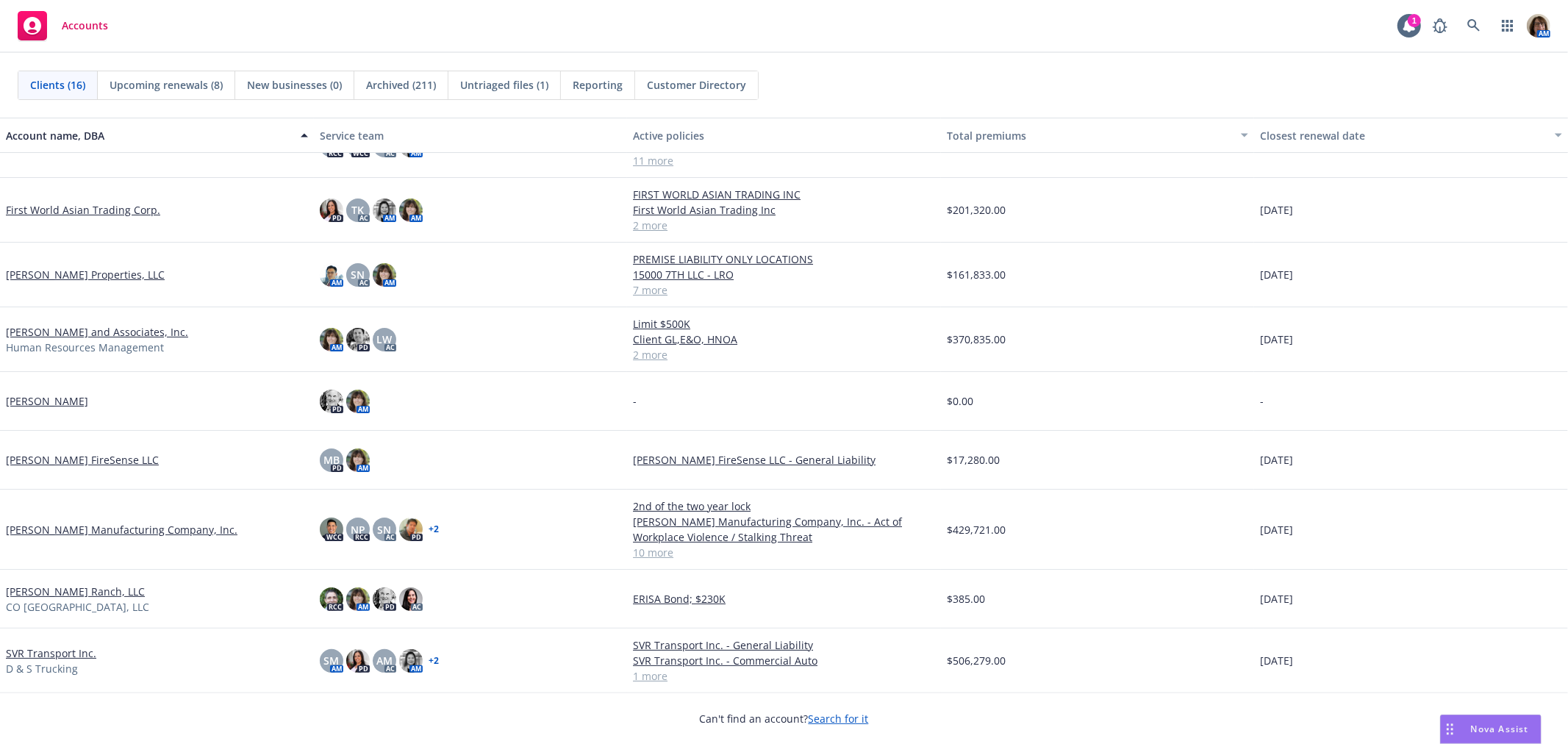
click at [73, 528] on link "[PERSON_NAME] Manufacturing Company, Inc." at bounding box center [122, 530] width 232 height 16
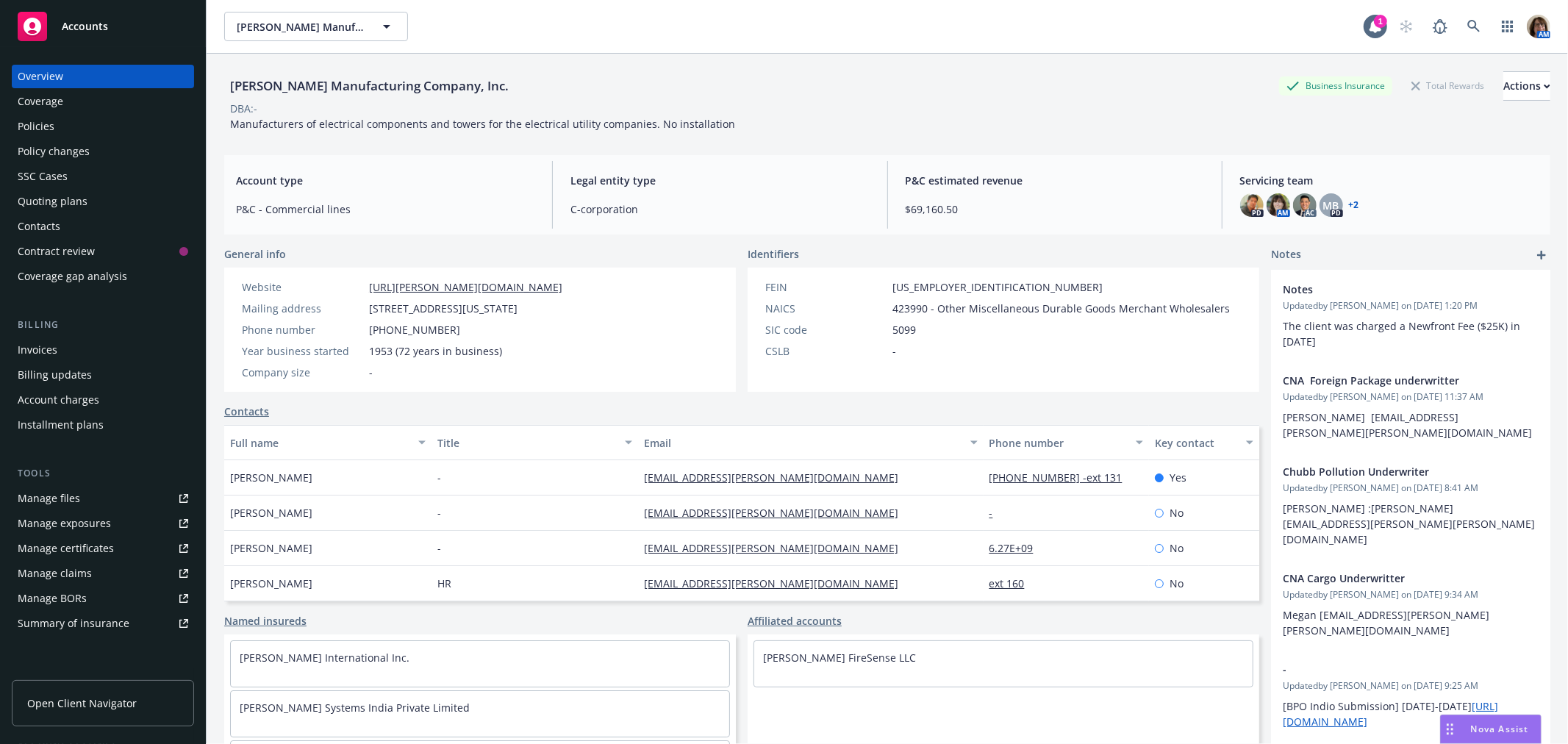
click at [62, 195] on div "Quoting plans" at bounding box center [53, 201] width 70 height 23
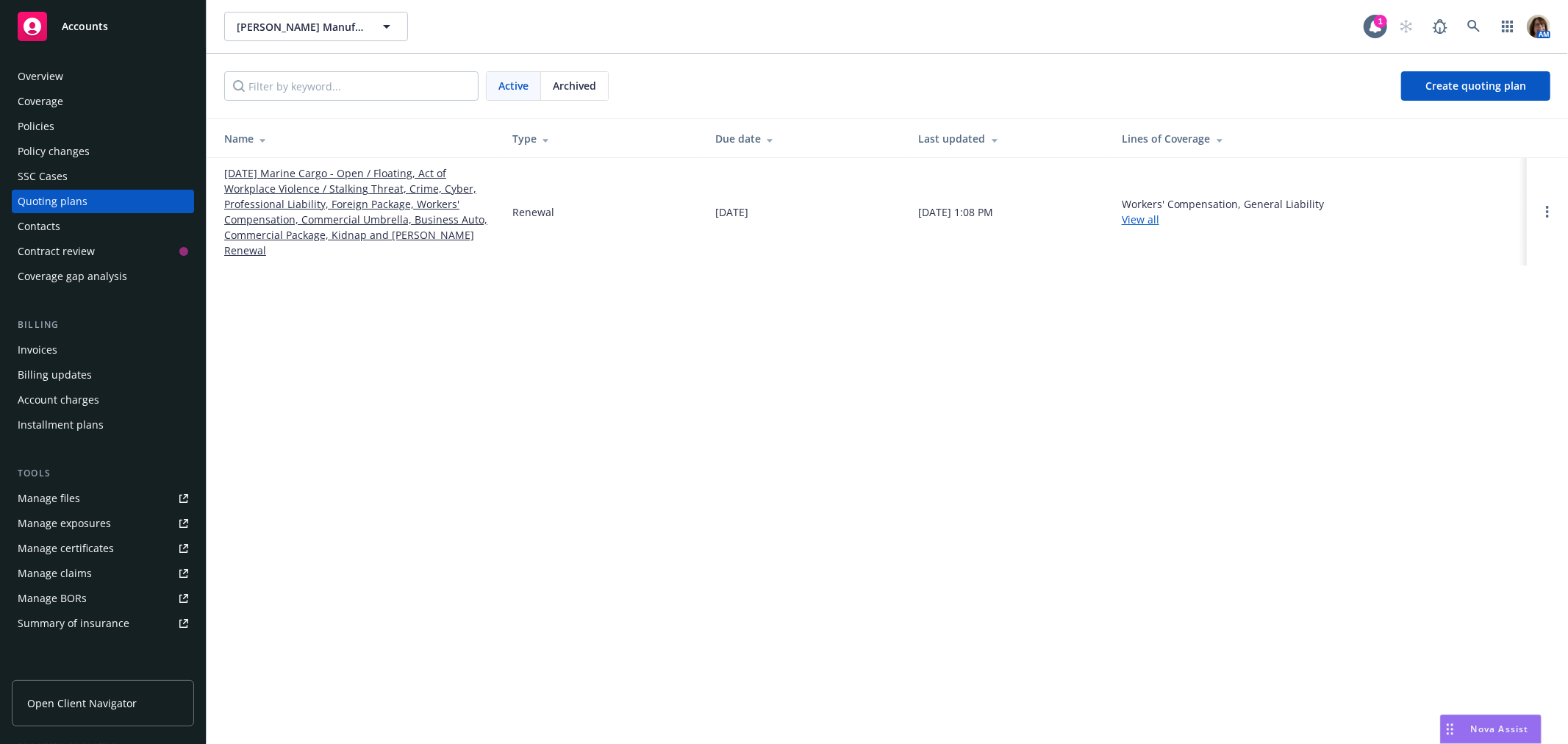
click at [328, 182] on link "10/01/25 Marine Cargo - Open / Floating, Act of Workplace Violence / Stalking T…" at bounding box center [356, 211] width 264 height 93
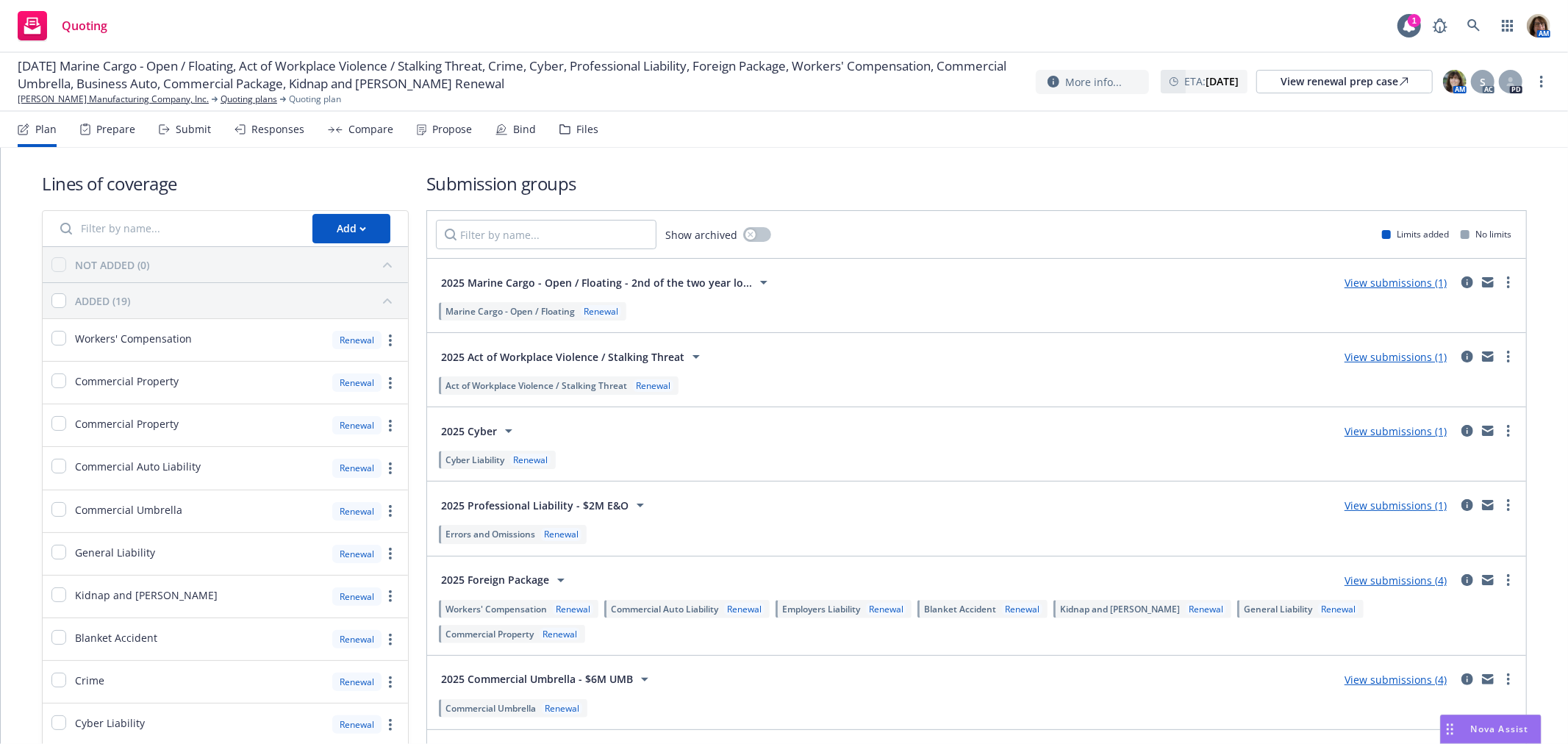
click at [191, 123] on div "Submit" at bounding box center [193, 129] width 35 height 12
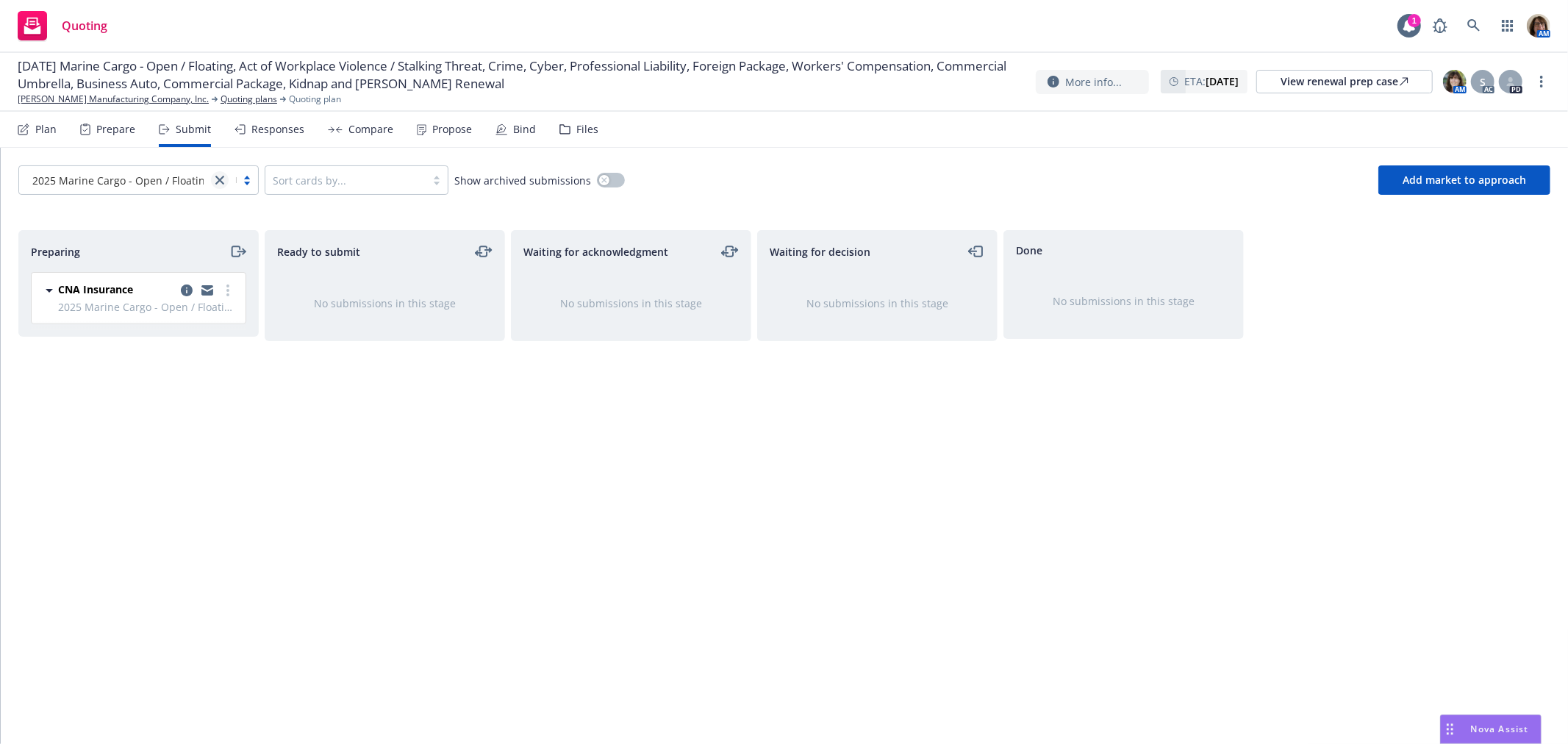
click at [219, 177] on icon "close" at bounding box center [219, 180] width 9 height 9
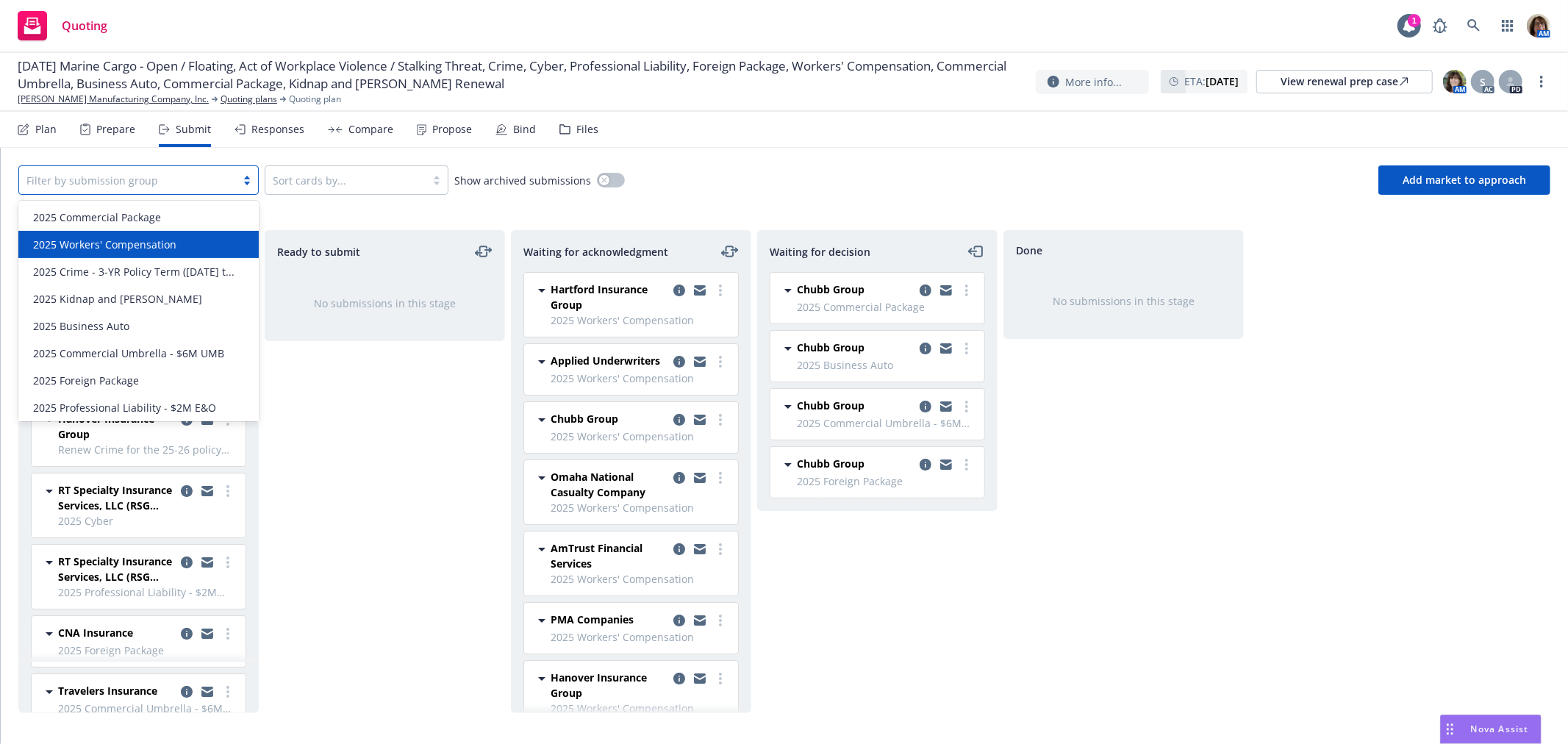
click at [119, 247] on span "2025 Workers' Compensation" at bounding box center [105, 244] width 143 height 16
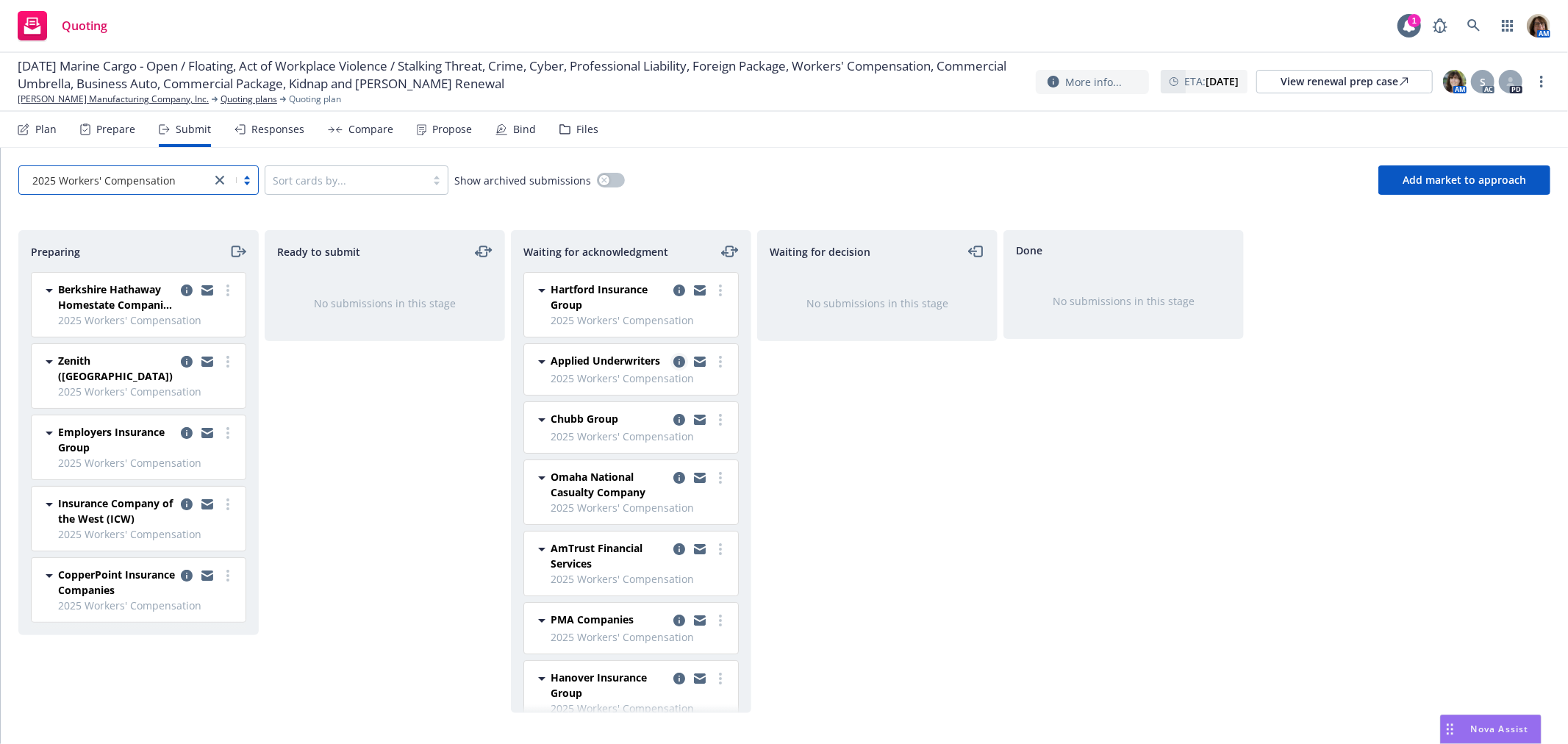
click at [673, 361] on icon "copy logging email" at bounding box center [679, 362] width 12 height 12
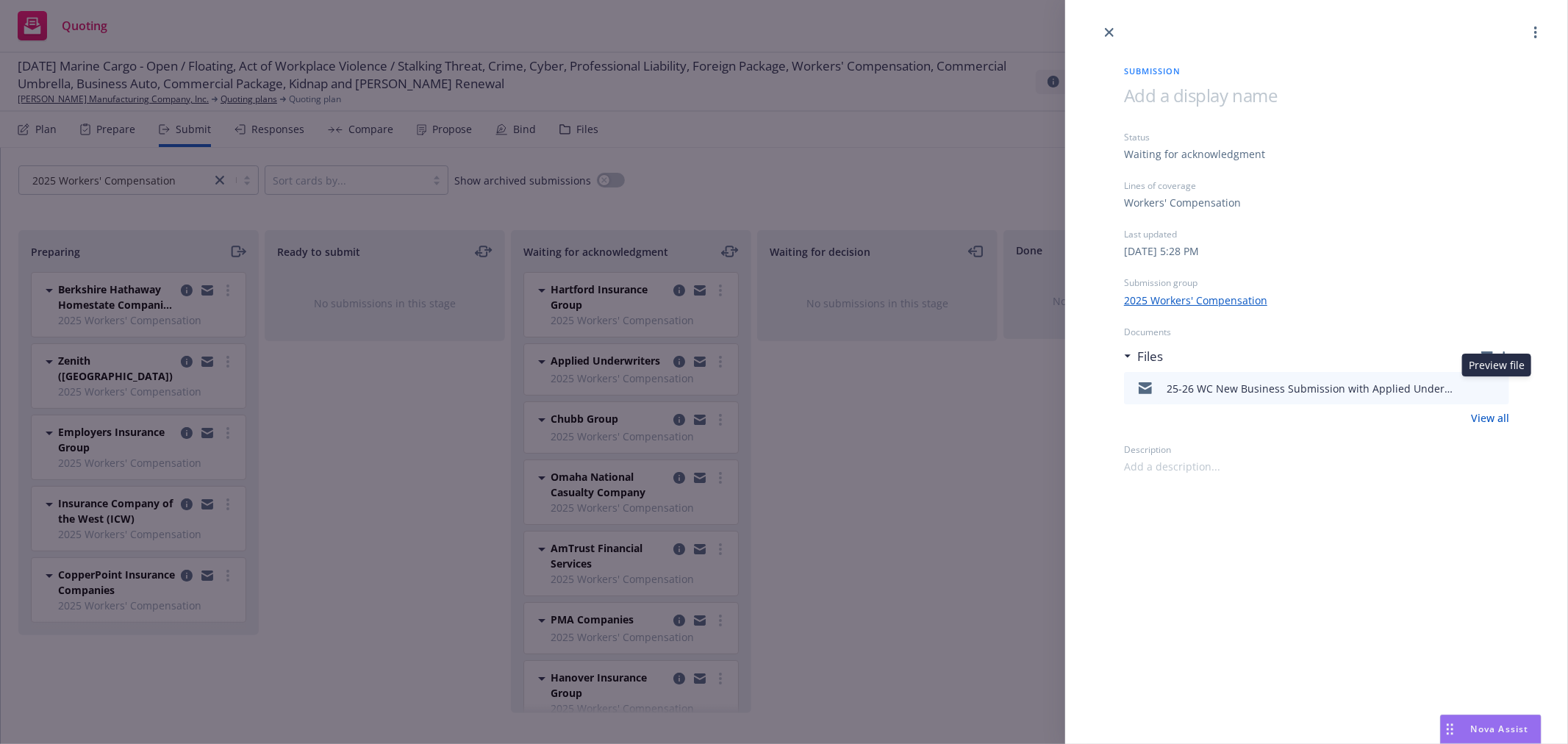
click at [1498, 386] on icon "preview file" at bounding box center [1495, 387] width 13 height 10
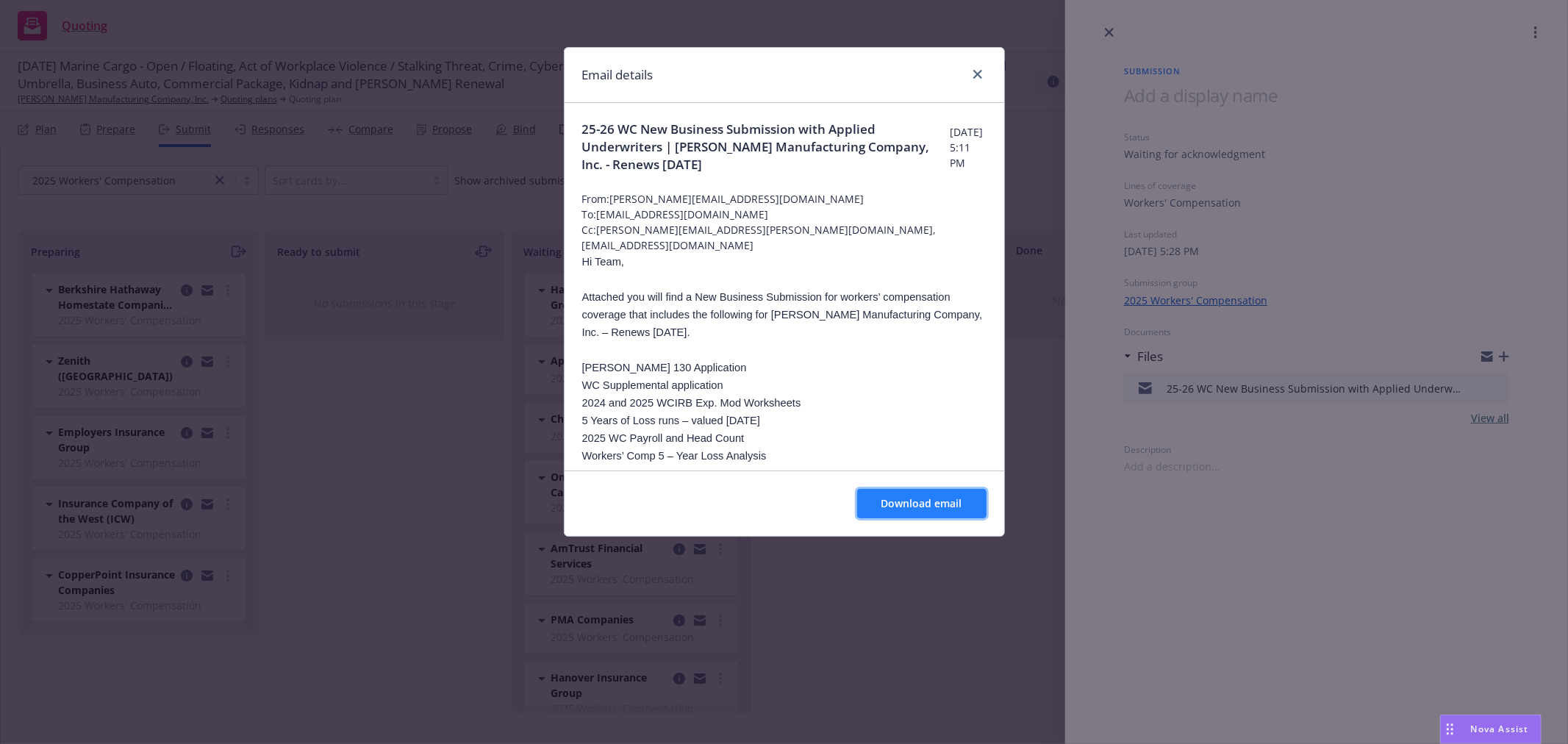
click at [922, 500] on span "Download email" at bounding box center [922, 503] width 81 height 14
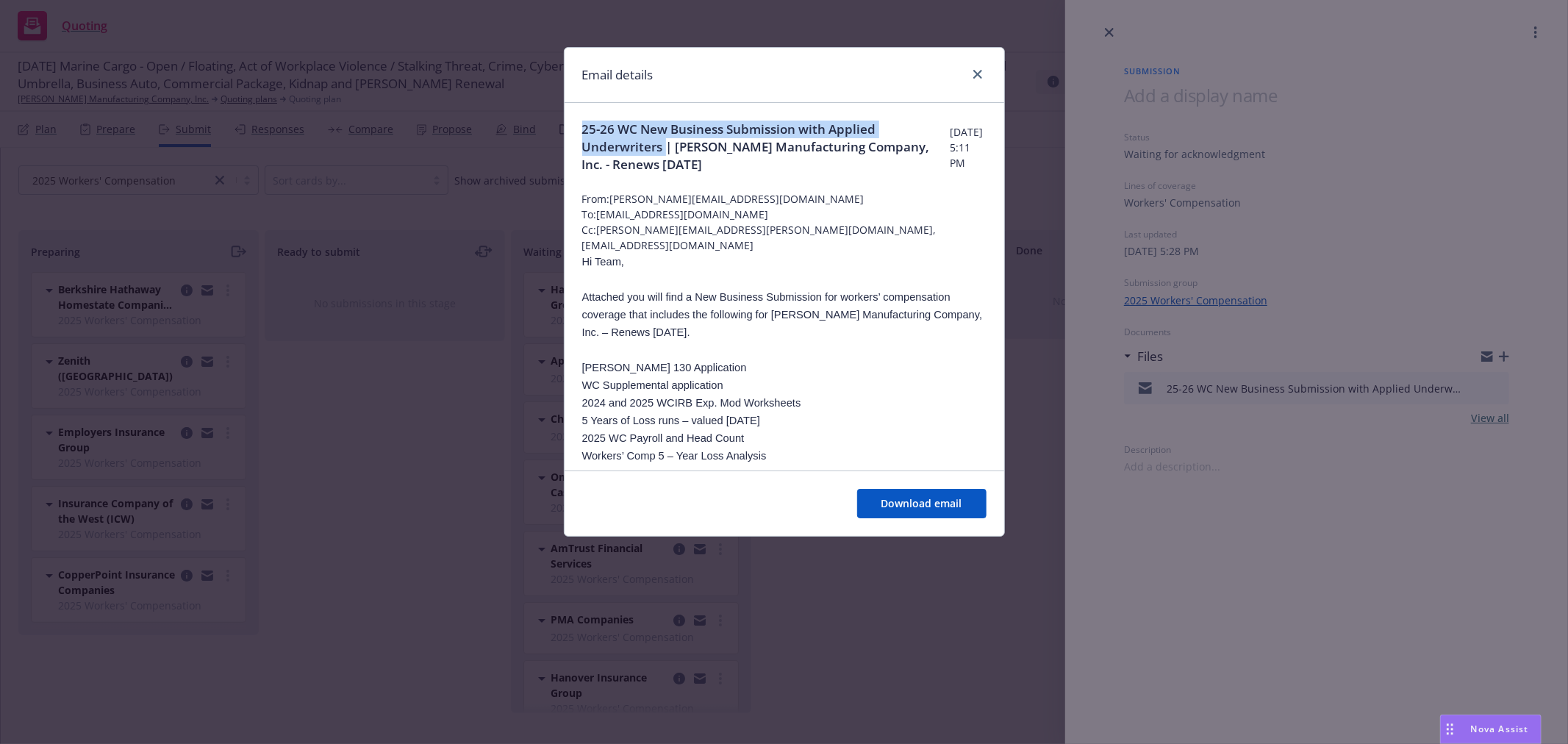
drag, startPoint x: 584, startPoint y: 125, endPoint x: 665, endPoint y: 152, distance: 85.4
click at [665, 152] on span "25-26 WC New Business Submission with Applied Underwriters | Lindsey Manufactur…" at bounding box center [766, 147] width 369 height 53
copy span "25-26 WC New Business Submission with Applied Underwriters"
click at [969, 72] on link "close" at bounding box center [977, 73] width 18 height 18
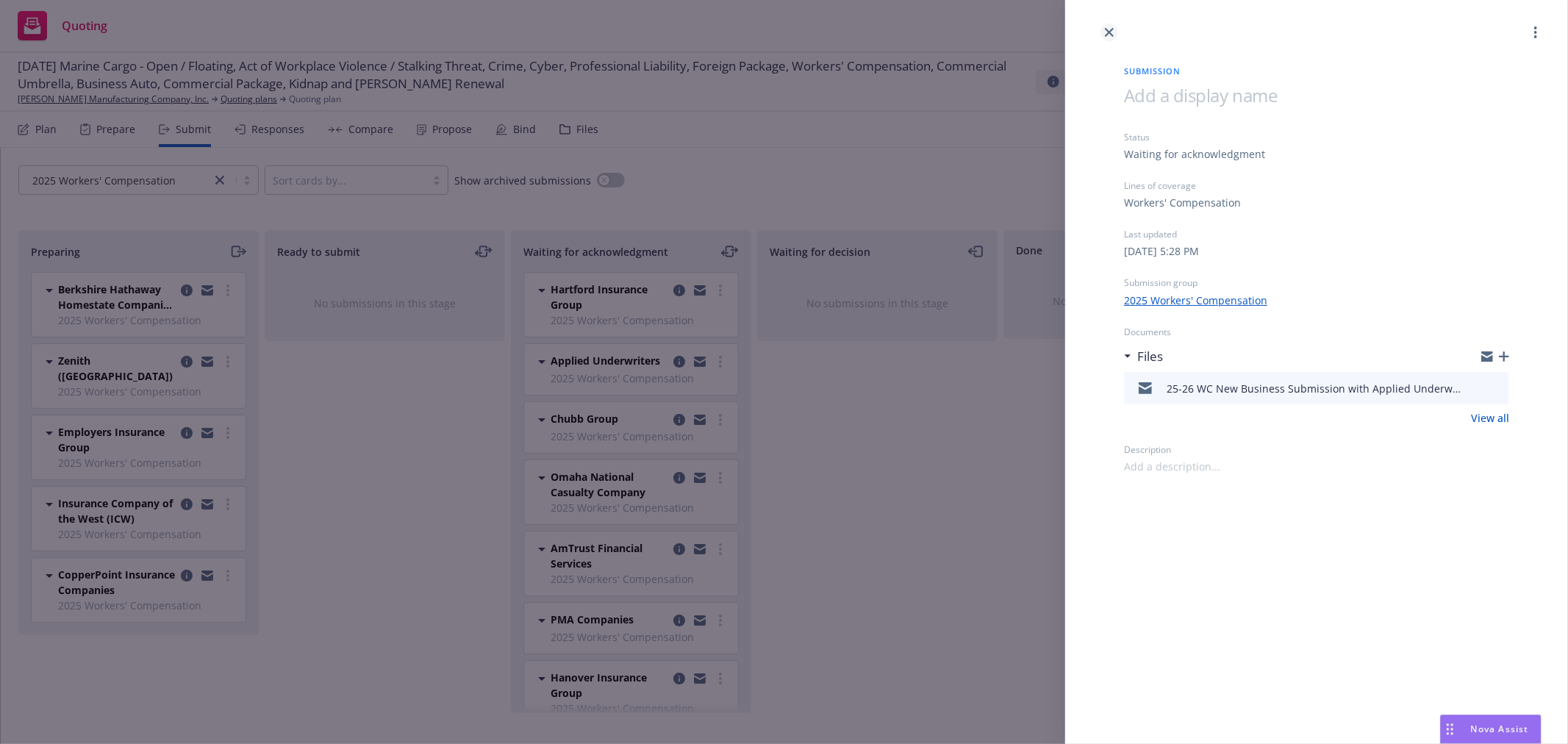
click at [1110, 27] on link "close" at bounding box center [1108, 32] width 18 height 18
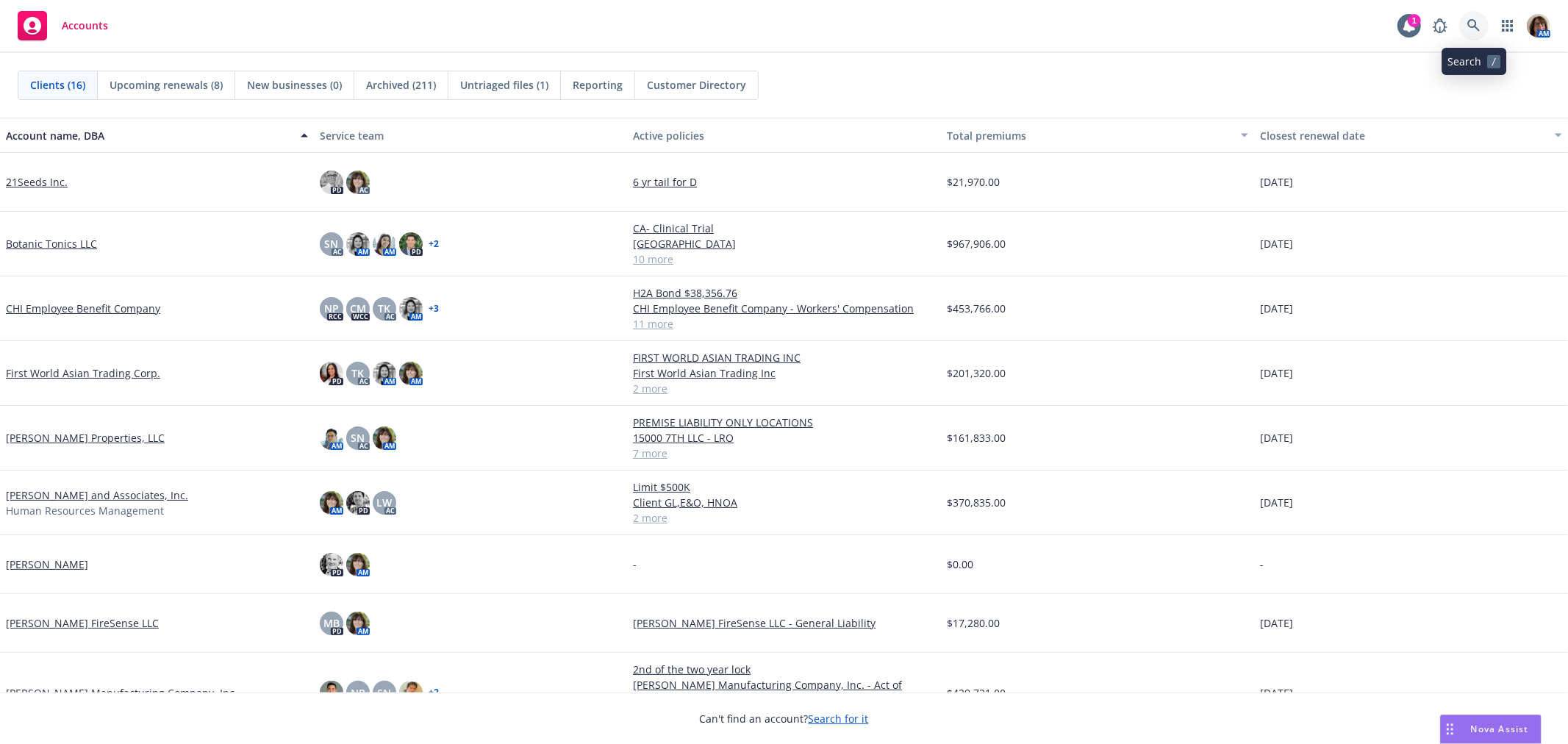
click at [1475, 19] on icon at bounding box center [1474, 26] width 13 height 13
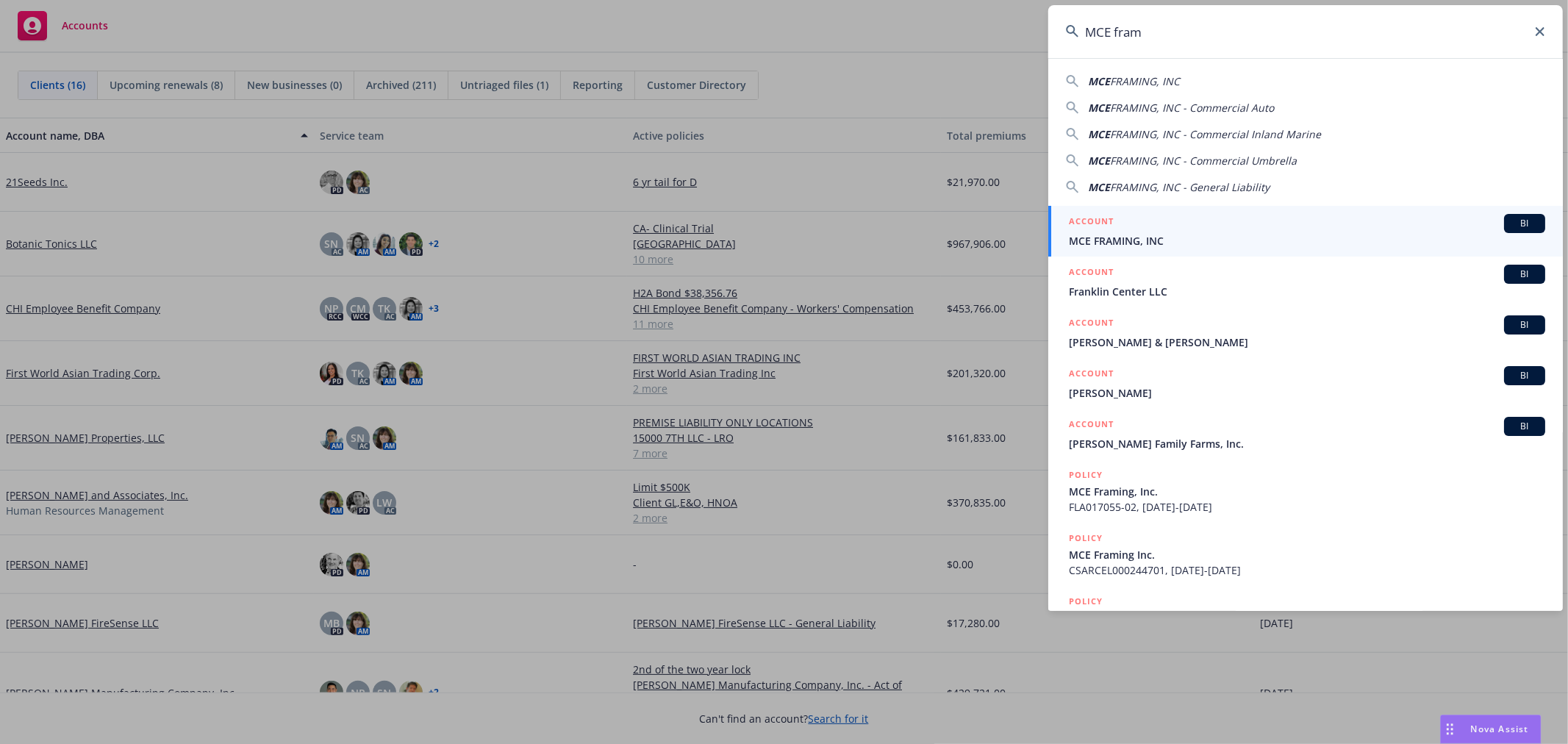
type input "MCE fram"
click at [1103, 239] on span "MCE FRAMING, INC" at bounding box center [1307, 240] width 476 height 16
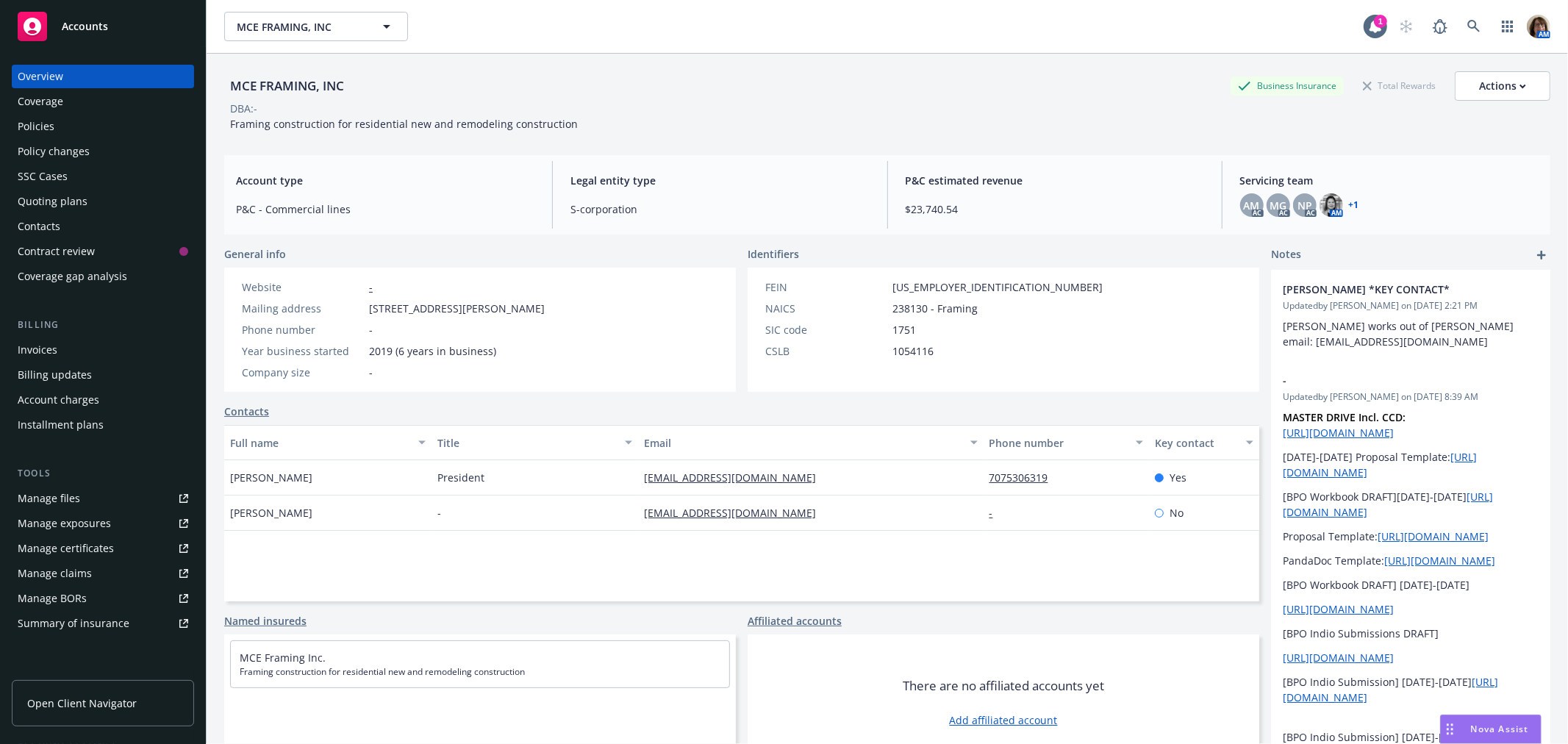
click at [44, 203] on div "Quoting plans" at bounding box center [53, 201] width 70 height 23
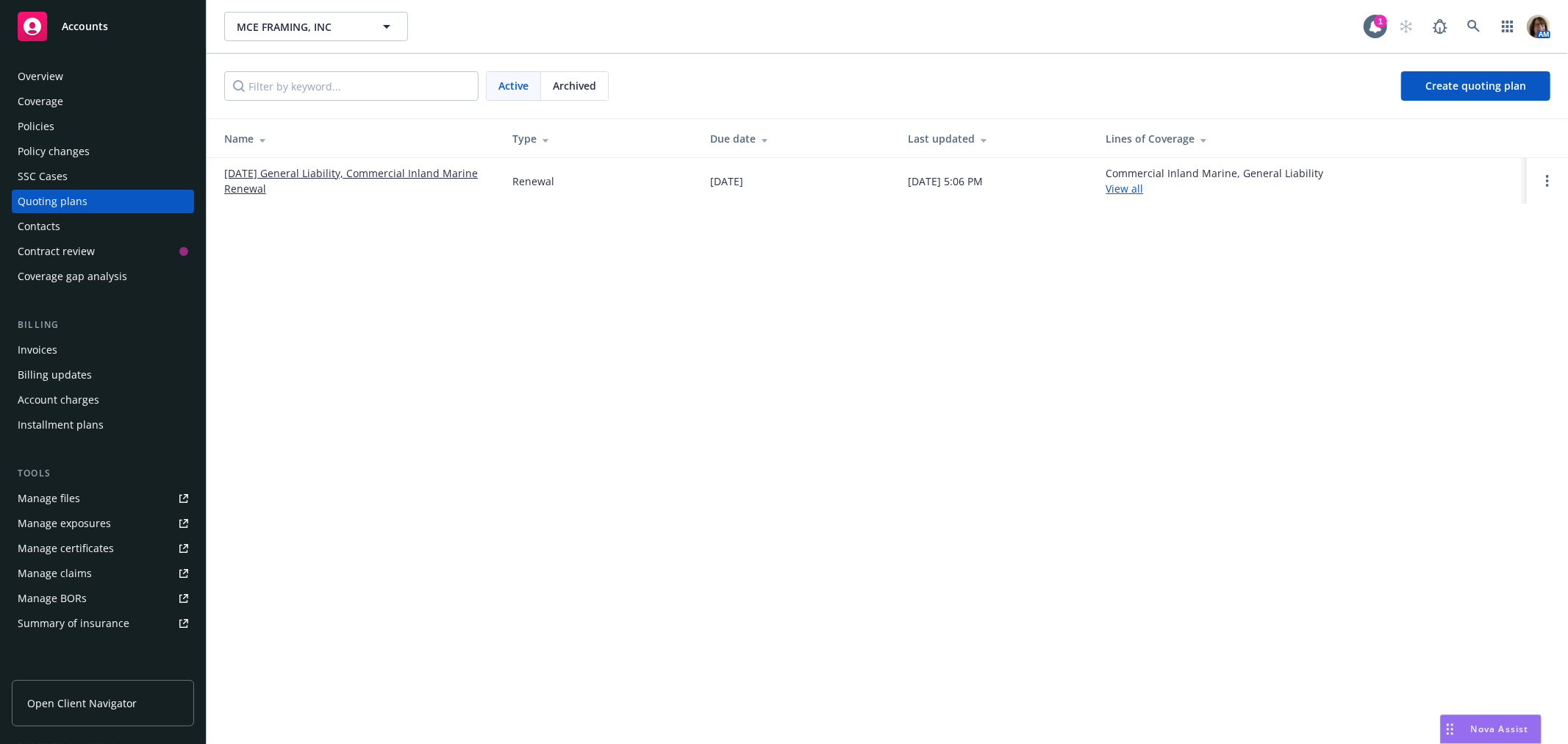
click at [381, 172] on link "[DATE] General Liability, Commercial Inland Marine Renewal" at bounding box center [356, 180] width 264 height 31
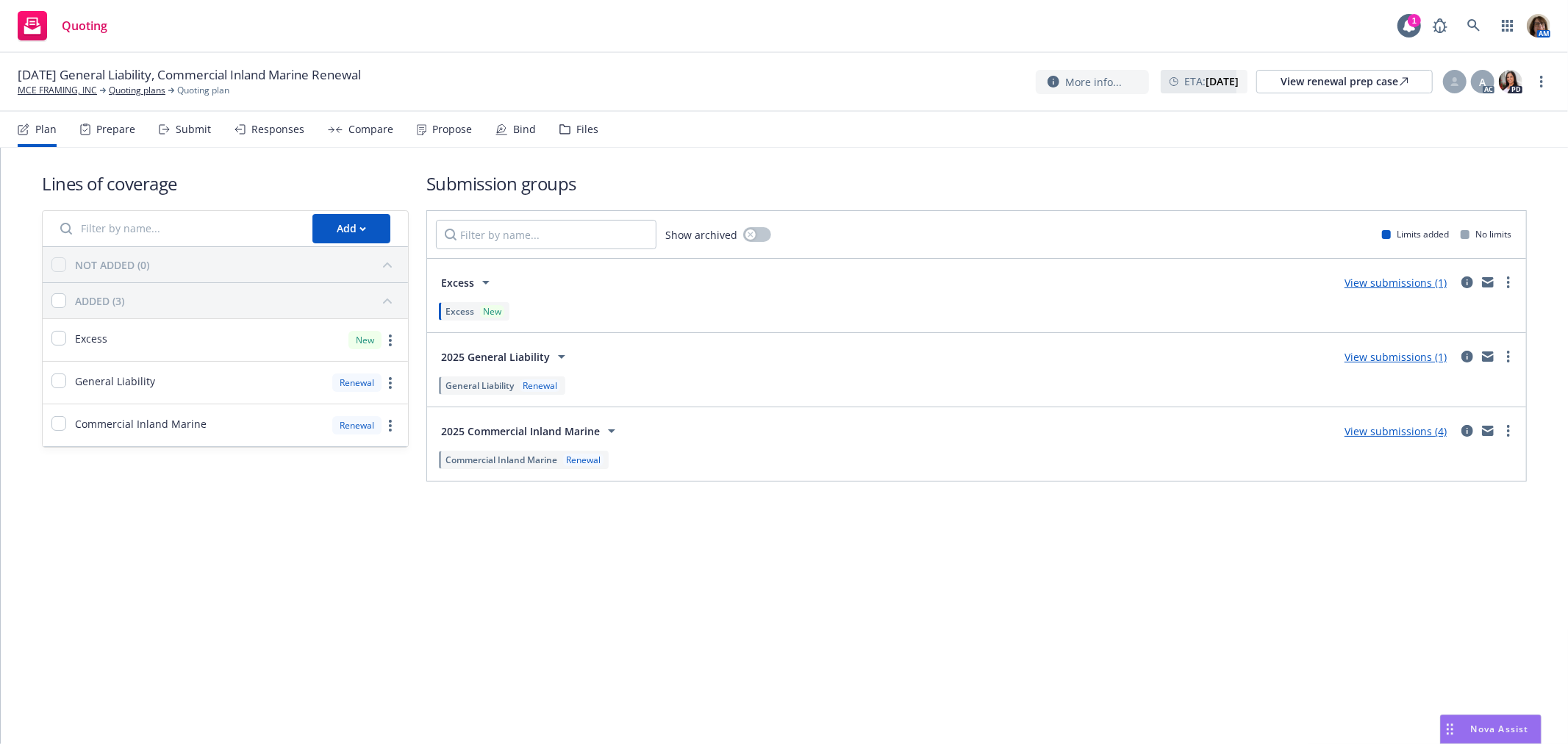
click at [193, 126] on div "Submit" at bounding box center [193, 129] width 35 height 12
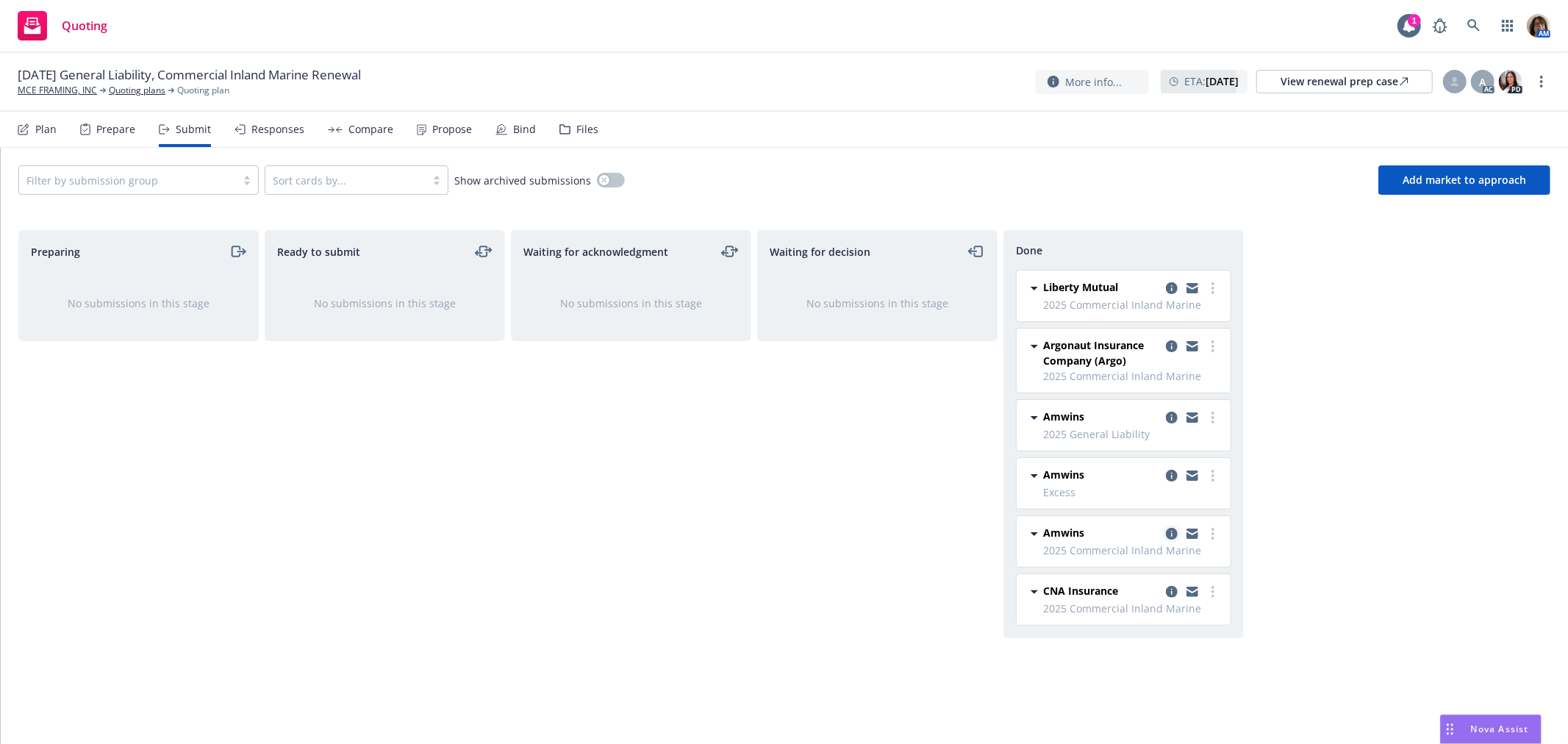
click at [1164, 531] on link "copy logging email" at bounding box center [1171, 533] width 18 height 18
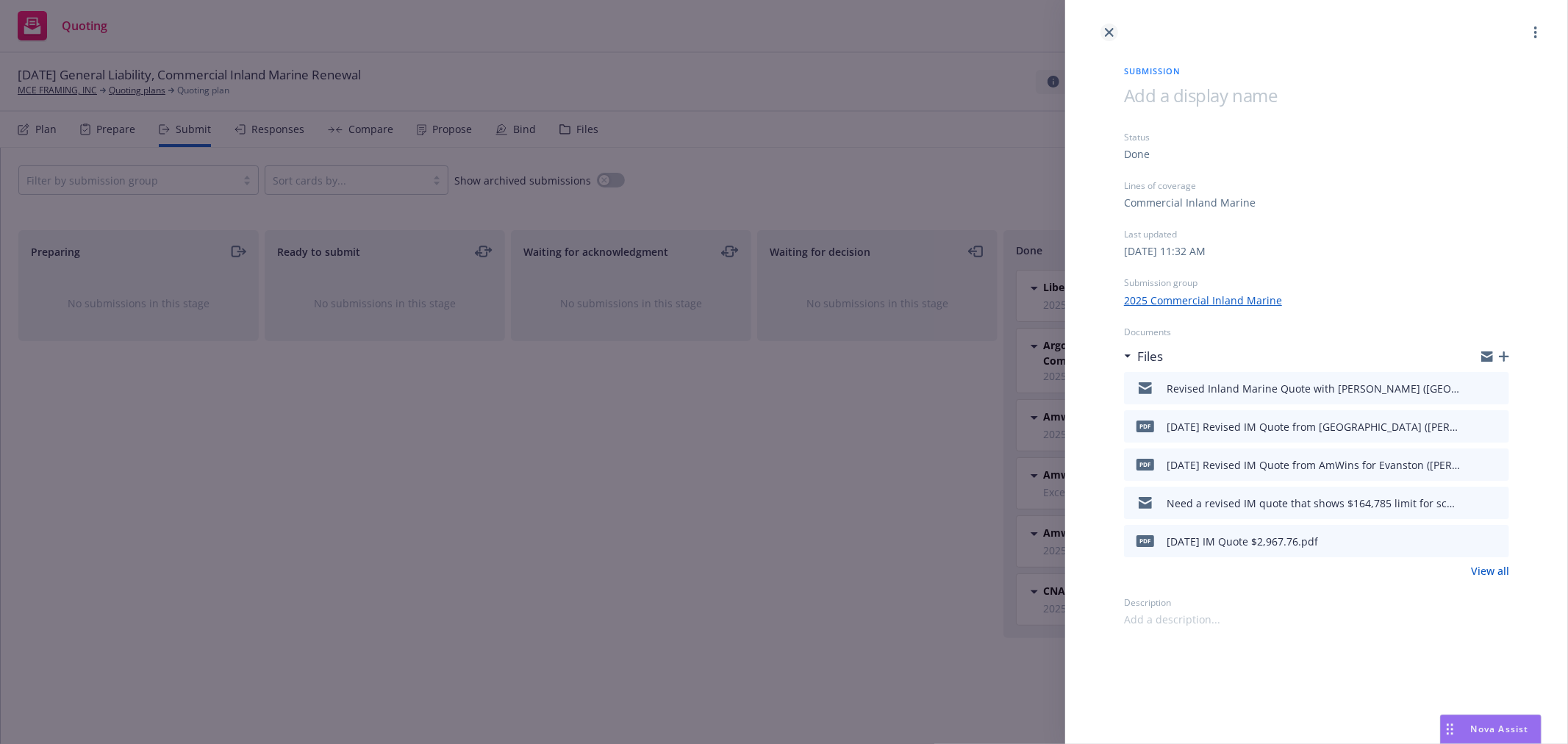
click at [1113, 28] on icon "close" at bounding box center [1109, 32] width 9 height 9
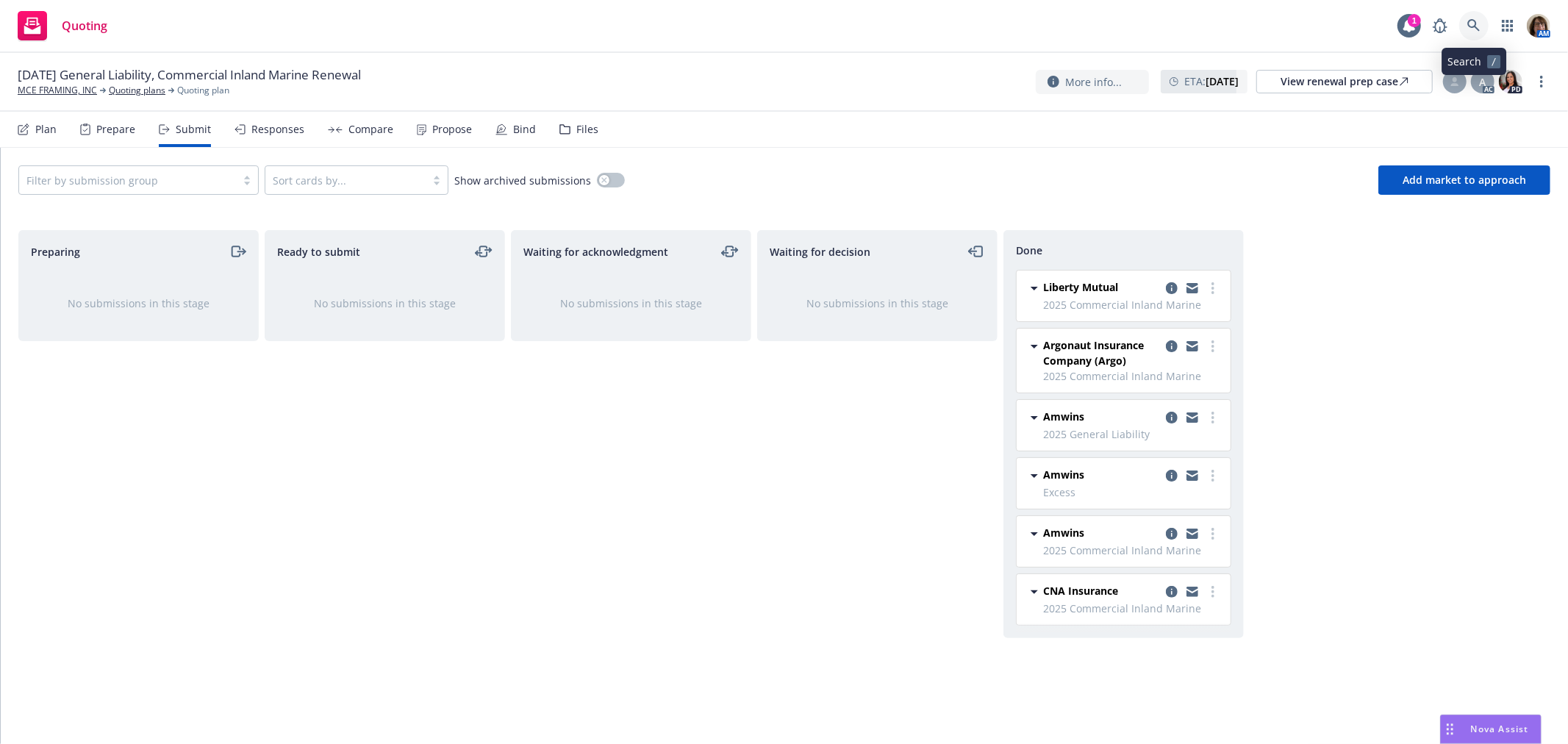
click at [1478, 23] on icon at bounding box center [1474, 26] width 13 height 13
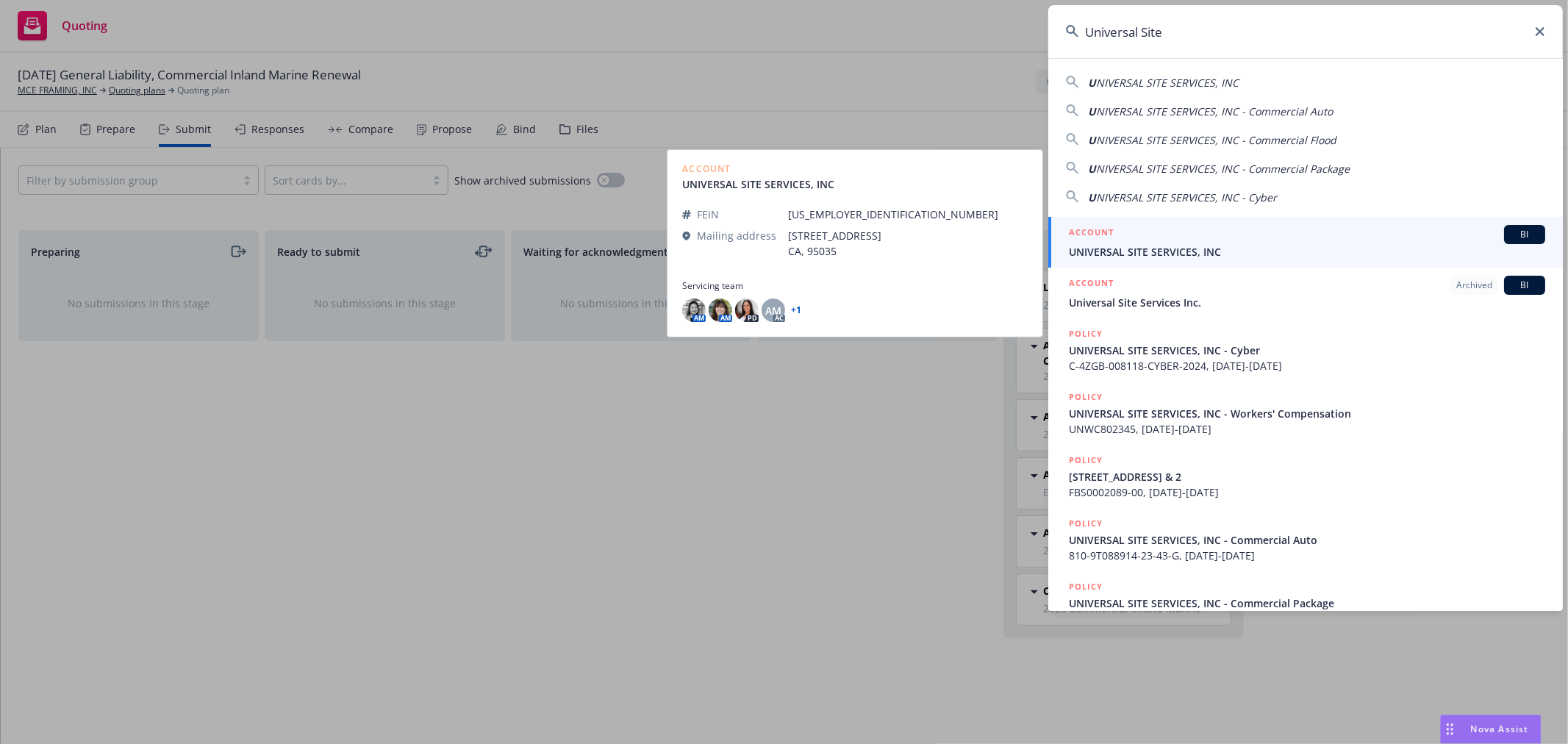
type input "Universal Site"
click at [1149, 254] on span "UNIVERSAL SITE SERVICES, INC" at bounding box center [1307, 252] width 476 height 16
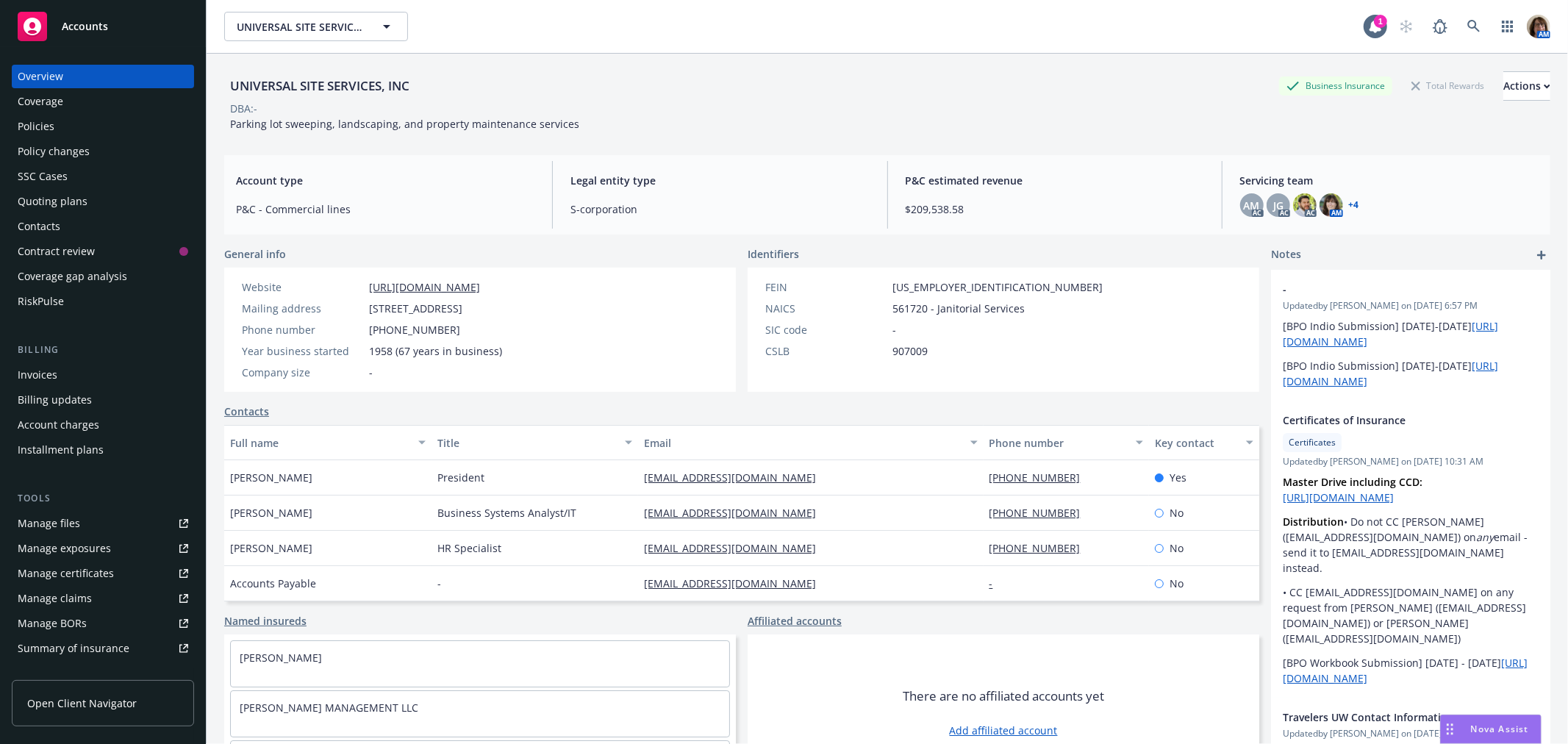
click at [53, 153] on div "Policy changes" at bounding box center [53, 151] width 72 height 23
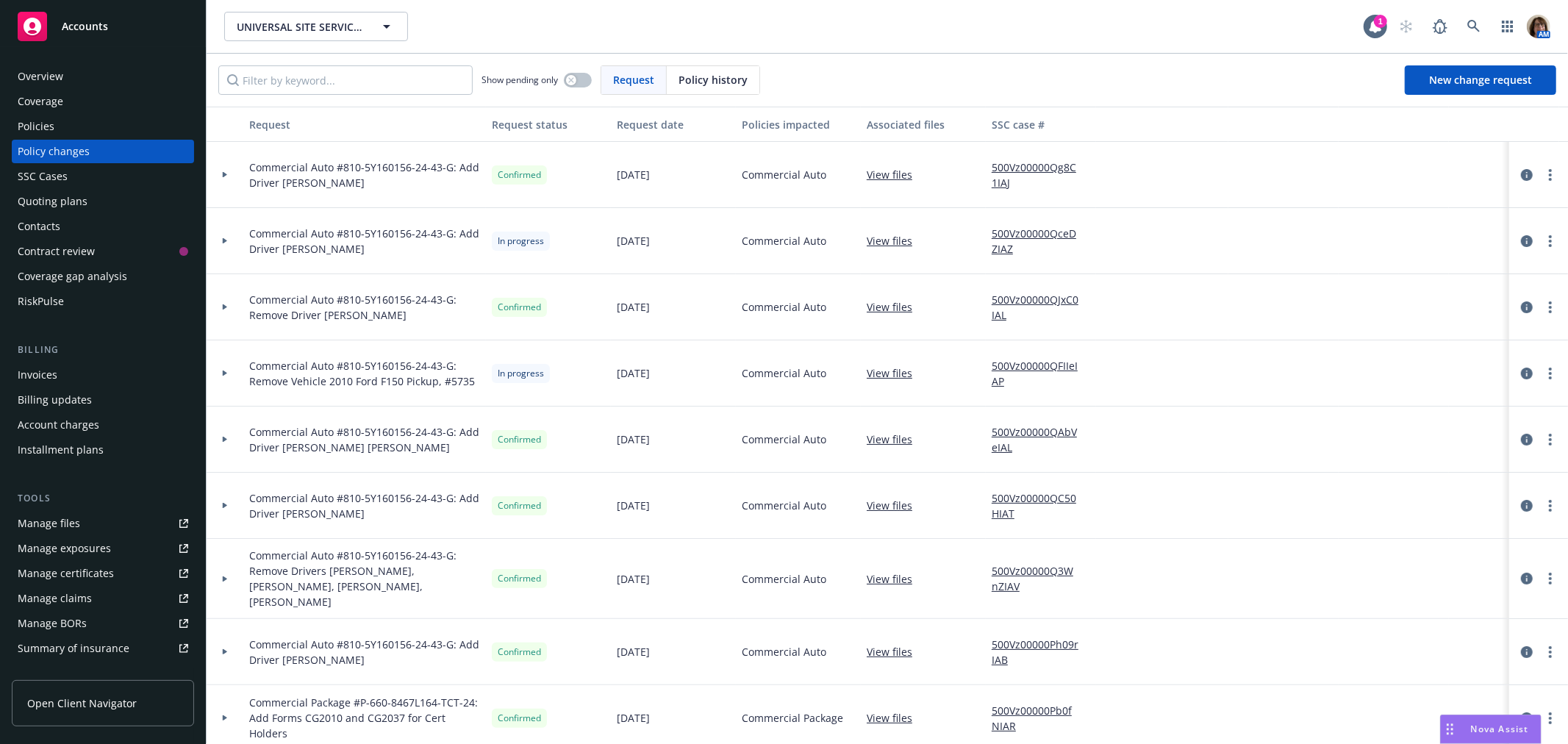
click at [18, 116] on div "Policies" at bounding box center [36, 126] width 37 height 23
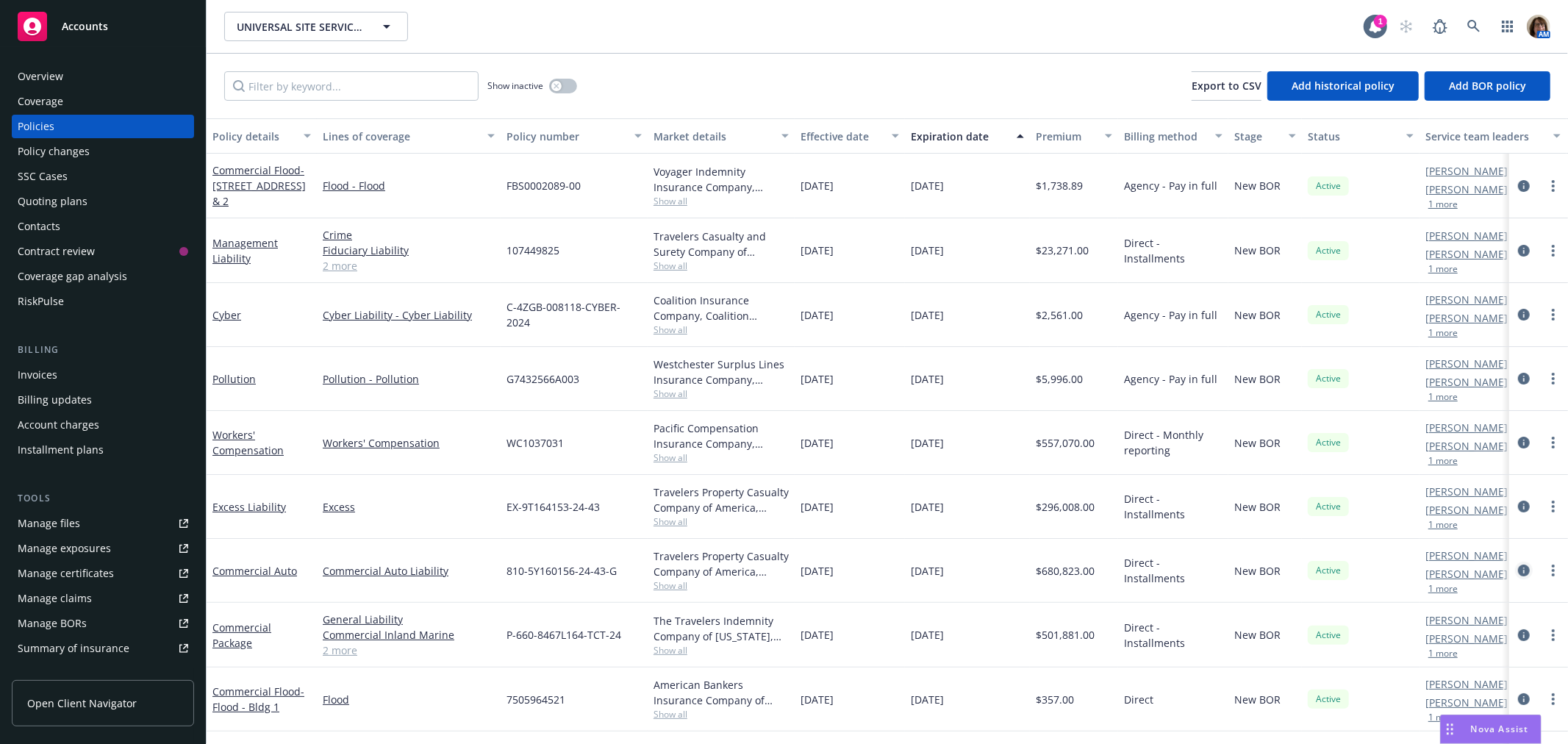
click at [1518, 571] on icon "circleInformation" at bounding box center [1524, 571] width 12 height 12
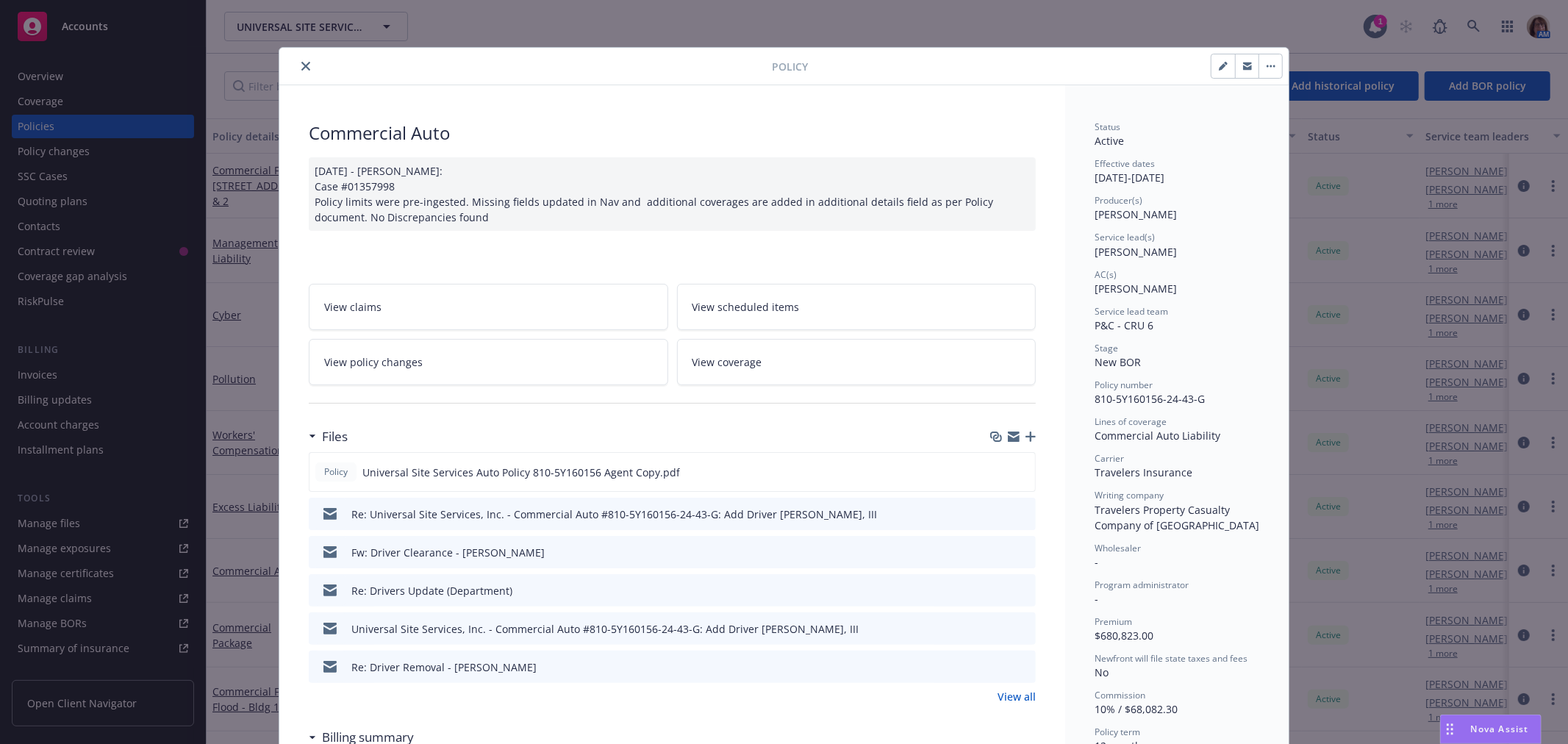
click at [301, 63] on icon "close" at bounding box center [305, 66] width 9 height 9
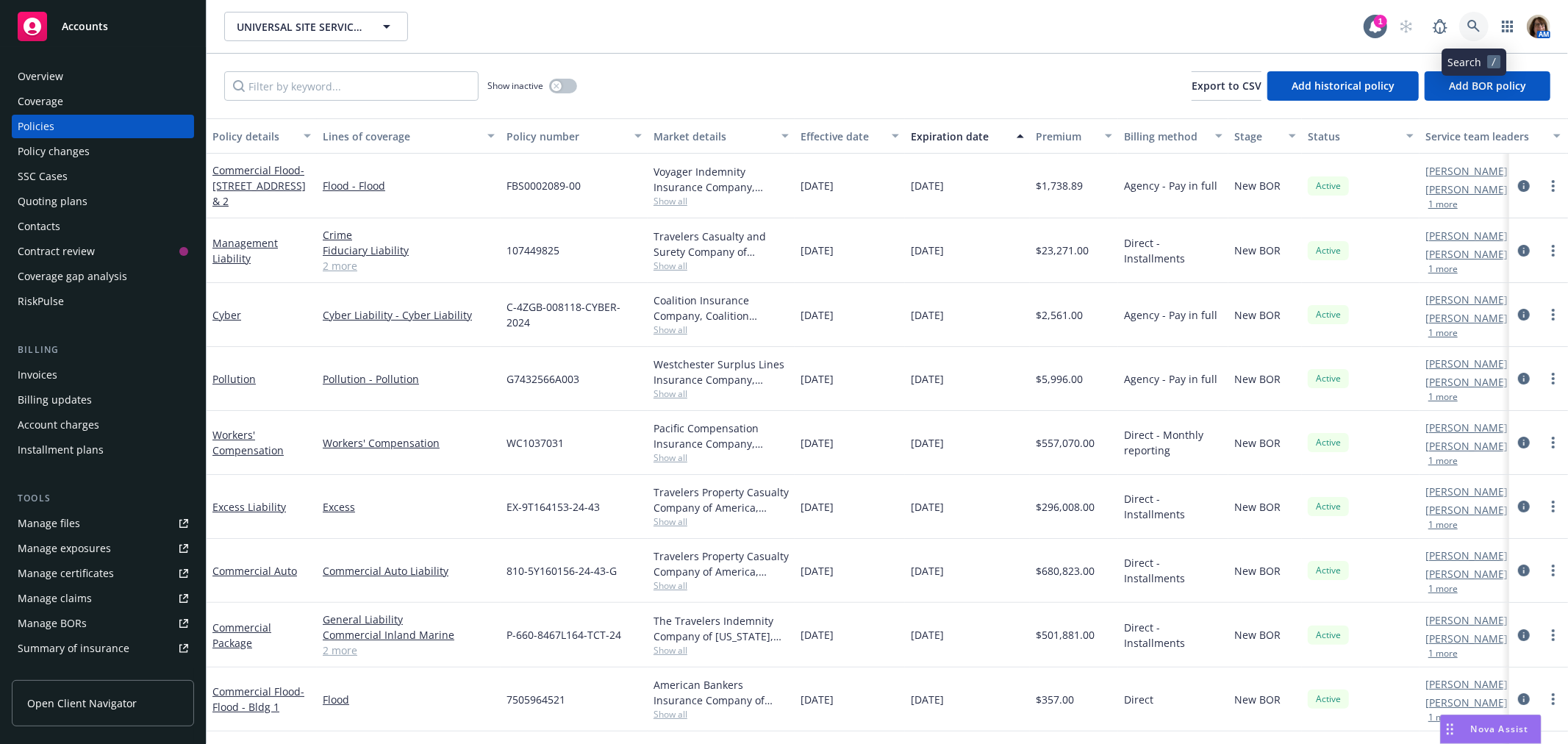
click at [1471, 22] on icon at bounding box center [1474, 27] width 13 height 13
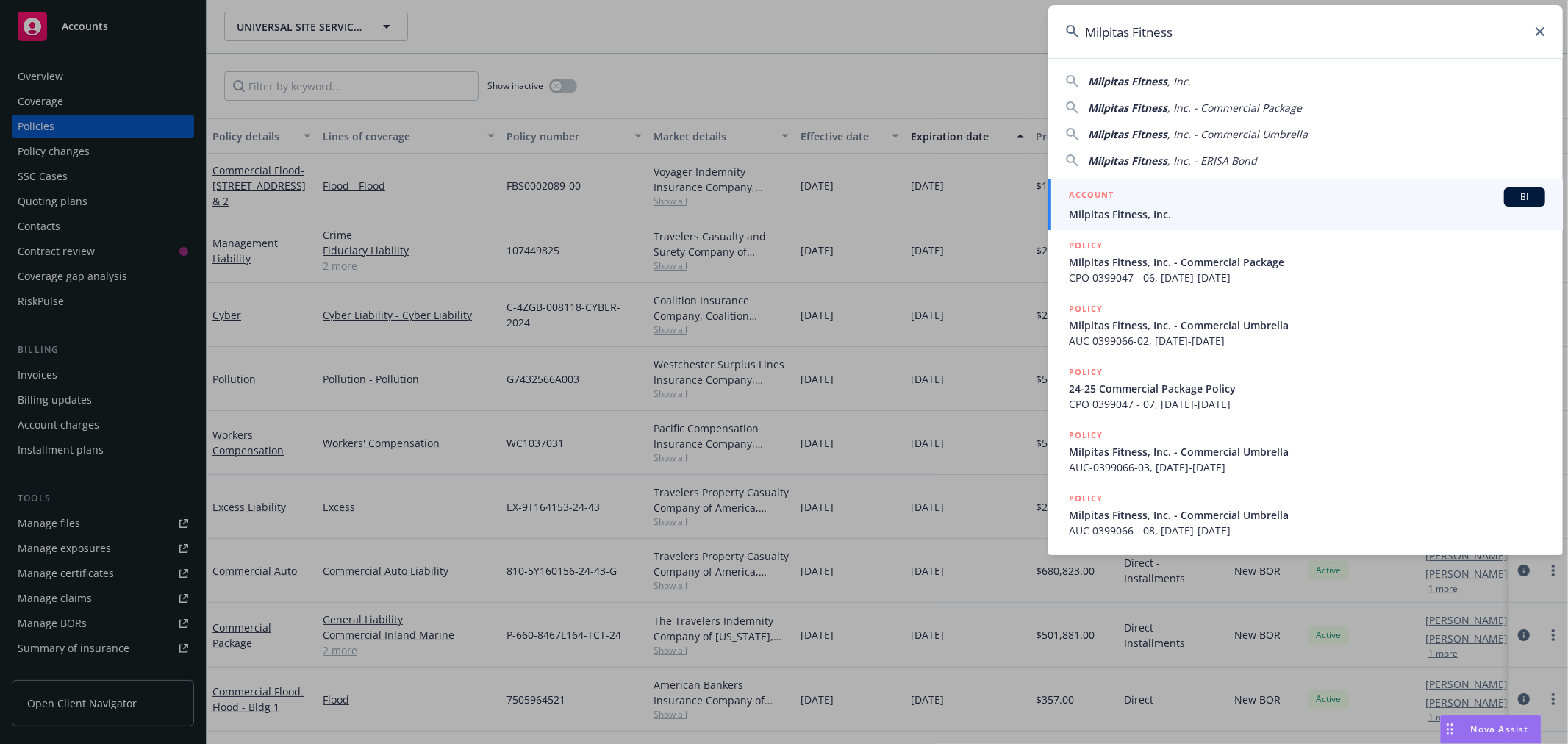
type input "Milpitas Fitness"
click at [1111, 208] on span "Milpitas Fitness, Inc." at bounding box center [1307, 214] width 476 height 16
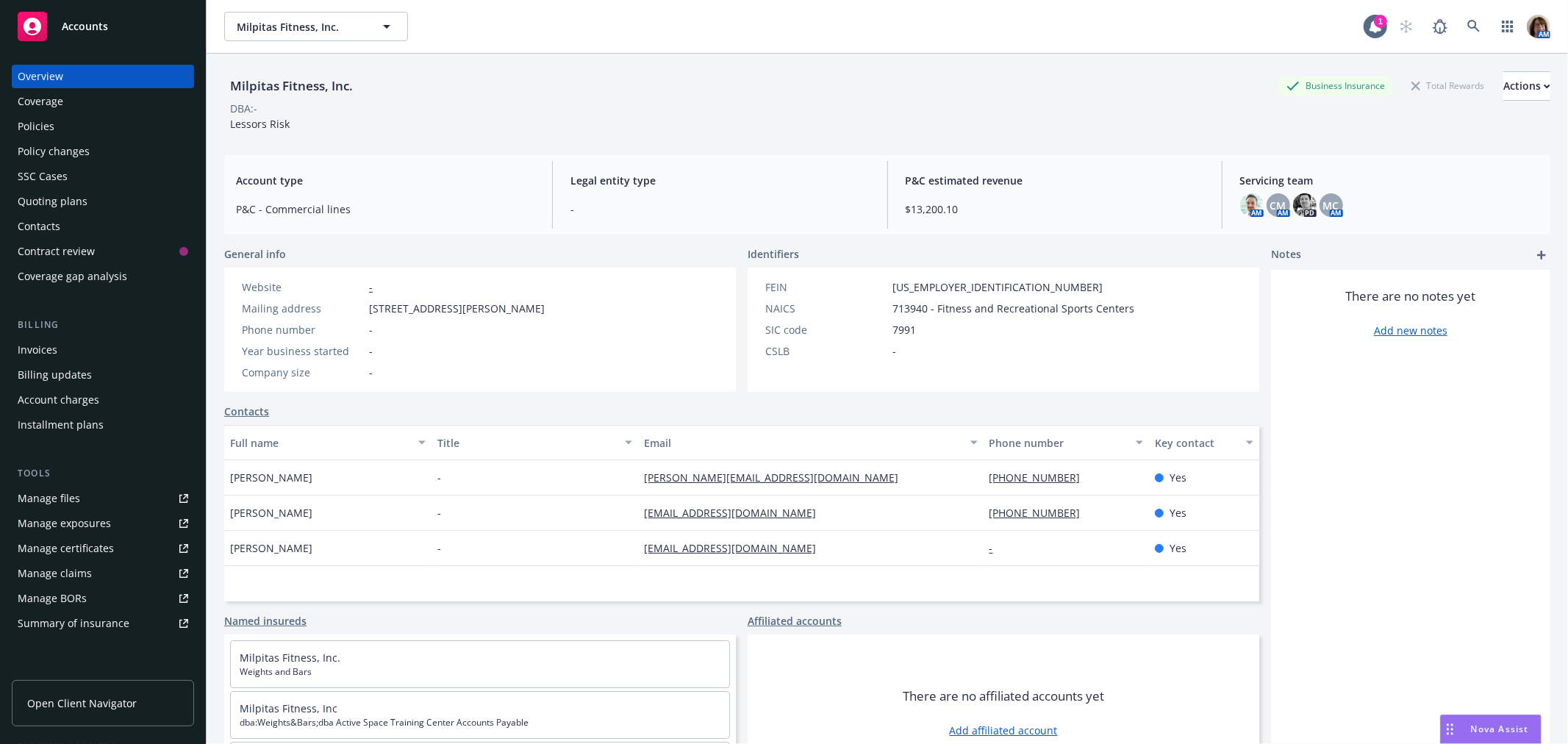
click at [27, 351] on div "Invoices" at bounding box center [38, 349] width 40 height 23
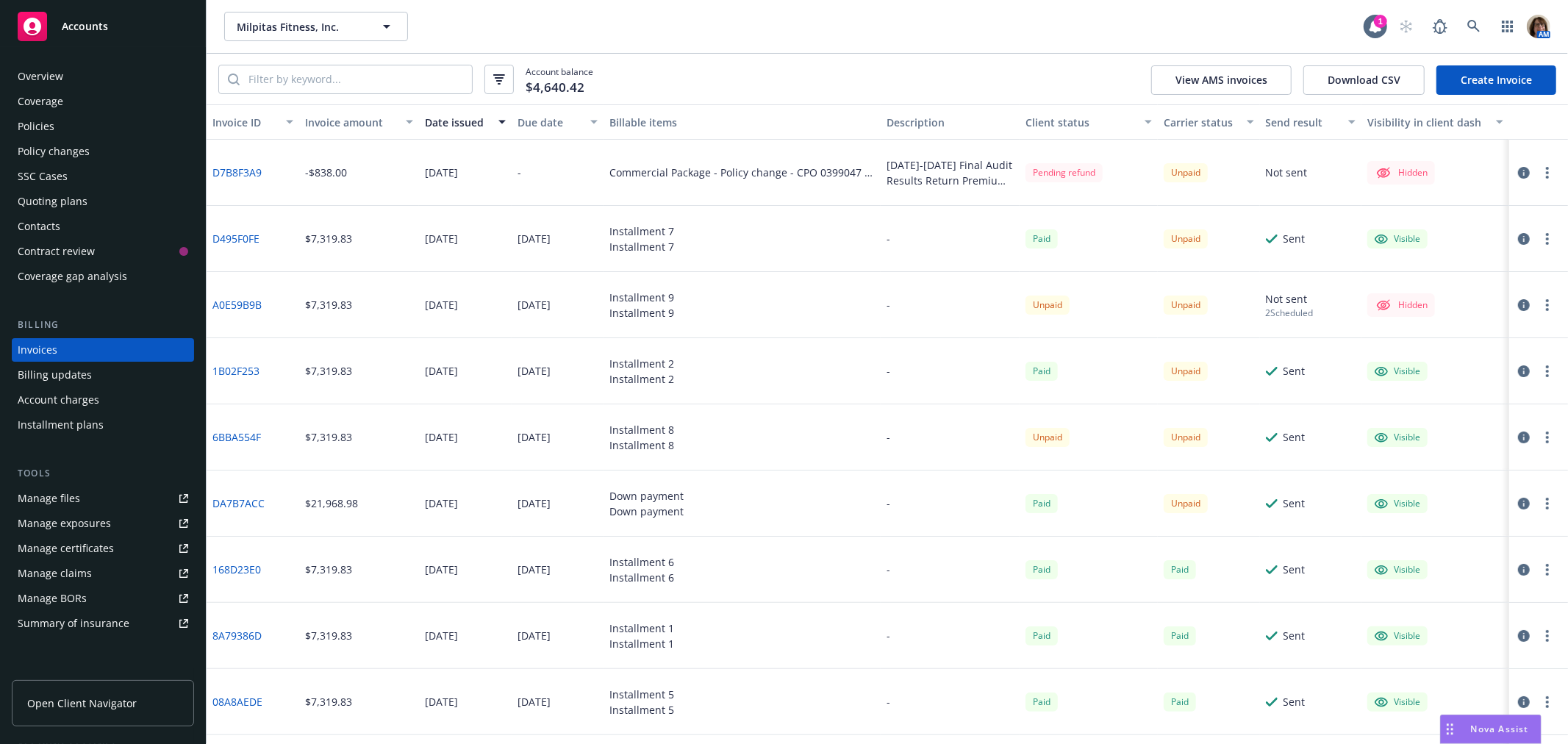
click at [1518, 237] on icon "button" at bounding box center [1524, 239] width 12 height 12
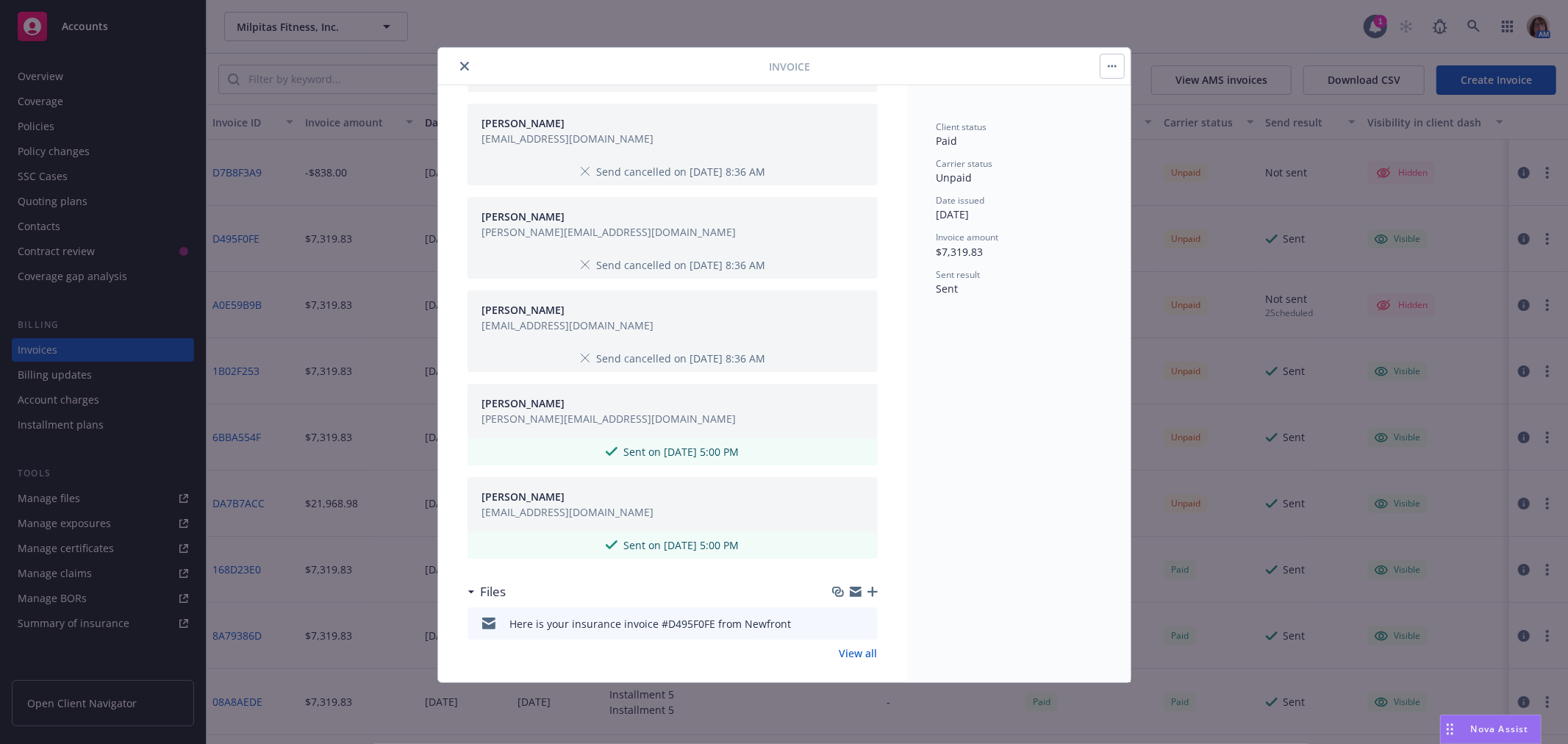
scroll to position [1018, 0]
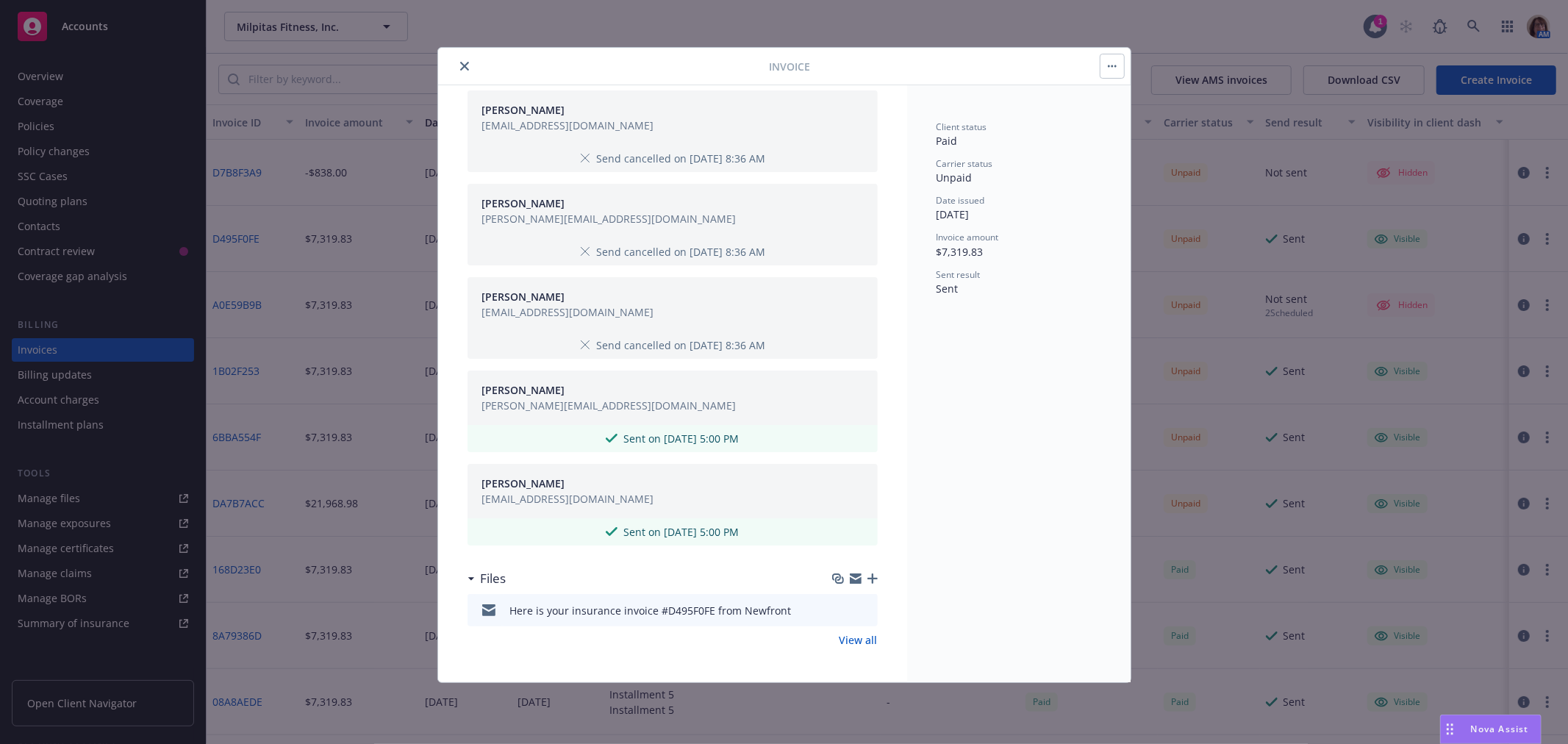
click at [465, 62] on icon "close" at bounding box center [465, 66] width 9 height 9
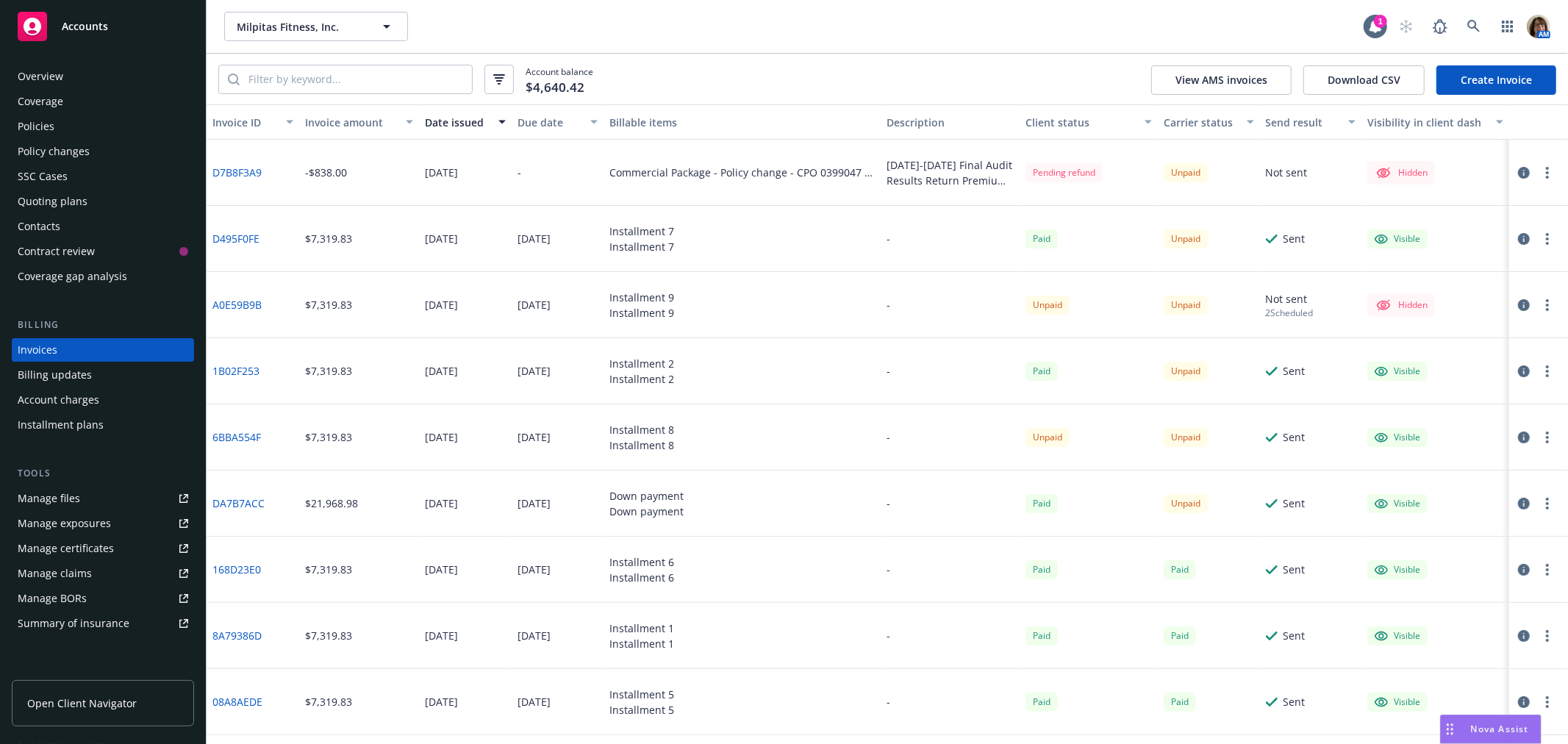
click at [239, 235] on link "D495F0FE" at bounding box center [236, 239] width 47 height 16
click at [34, 128] on div "Policies" at bounding box center [36, 126] width 37 height 23
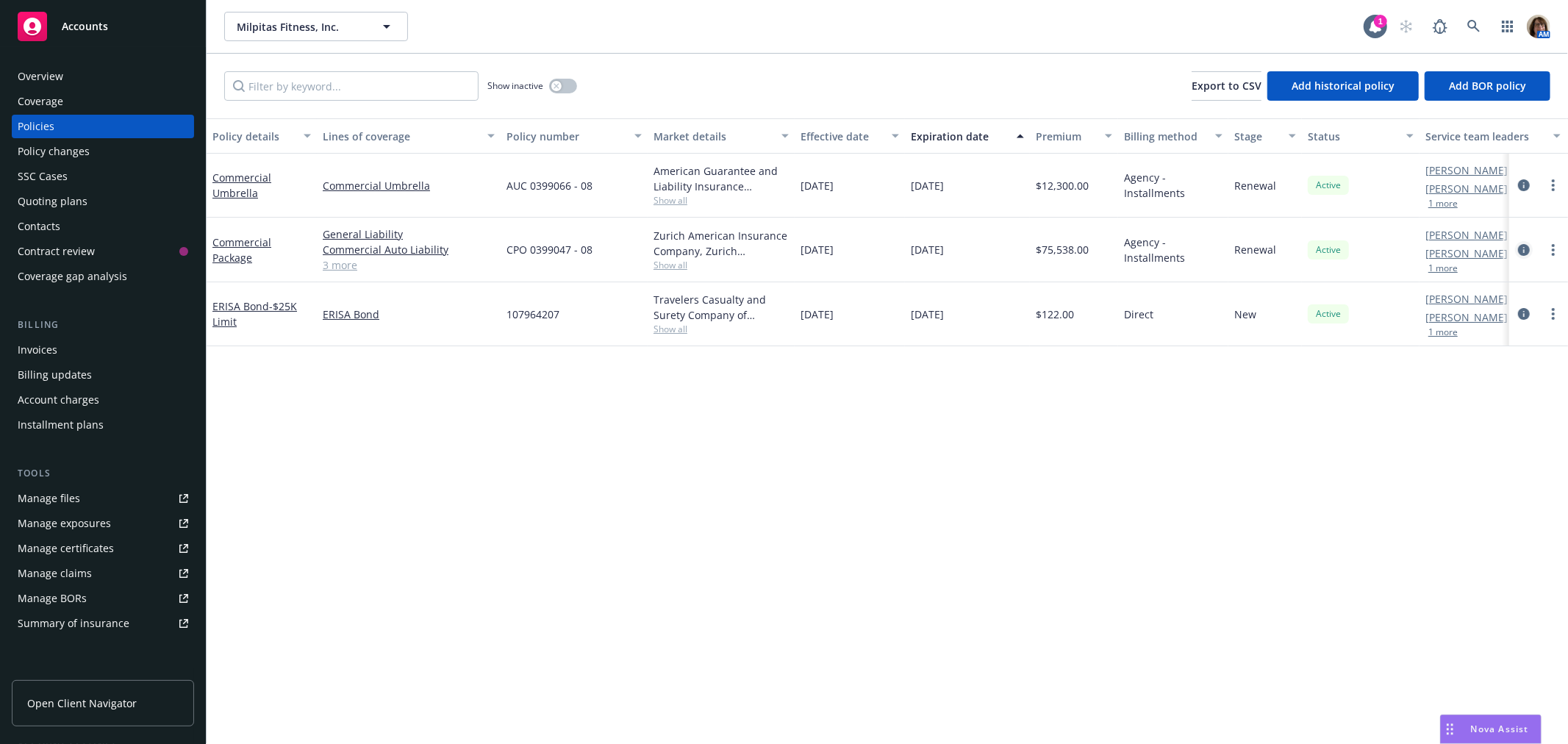
click at [1525, 247] on icon "circleInformation" at bounding box center [1524, 250] width 12 height 12
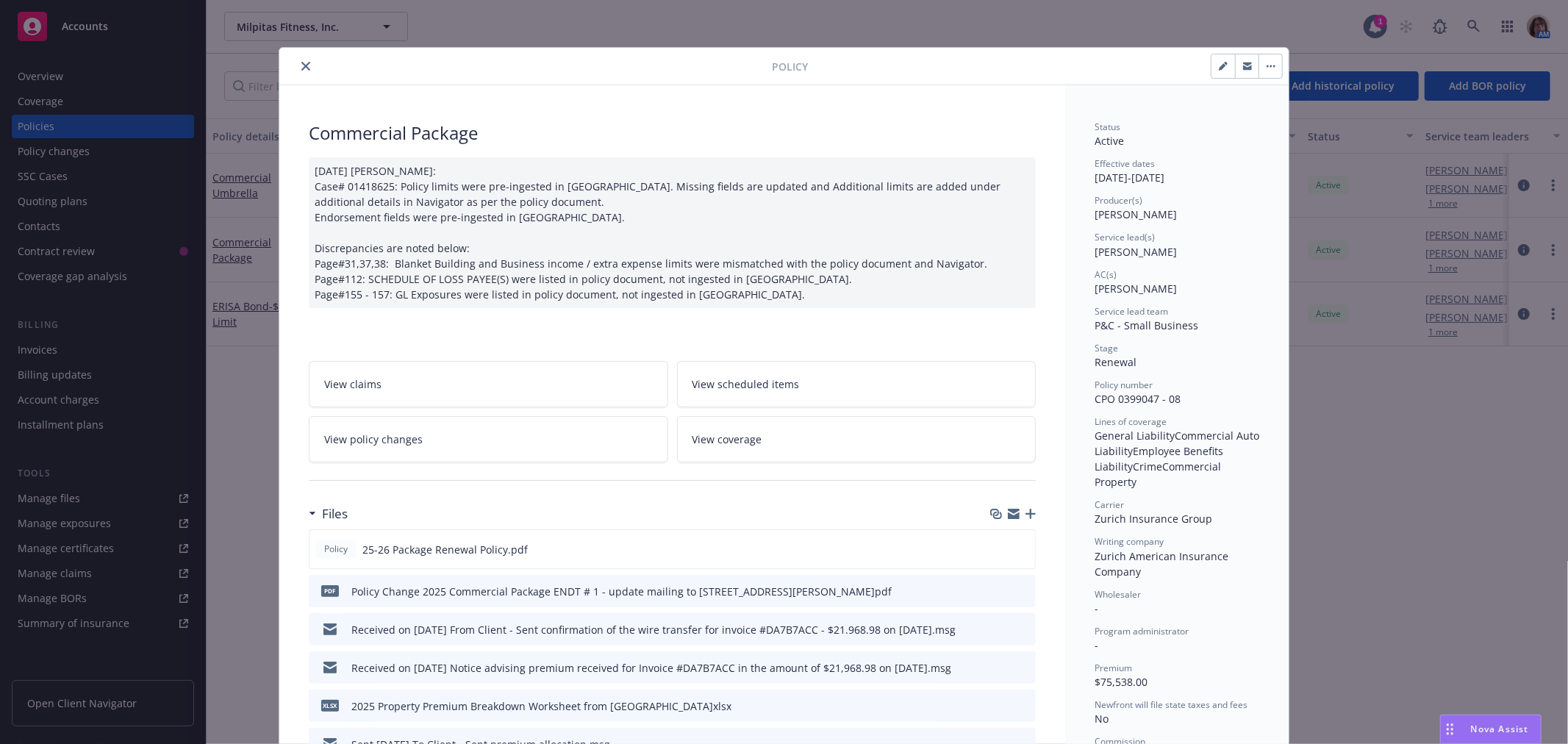
click at [301, 65] on icon "close" at bounding box center [305, 66] width 9 height 9
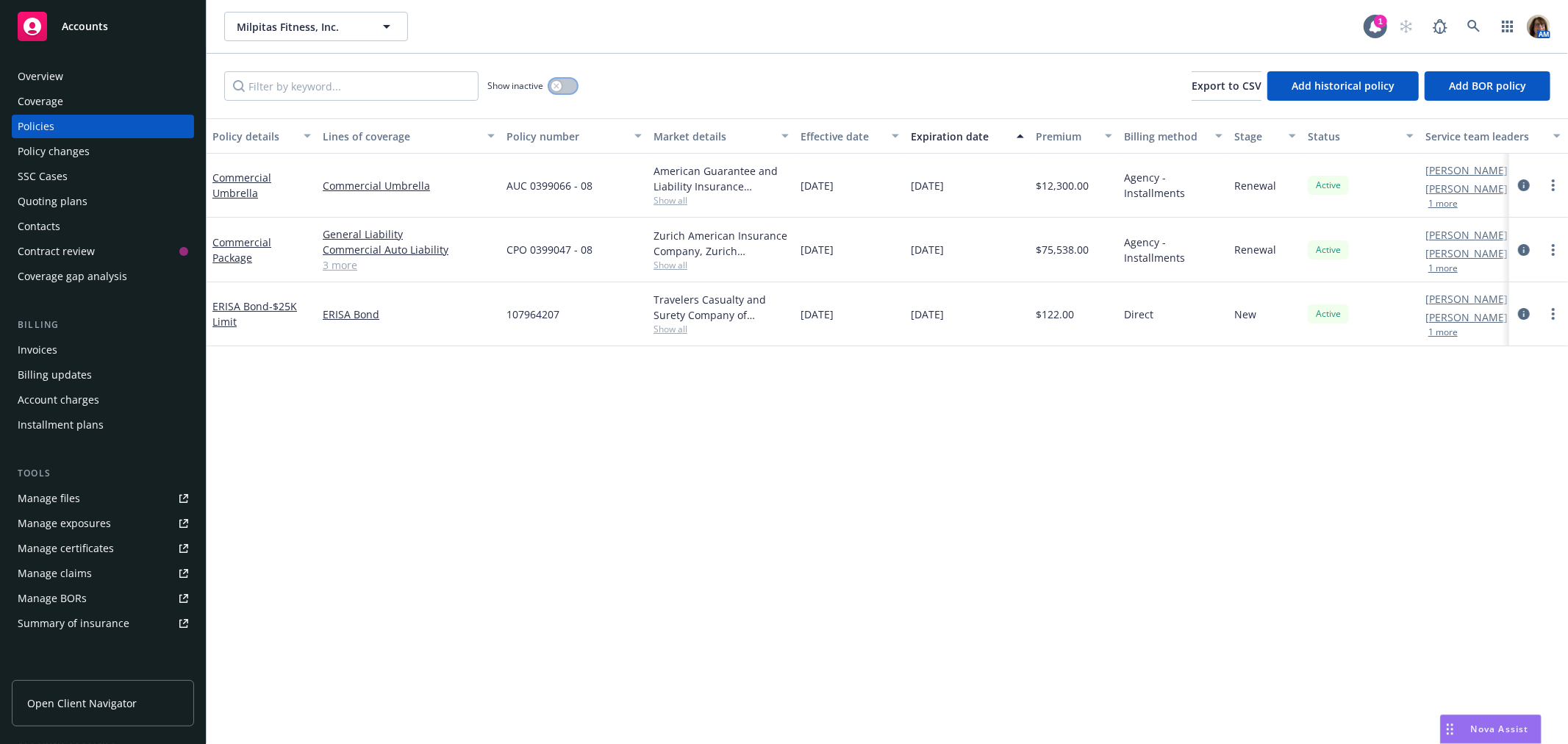
click at [556, 83] on icon "button" at bounding box center [556, 86] width 6 height 6
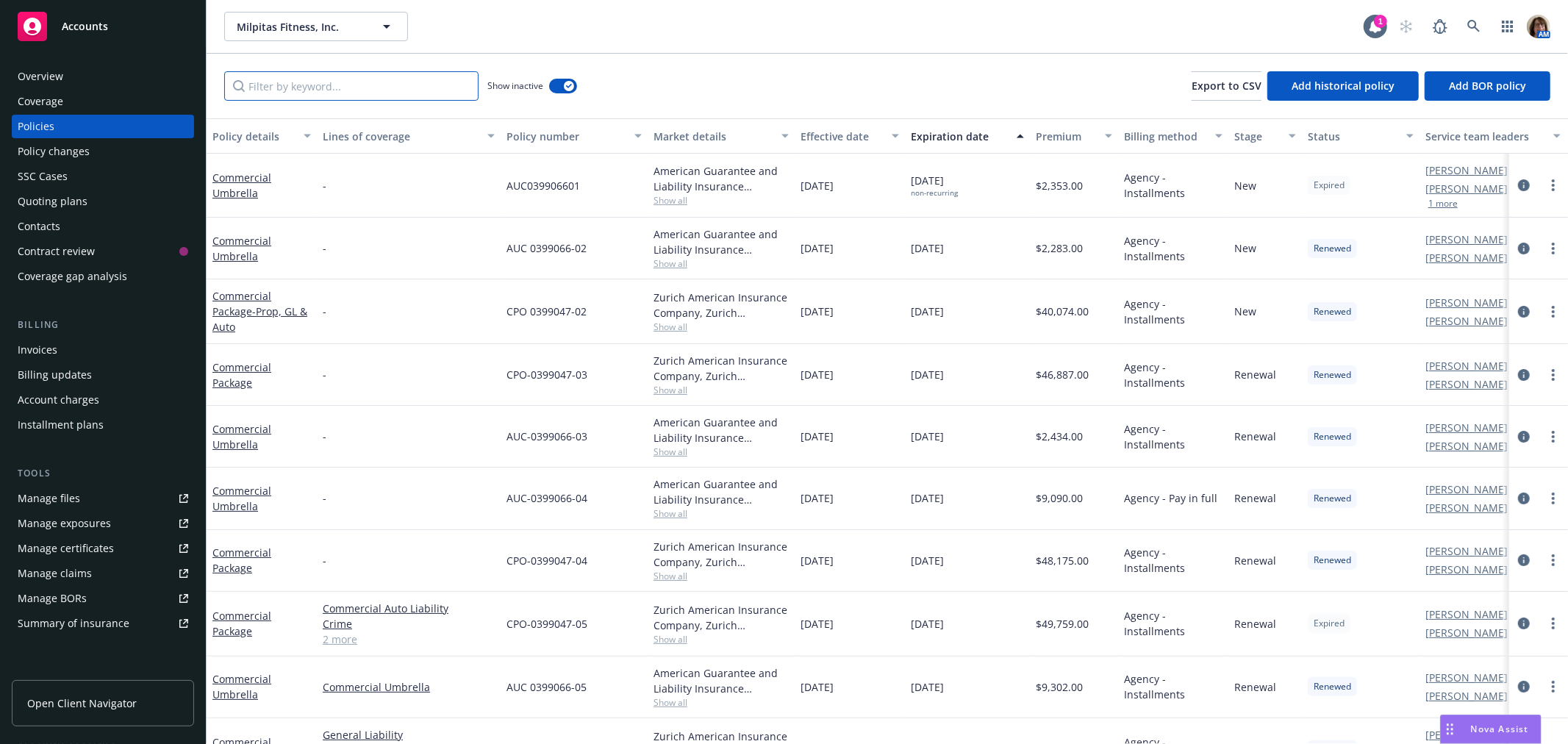
click at [266, 89] on input "Filter by keyword..." at bounding box center [351, 85] width 254 height 29
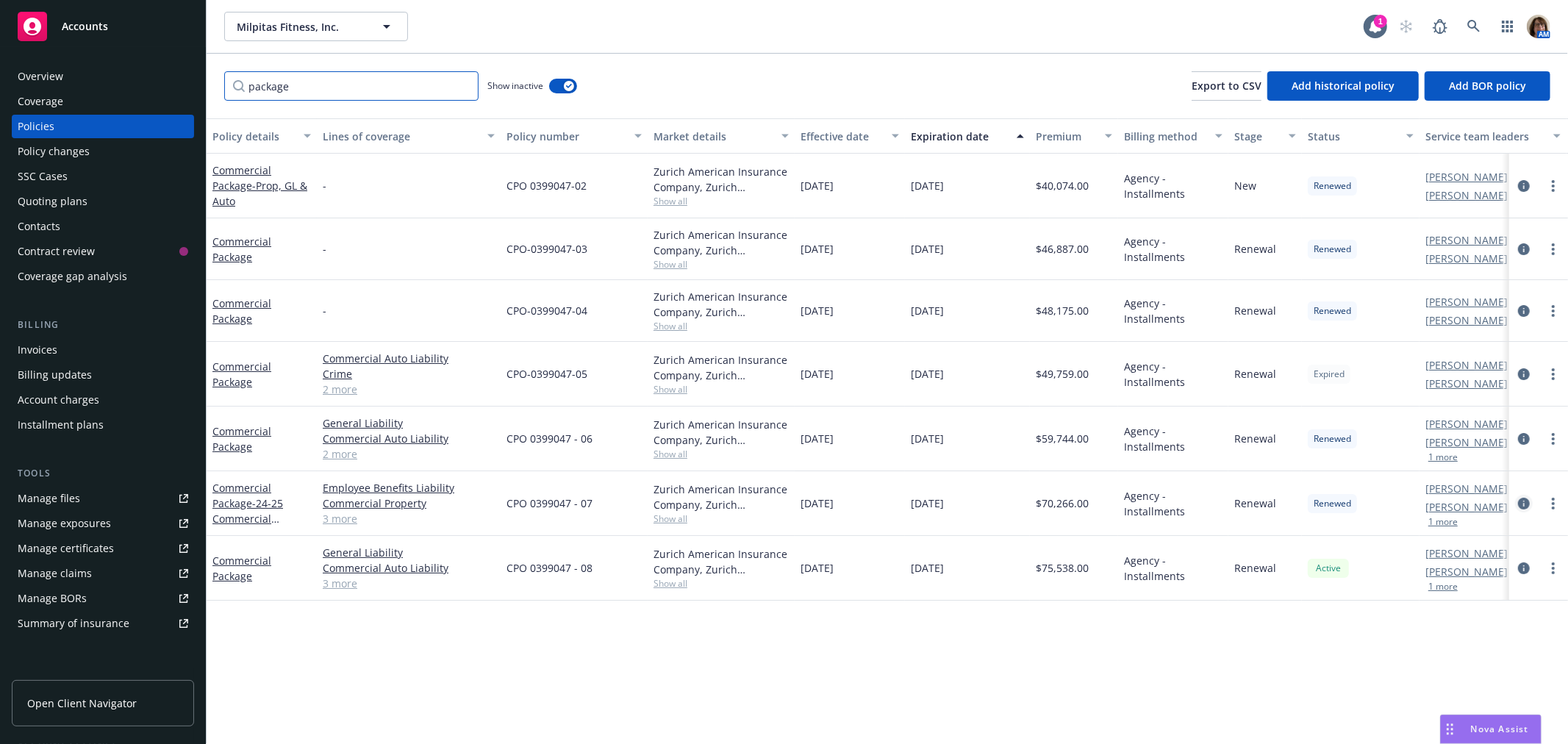
type input "package"
click at [1524, 505] on icon "circleInformation" at bounding box center [1524, 504] width 12 height 12
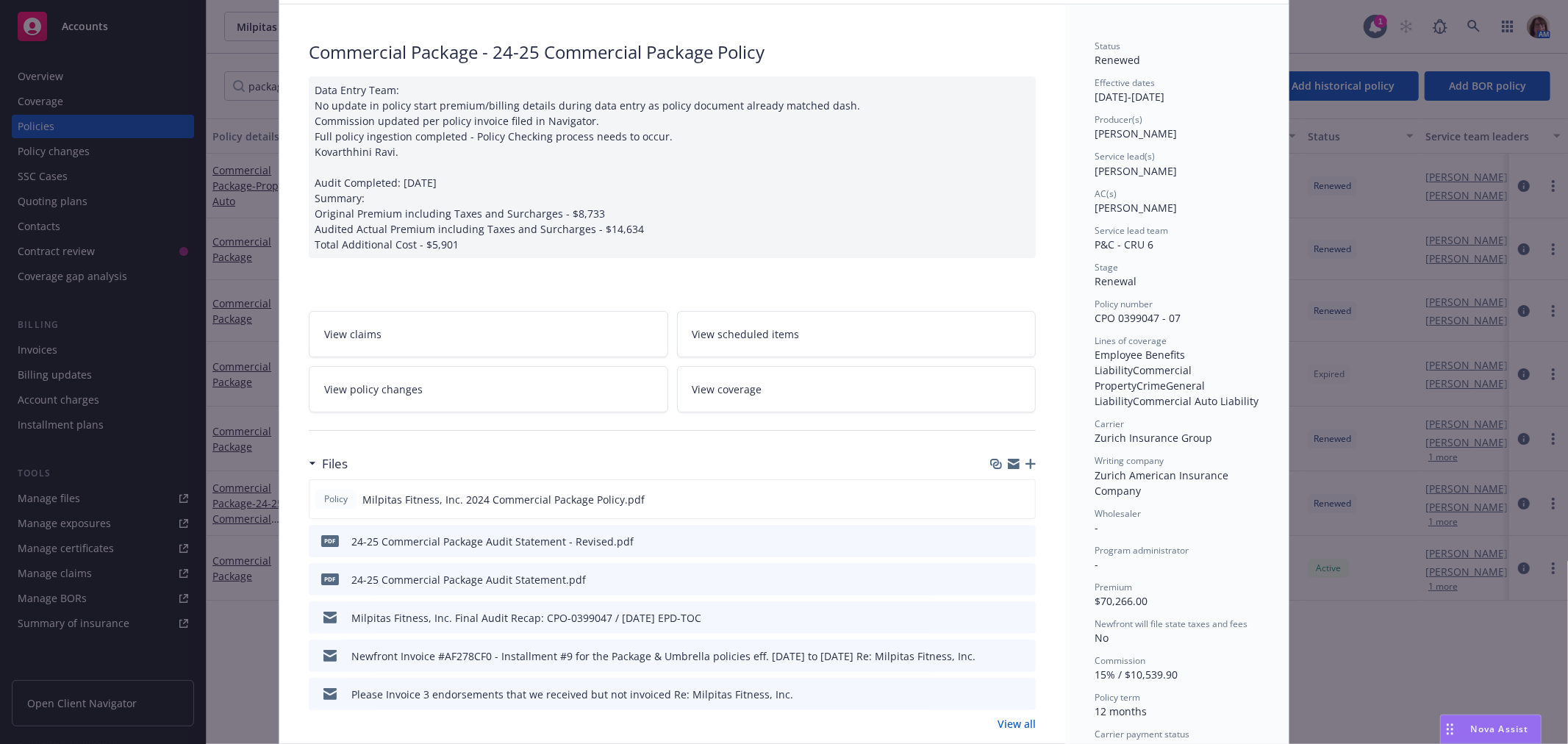
scroll to position [82, 0]
click at [1019, 535] on icon "preview file" at bounding box center [1022, 540] width 13 height 10
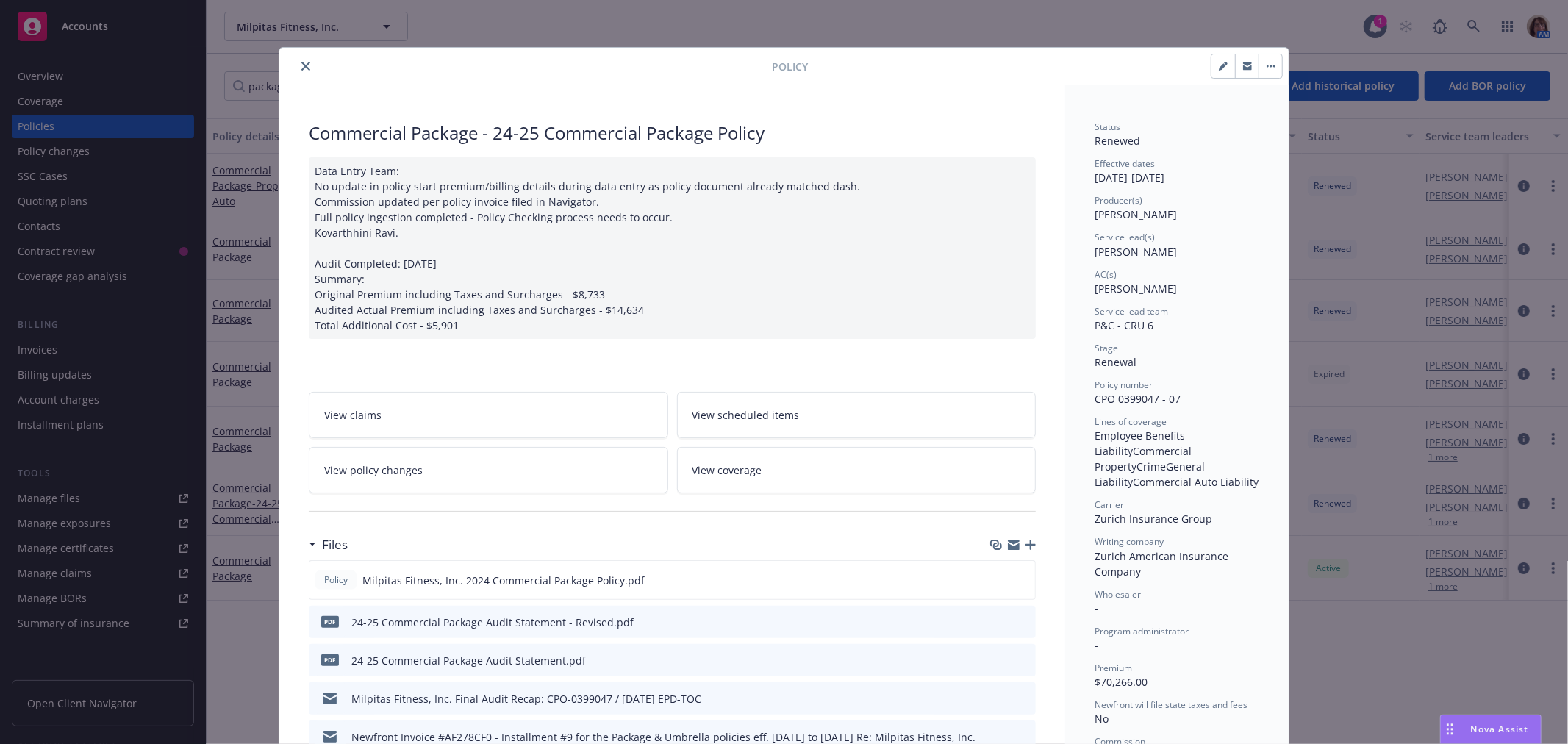
click at [303, 65] on icon "close" at bounding box center [305, 66] width 9 height 9
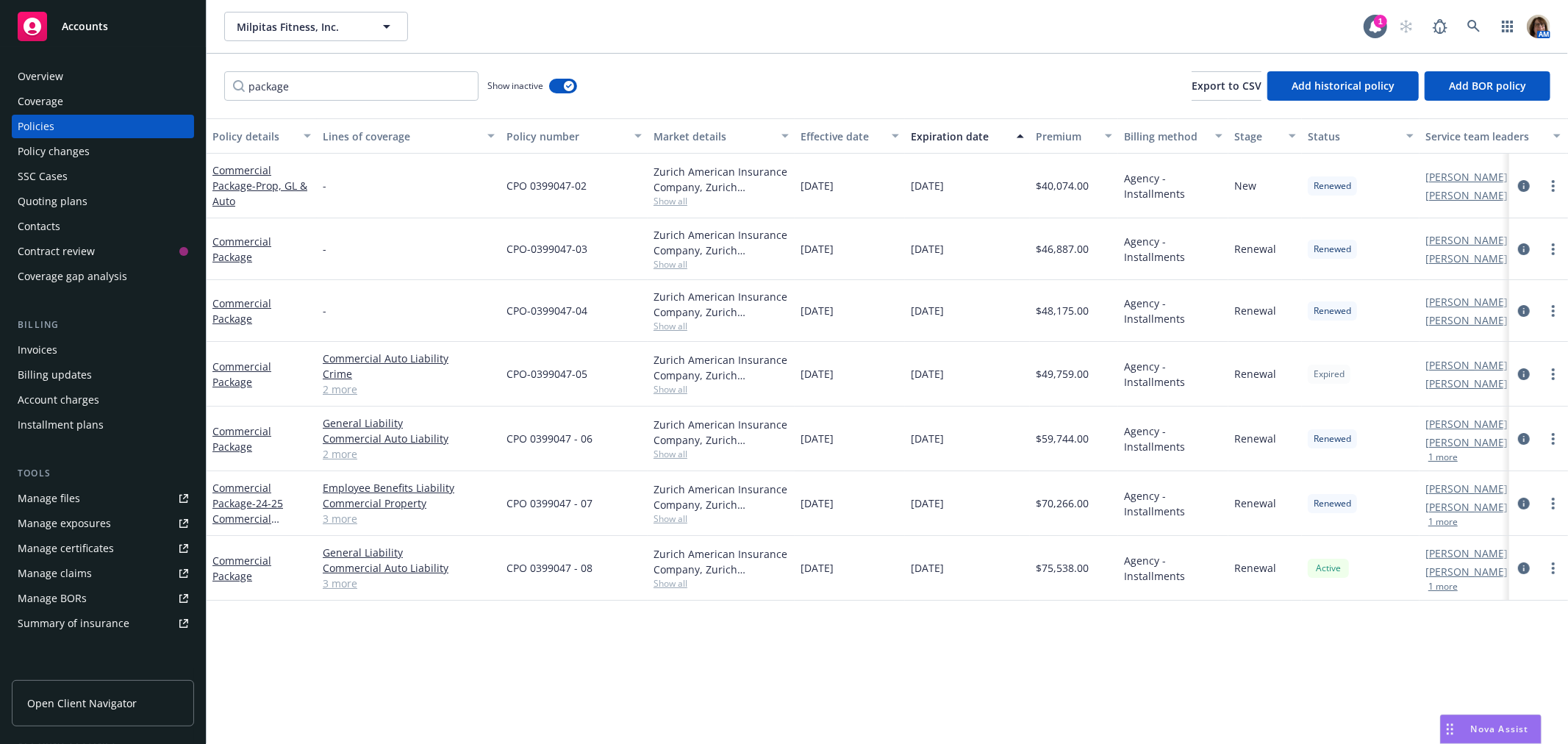
click at [88, 26] on span "Accounts" at bounding box center [85, 27] width 47 height 12
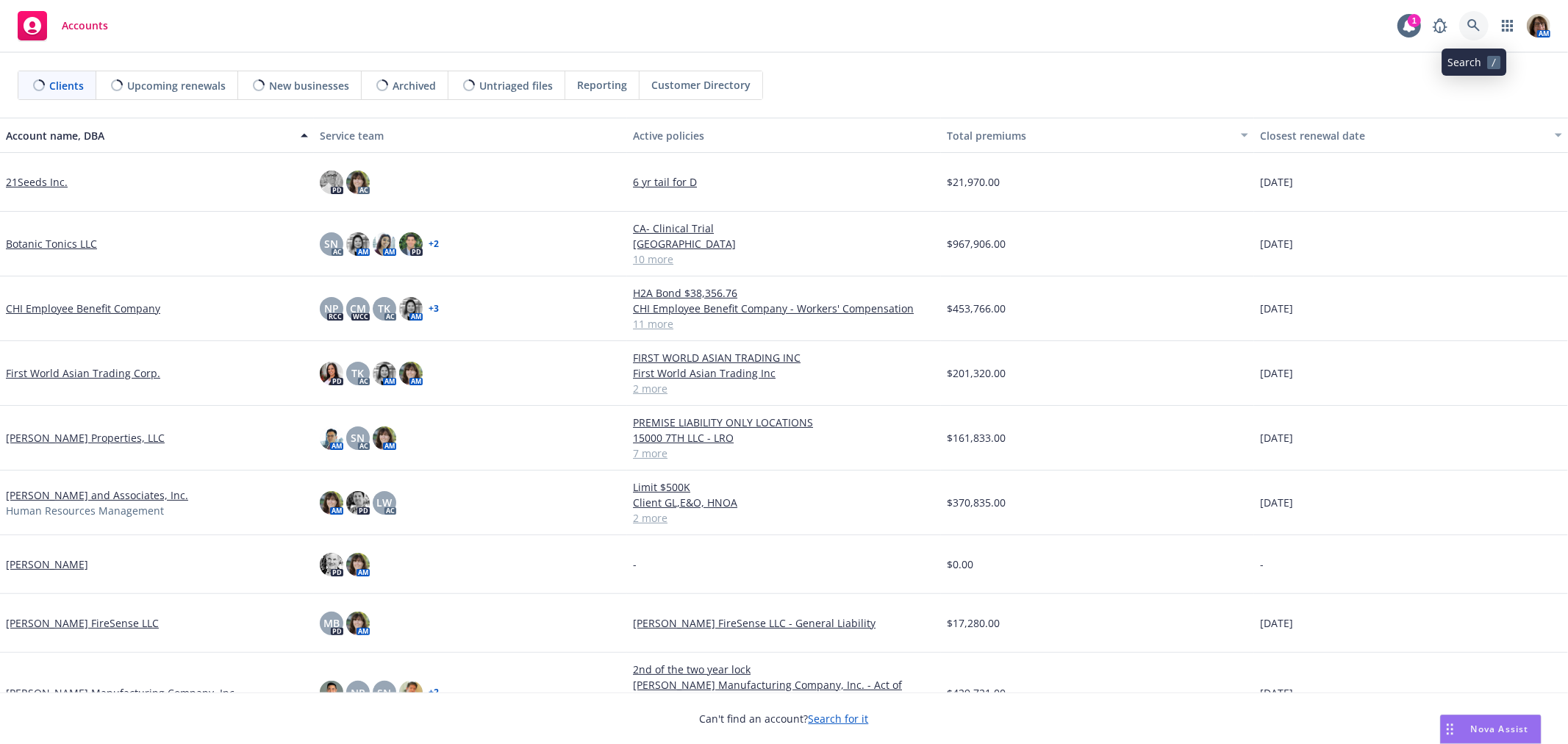
click at [1472, 23] on icon at bounding box center [1474, 26] width 13 height 13
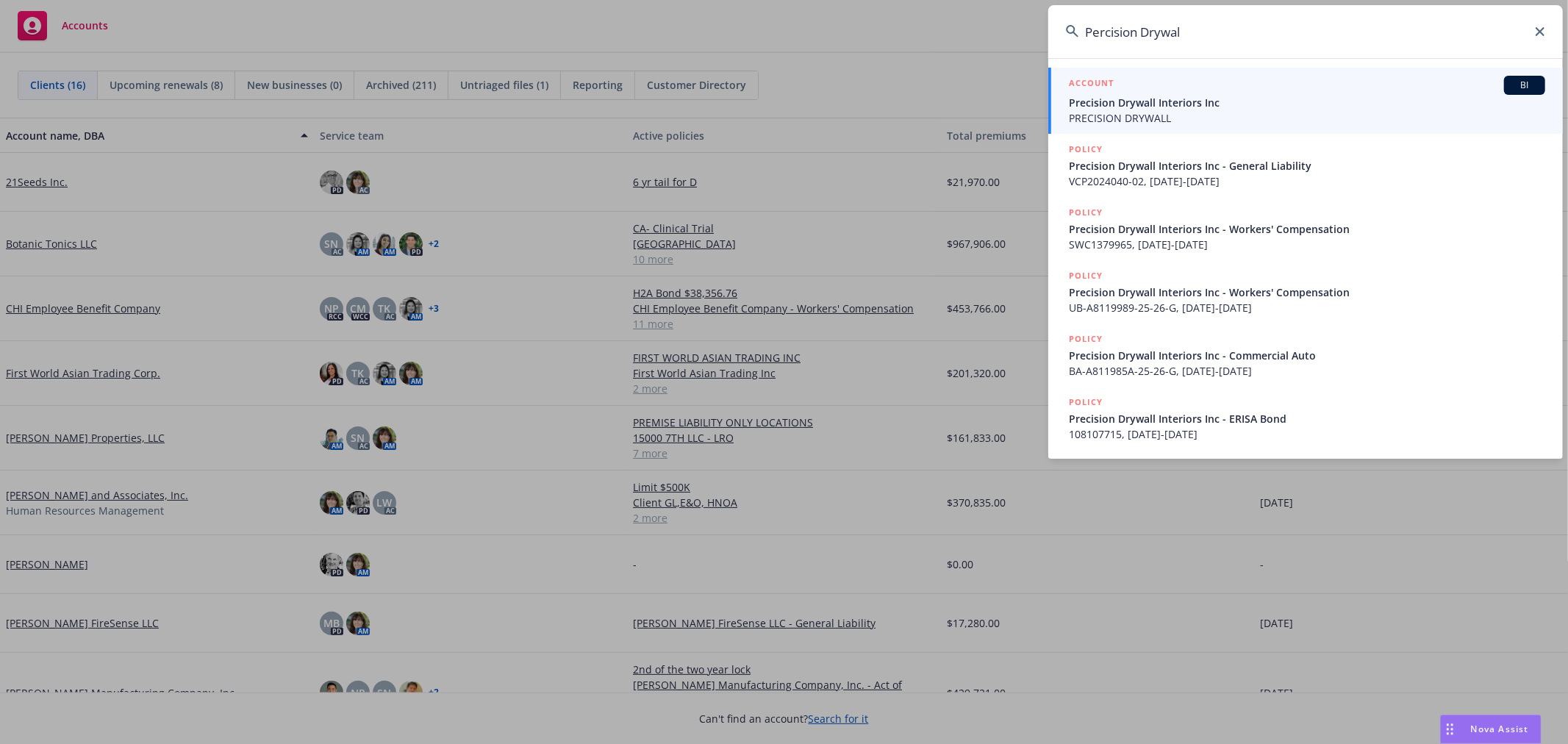
type input "Percision Drywall"
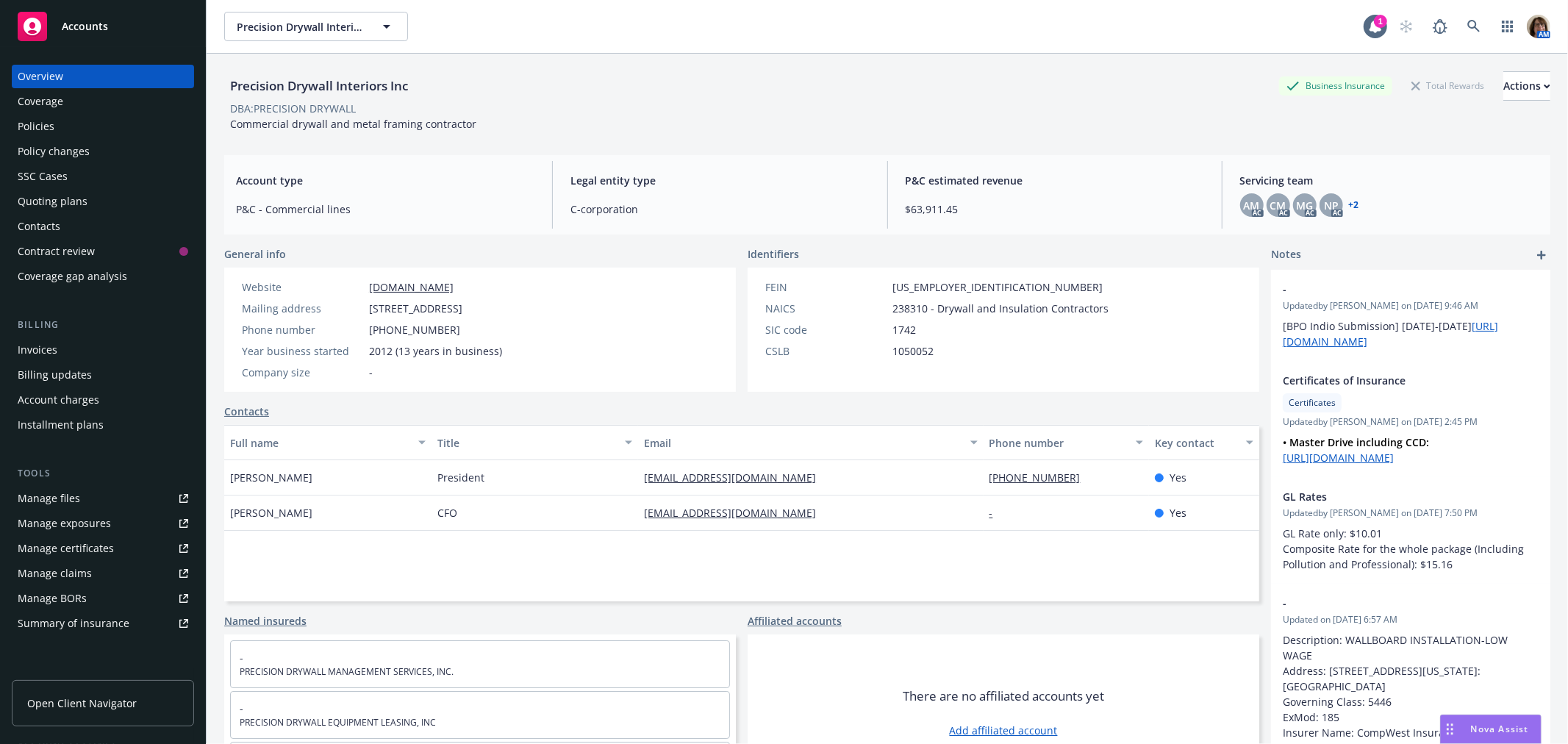
click at [67, 201] on div "Quoting plans" at bounding box center [53, 201] width 70 height 23
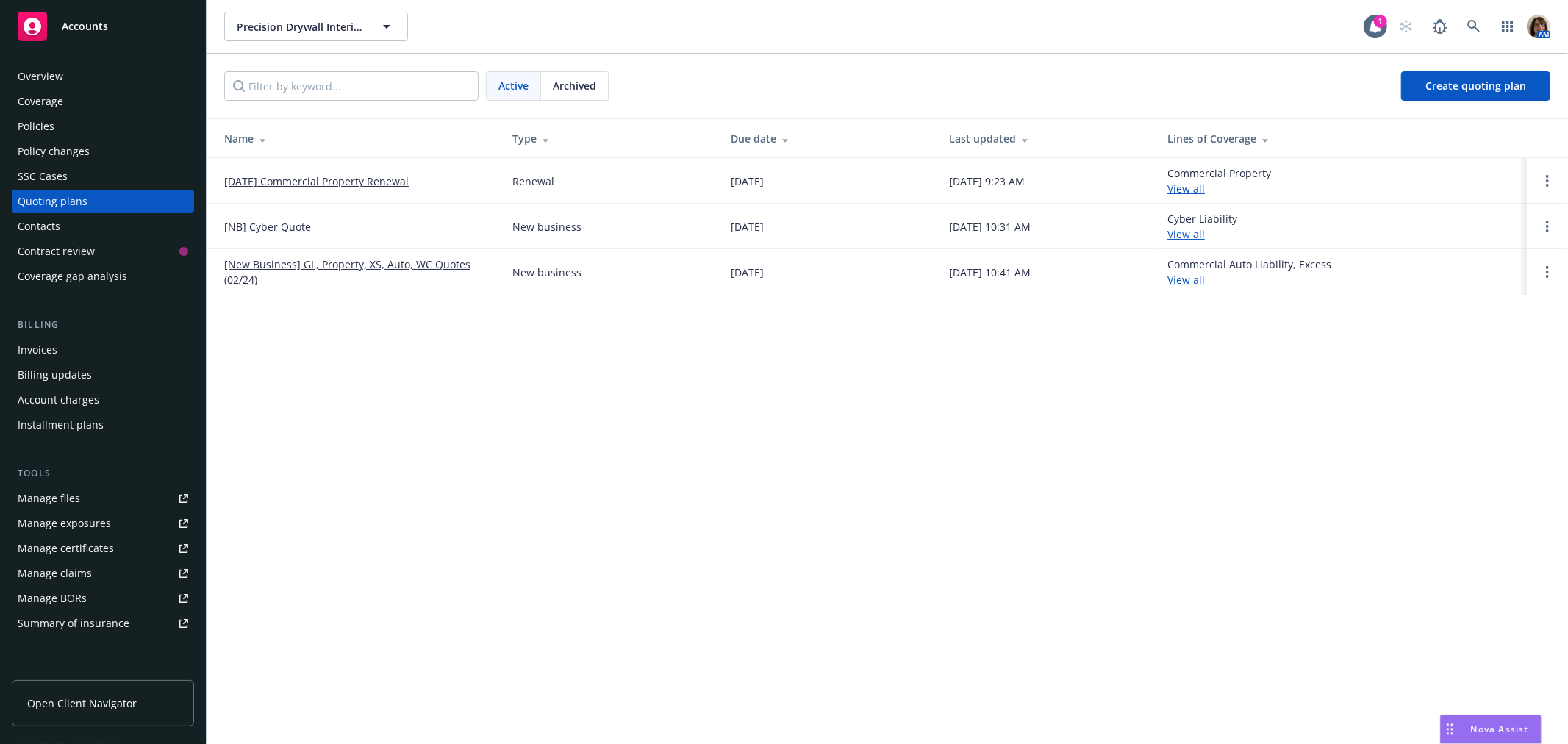
click at [292, 181] on link "[DATE] Commercial Property Renewal" at bounding box center [316, 181] width 184 height 16
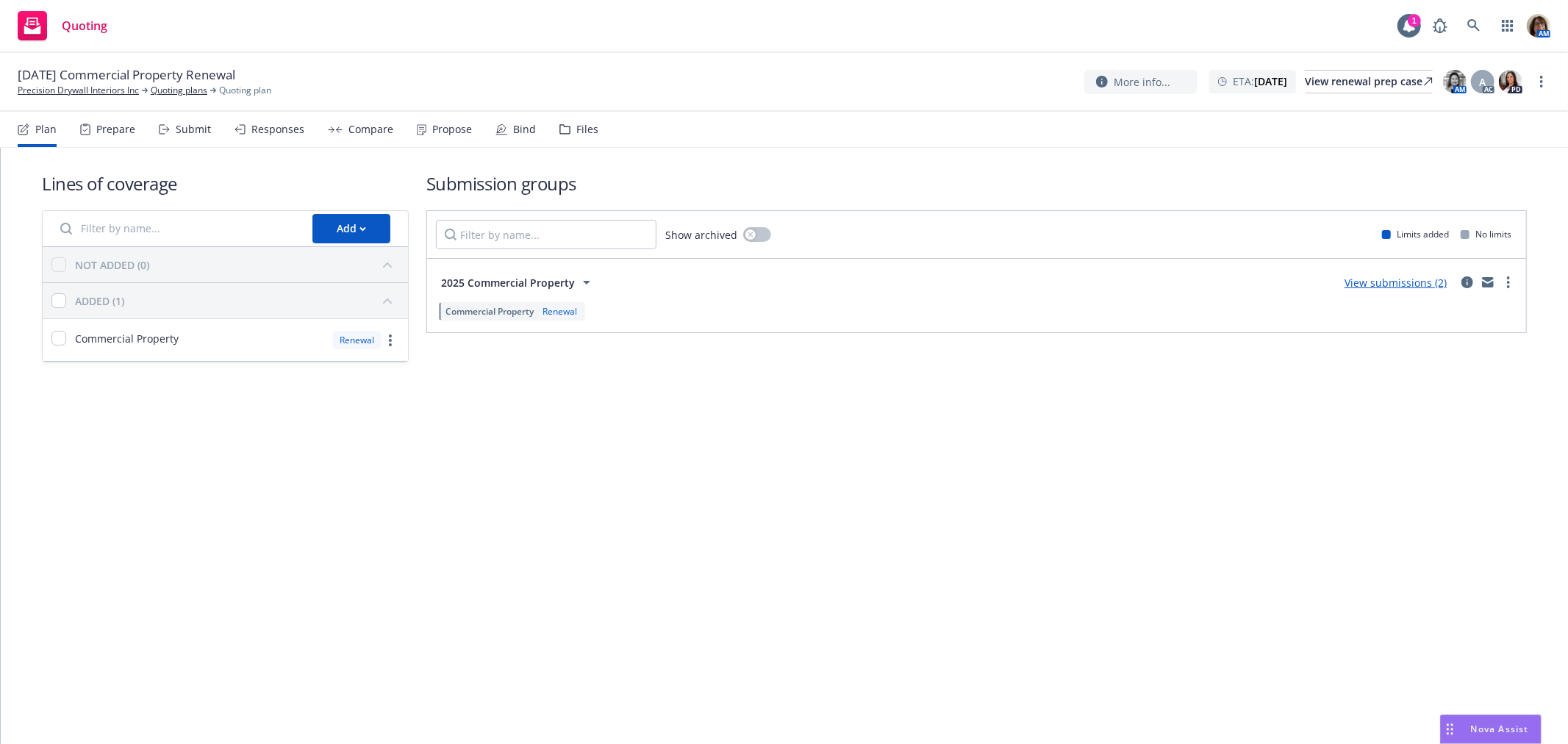
click at [185, 125] on div "Submit" at bounding box center [193, 129] width 35 height 12
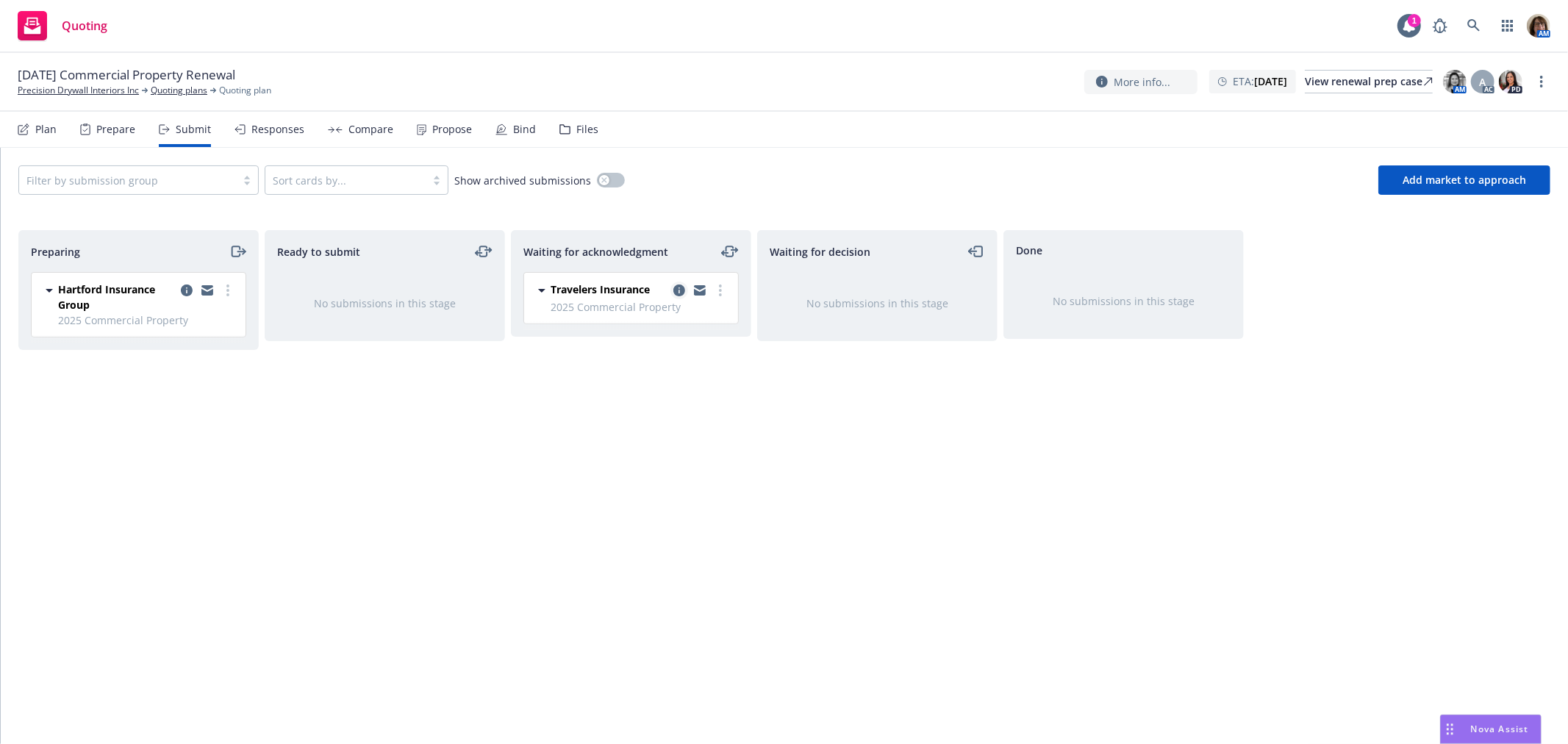
click at [680, 289] on icon "copy logging email" at bounding box center [679, 290] width 12 height 12
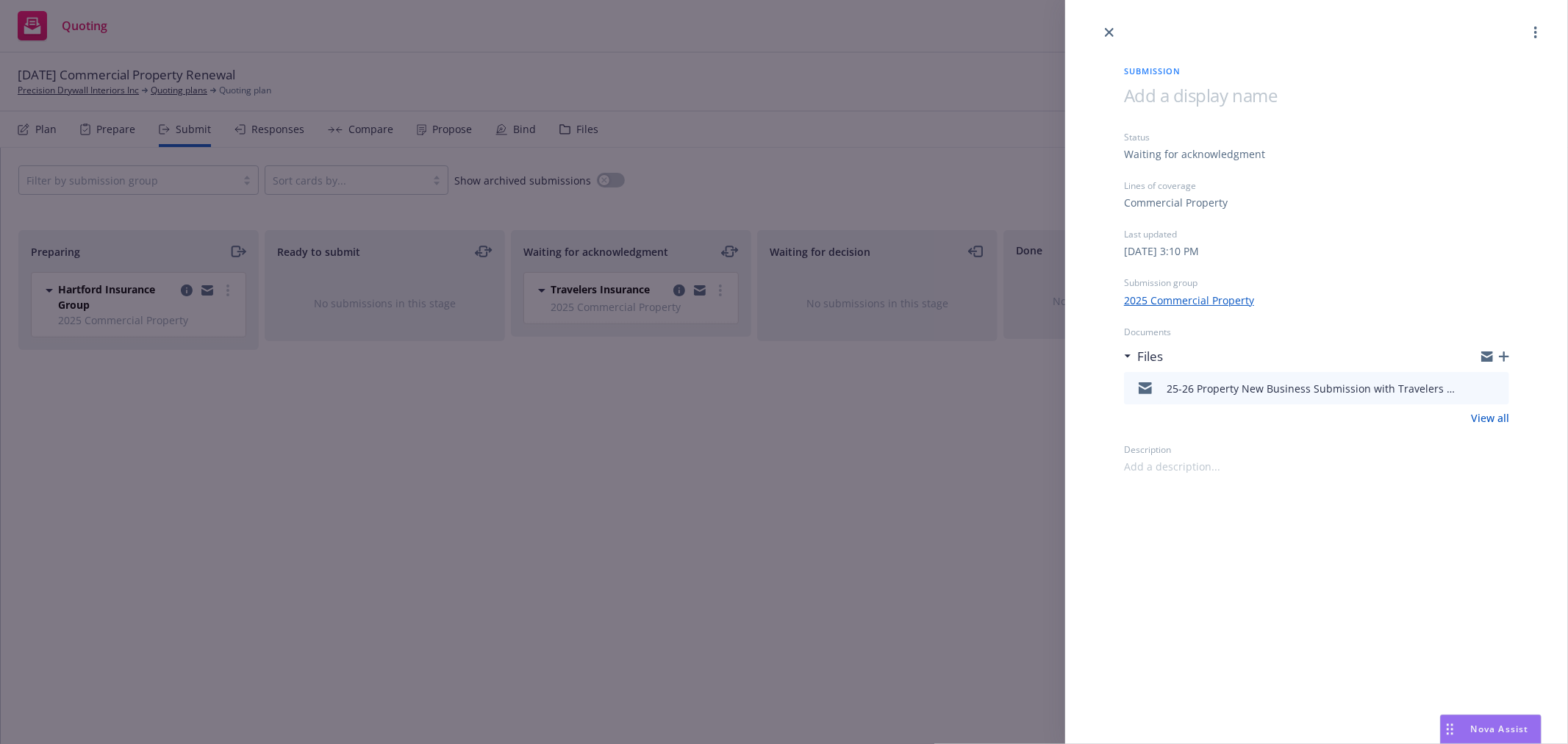
click at [1496, 385] on icon "preview file" at bounding box center [1495, 387] width 13 height 10
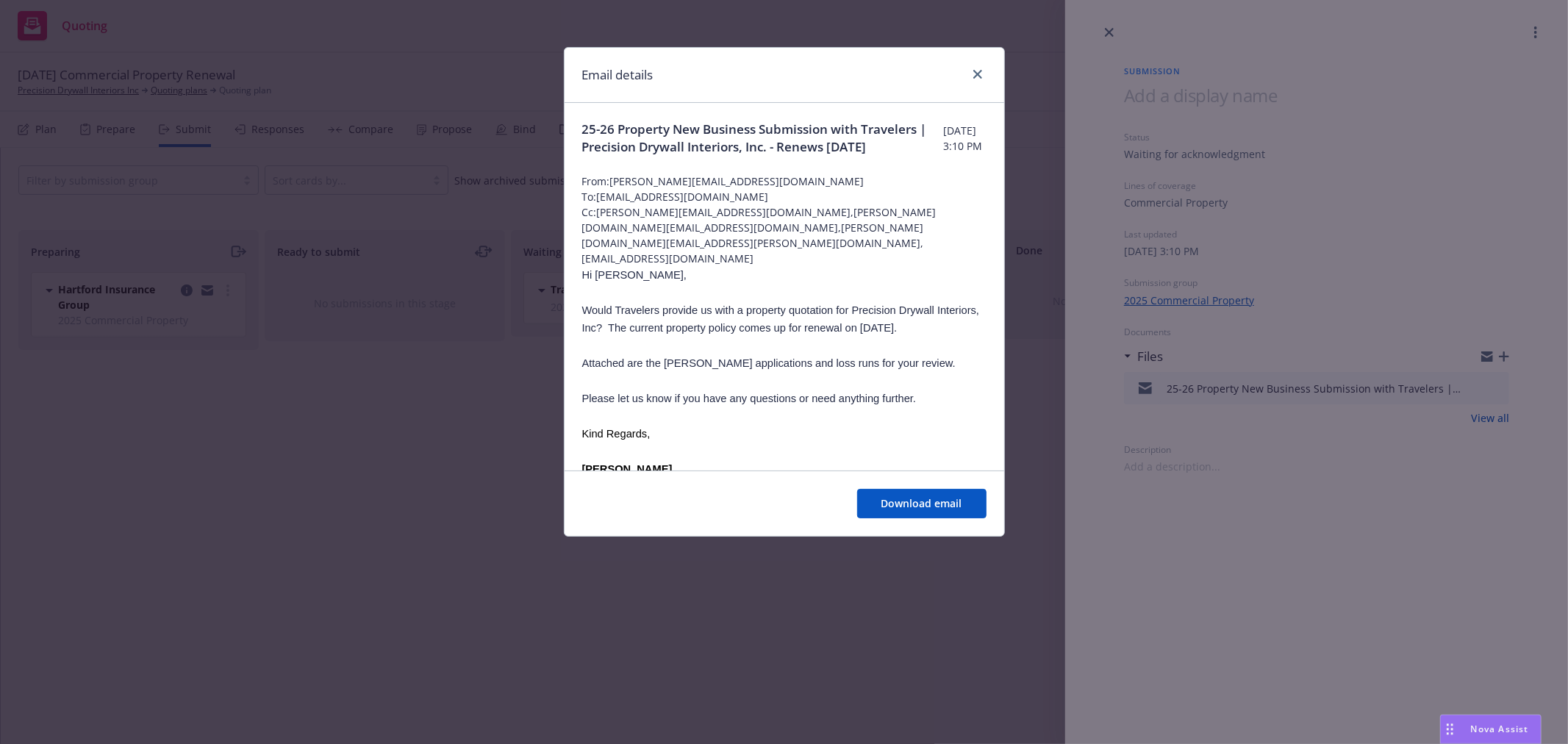
scroll to position [82, 0]
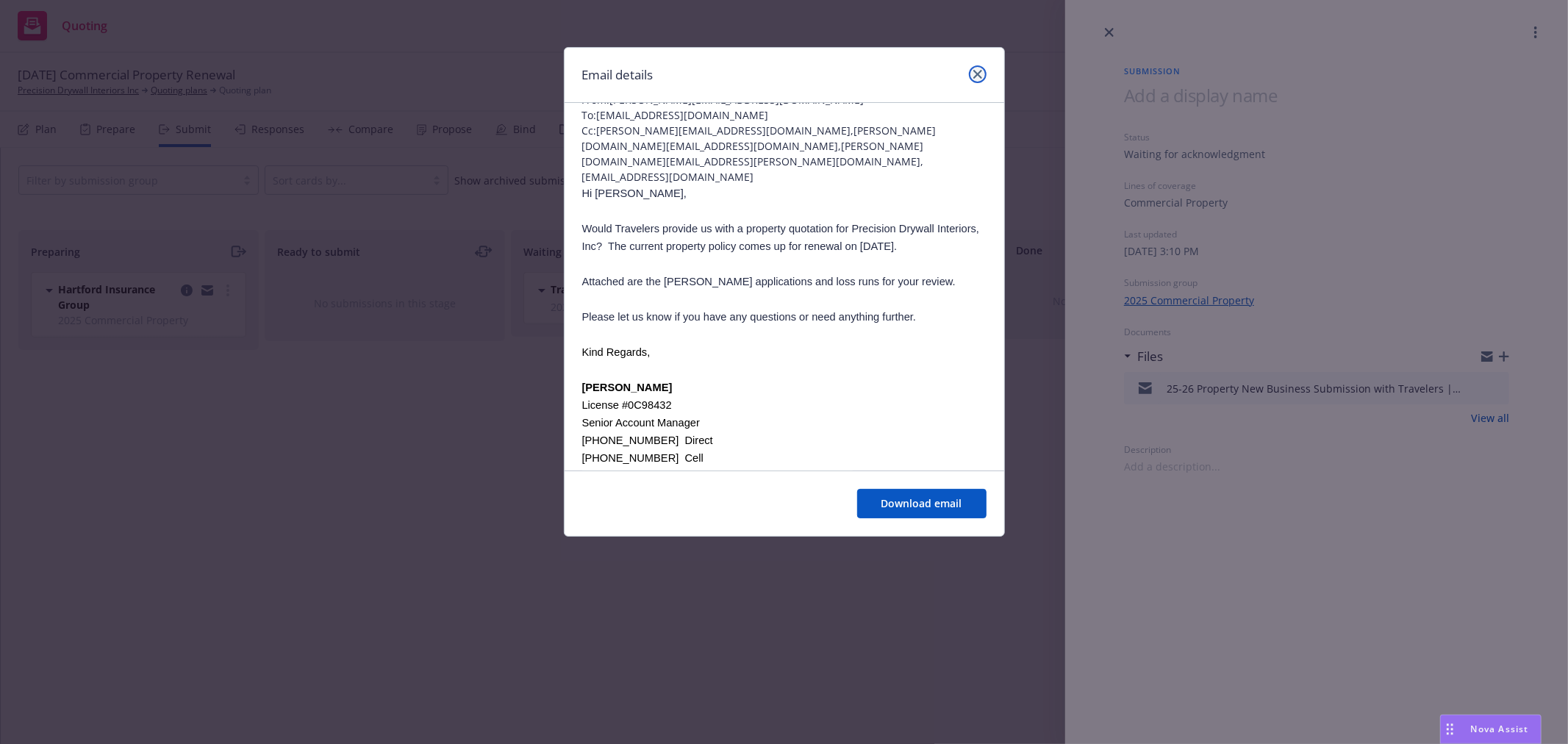
click at [978, 74] on icon "close" at bounding box center [977, 74] width 9 height 9
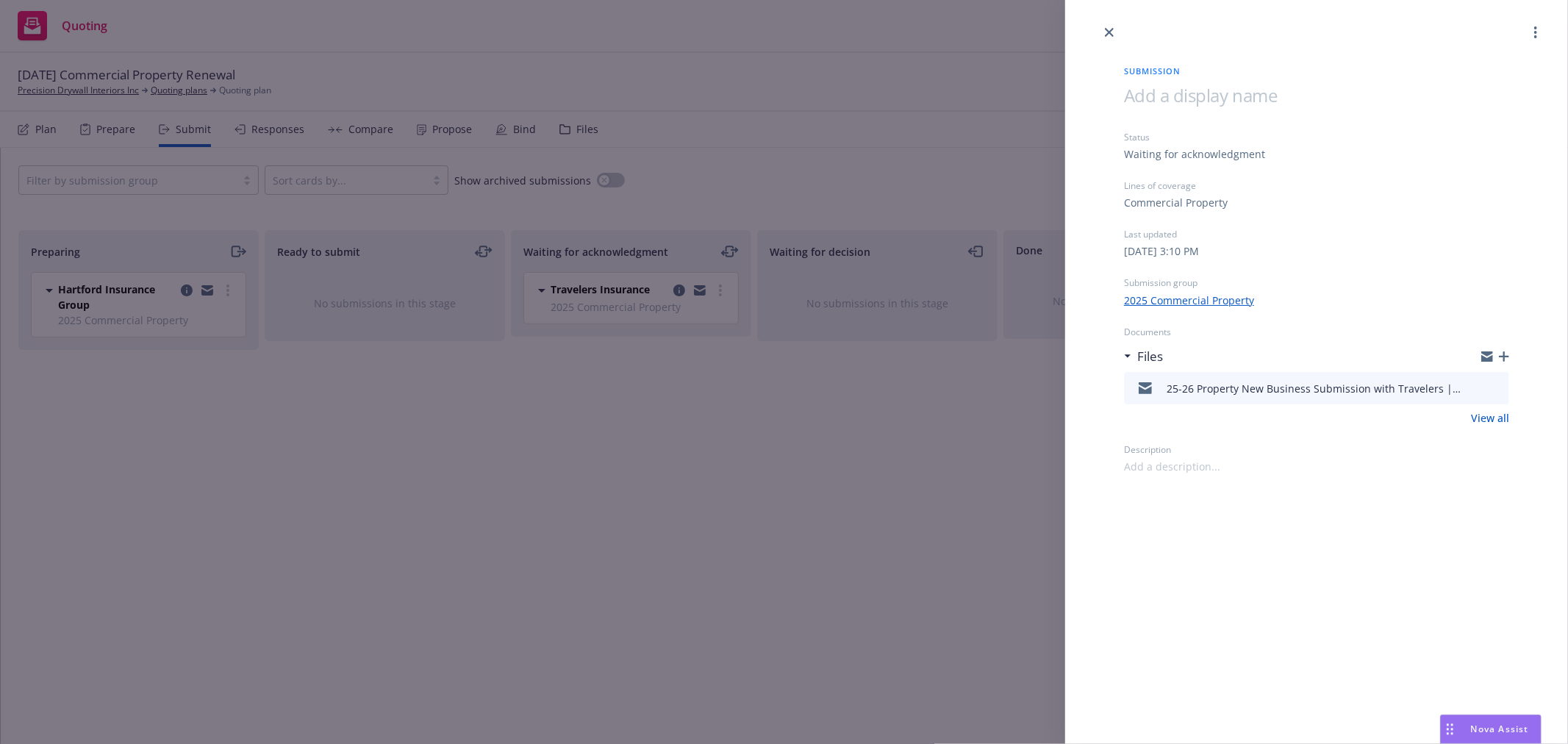
click at [1505, 354] on icon "button" at bounding box center [1504, 356] width 10 height 10
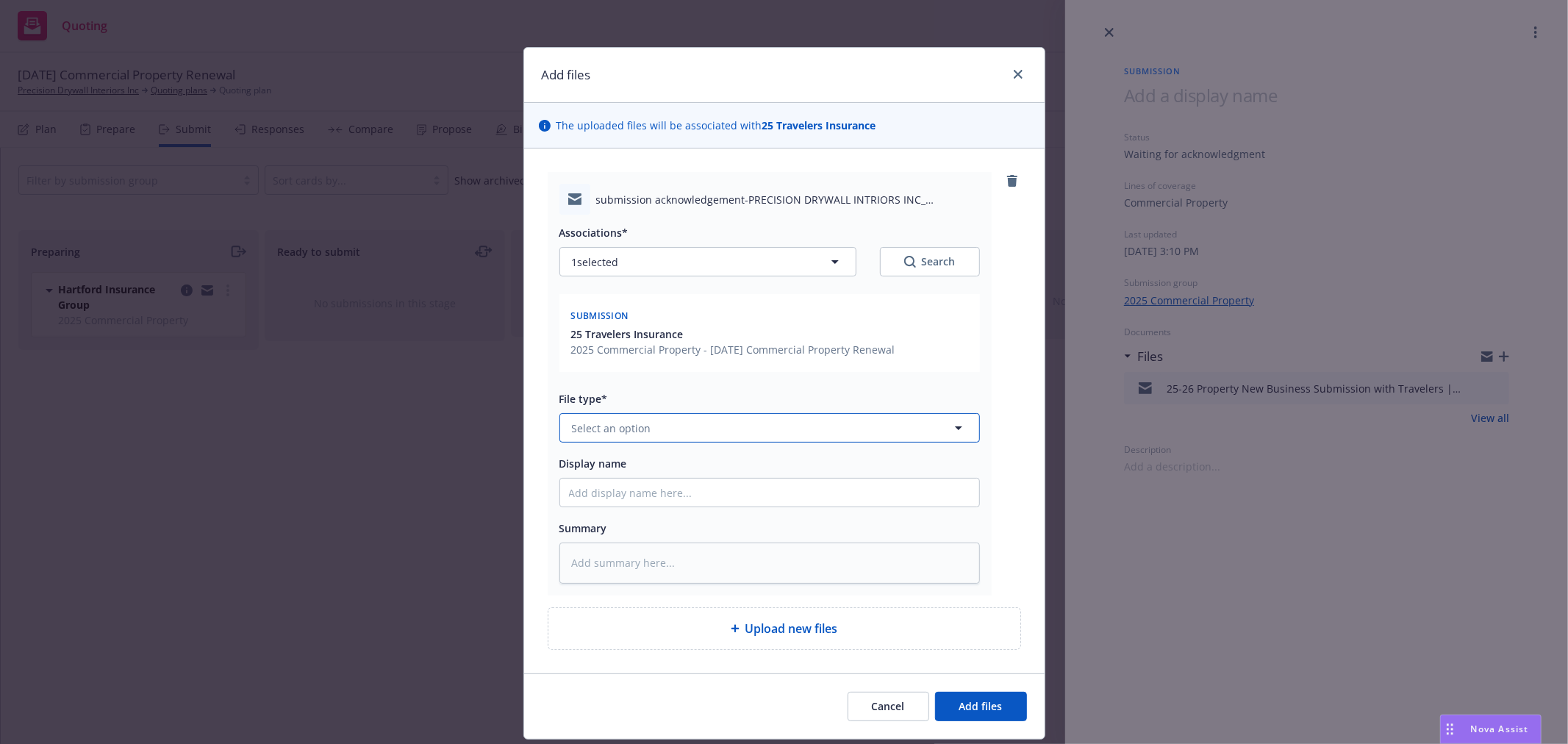
click at [572, 429] on span "Select an option" at bounding box center [611, 428] width 79 height 16
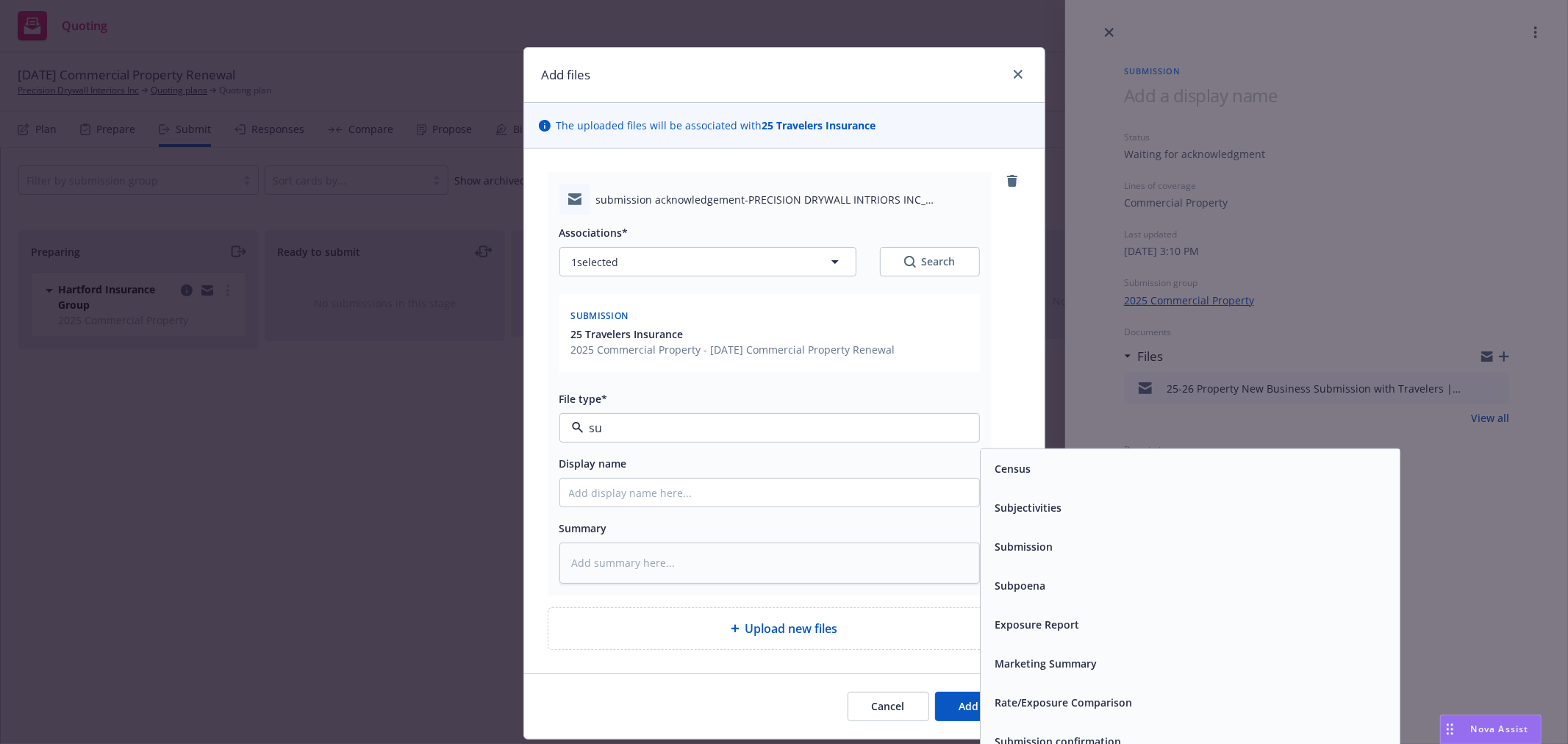
type input "sub"
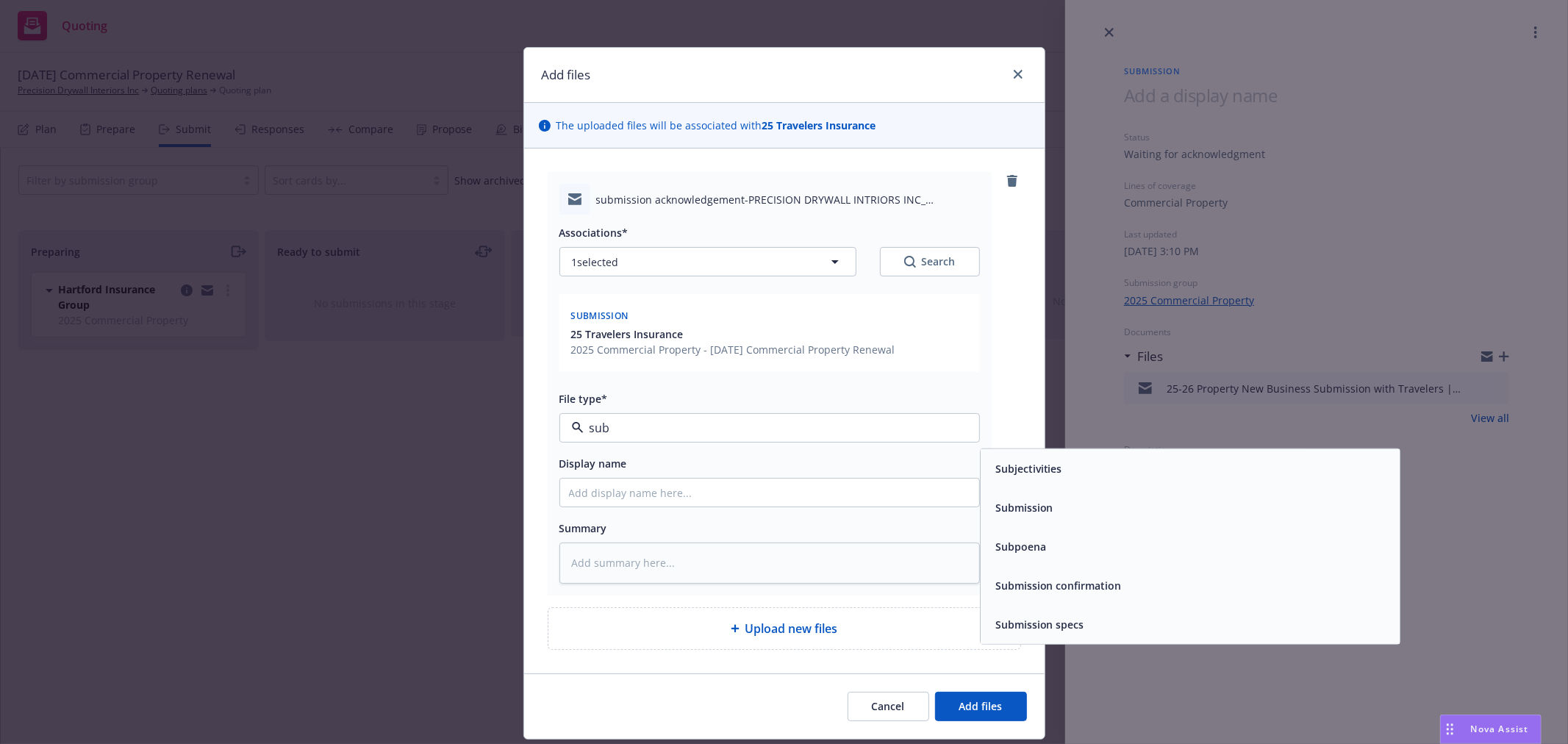
click at [1100, 582] on span "Submission confirmation" at bounding box center [1058, 586] width 127 height 16
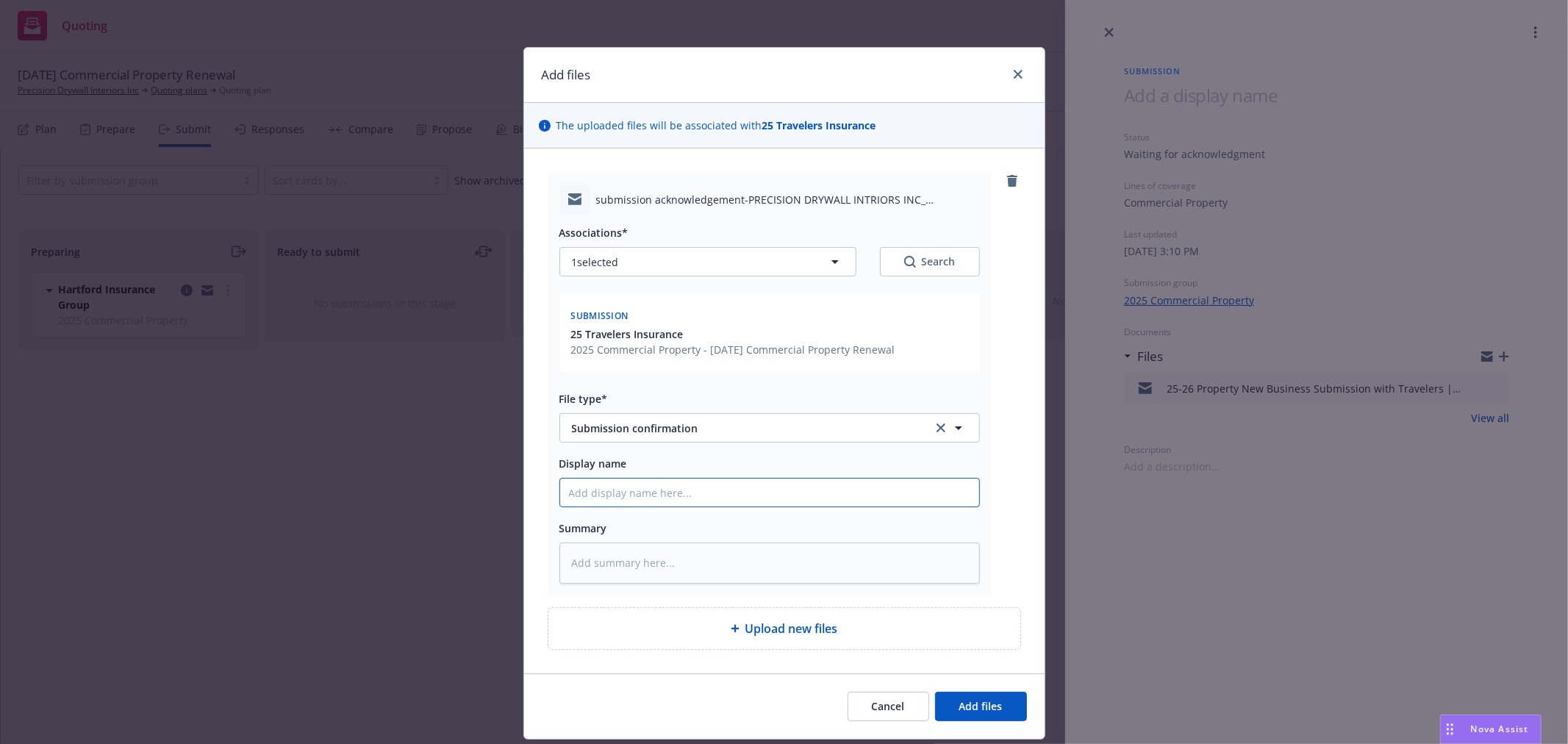
click at [572, 488] on input "Display name" at bounding box center [770, 492] width 419 height 28
type textarea "x"
type input "S"
type textarea "x"
type input "Su"
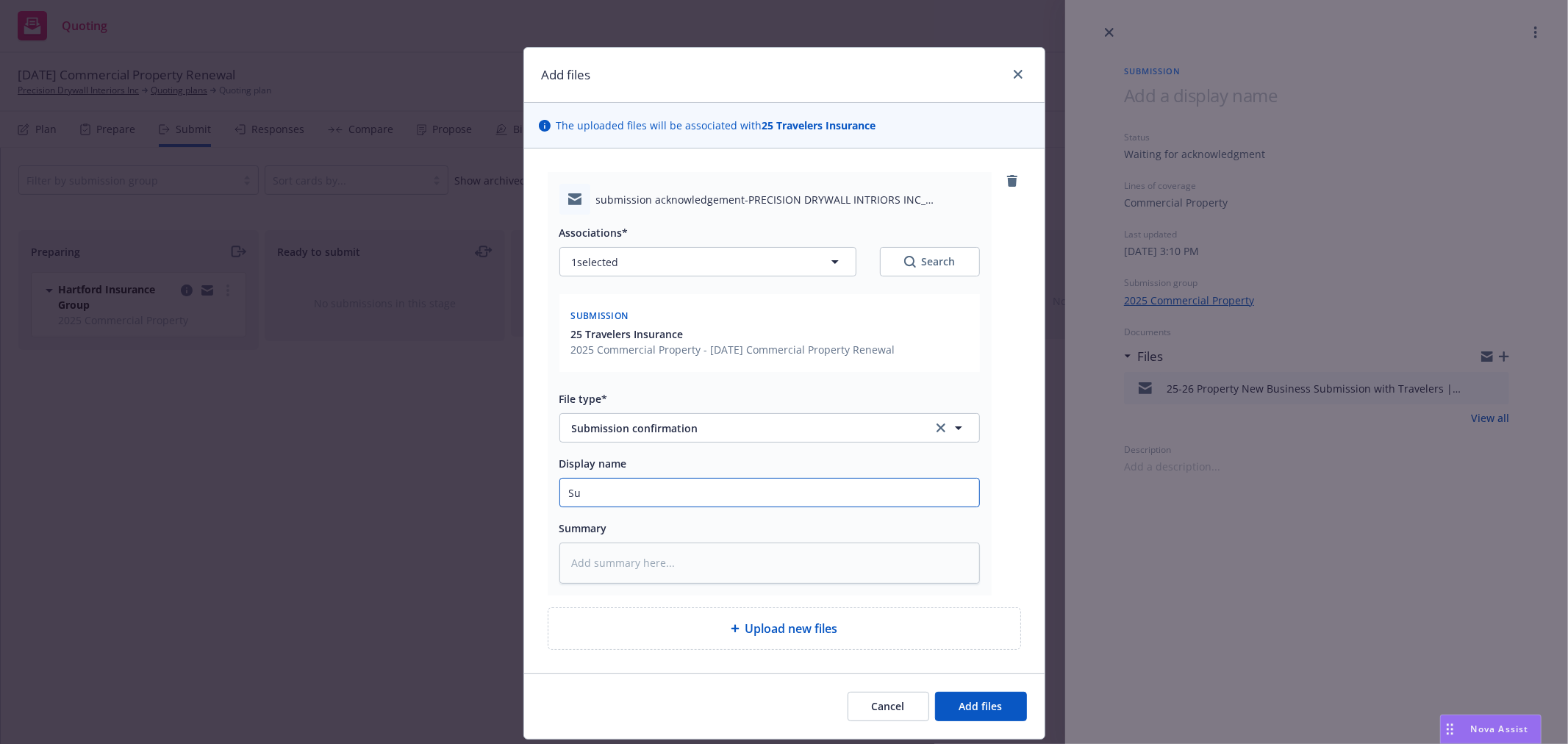
type textarea "x"
type input "Sub"
type textarea "x"
type input "Subm"
type textarea "x"
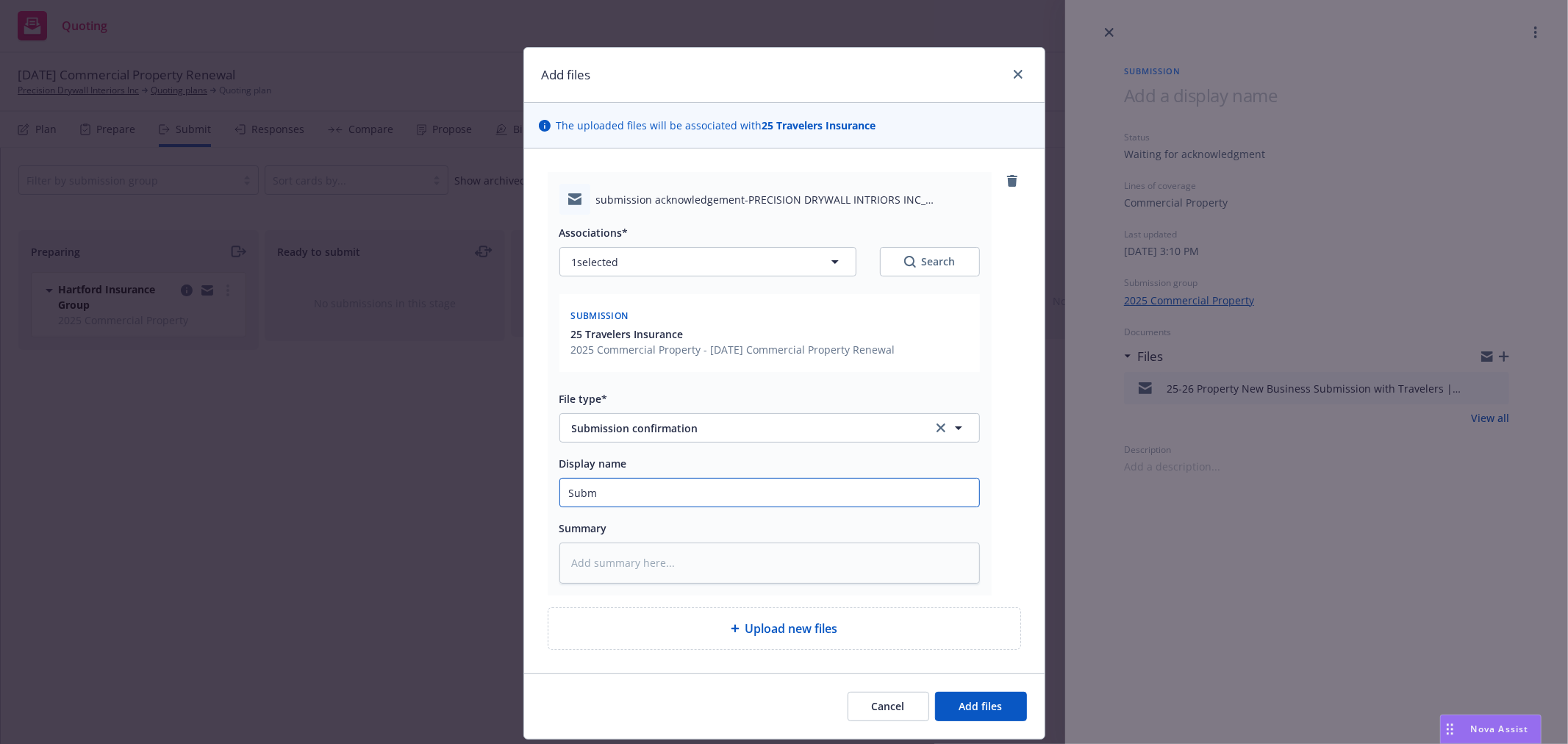
type input "Submi"
type textarea "x"
type input "Submis"
type textarea "x"
type input "Submiss"
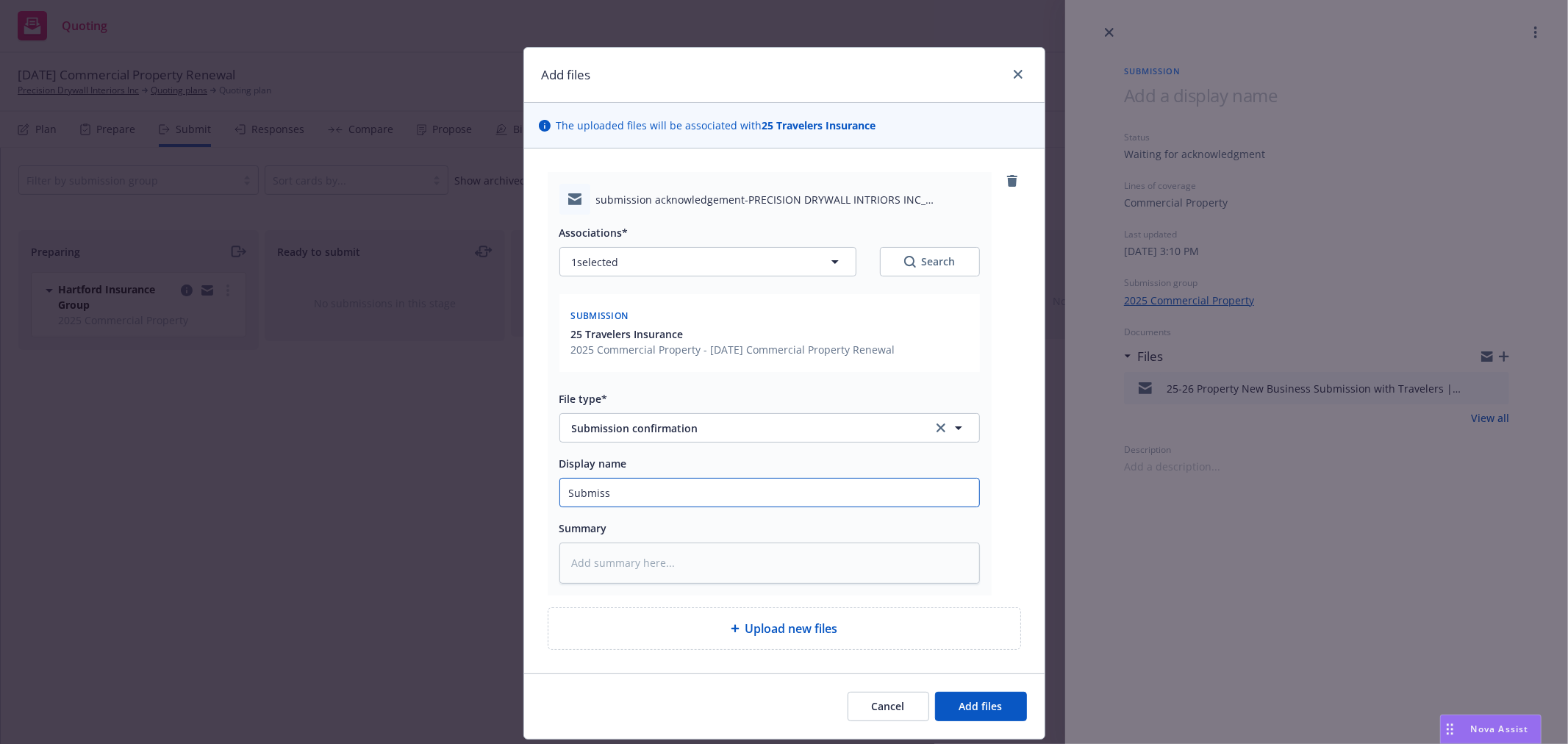
type textarea "x"
type input "Submissi"
type textarea "x"
type input "Submissio"
type textarea "x"
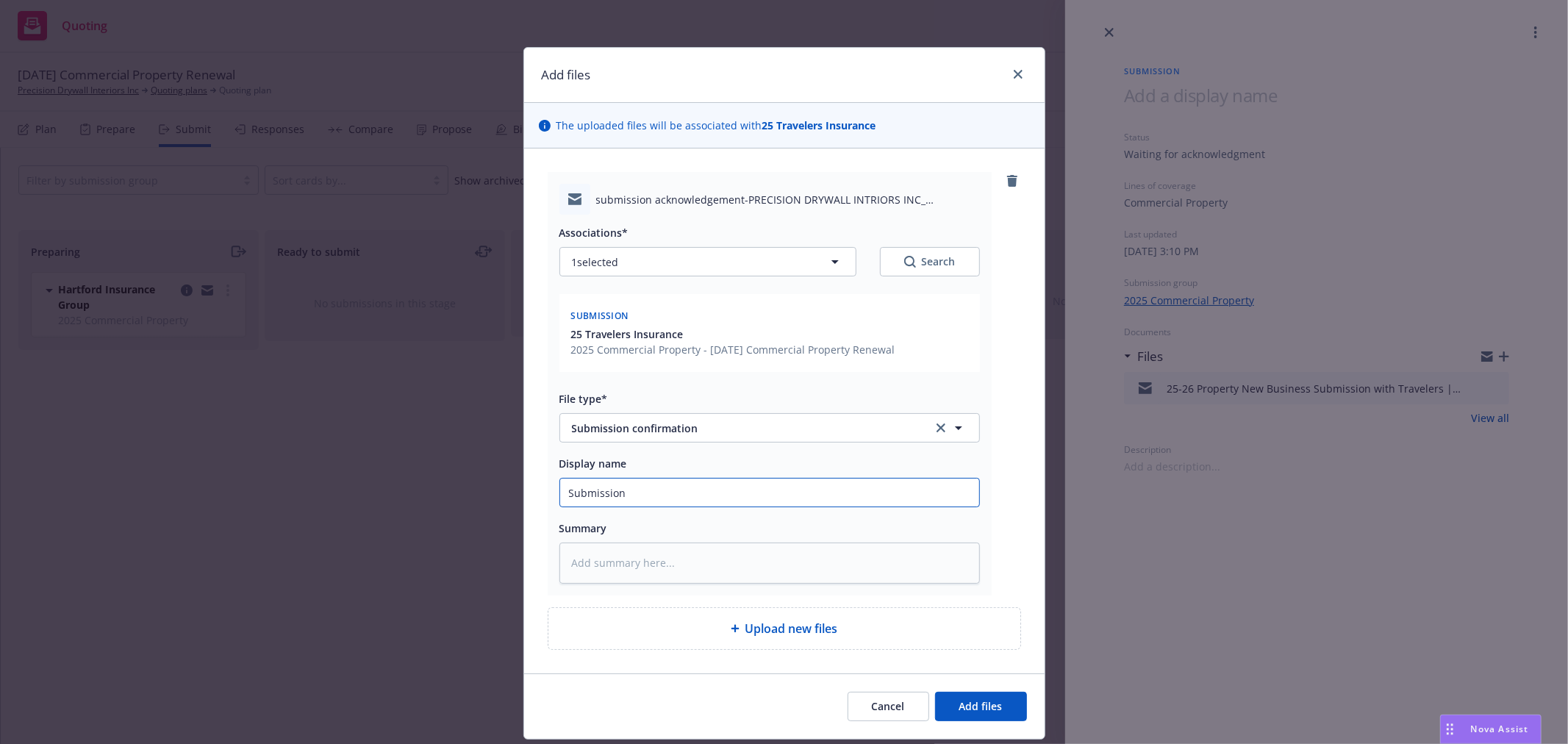
type input "Submission"
type textarea "x"
type input "Submission A"
type textarea "x"
type input "Submission Ac"
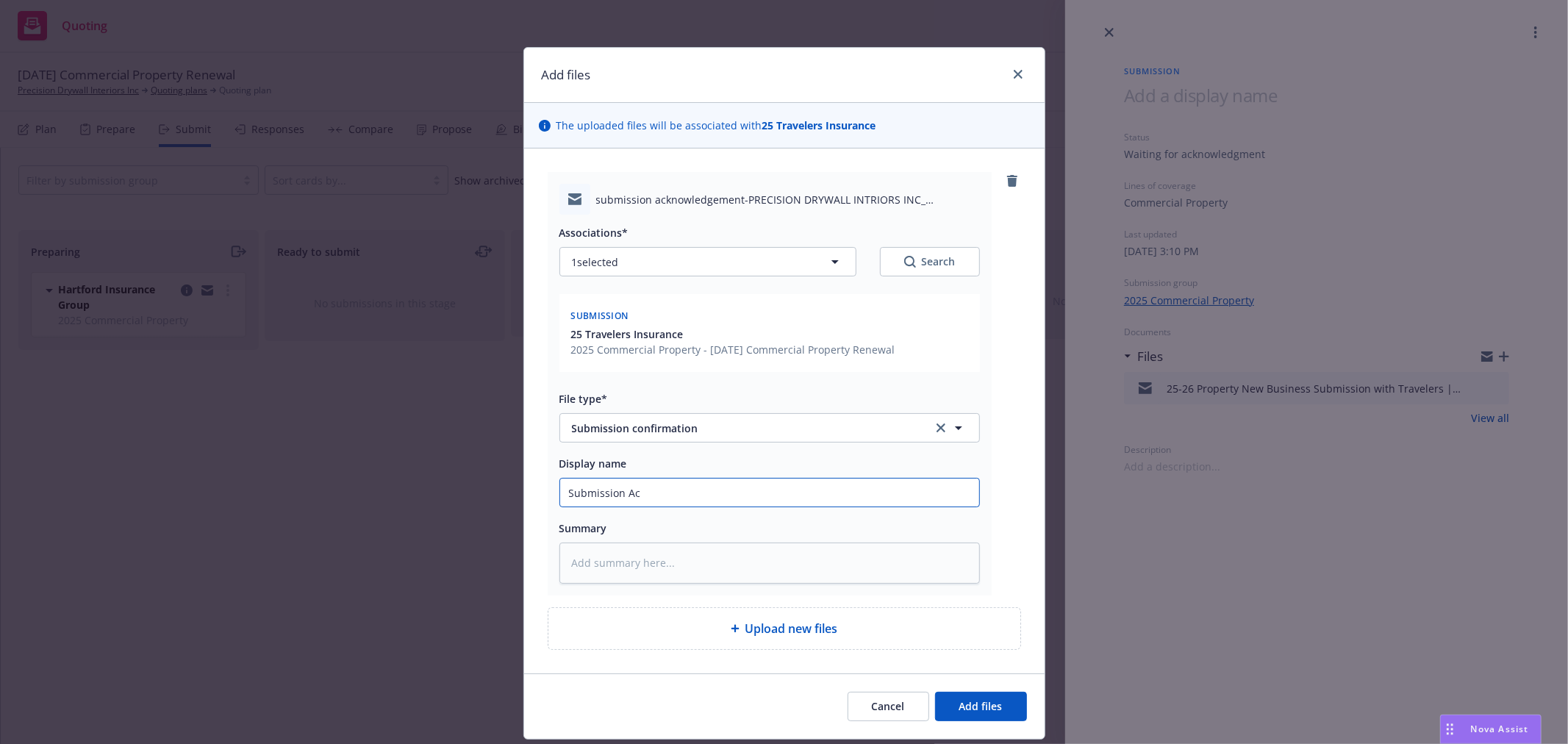
type textarea "x"
type input "Submission Ack"
type textarea "x"
type input "Submission Ackn"
type textarea "x"
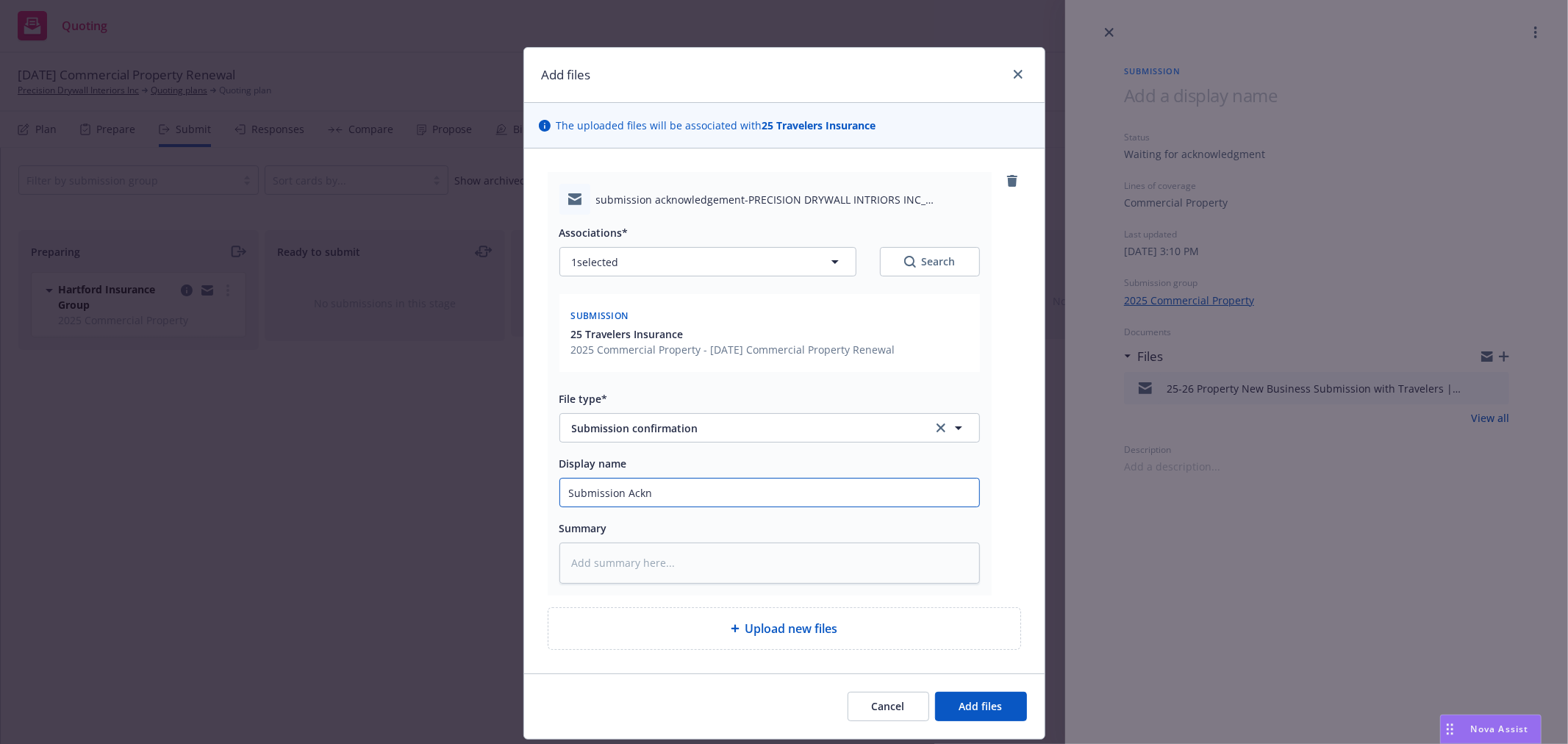
type input "Submission Ackno"
type textarea "x"
type input "Submission Acknow"
type textarea "x"
type input "Submission Acknowl"
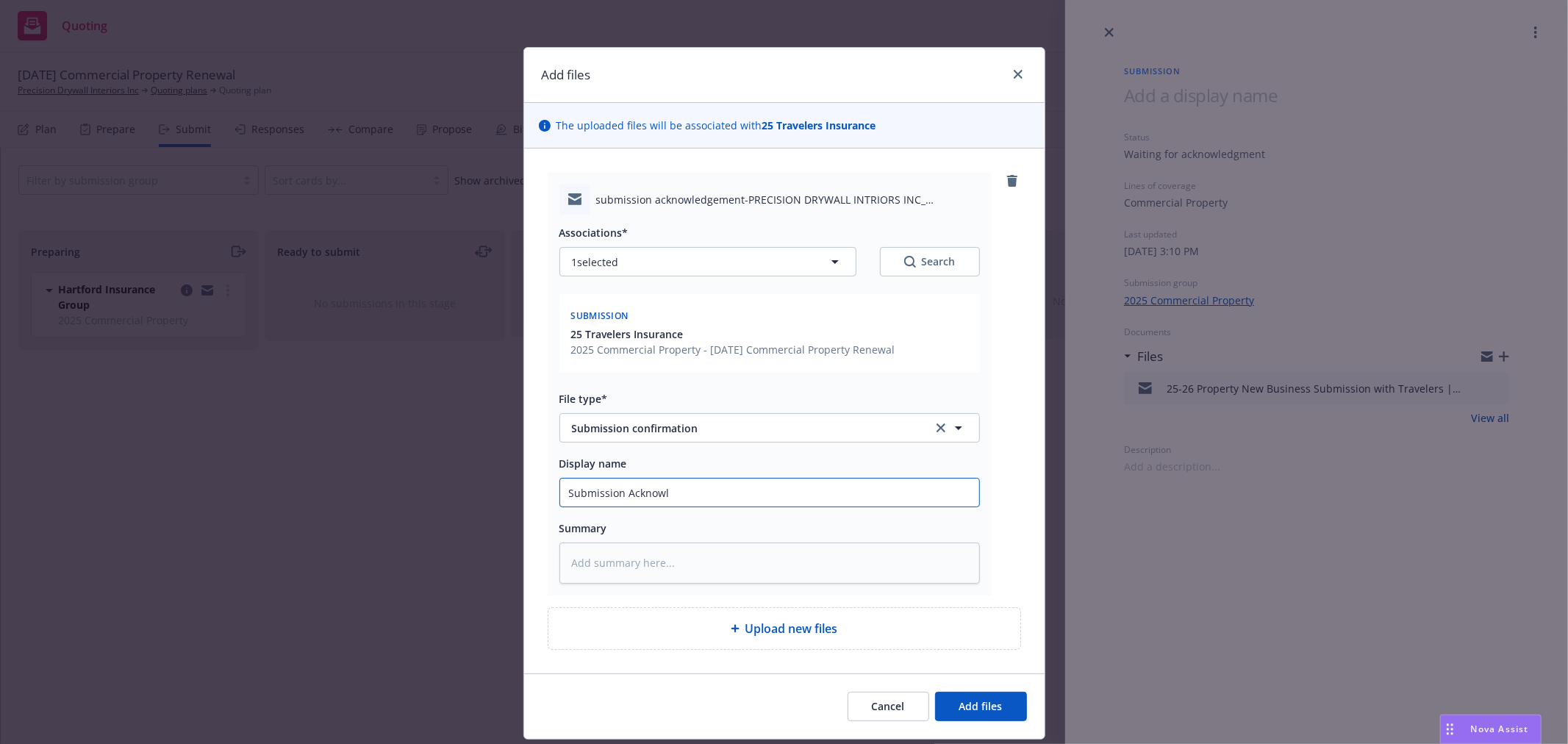
type textarea "x"
type input "Submission Acknowle"
type textarea "x"
type input "Submission Acknowled"
type textarea "x"
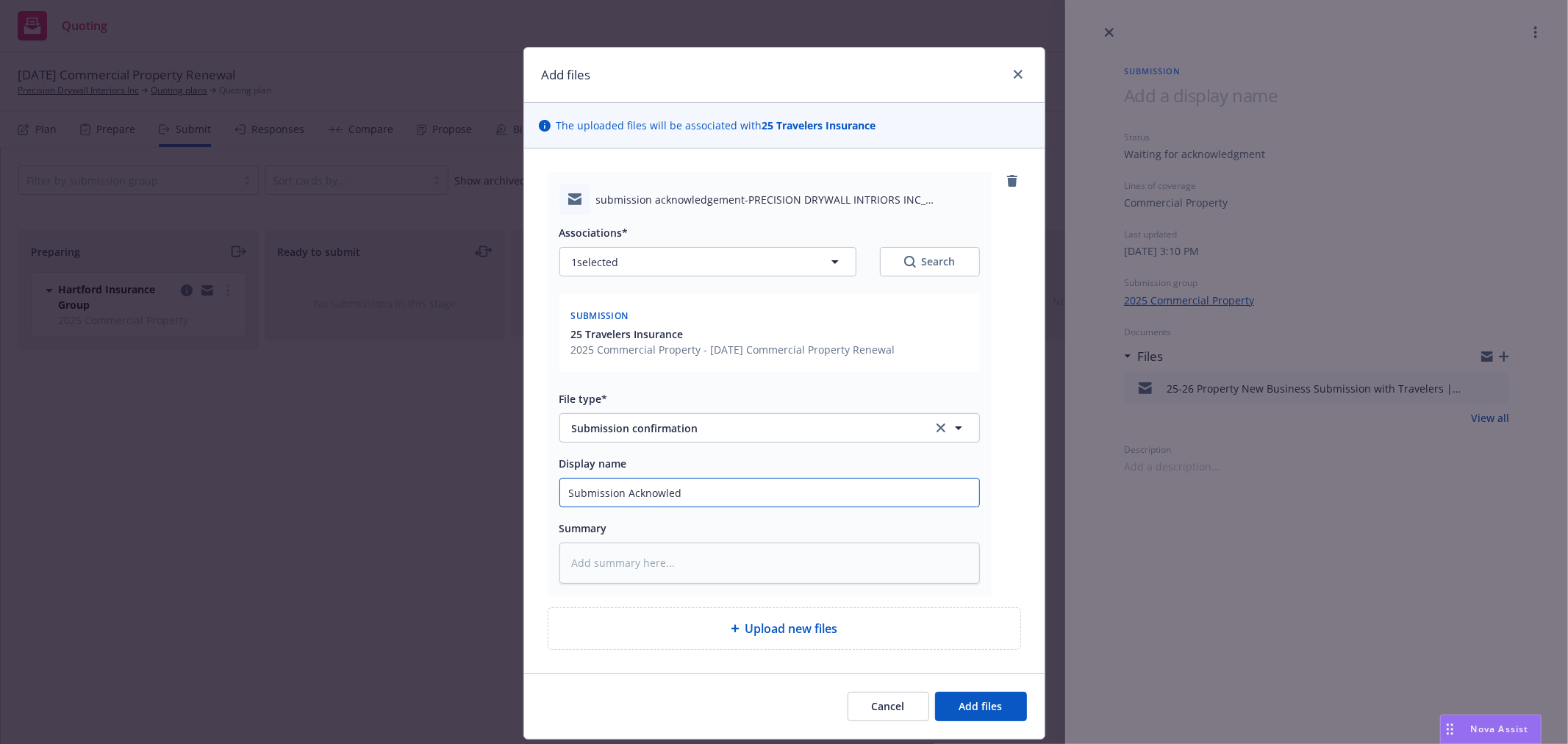
type input "Submission Acknowledg"
type textarea "x"
type input "Submission Acknowledge"
type textarea "x"
type input "Submission Acknowledgem"
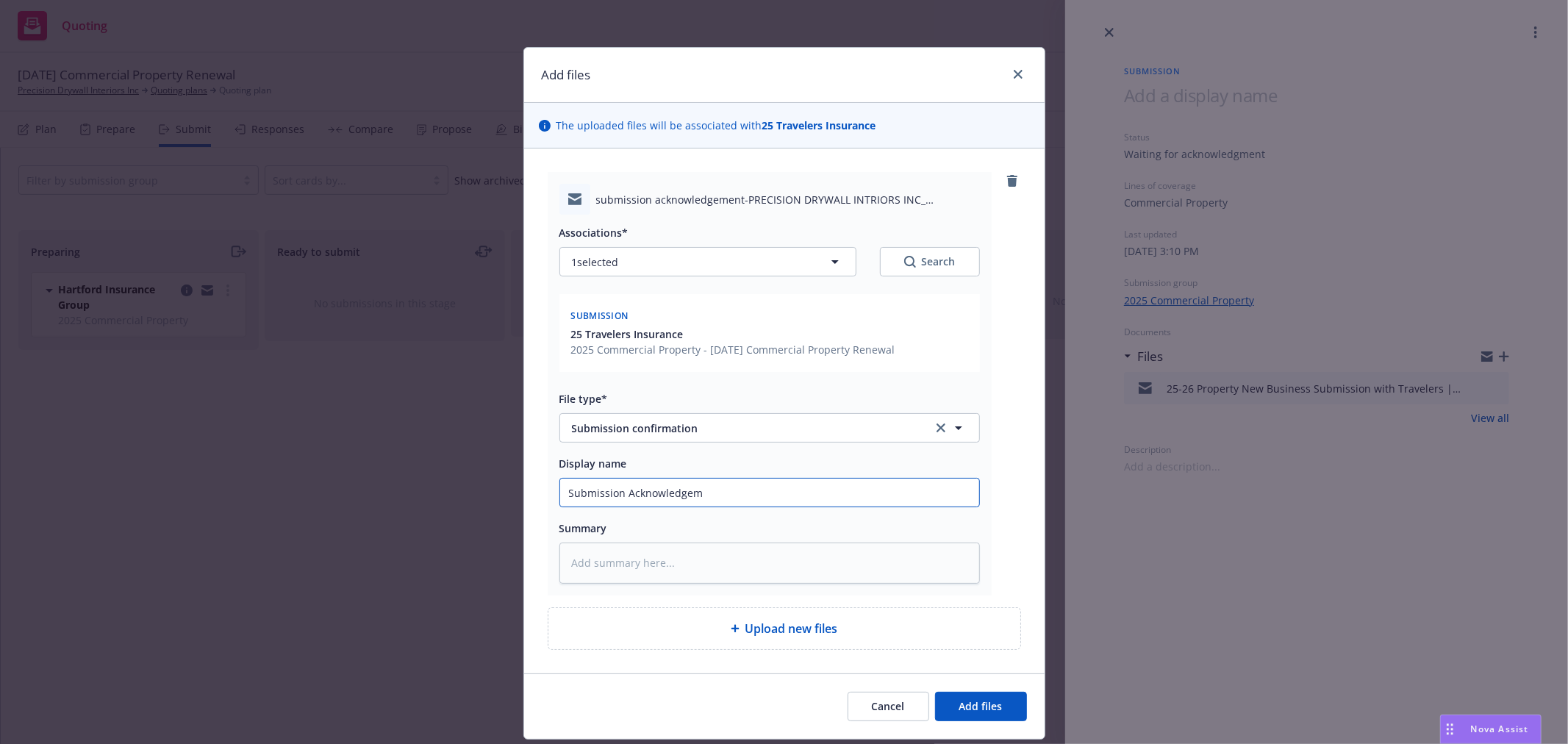
type textarea "x"
type input "Submission Acknowledgeme"
type textarea "x"
type input "Submission Acknowledgemen"
type textarea "x"
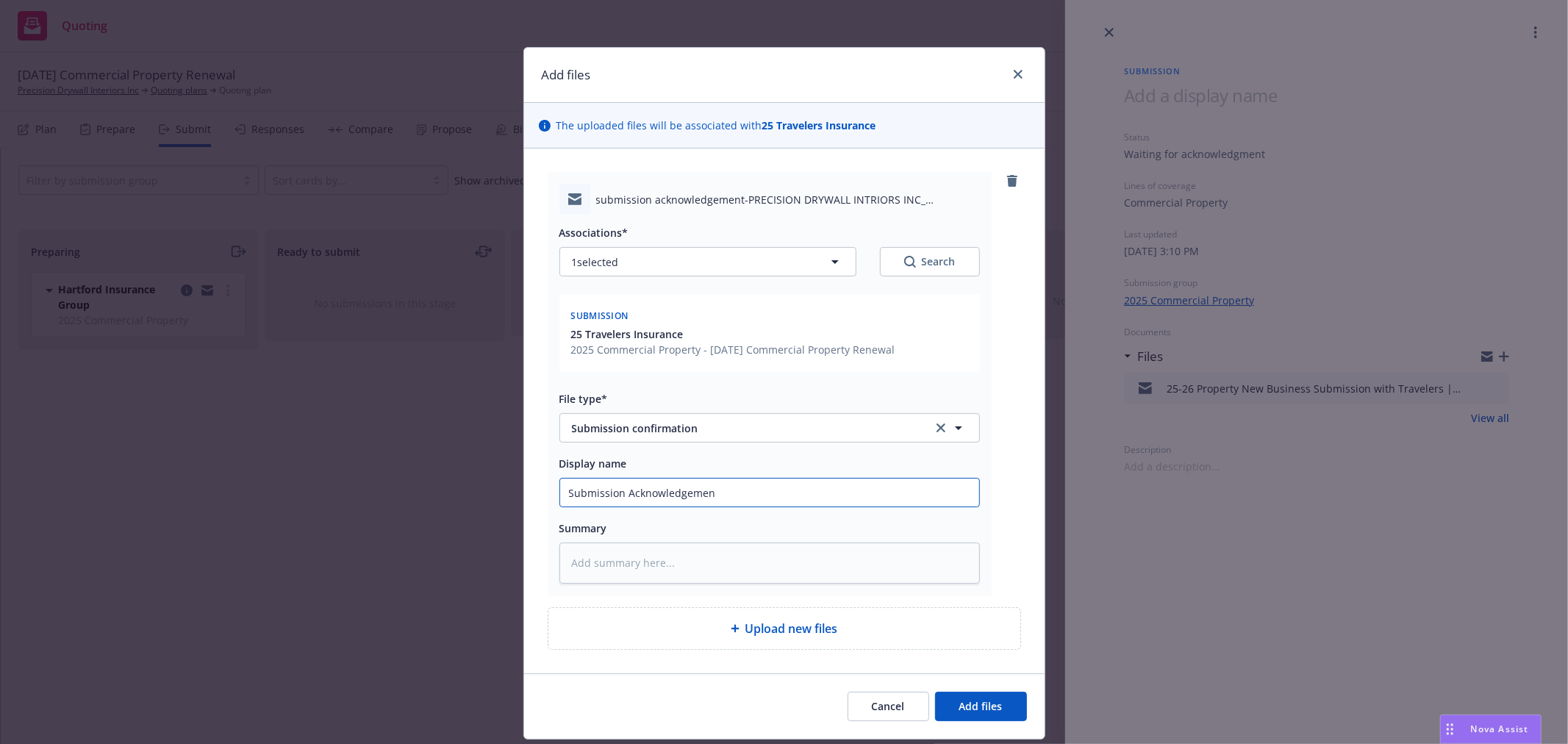
type input "Submission Acknowledgement"
type textarea "x"
type input "Submission Acknowledgement"
type textarea "x"
type input "Submission Acknowledgement f"
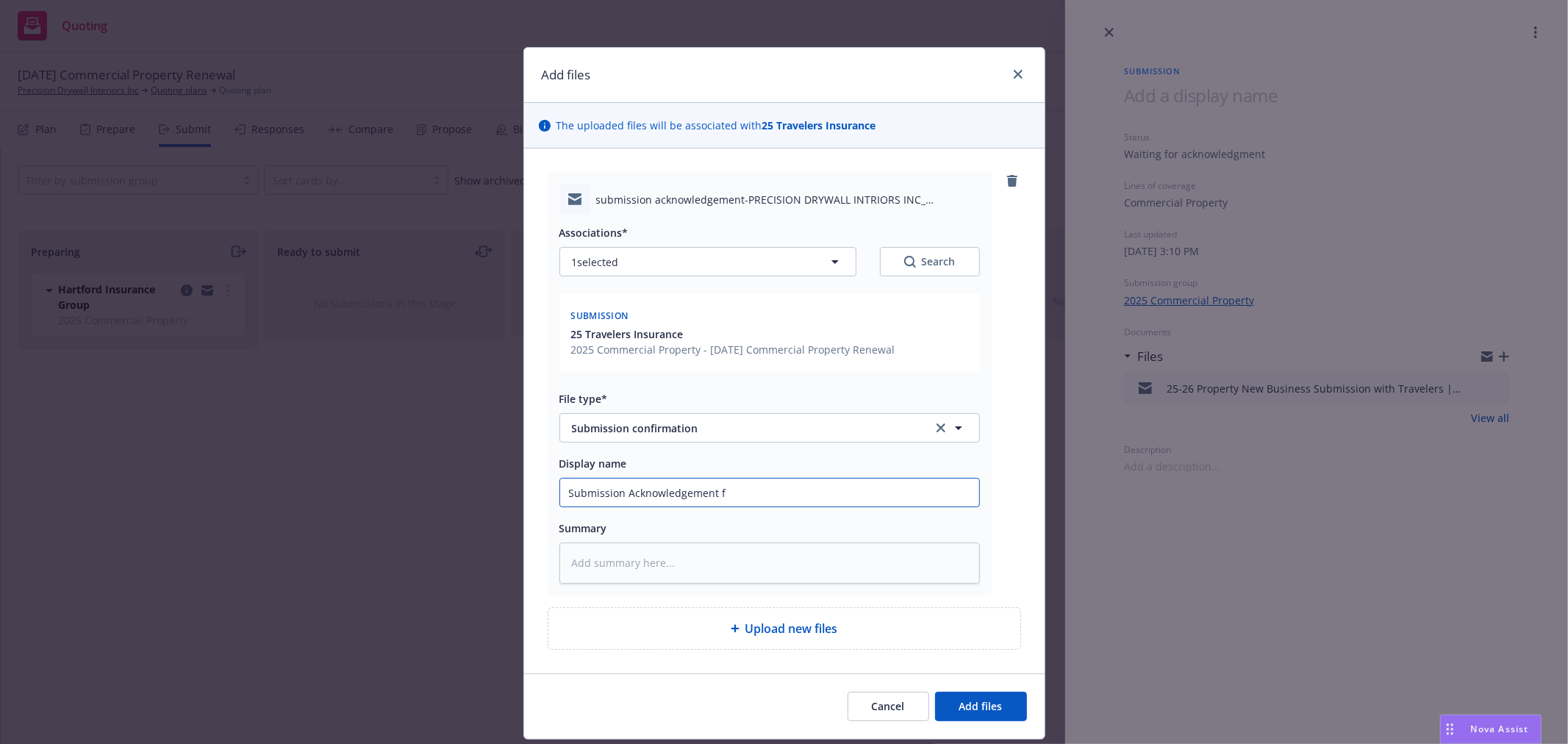
type textarea "x"
type input "Submission Acknowledgement fr"
type textarea "x"
type input "Submission Acknowledgement fro"
type textarea "x"
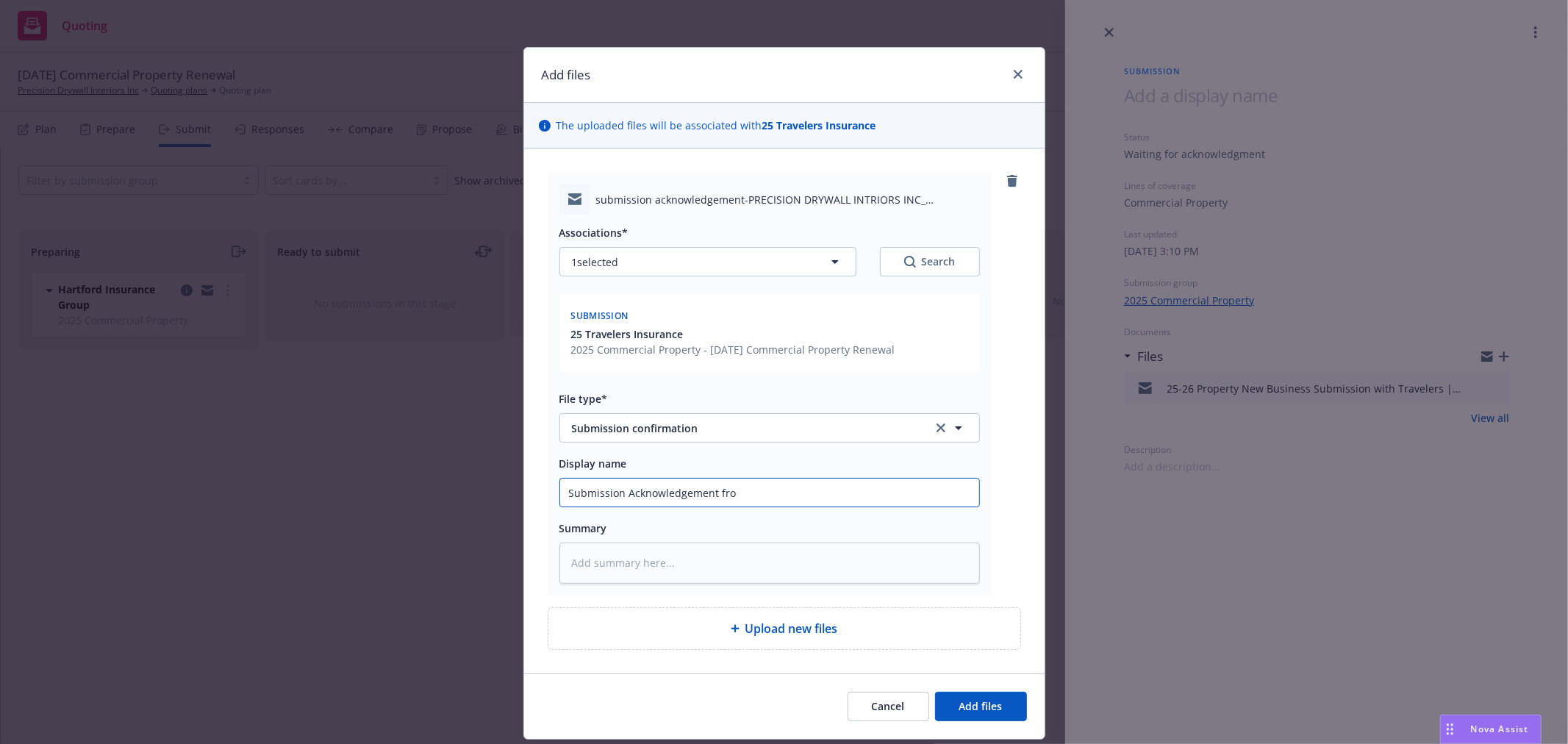
type input "Submission Acknowledgement from"
type textarea "x"
type input "Submission Acknowledgement from"
type textarea "x"
type input "Submission Acknowledgement from"
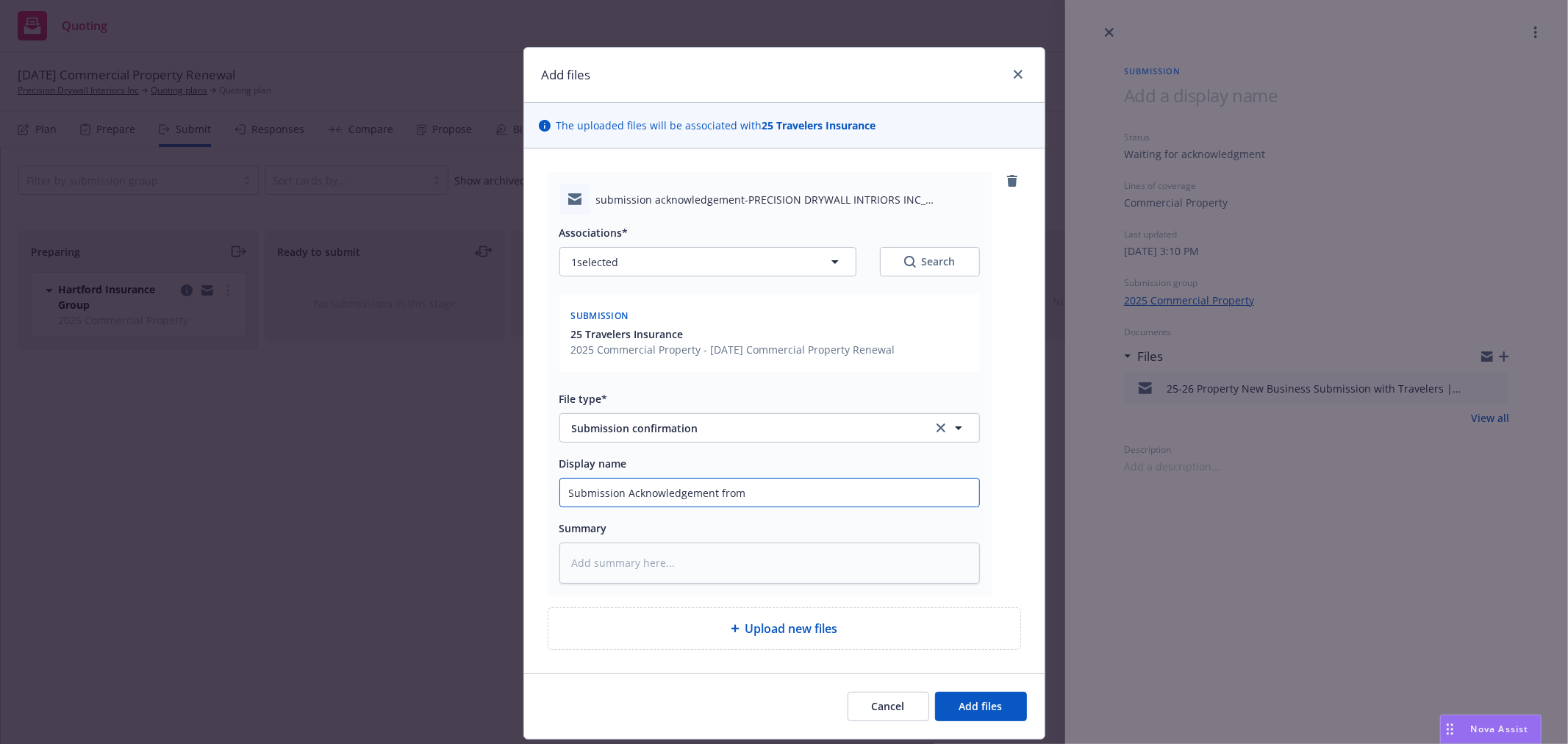
type textarea "x"
type input "Submission Acknowledgement fro"
type textarea "x"
type input "Submission Acknowledgement fr"
type textarea "x"
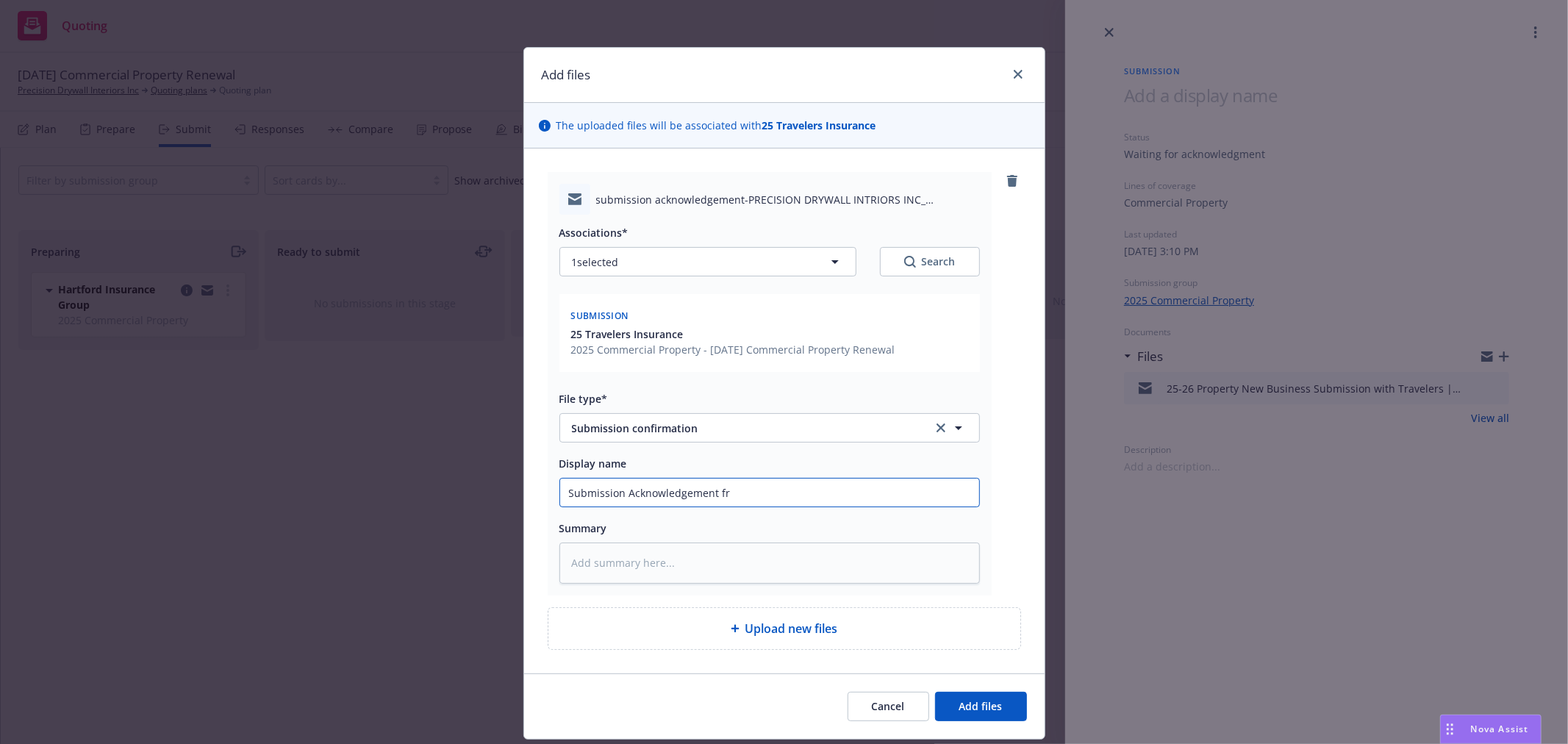
type input "Submission Acknowledgement f"
type textarea "x"
type input "Submission Acknowledgement"
type textarea "x"
type input "Submission Acknowledgemen"
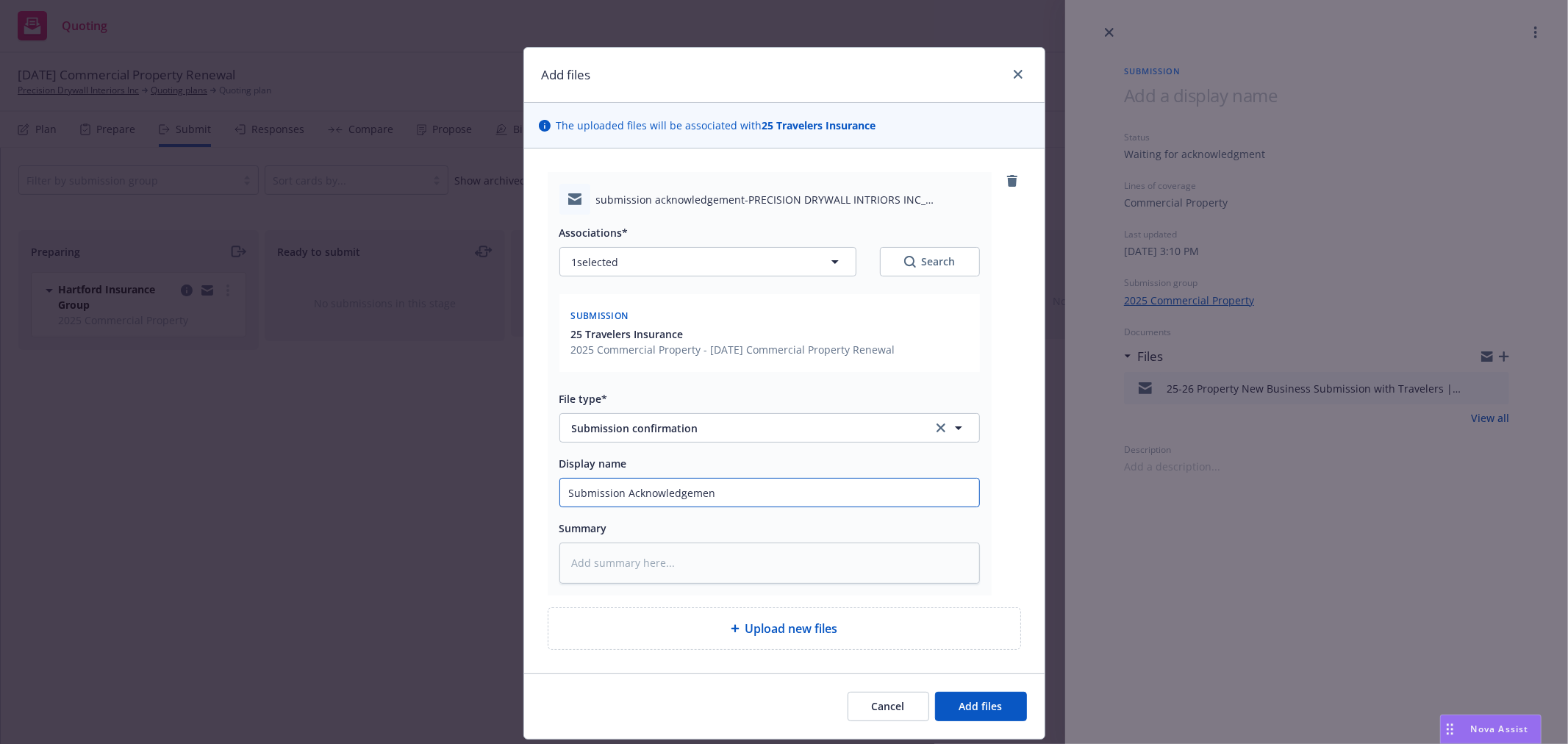
type textarea "x"
type input "Submission Acknowledgeme"
type textarea "x"
type input "Submission Acknowledgemen"
type textarea "x"
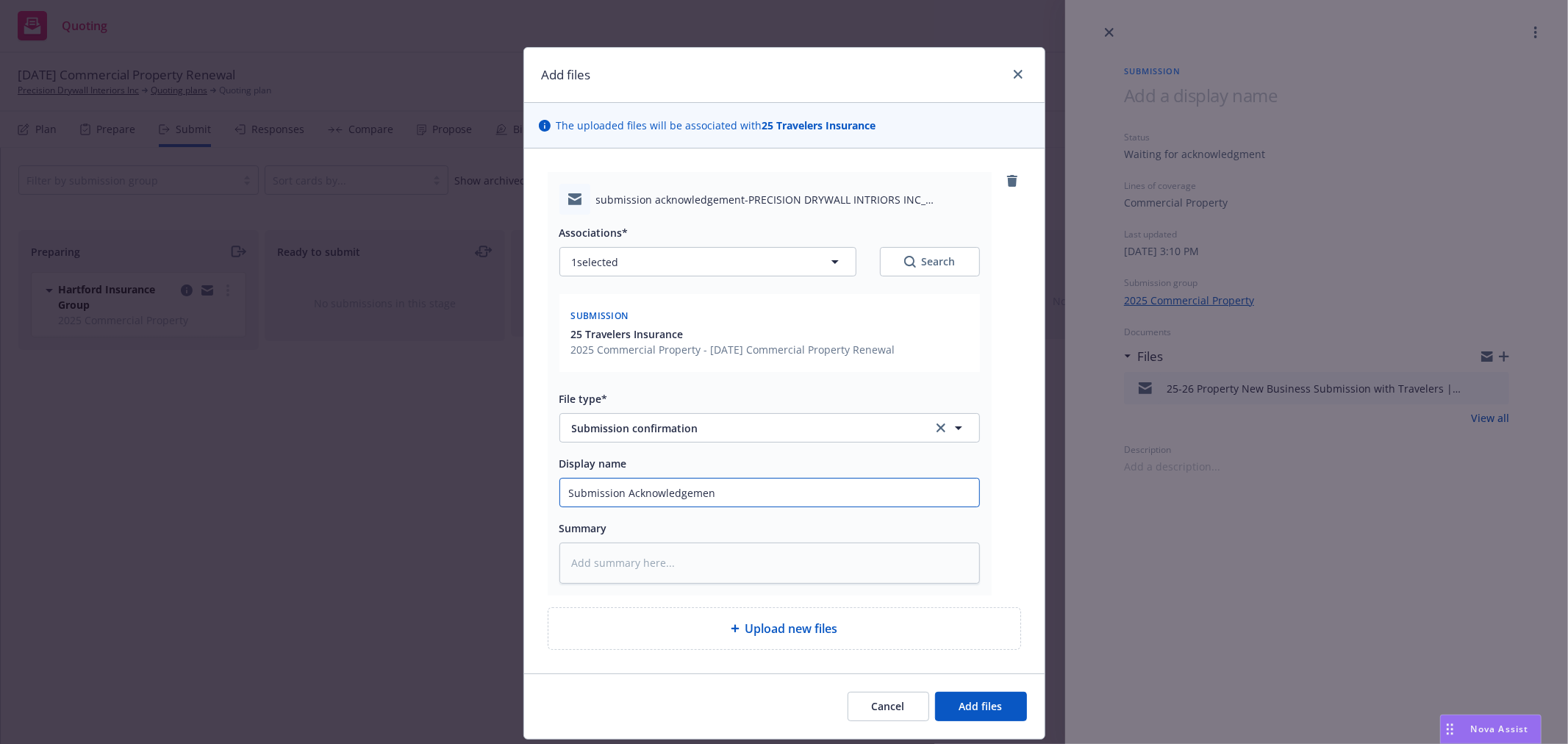
type input "Submission Acknowledgement"
click at [560, 489] on input "Submission Acknowledgement" at bounding box center [770, 492] width 419 height 28
type textarea "x"
type input "TSubmission Acknowledgement"
type textarea "x"
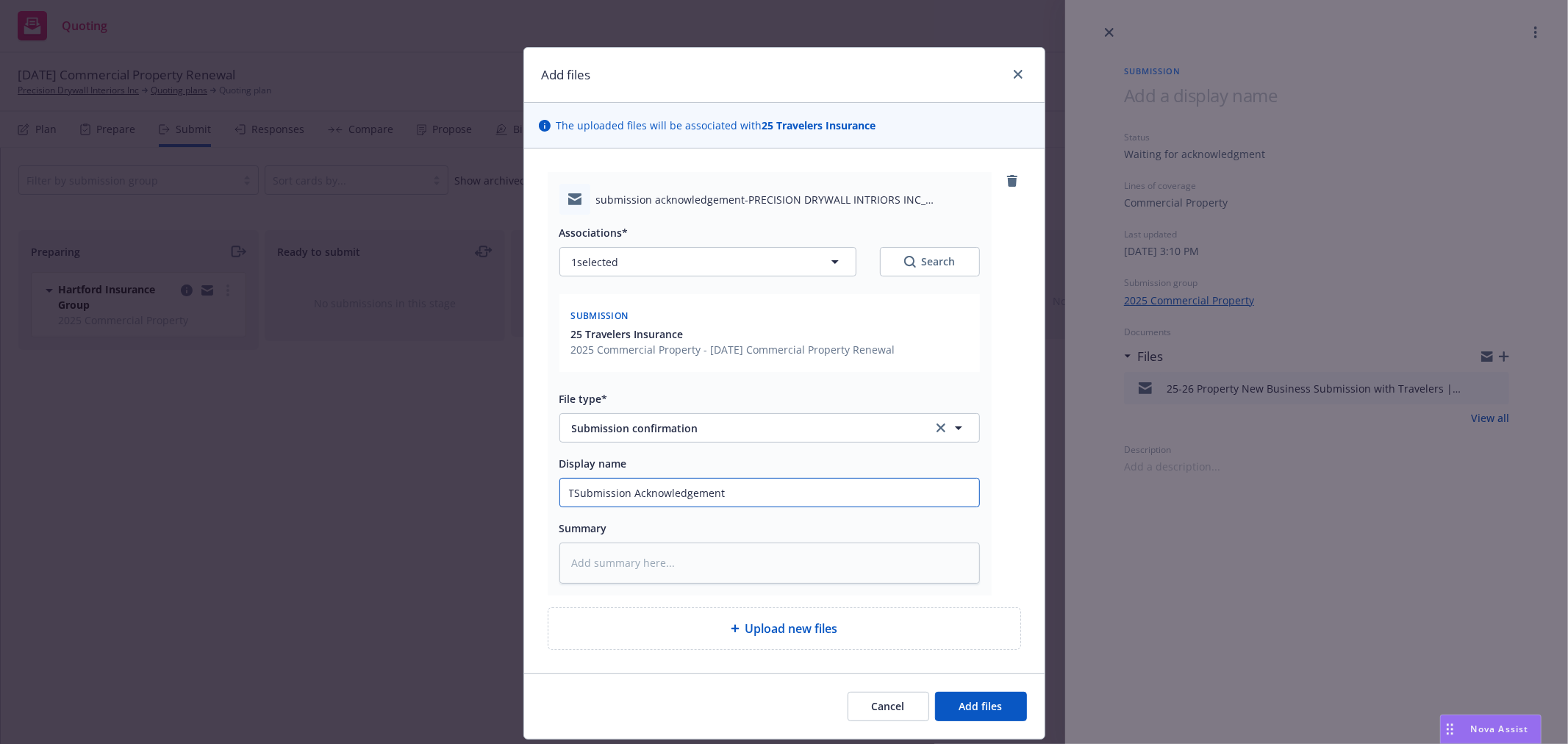
type input "TrSubmission Acknowledgement"
type textarea "x"
type input "TraSubmission Acknowledgement"
type textarea "x"
type input "TravSubmission Acknowledgement"
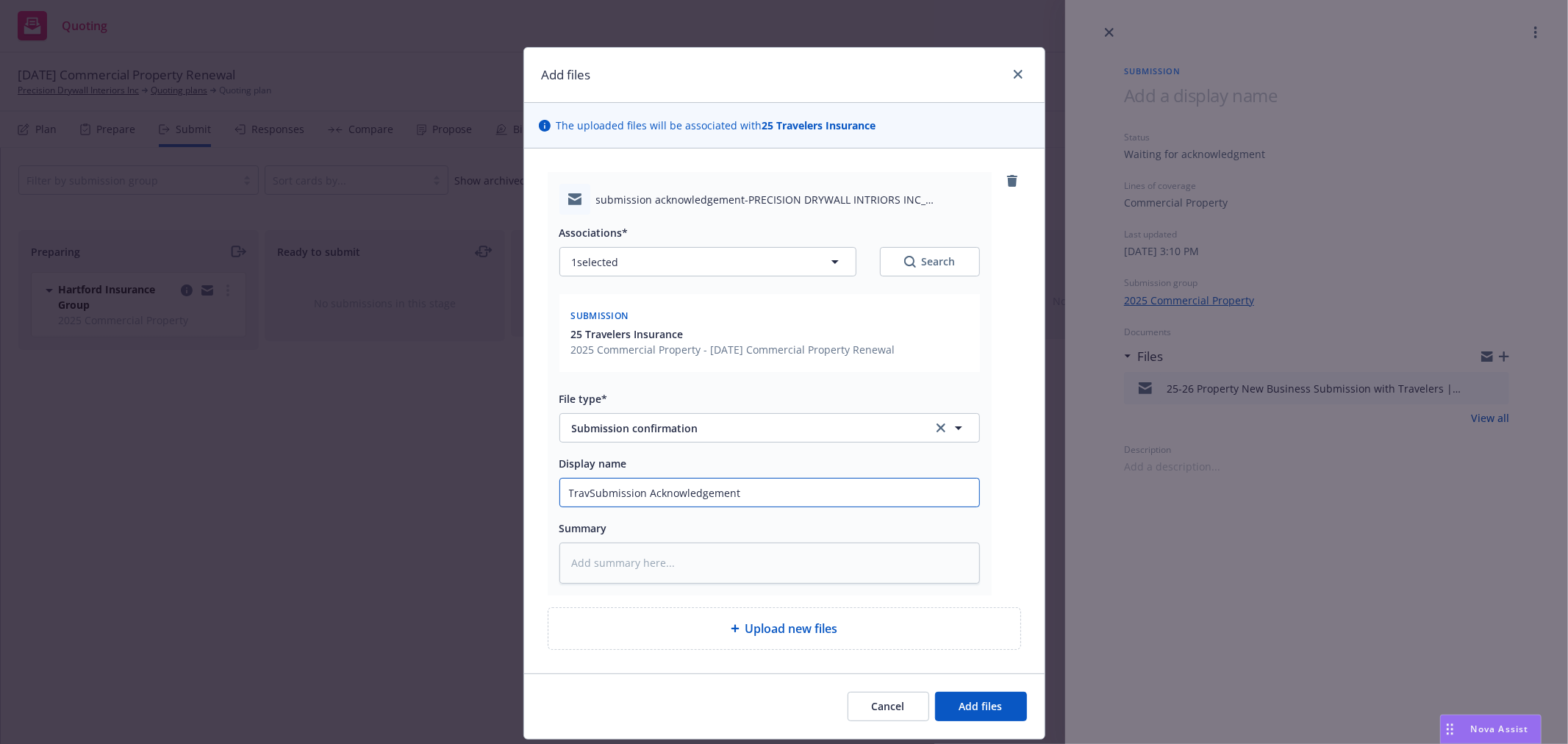
type textarea "x"
type input "TraveSubmission Acknowledgement"
type textarea "x"
type input "TraveleSubmission Acknowledgement"
type textarea "x"
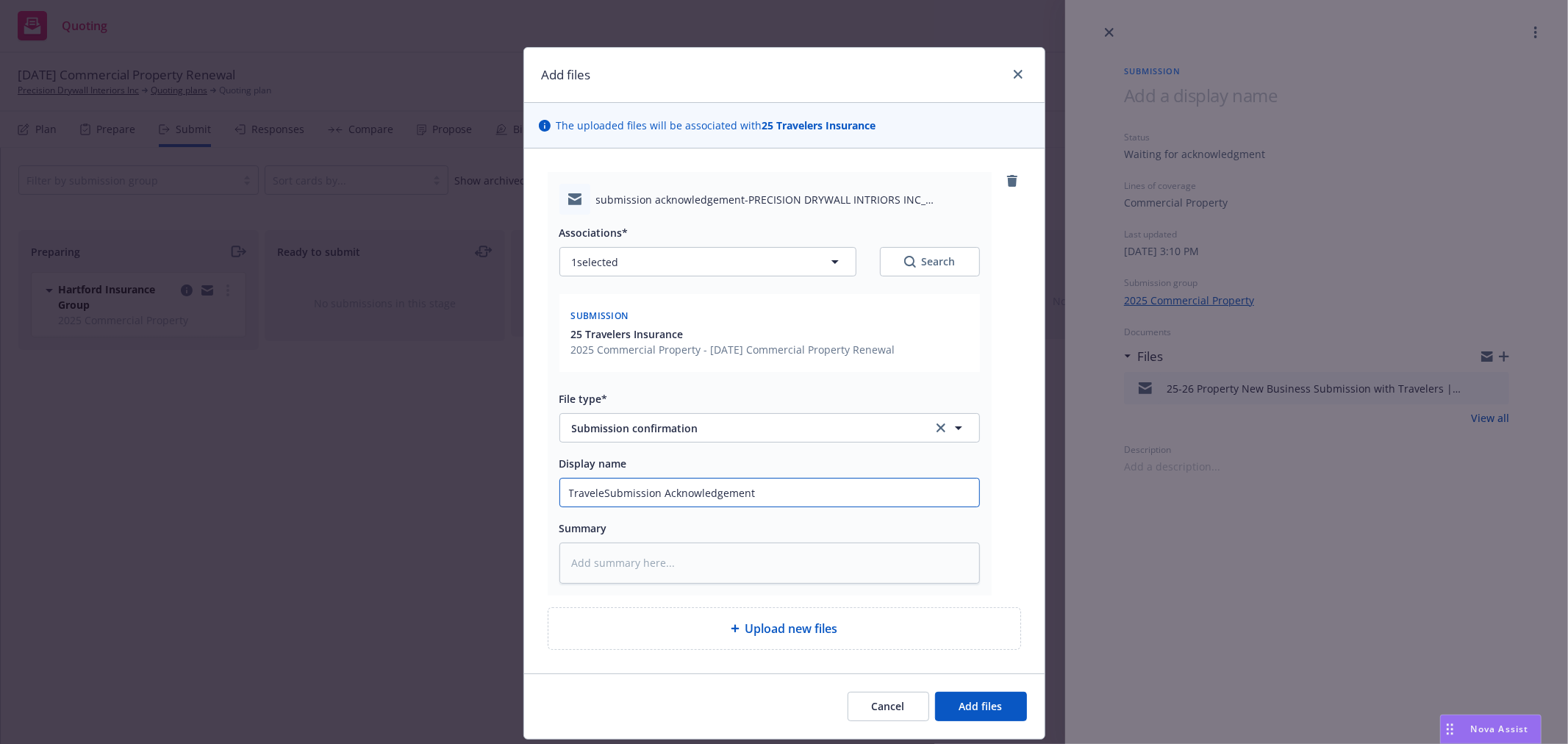
type input "TravelerSubmission Acknowledgement"
type textarea "x"
type input "TravelersSubmission Acknowledgement"
type textarea "x"
click at [785, 496] on input "Travelers Submission Acknowledgement" at bounding box center [770, 492] width 419 height 28
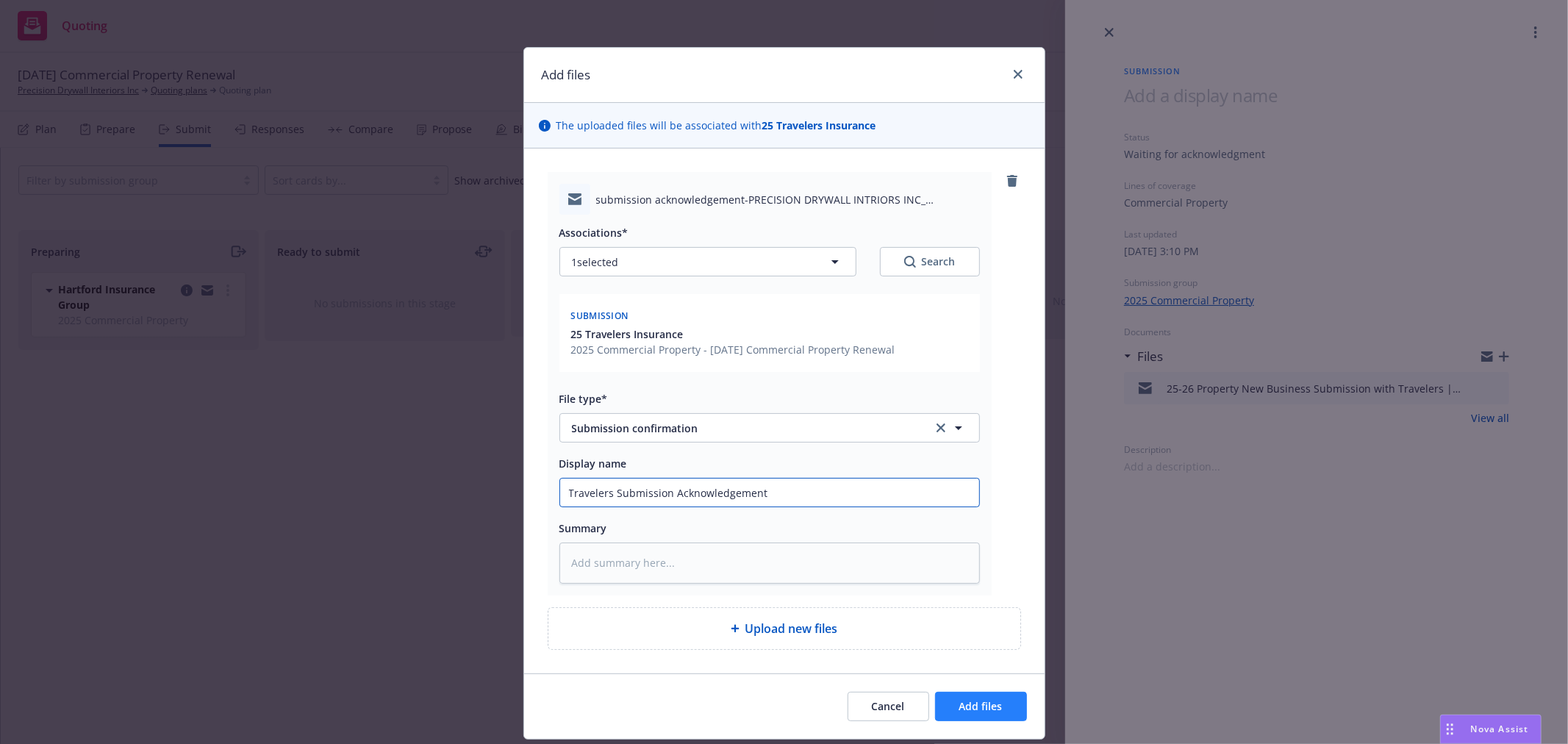
type input "Travelers Submission Acknowledgement"
click at [975, 710] on span "Add files" at bounding box center [981, 706] width 43 height 14
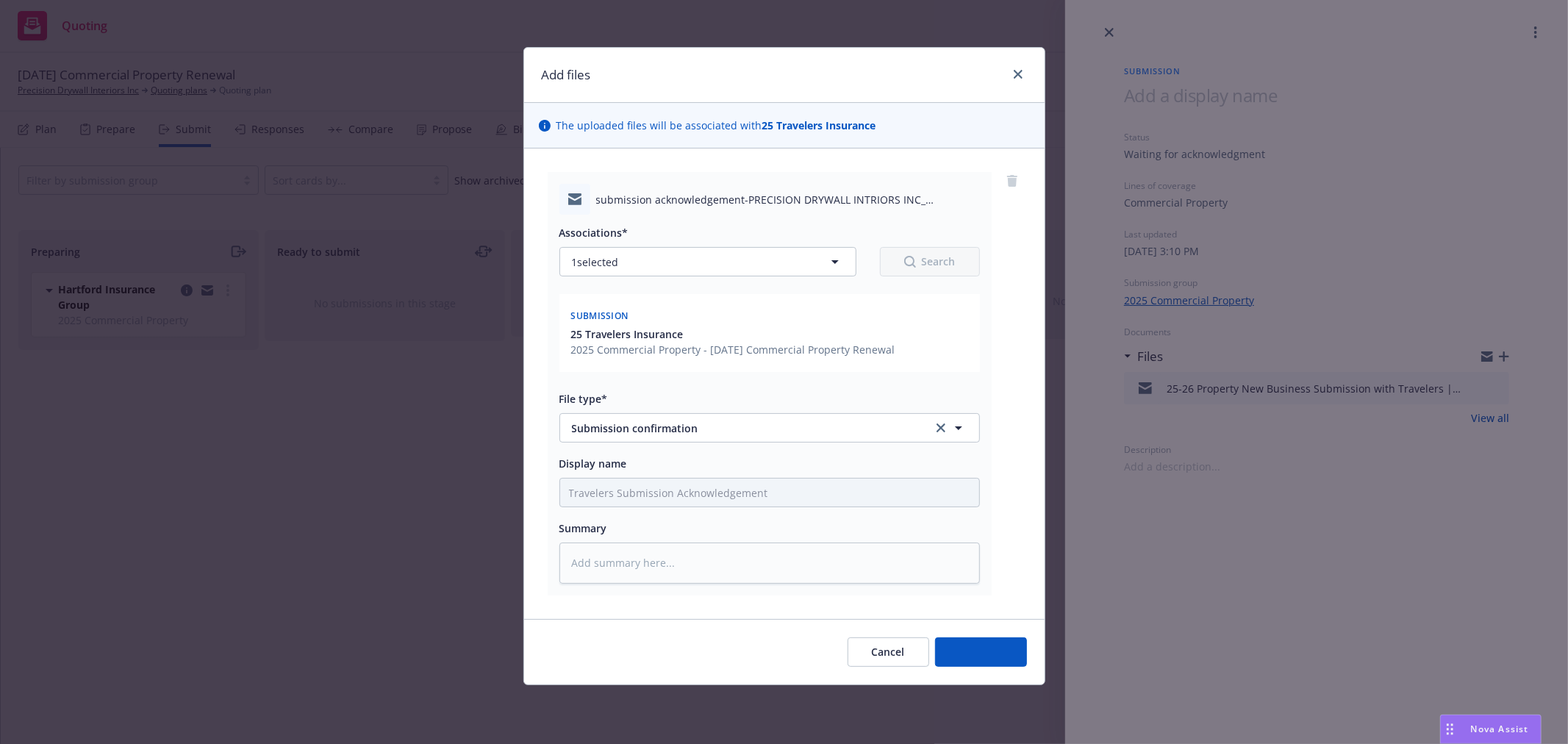
type textarea "x"
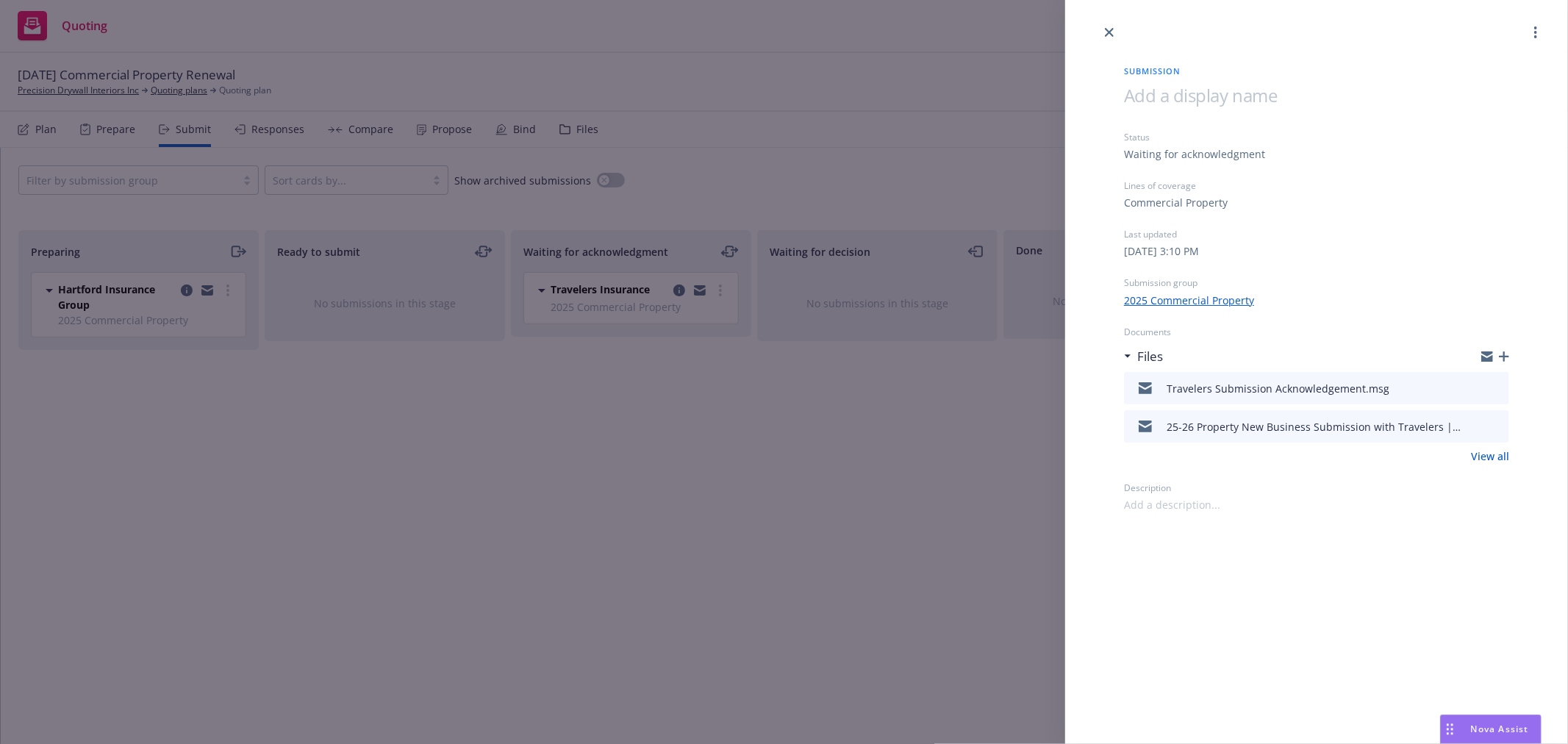
click at [1110, 29] on icon "close" at bounding box center [1109, 32] width 9 height 9
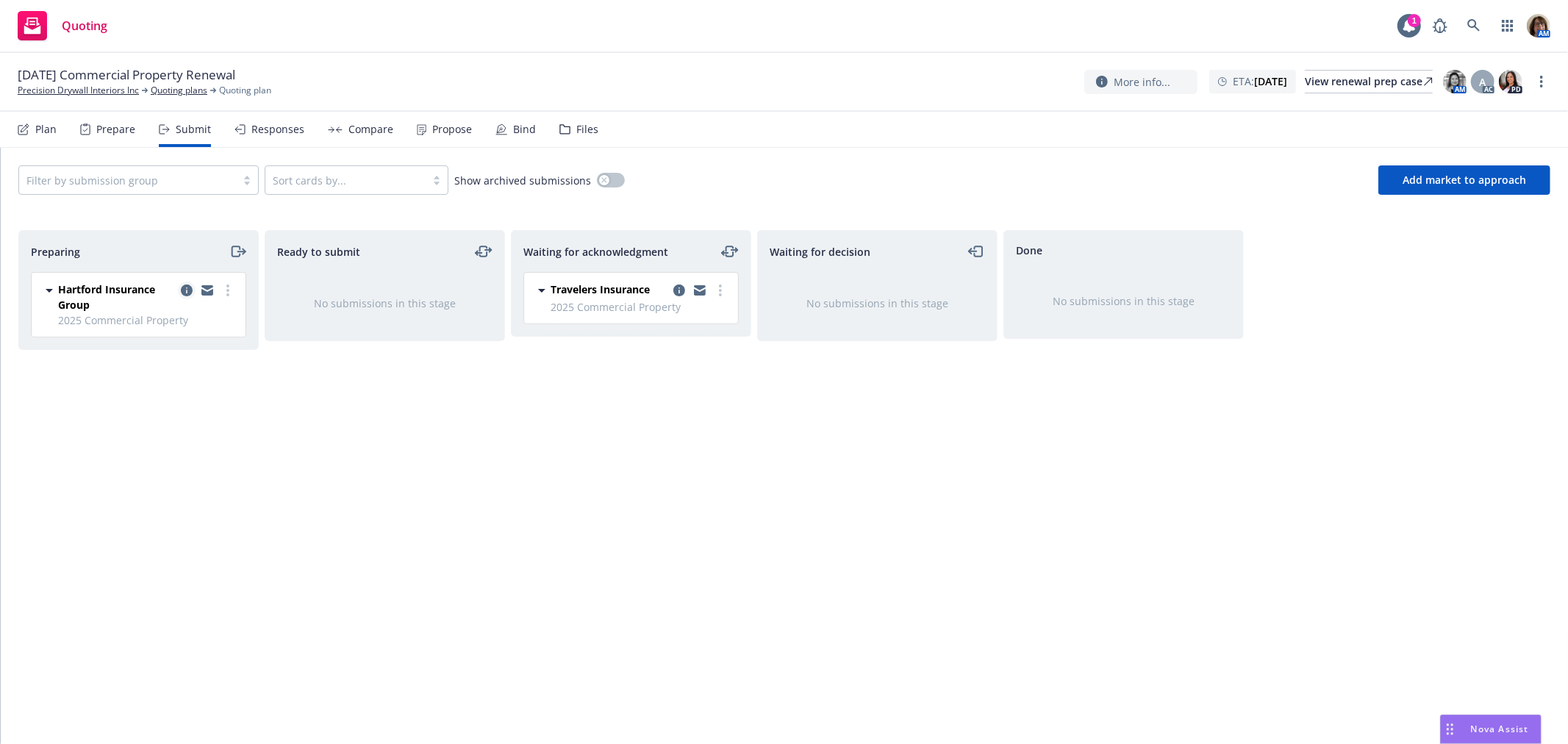
click at [185, 289] on icon "copy logging email" at bounding box center [187, 290] width 12 height 12
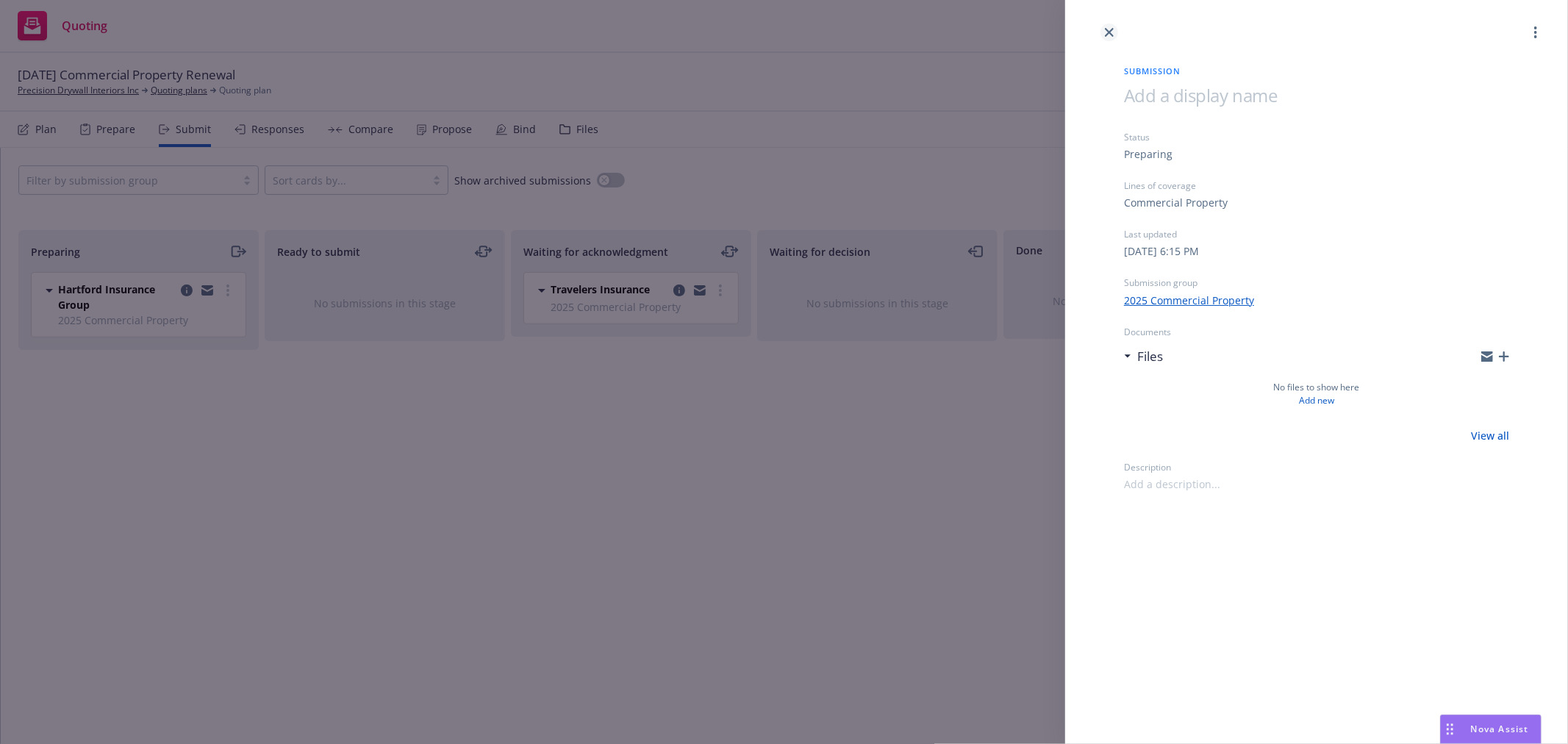
click at [1108, 30] on icon "close" at bounding box center [1109, 32] width 9 height 9
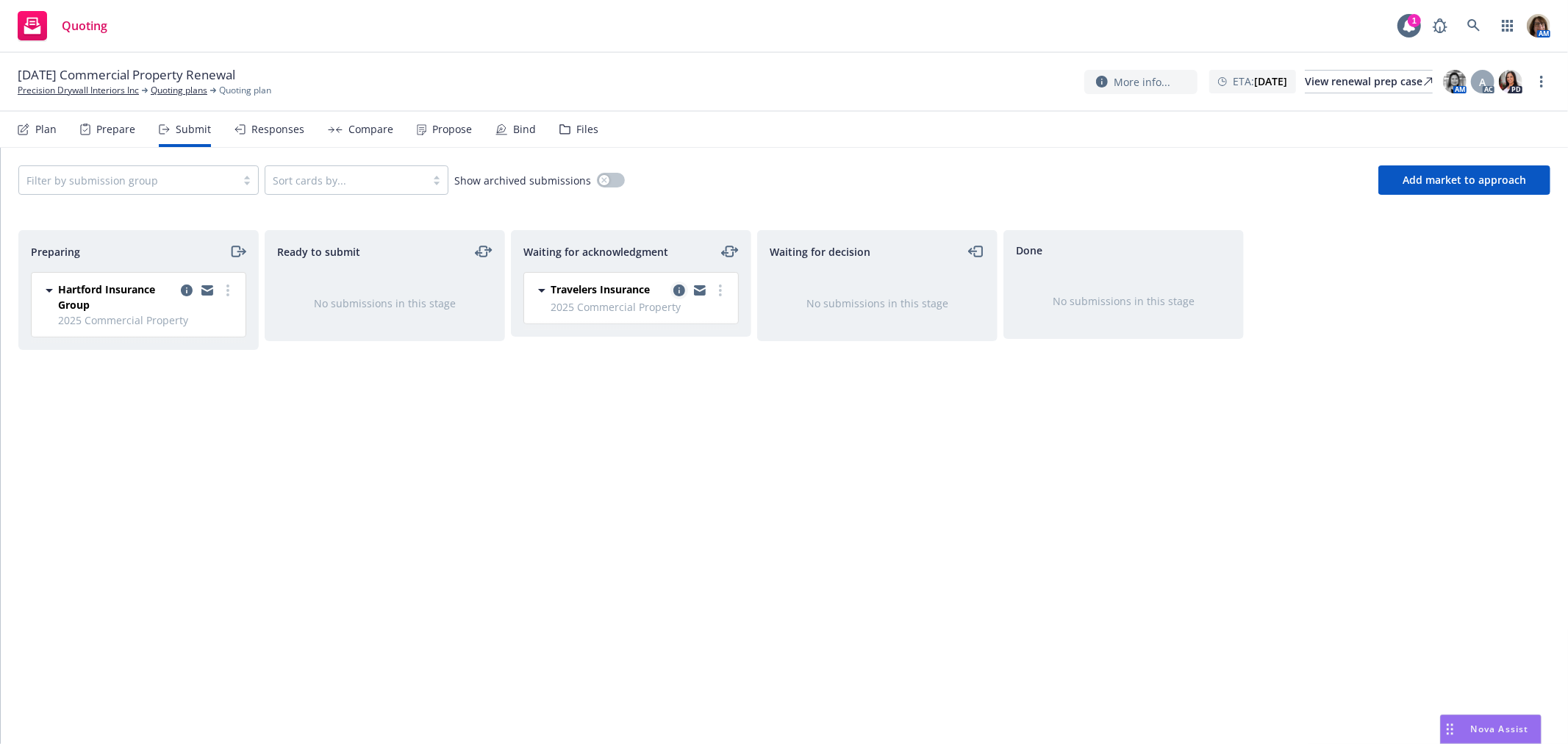
click at [680, 290] on icon "copy logging email" at bounding box center [679, 290] width 12 height 12
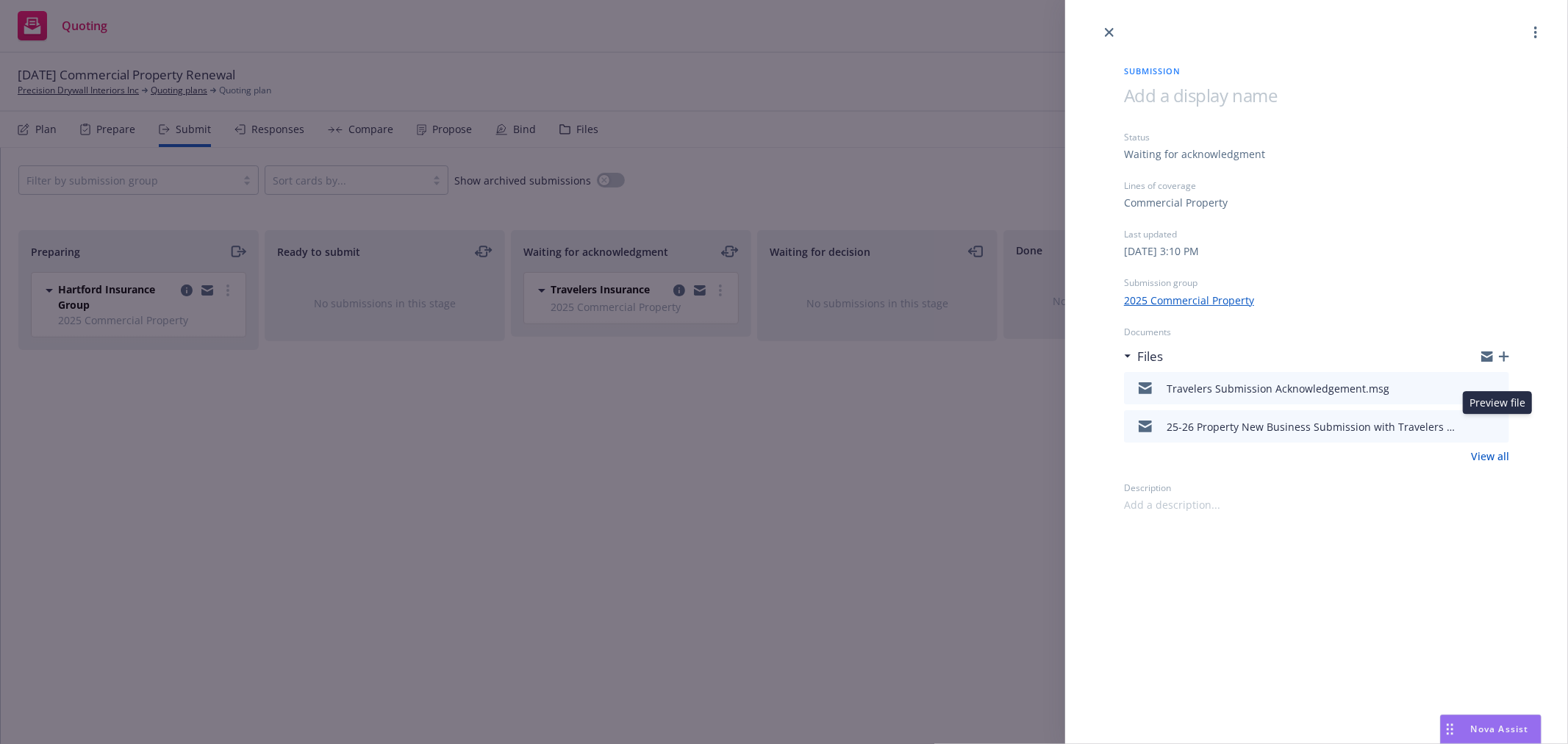
click at [1498, 422] on icon "preview file" at bounding box center [1495, 425] width 13 height 10
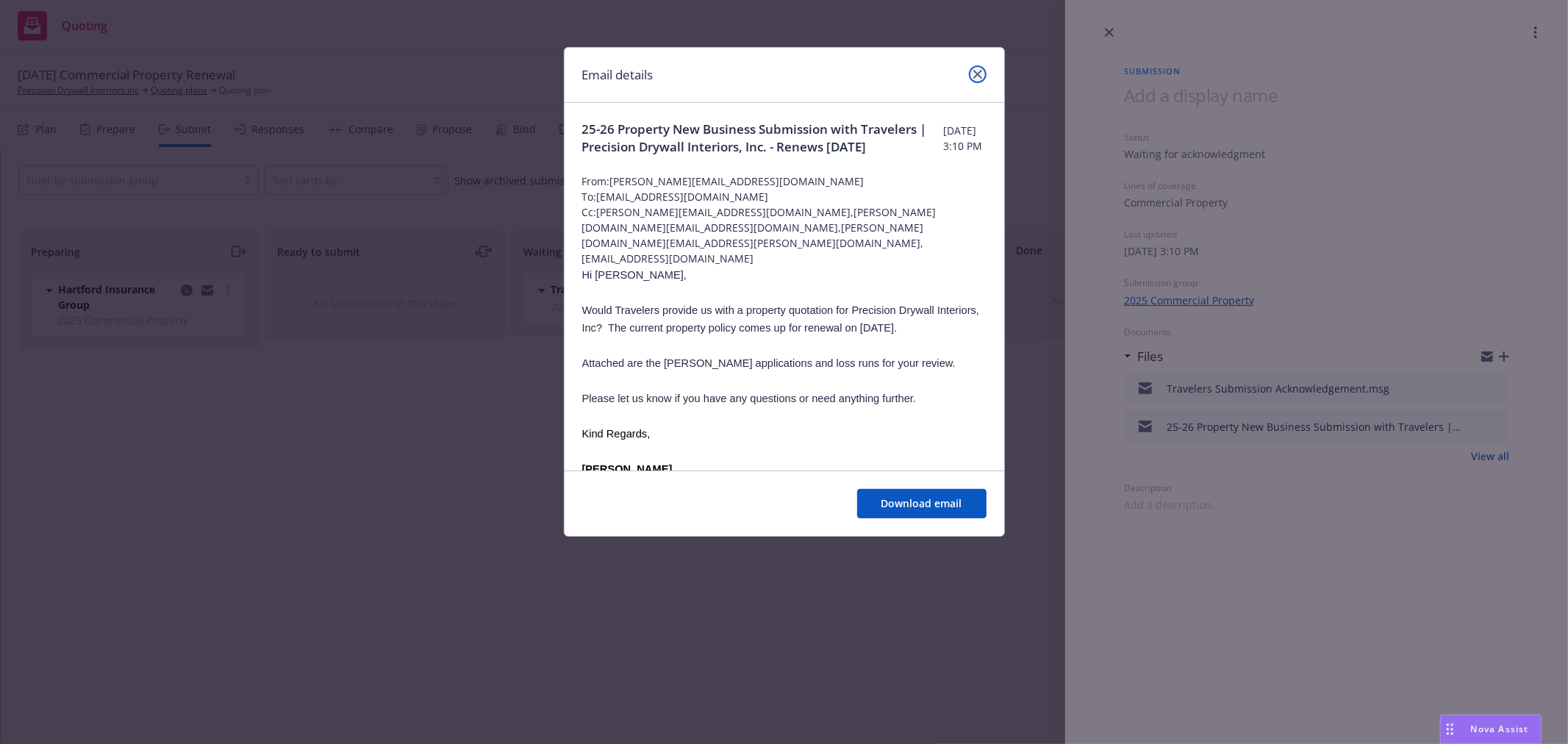
click at [977, 72] on icon "close" at bounding box center [977, 74] width 9 height 9
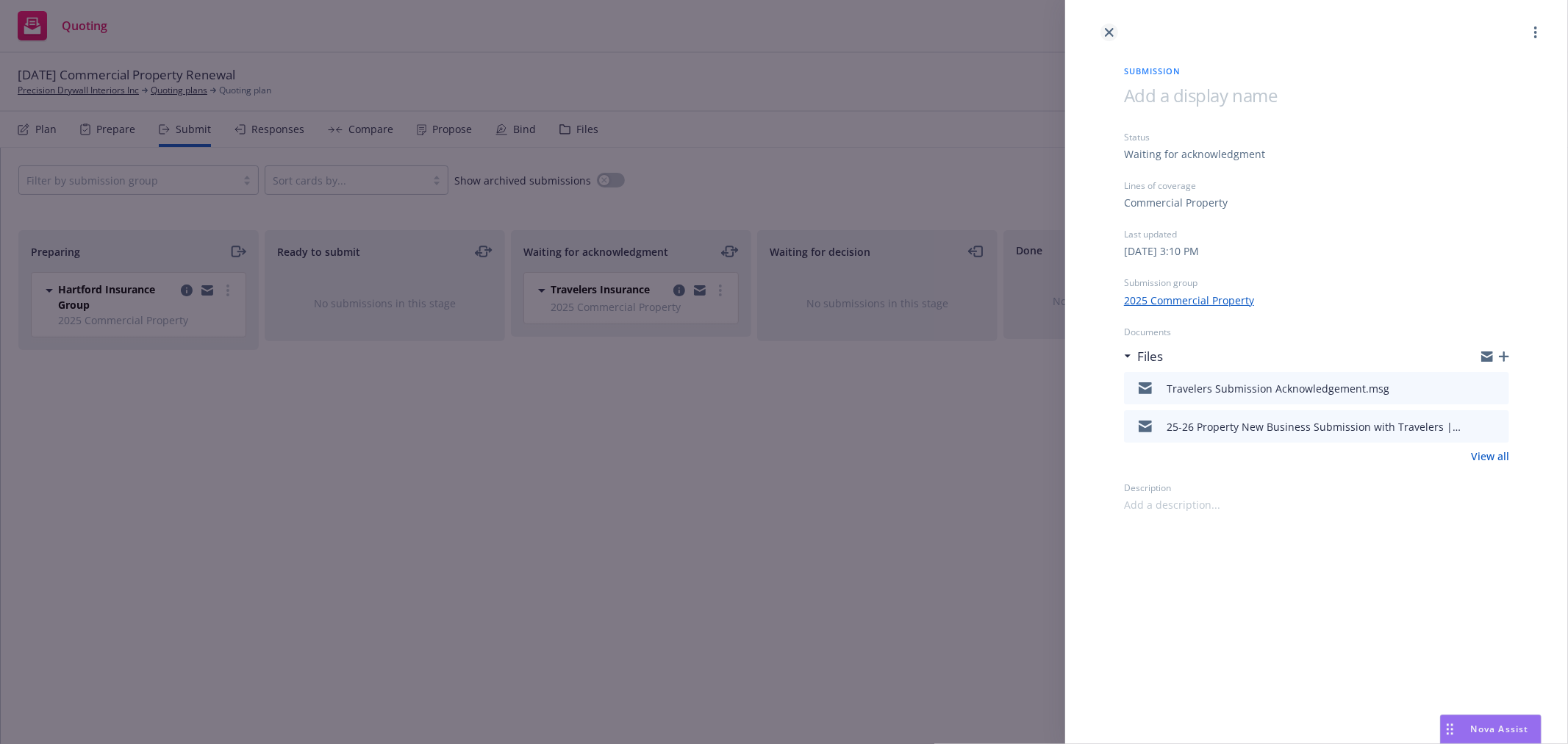
click at [1108, 28] on icon "close" at bounding box center [1109, 32] width 9 height 9
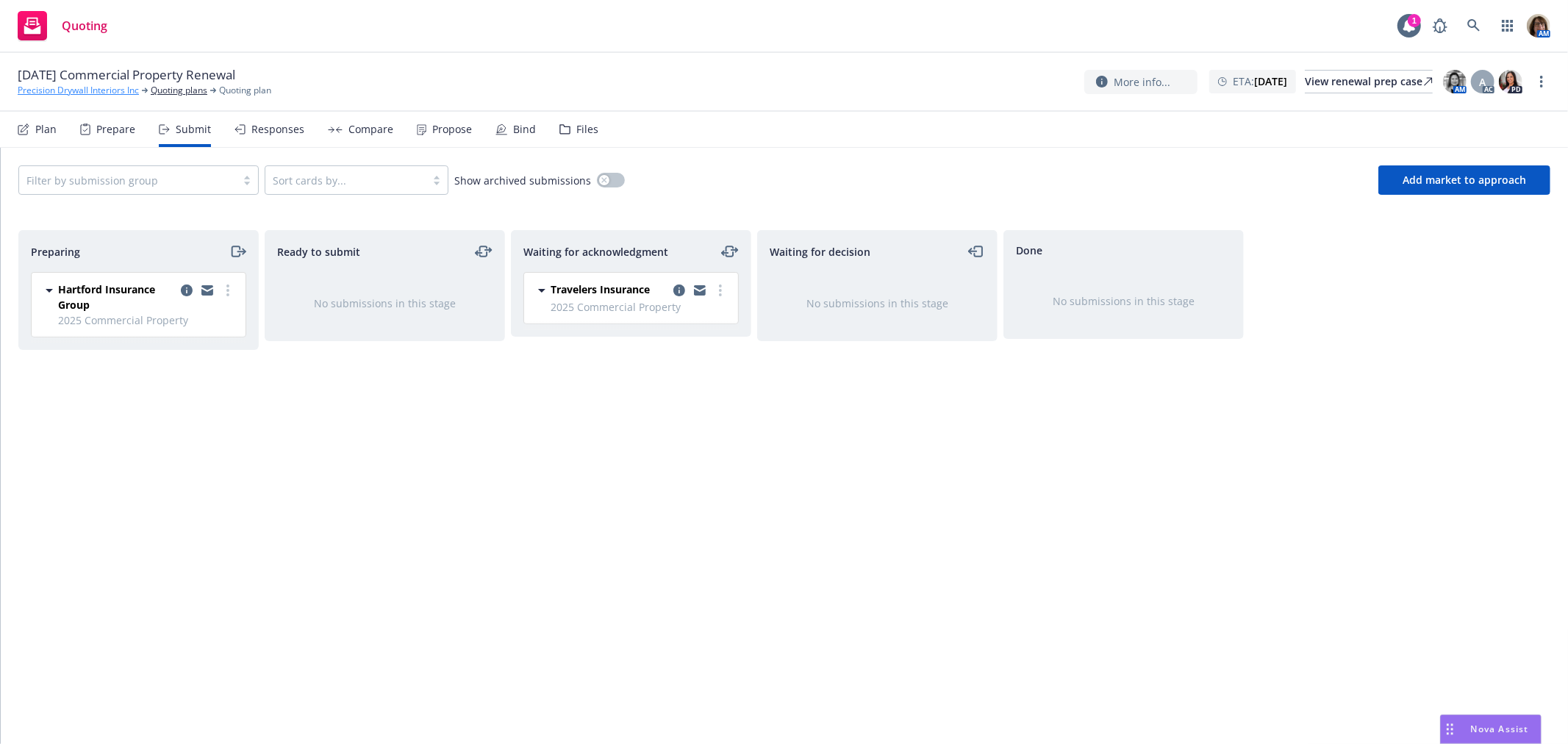
click at [98, 91] on link "Precision Drywall Interiors Inc" at bounding box center [78, 90] width 121 height 13
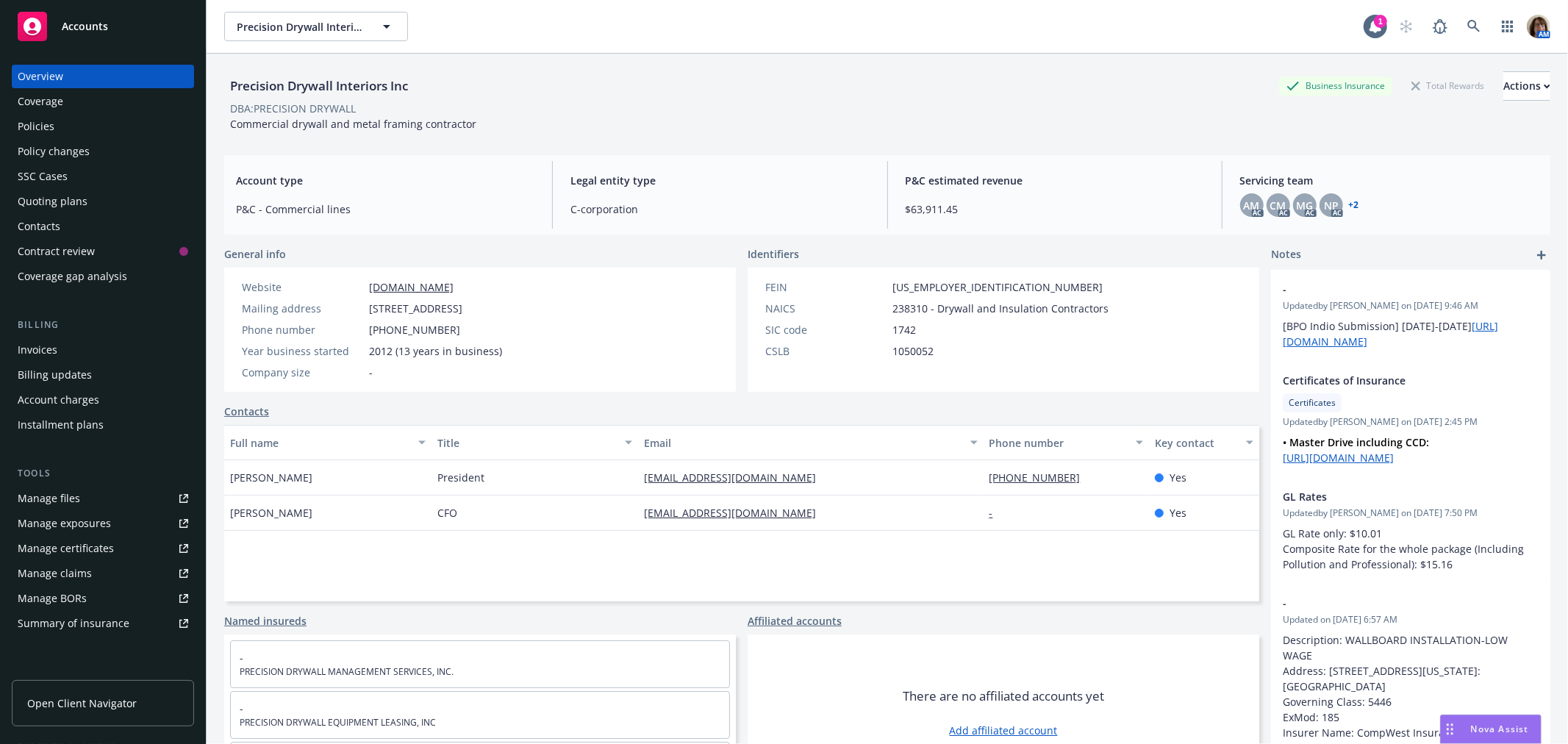
click at [43, 127] on div "Policies" at bounding box center [36, 126] width 37 height 23
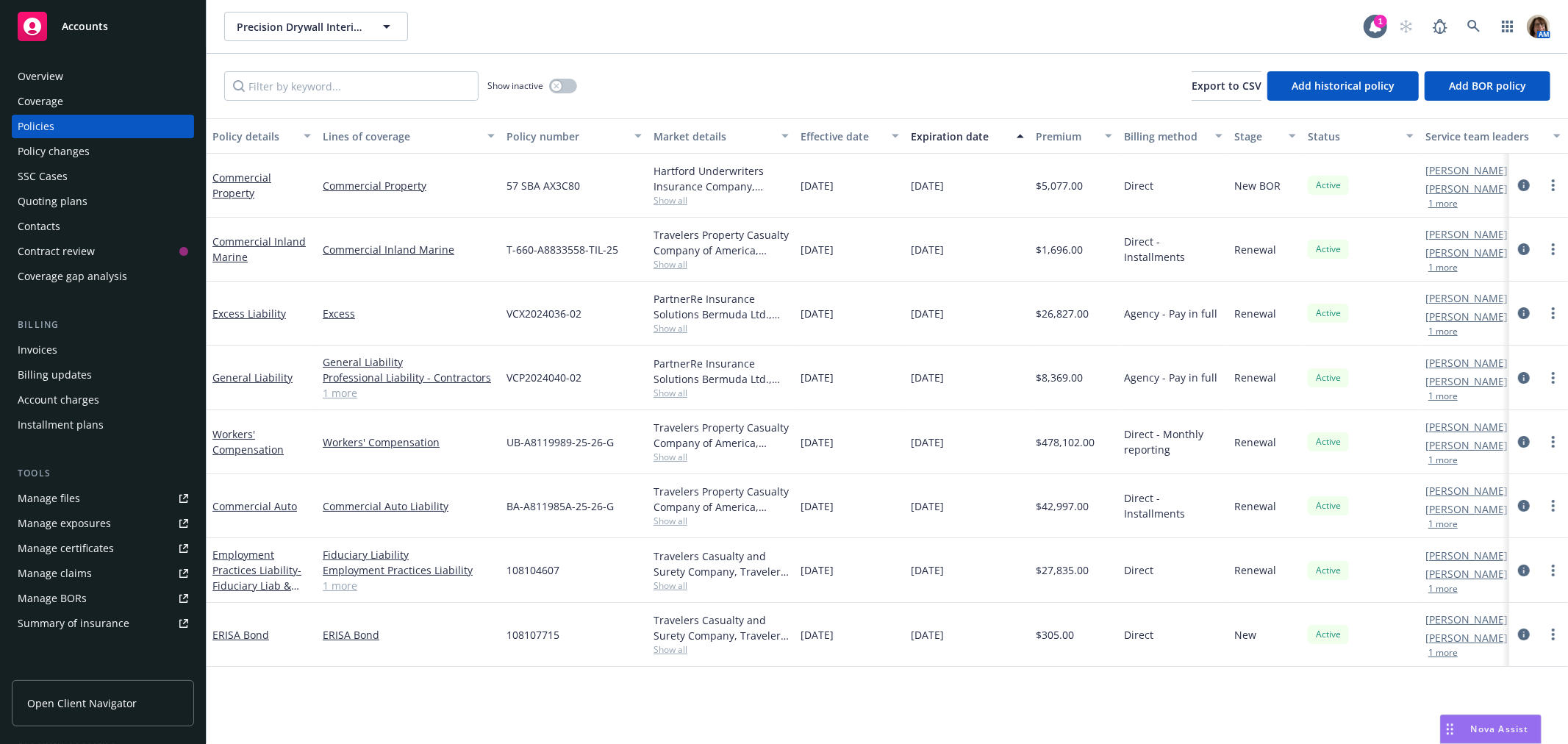
click at [53, 201] on div "Quoting plans" at bounding box center [53, 201] width 70 height 23
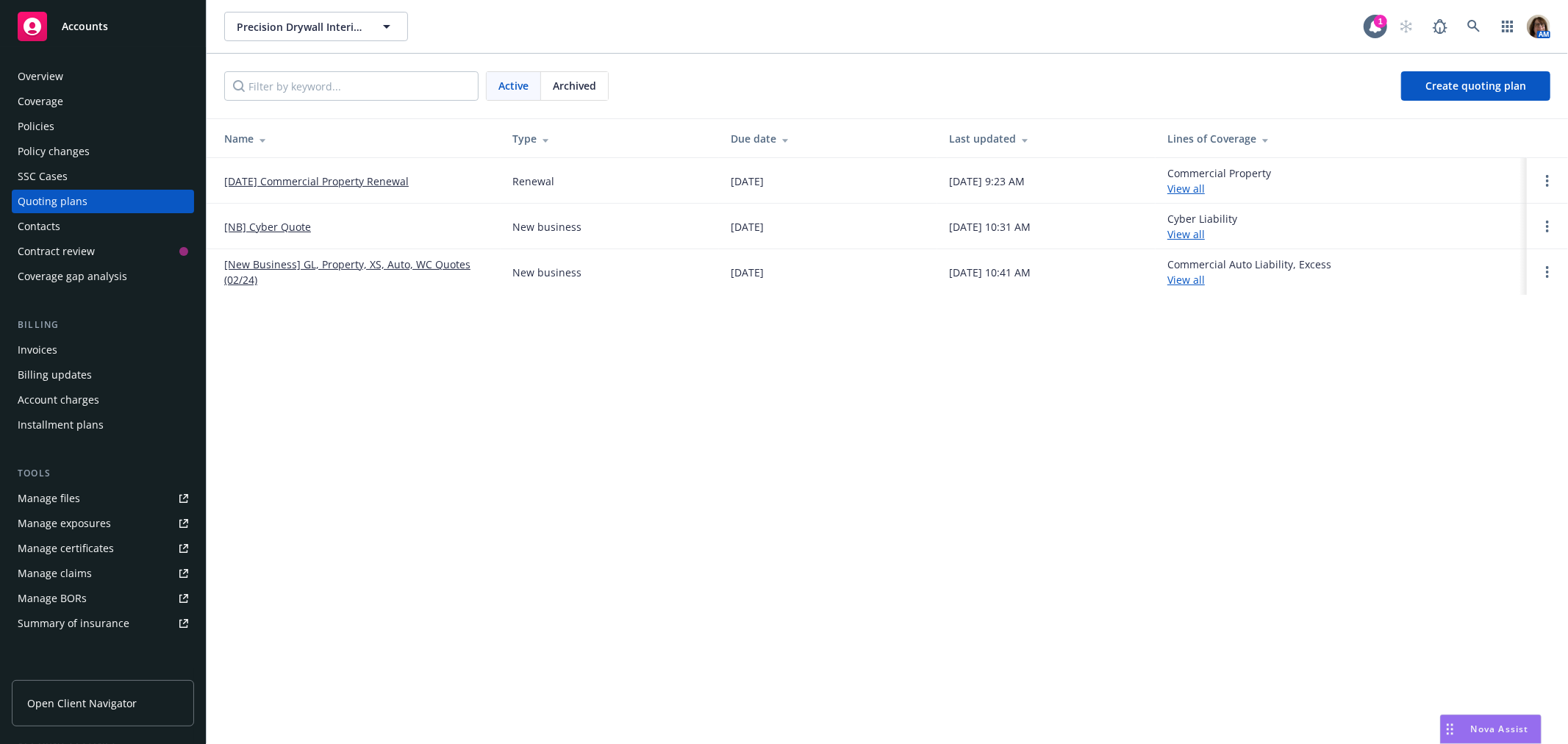
click at [329, 178] on link "[DATE] Commercial Property Renewal" at bounding box center [316, 181] width 184 height 16
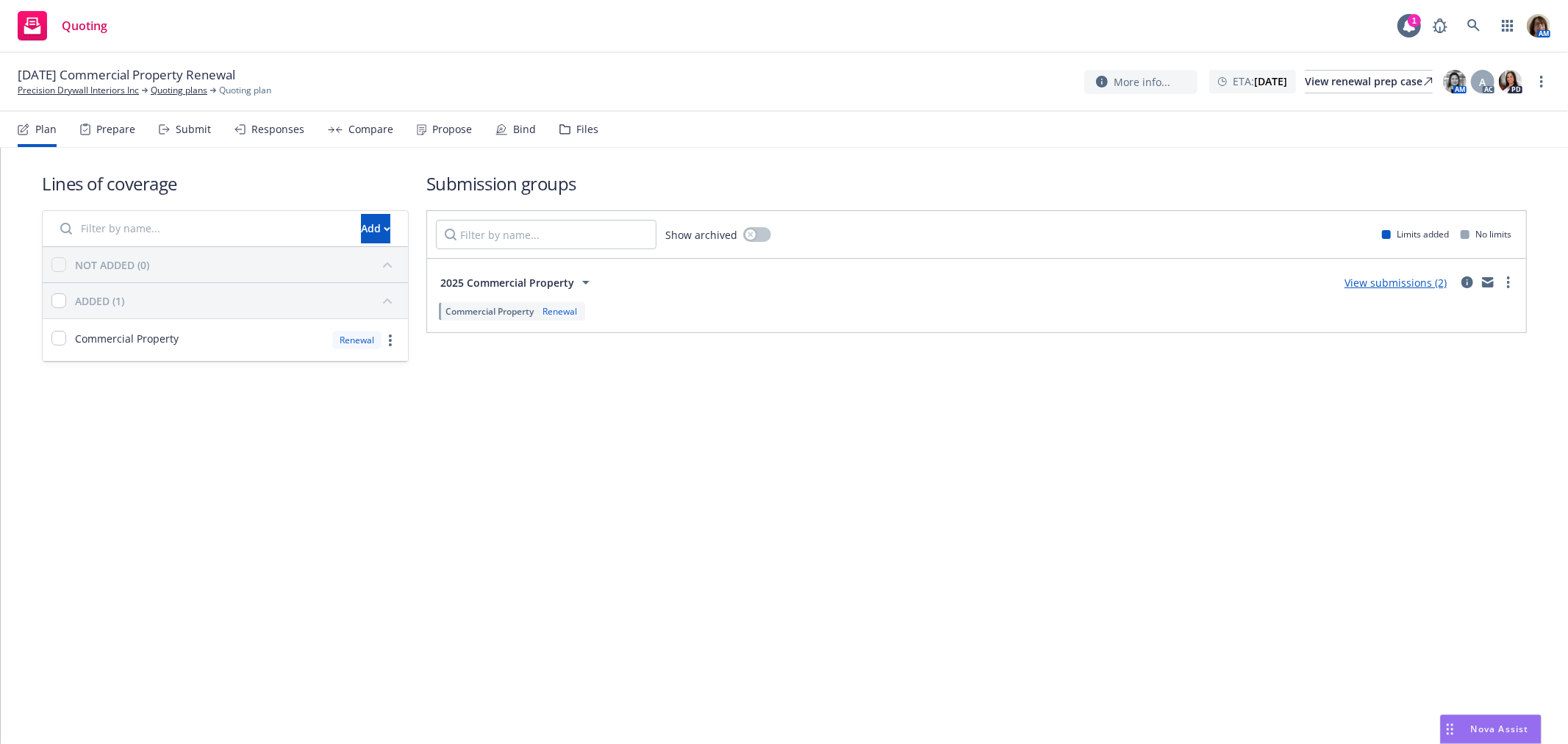
click at [193, 128] on div "Submit" at bounding box center [193, 129] width 35 height 12
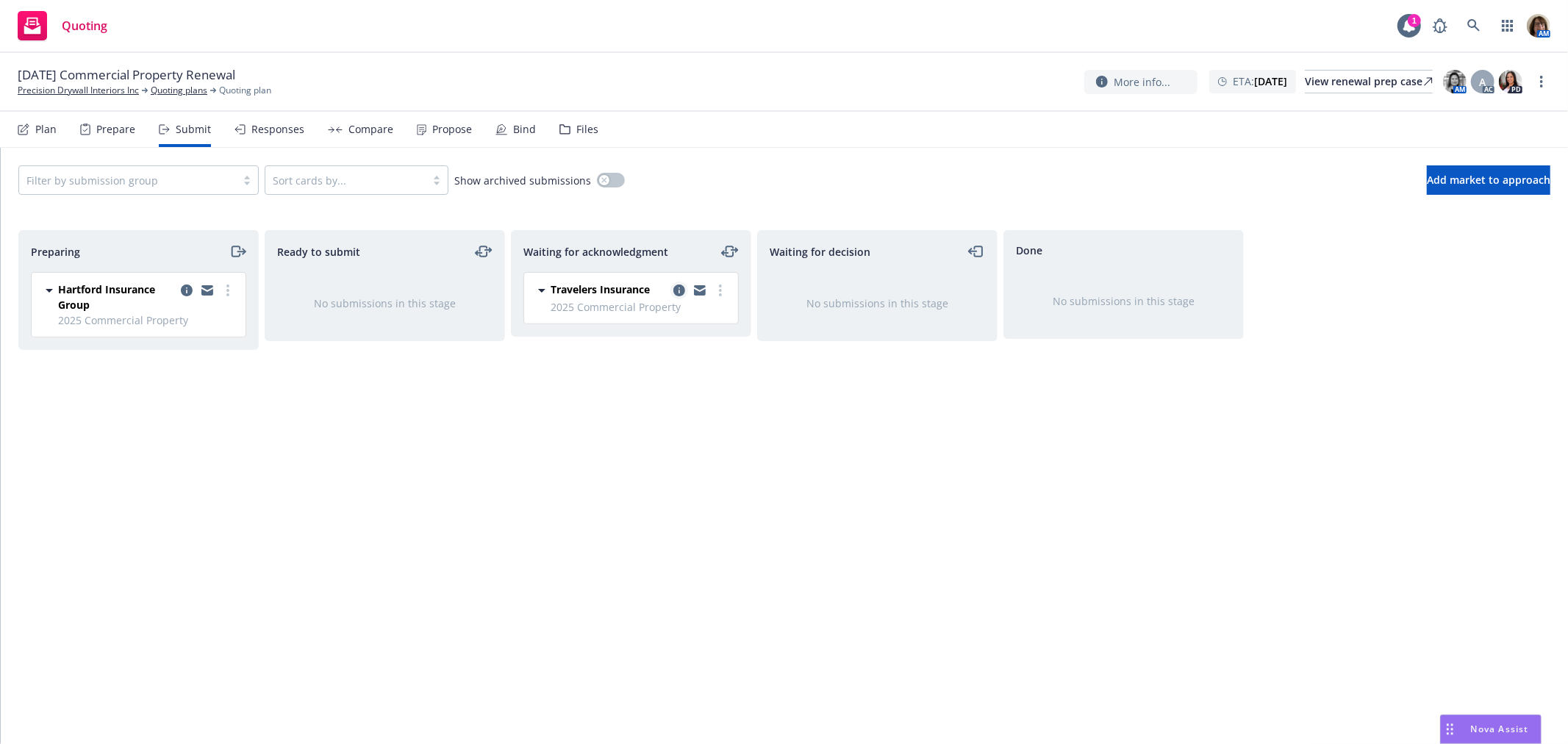
click at [677, 289] on icon "copy logging email" at bounding box center [679, 290] width 12 height 12
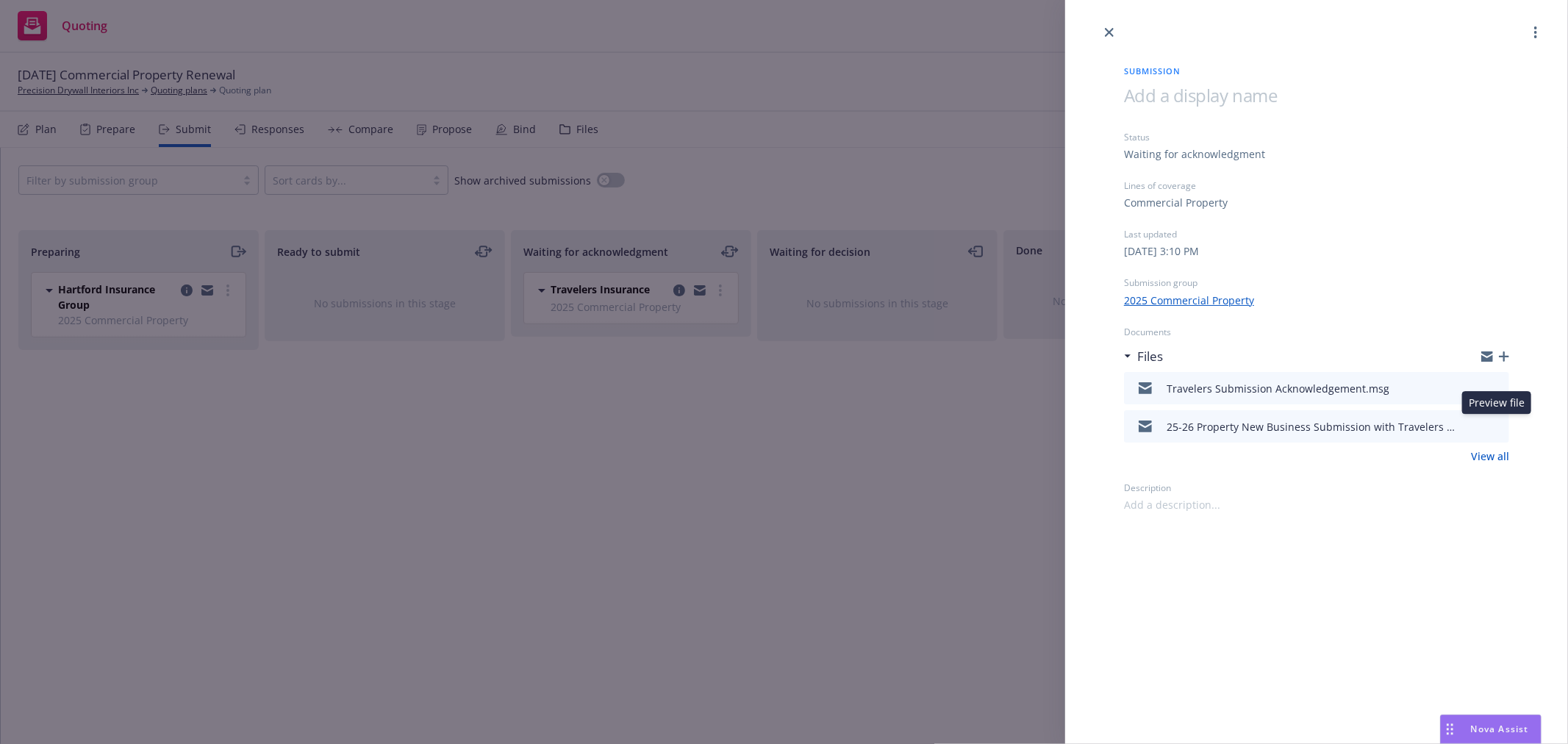
click at [1498, 425] on icon "preview file" at bounding box center [1495, 425] width 13 height 10
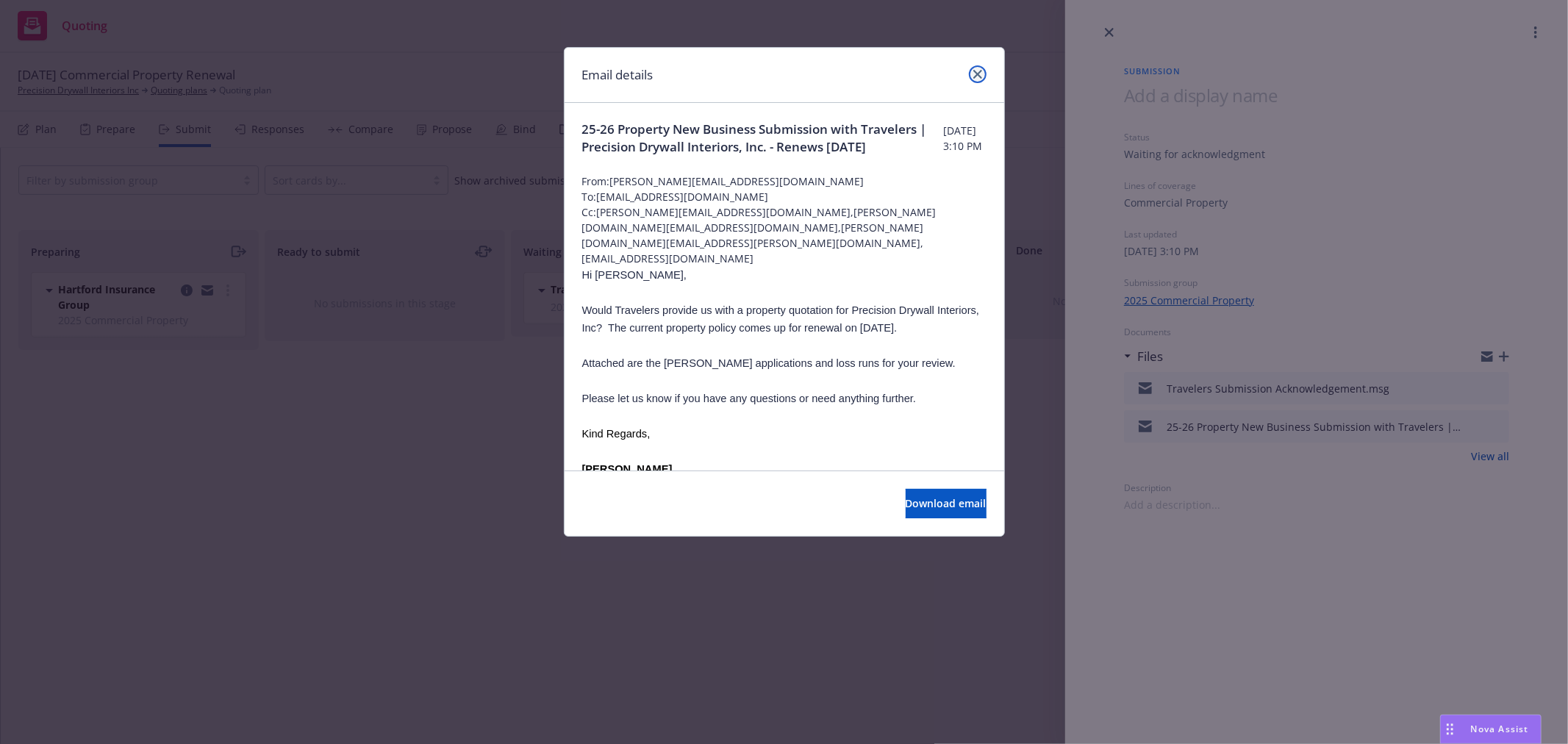
click at [976, 72] on icon "close" at bounding box center [977, 74] width 9 height 9
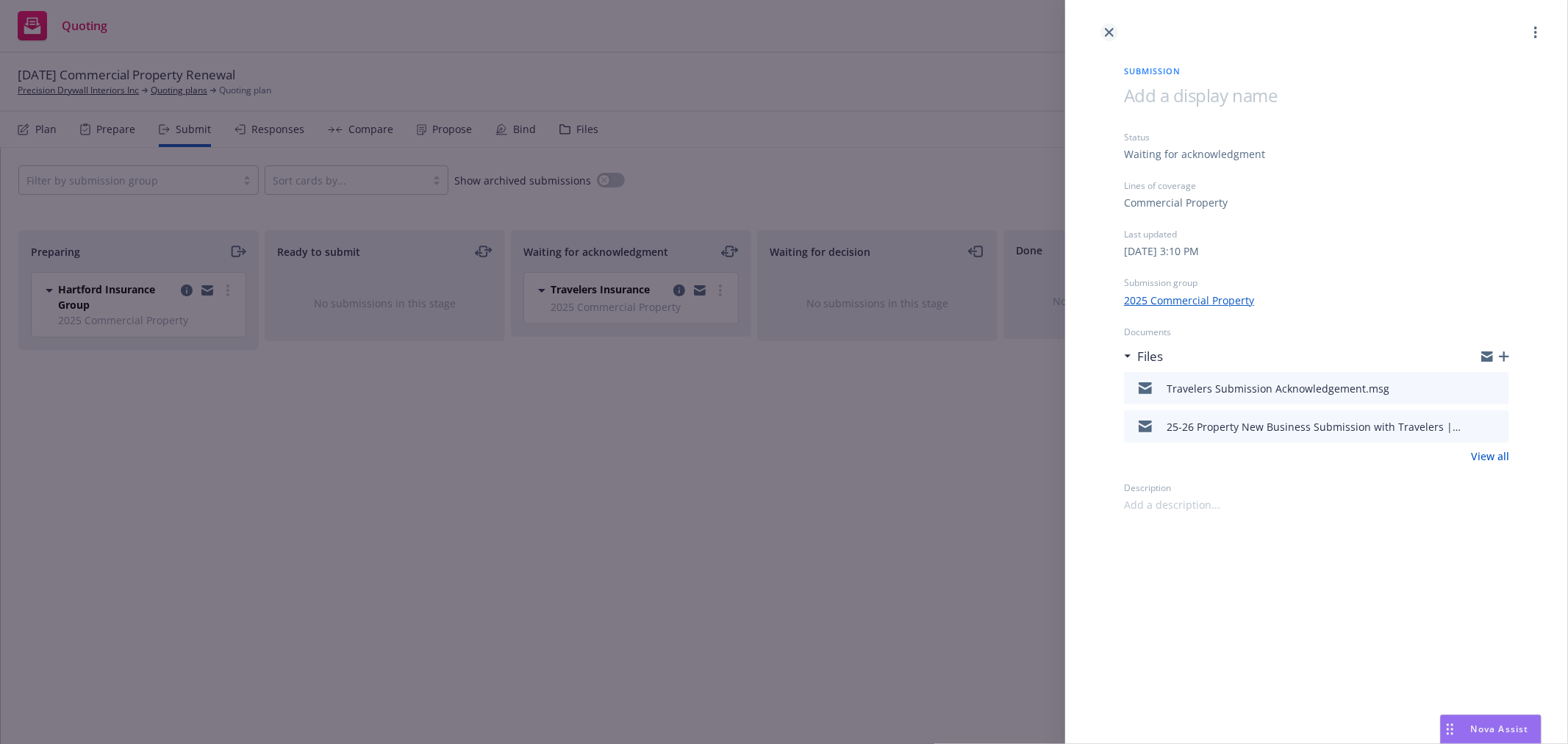
click at [1108, 27] on link "close" at bounding box center [1108, 32] width 18 height 18
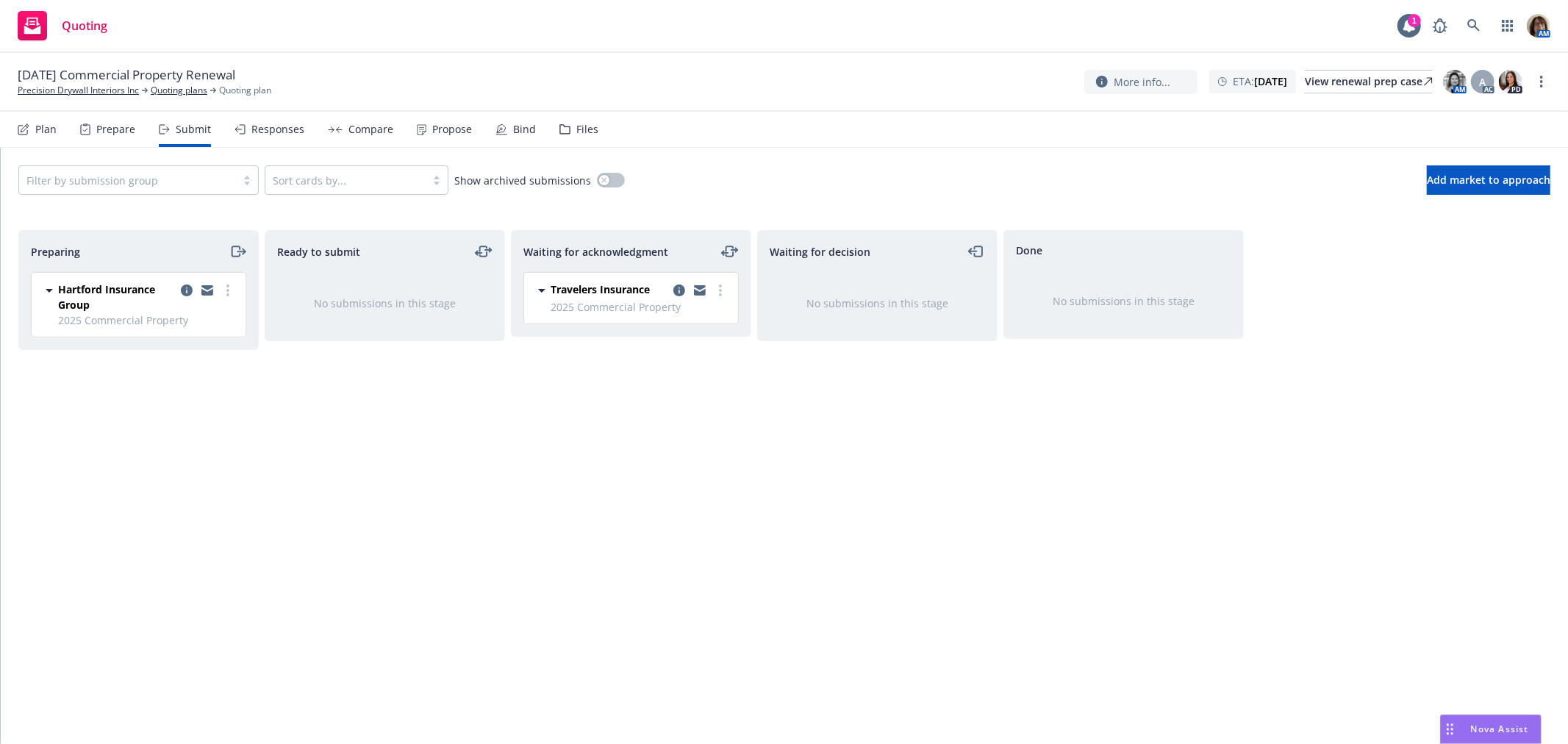
click at [589, 128] on div "Files" at bounding box center [587, 129] width 22 height 12
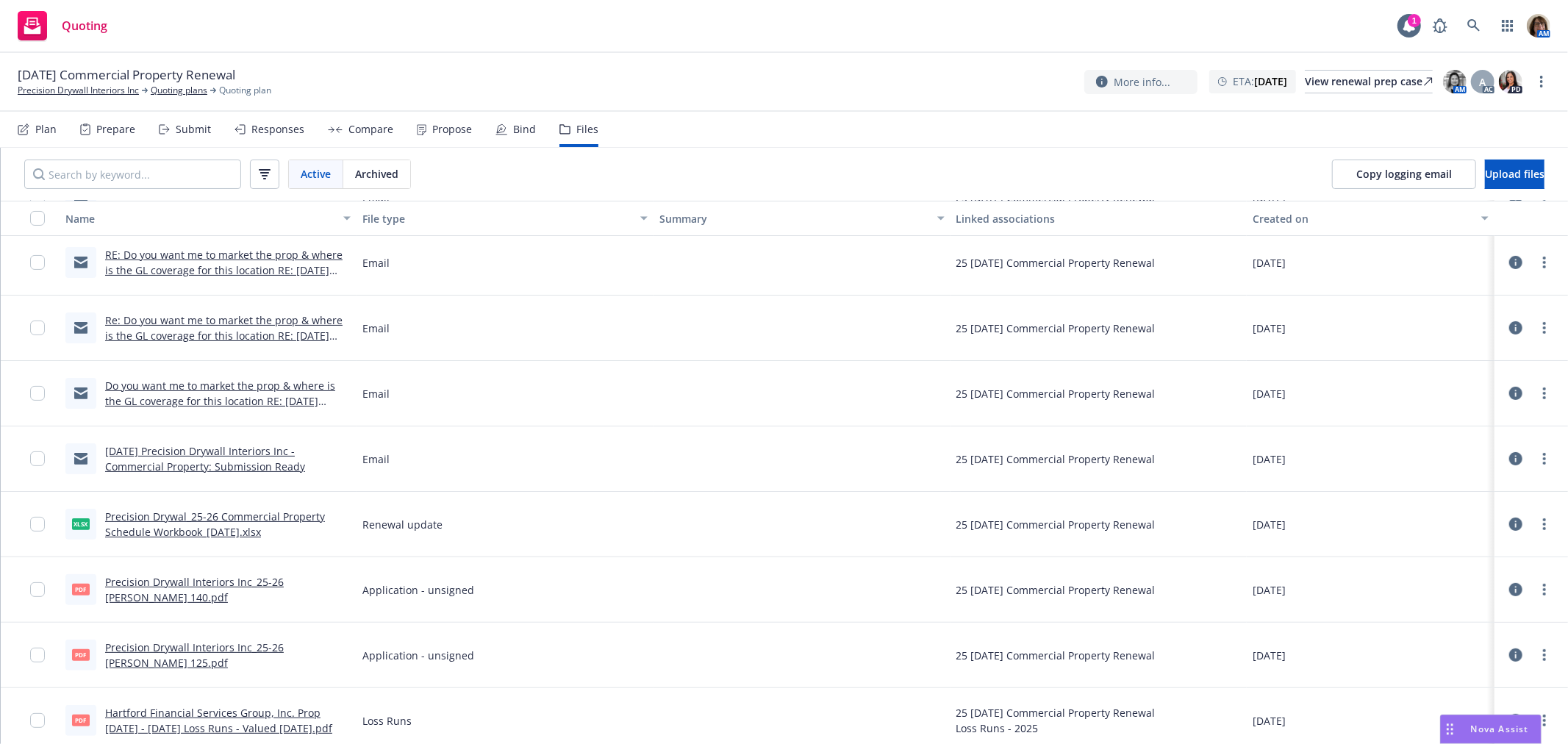
scroll to position [275, 0]
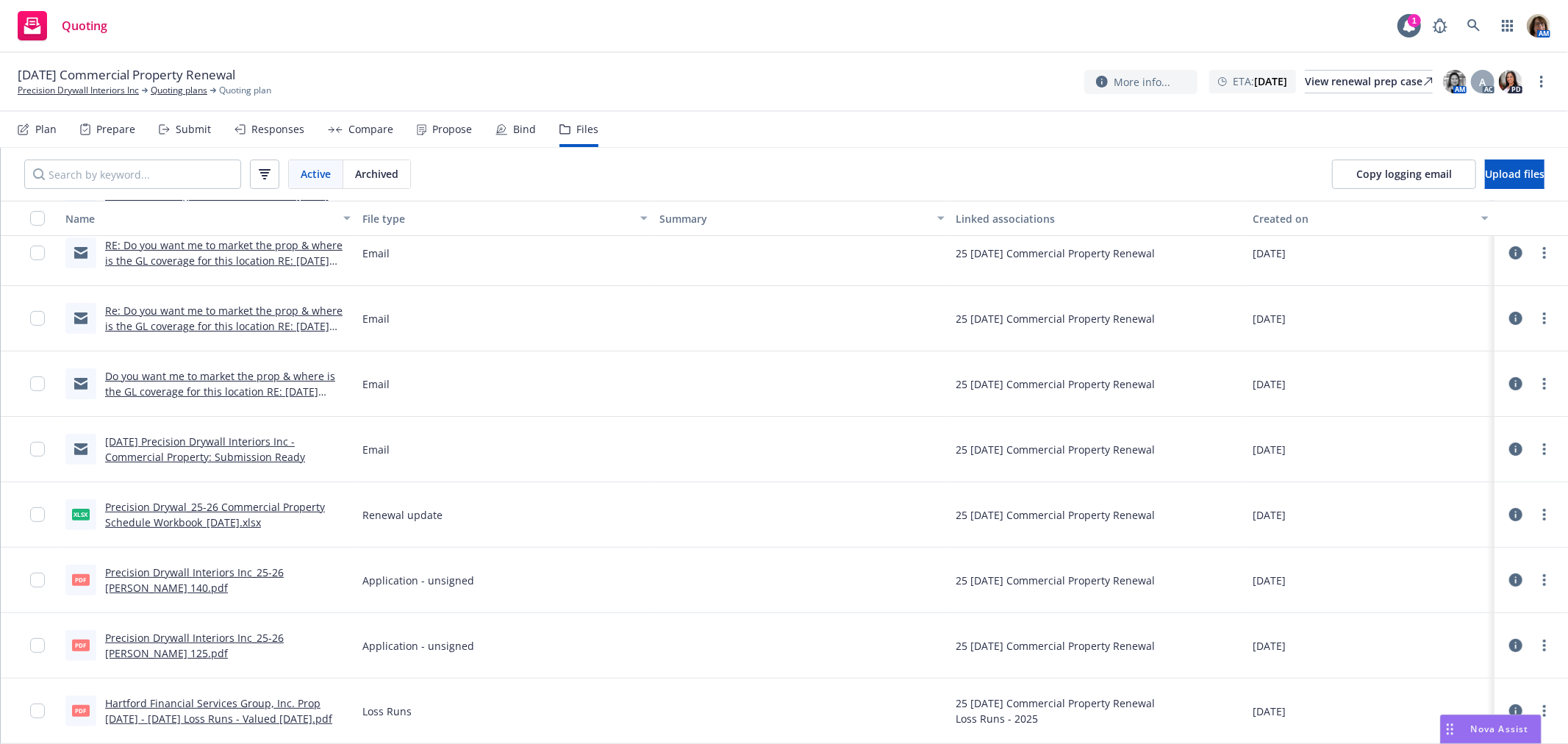
click at [199, 576] on link "Precision Drywall Interiors Inc_25-26 [PERSON_NAME] 140.pdf" at bounding box center [194, 580] width 178 height 29
click at [138, 510] on link "Precision Drywal_25-26 Commercial Property Schedule Workbook_[DATE].xlsx" at bounding box center [215, 514] width 220 height 29
click at [115, 91] on link "Precision Drywall Interiors Inc" at bounding box center [78, 90] width 121 height 13
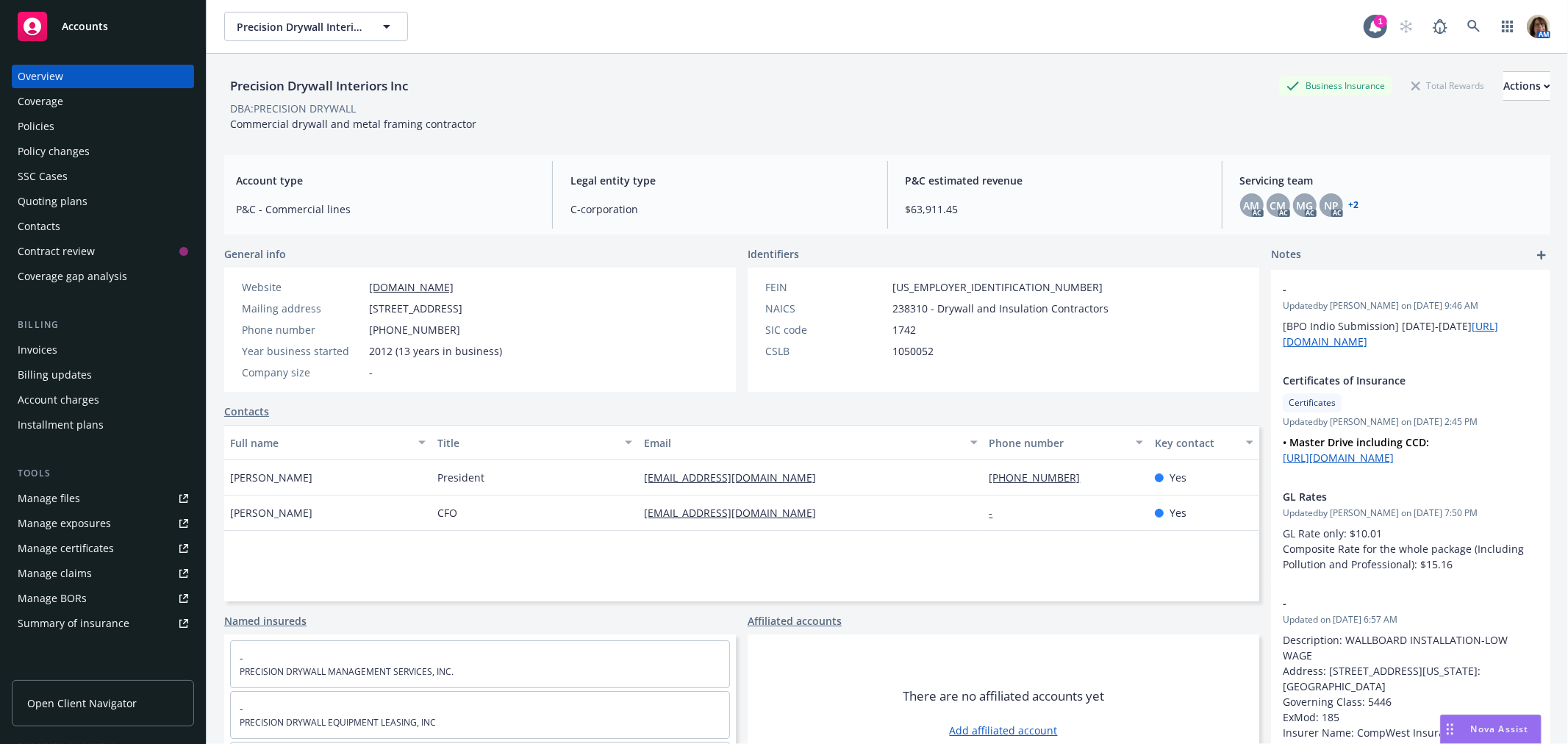
click at [40, 126] on div "Policies" at bounding box center [36, 126] width 37 height 23
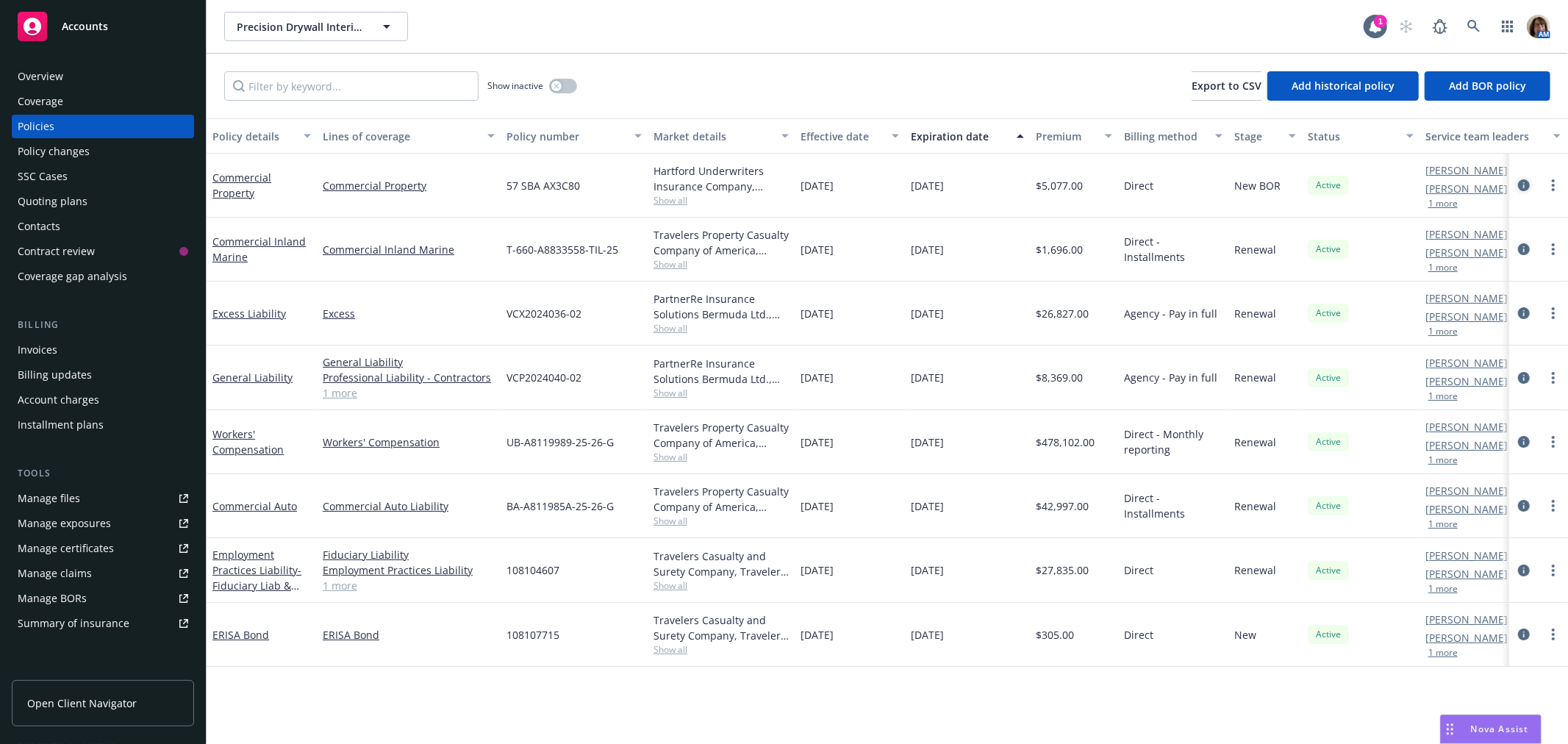
click at [1521, 183] on icon "circleInformation" at bounding box center [1524, 185] width 12 height 12
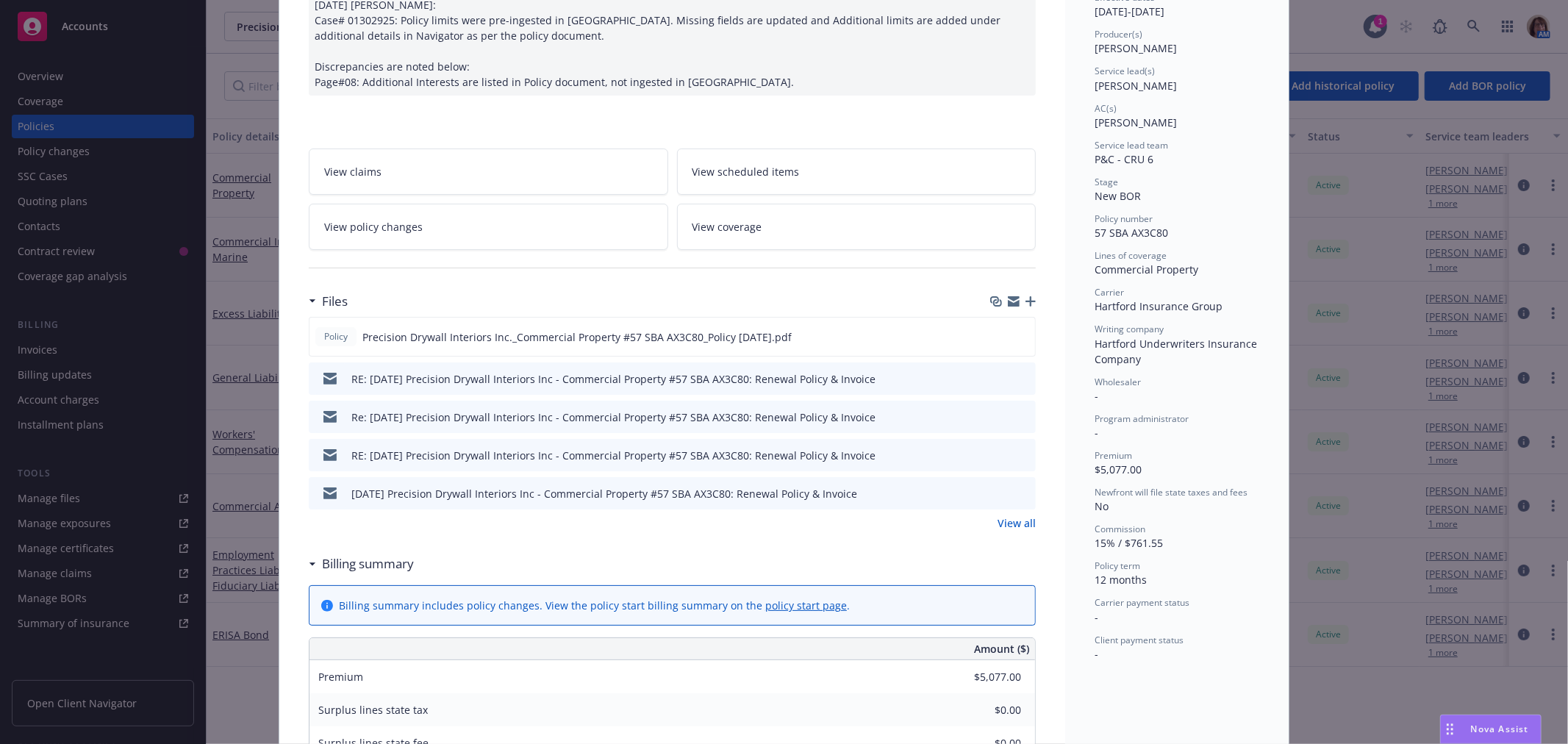
scroll to position [163, 0]
click at [1008, 524] on link "View all" at bounding box center [1017, 525] width 38 height 16
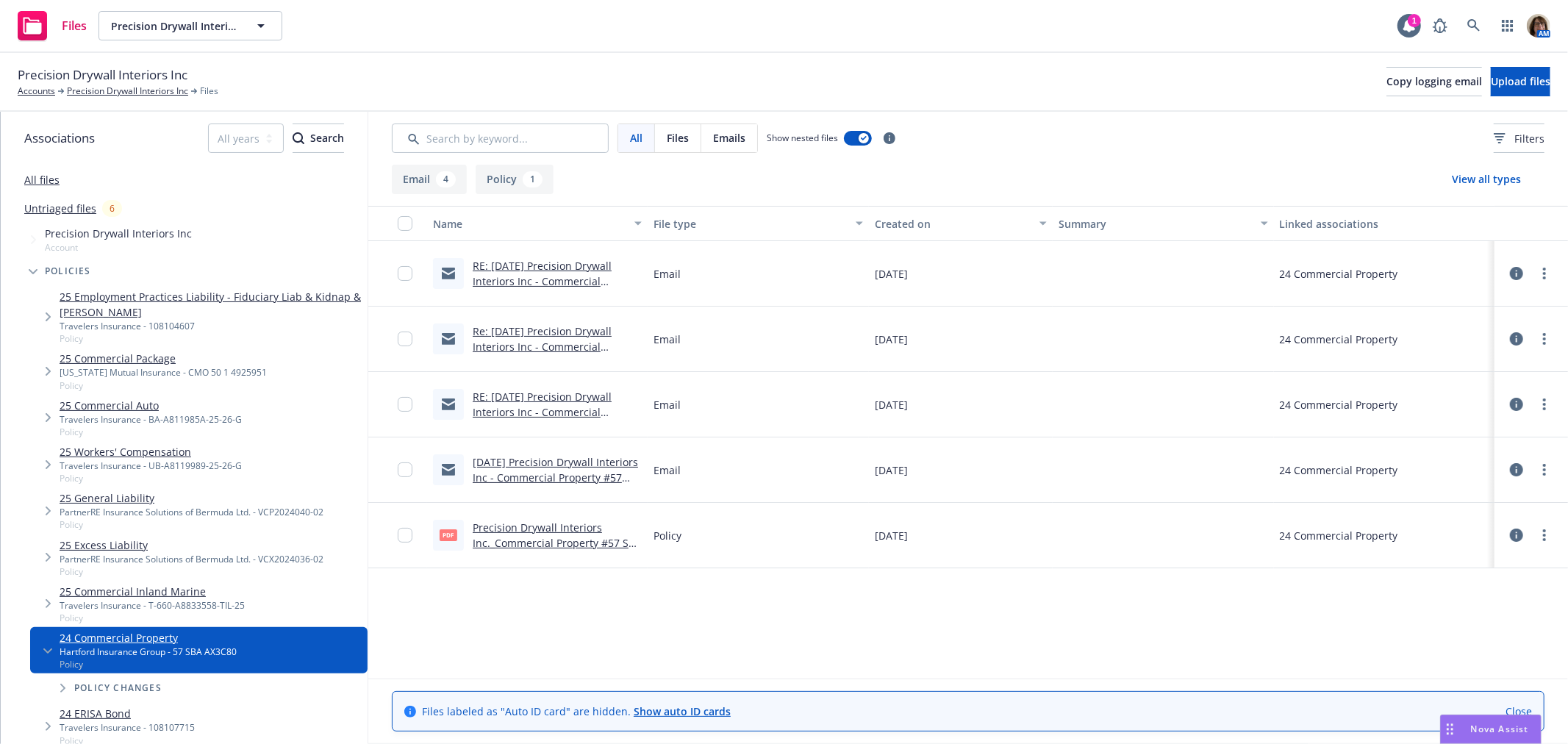
click at [520, 528] on link "Precision Drywall Interiors Inc._Commercial Property #57 SBA AX3C80_Policy [DAT…" at bounding box center [557, 543] width 169 height 45
click at [505, 528] on link "Precision Drywall Interiors Inc._Commercial Property #57 SBA AX3C80_Policy [DAT…" at bounding box center [557, 543] width 169 height 45
click at [96, 84] on link "Precision Drywall Interiors Inc" at bounding box center [127, 91] width 121 height 13
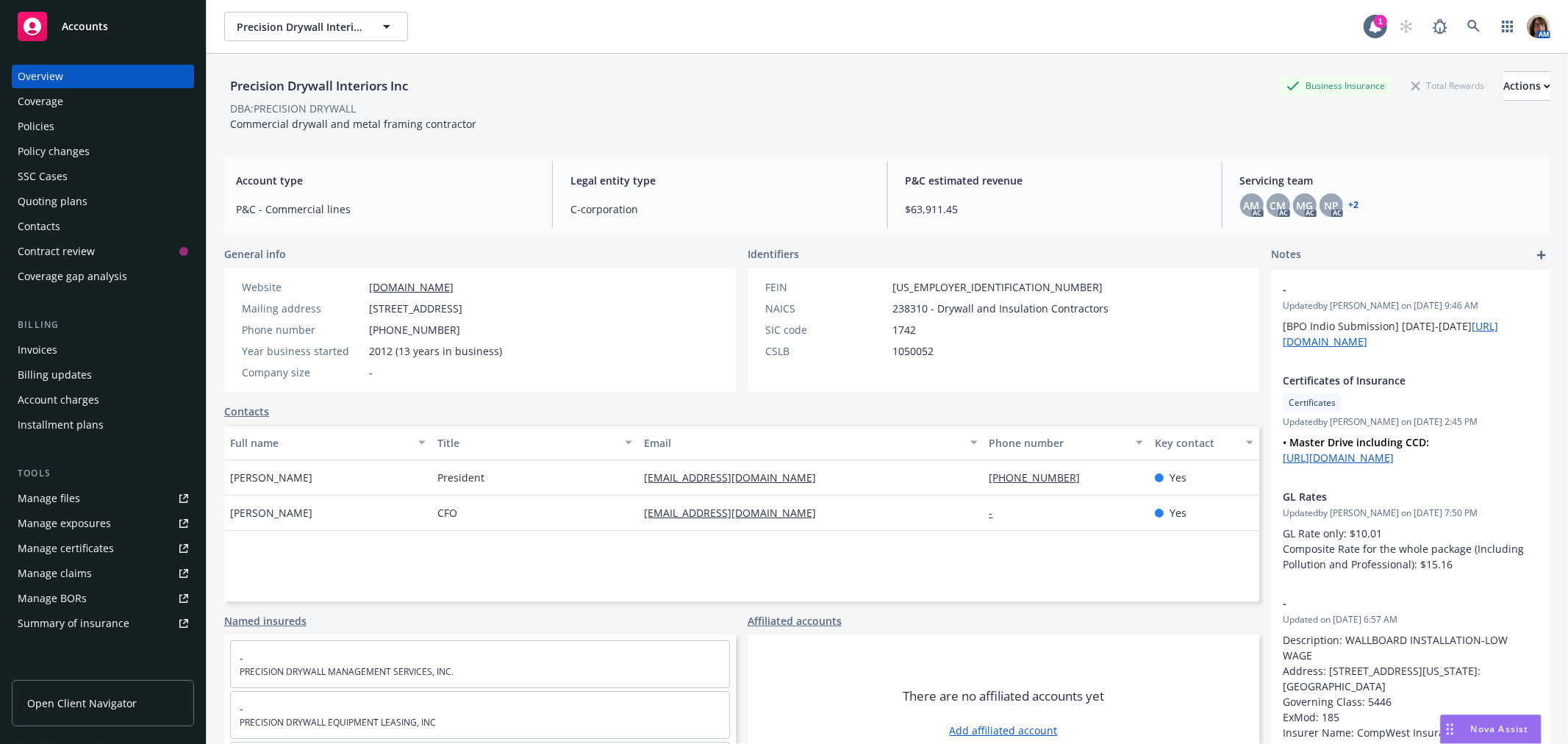
click at [59, 555] on div "Manage certificates" at bounding box center [65, 548] width 96 height 23
click at [28, 125] on div "Policies" at bounding box center [36, 126] width 37 height 23
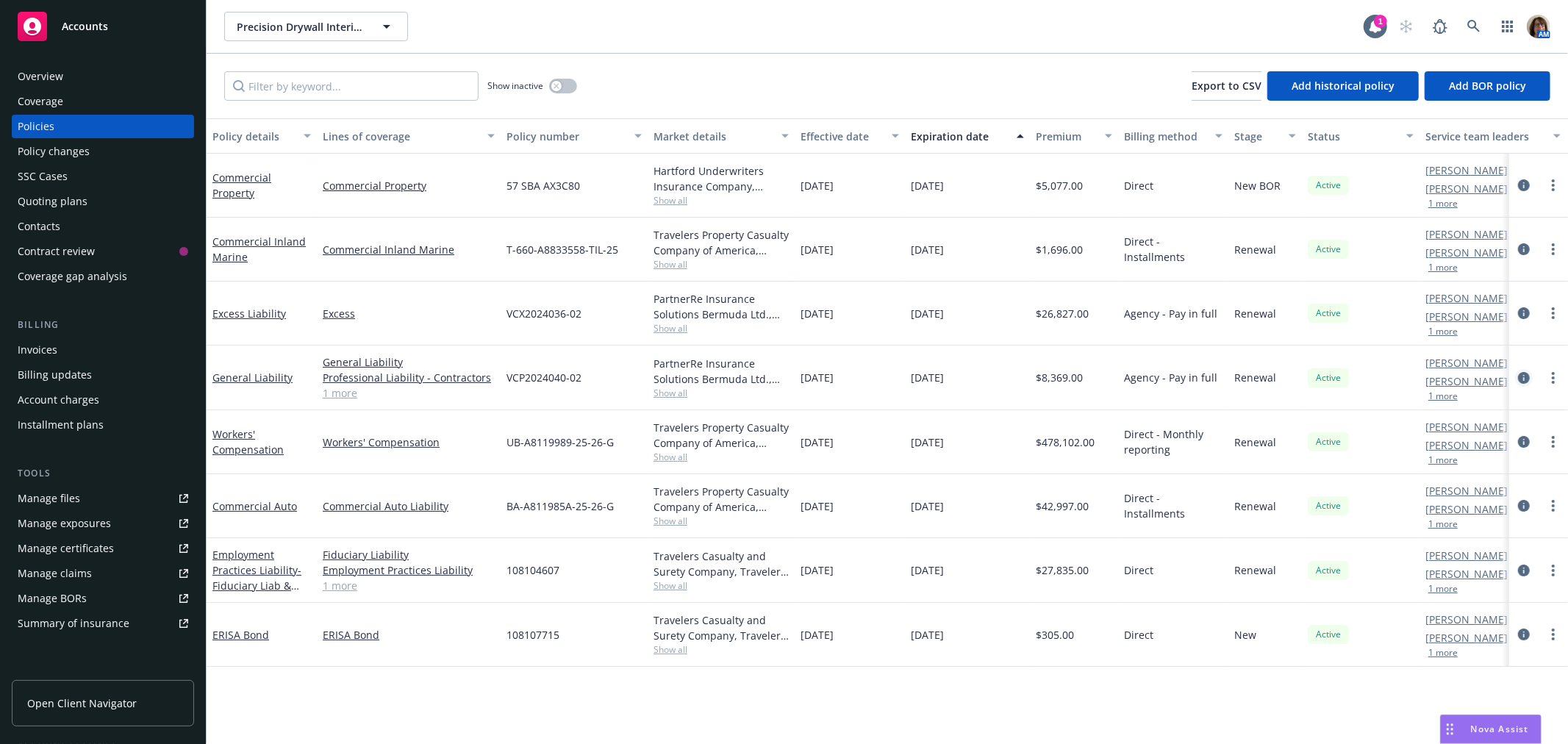
click at [1526, 375] on icon "circleInformation" at bounding box center [1524, 378] width 12 height 12
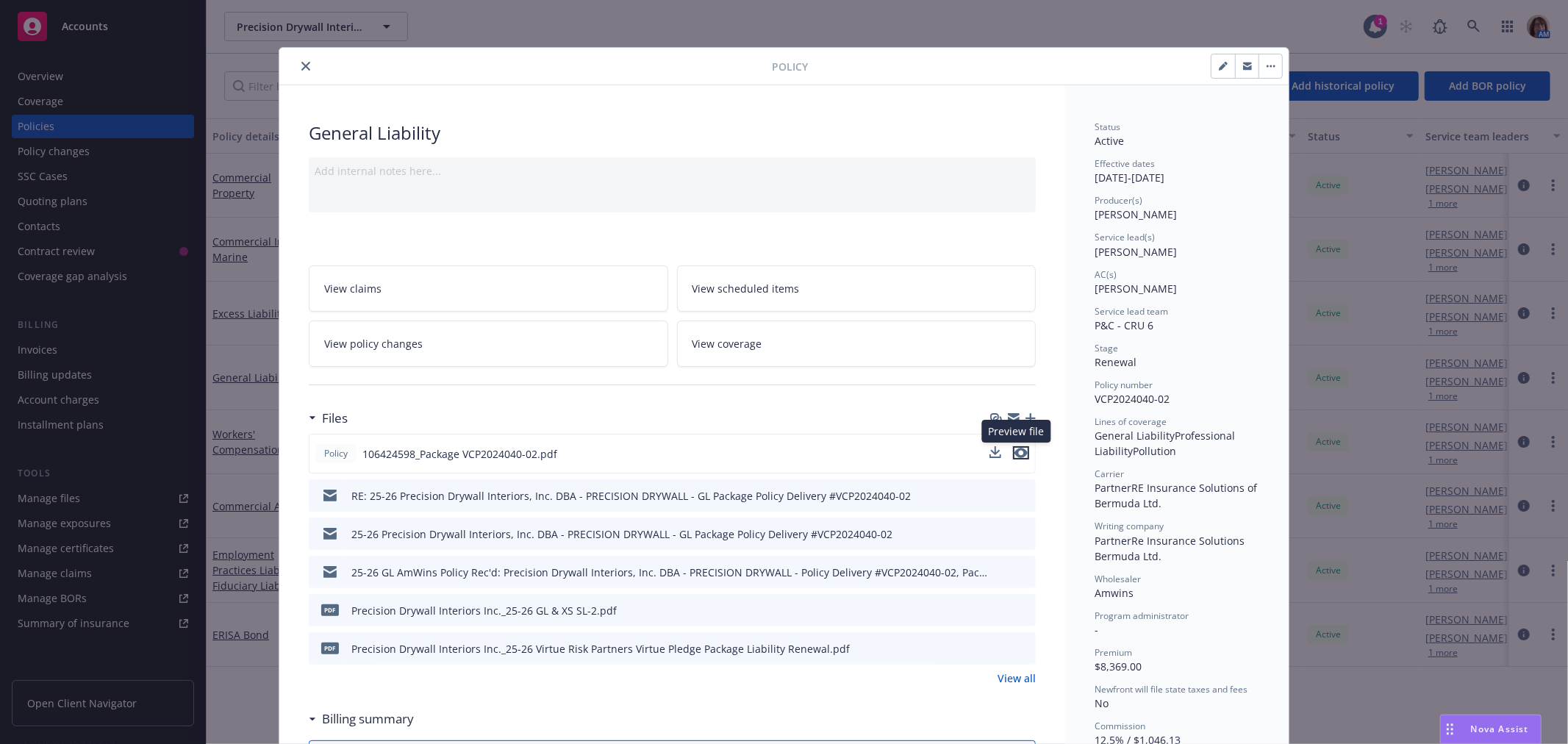
click at [1016, 452] on icon "preview file" at bounding box center [1021, 453] width 13 height 10
click at [301, 66] on icon "close" at bounding box center [305, 66] width 9 height 9
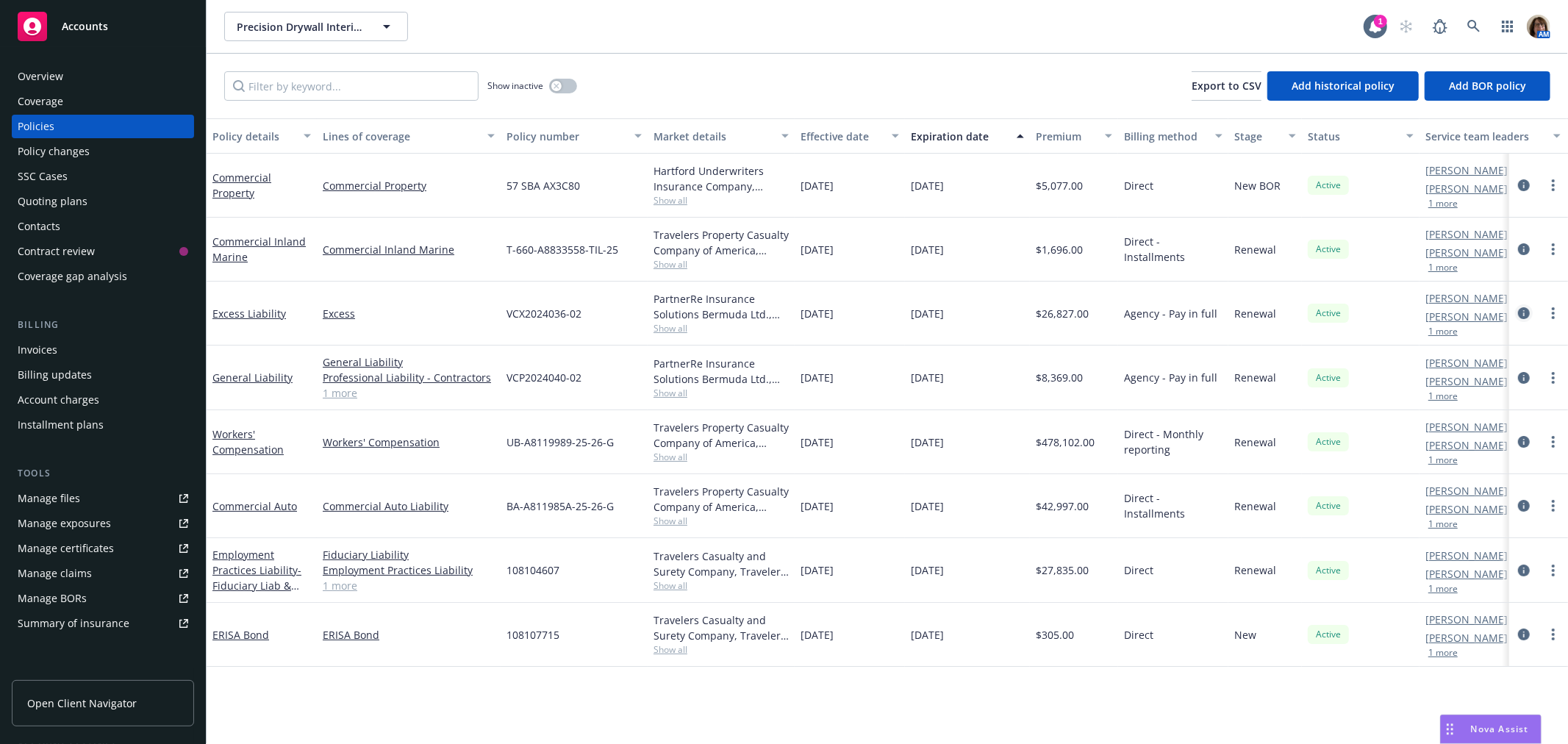
click at [1526, 309] on icon "circleInformation" at bounding box center [1524, 313] width 12 height 12
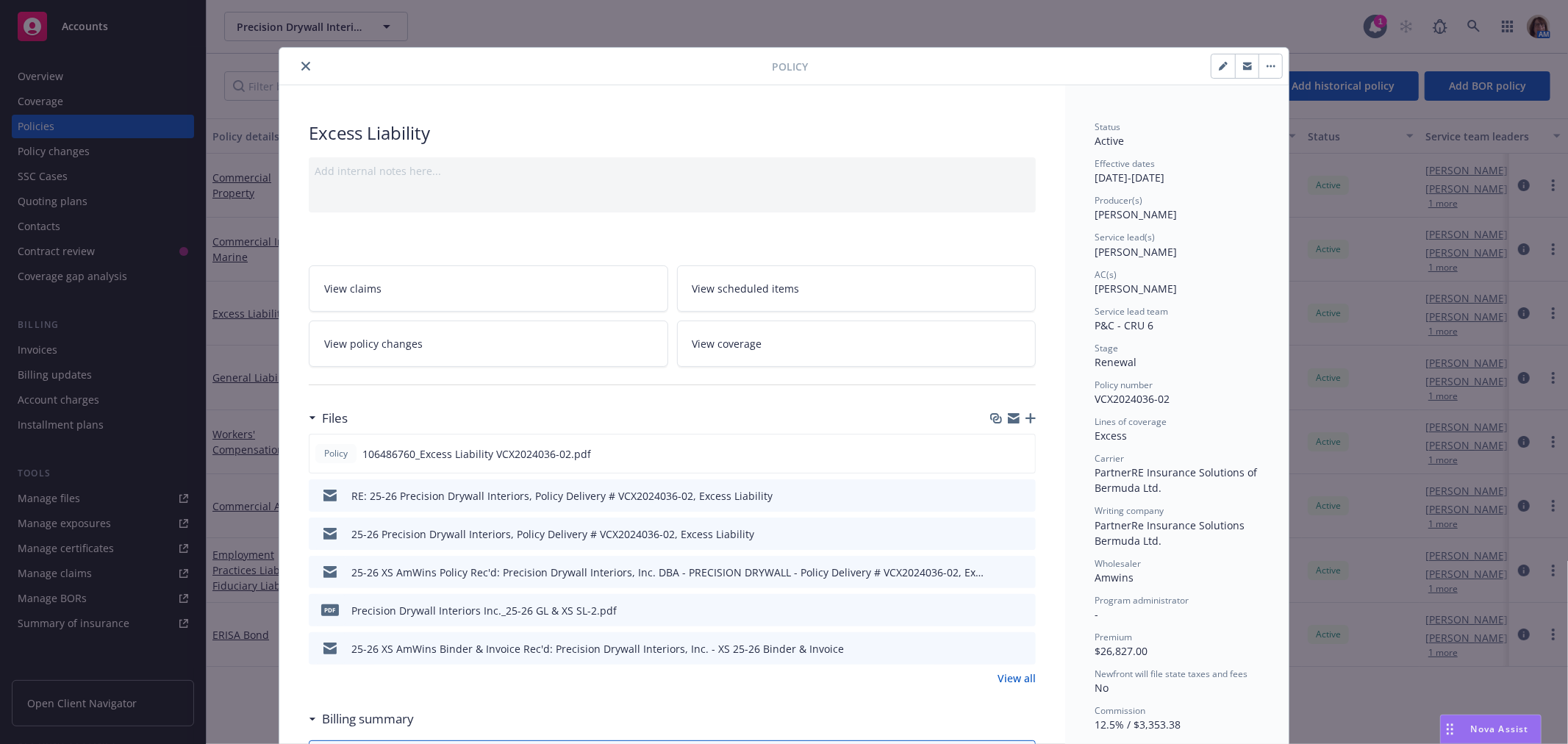
click at [714, 341] on span "View coverage" at bounding box center [727, 344] width 70 height 16
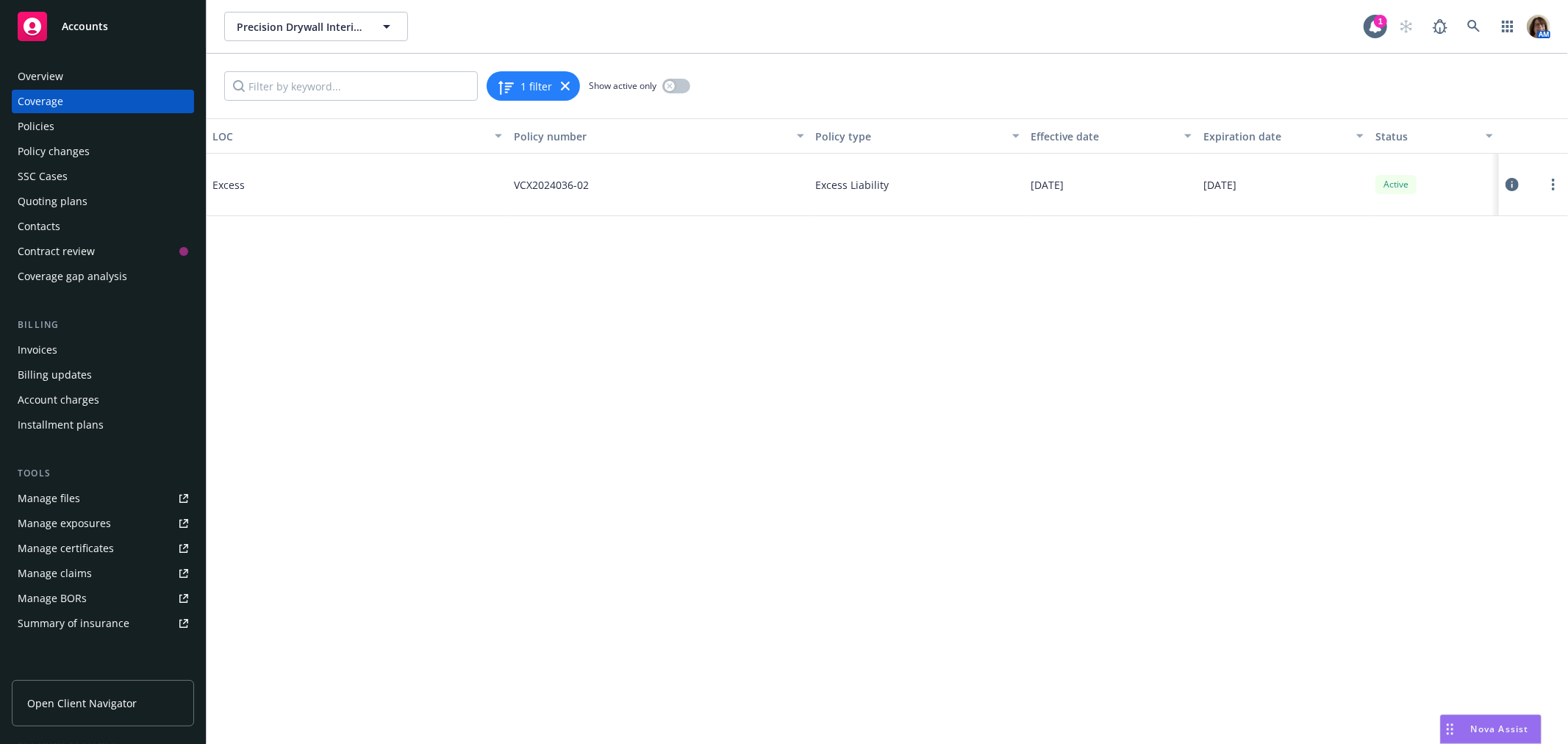
click at [1510, 178] on icon at bounding box center [1512, 184] width 13 height 13
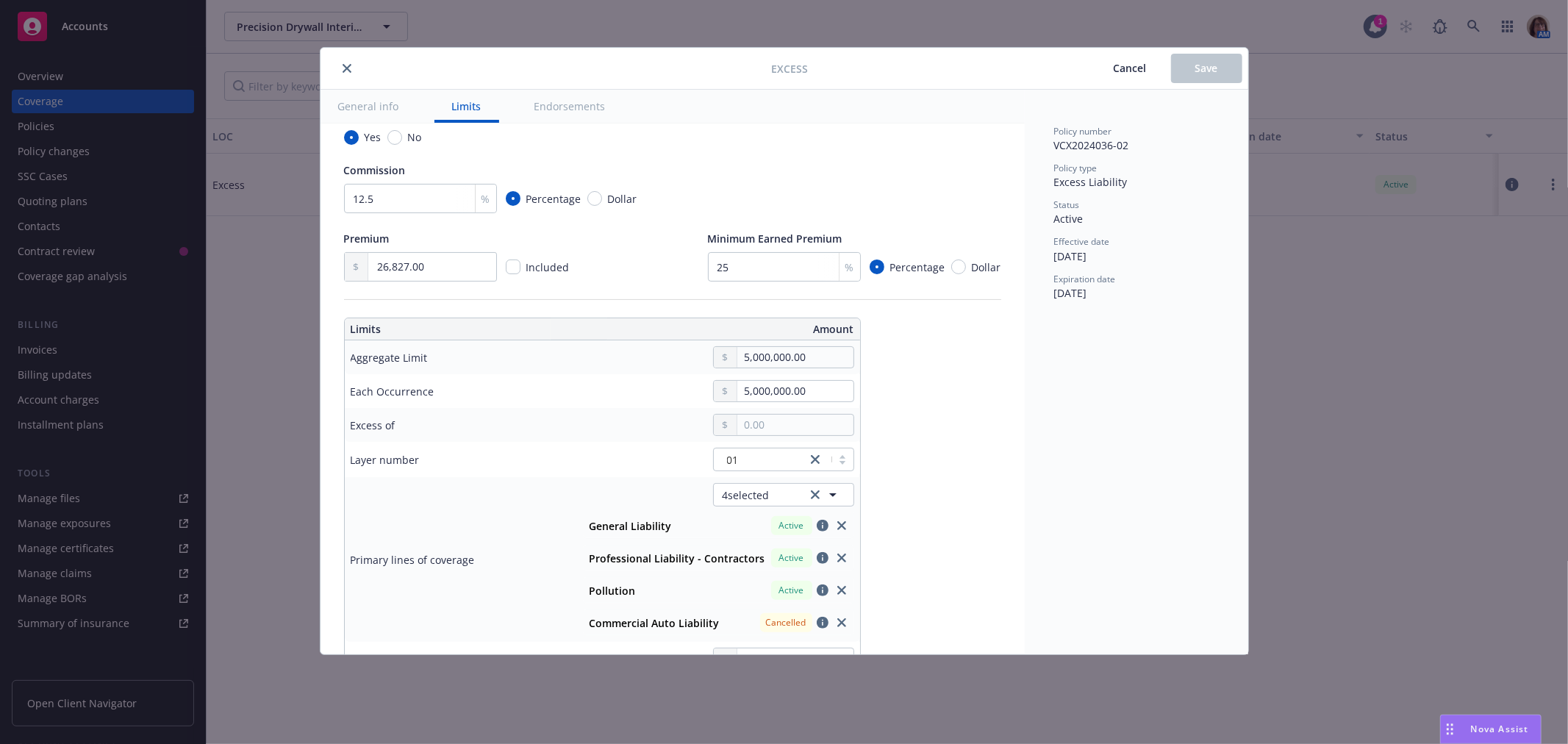
scroll to position [245, 0]
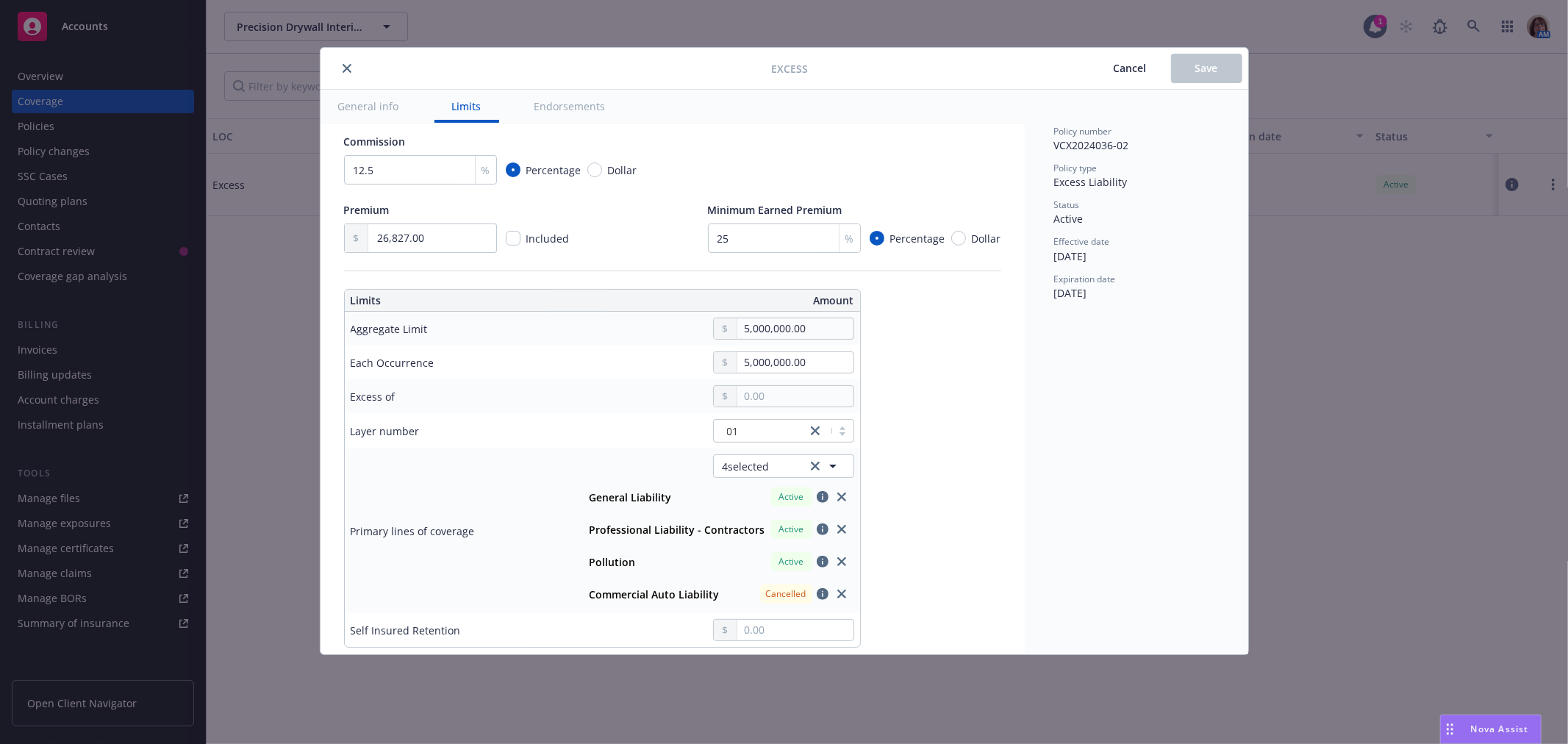
click at [1125, 68] on span "Cancel" at bounding box center [1130, 68] width 33 height 14
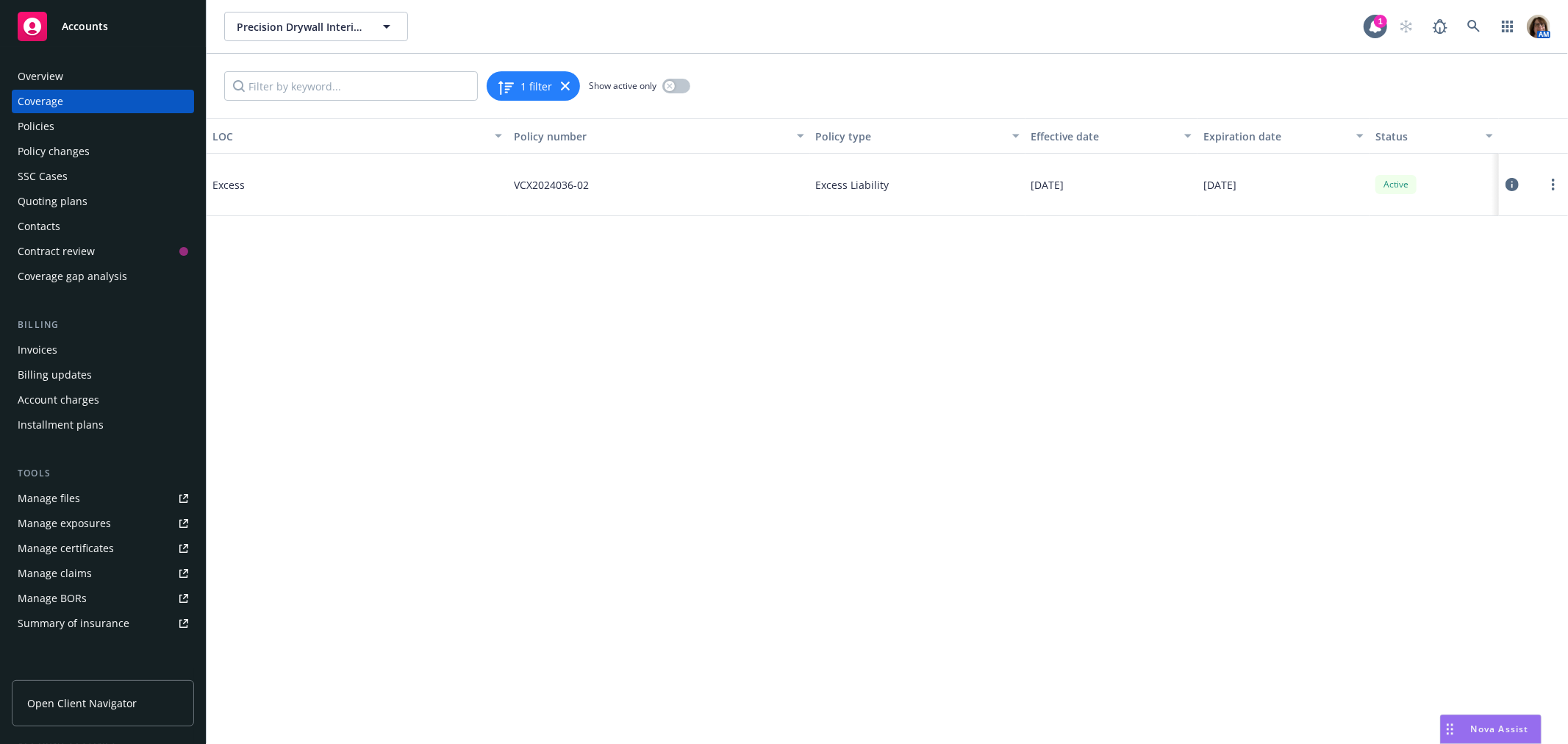
click at [47, 200] on div "Quoting plans" at bounding box center [53, 201] width 70 height 23
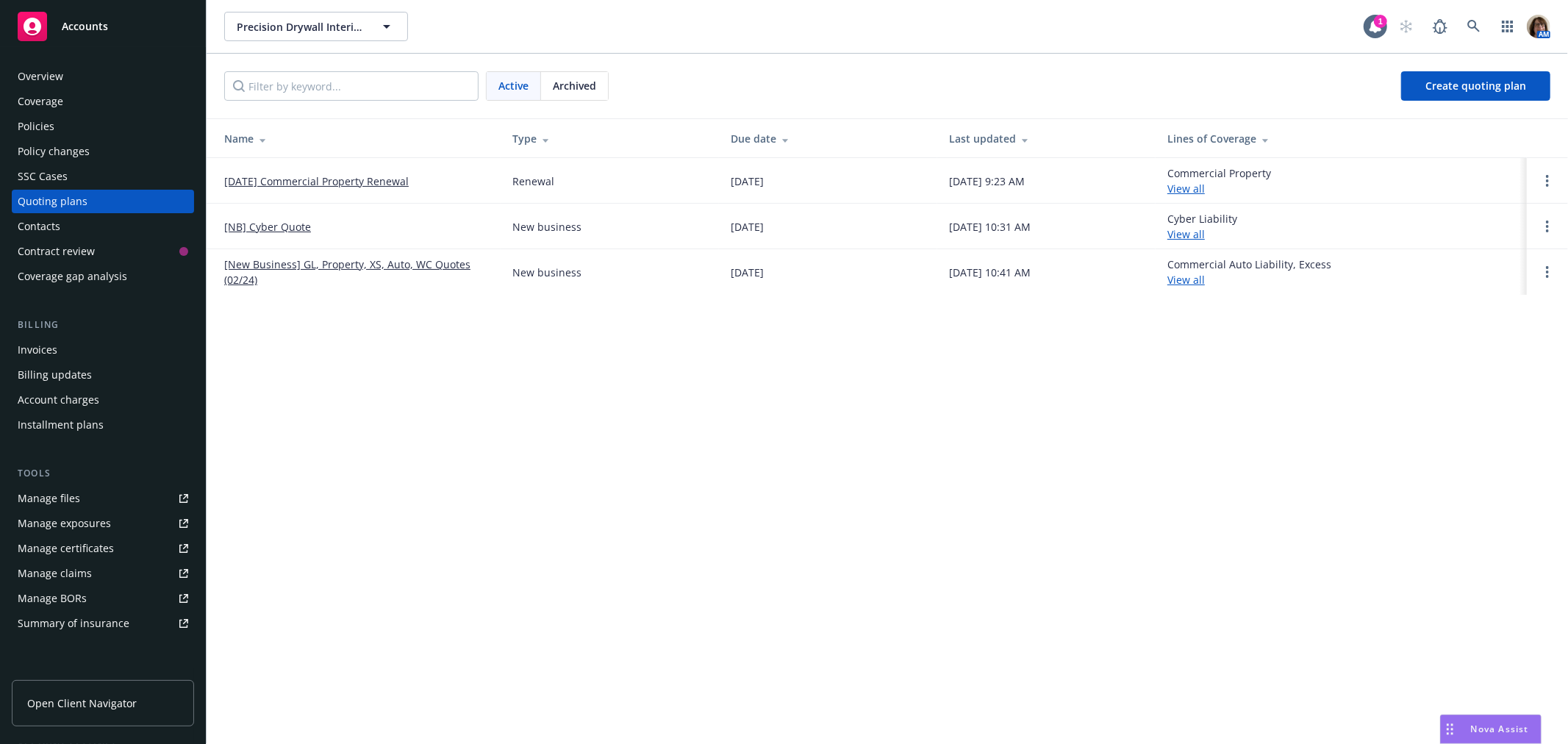
click at [356, 264] on link "[New Business] GL, Property, XS, Auto, WC Quotes (02/24)" at bounding box center [356, 272] width 264 height 31
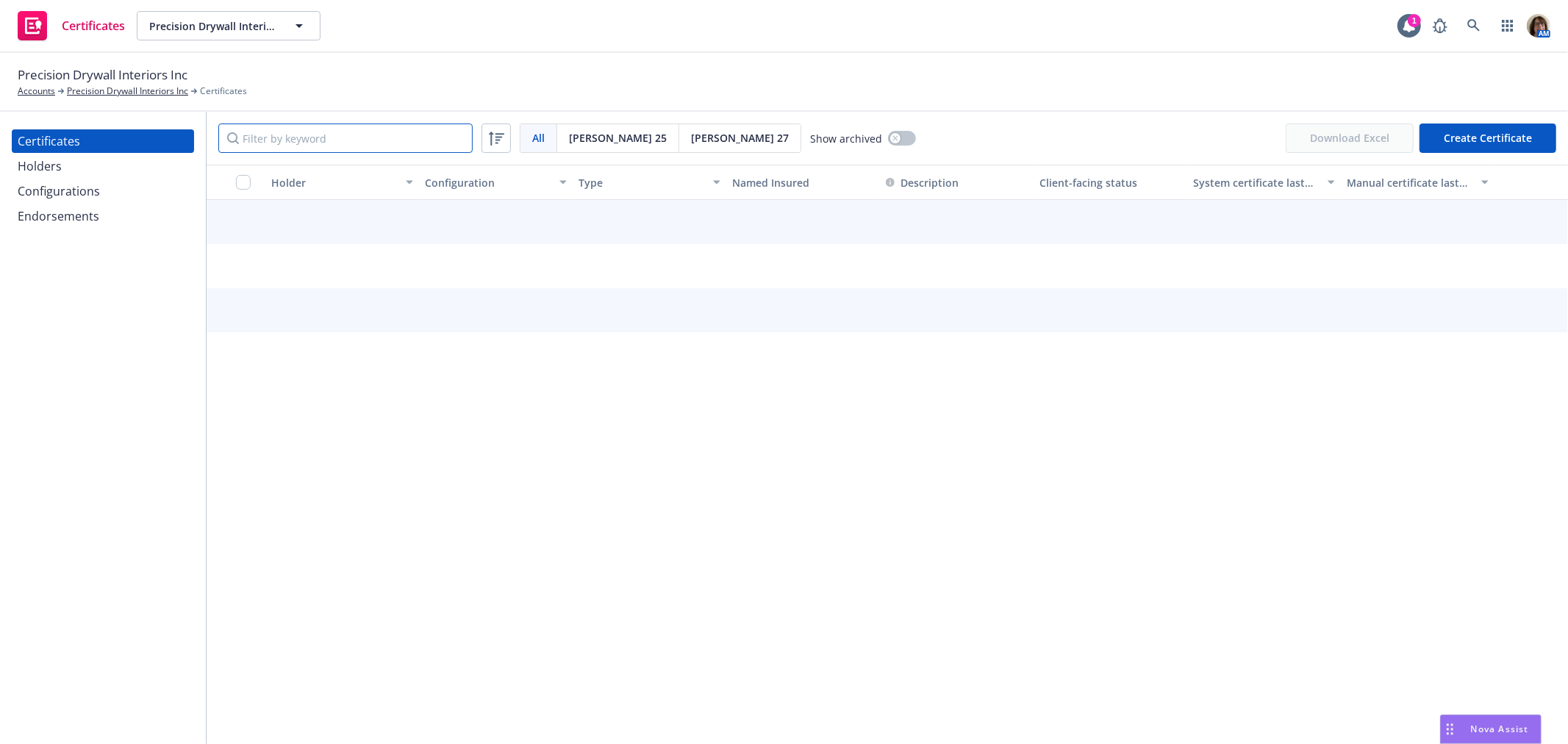
click at [256, 138] on input "Filter by keyword" at bounding box center [345, 138] width 254 height 29
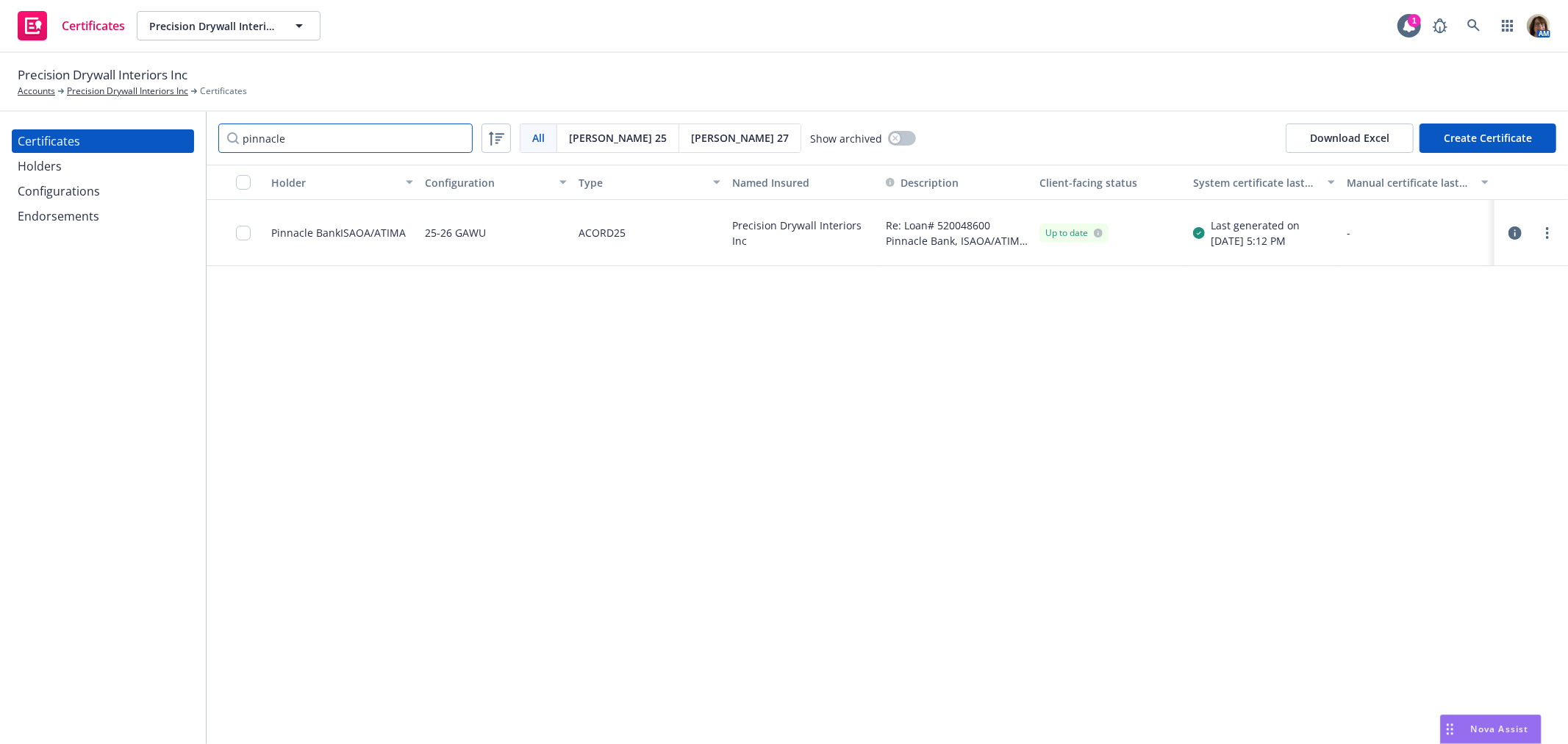
type input "pinnacle"
click at [331, 230] on div "Pinnacle BankISAOA/ATIMA" at bounding box center [338, 233] width 134 height 16
click at [1513, 230] on icon "button" at bounding box center [1515, 233] width 13 height 13
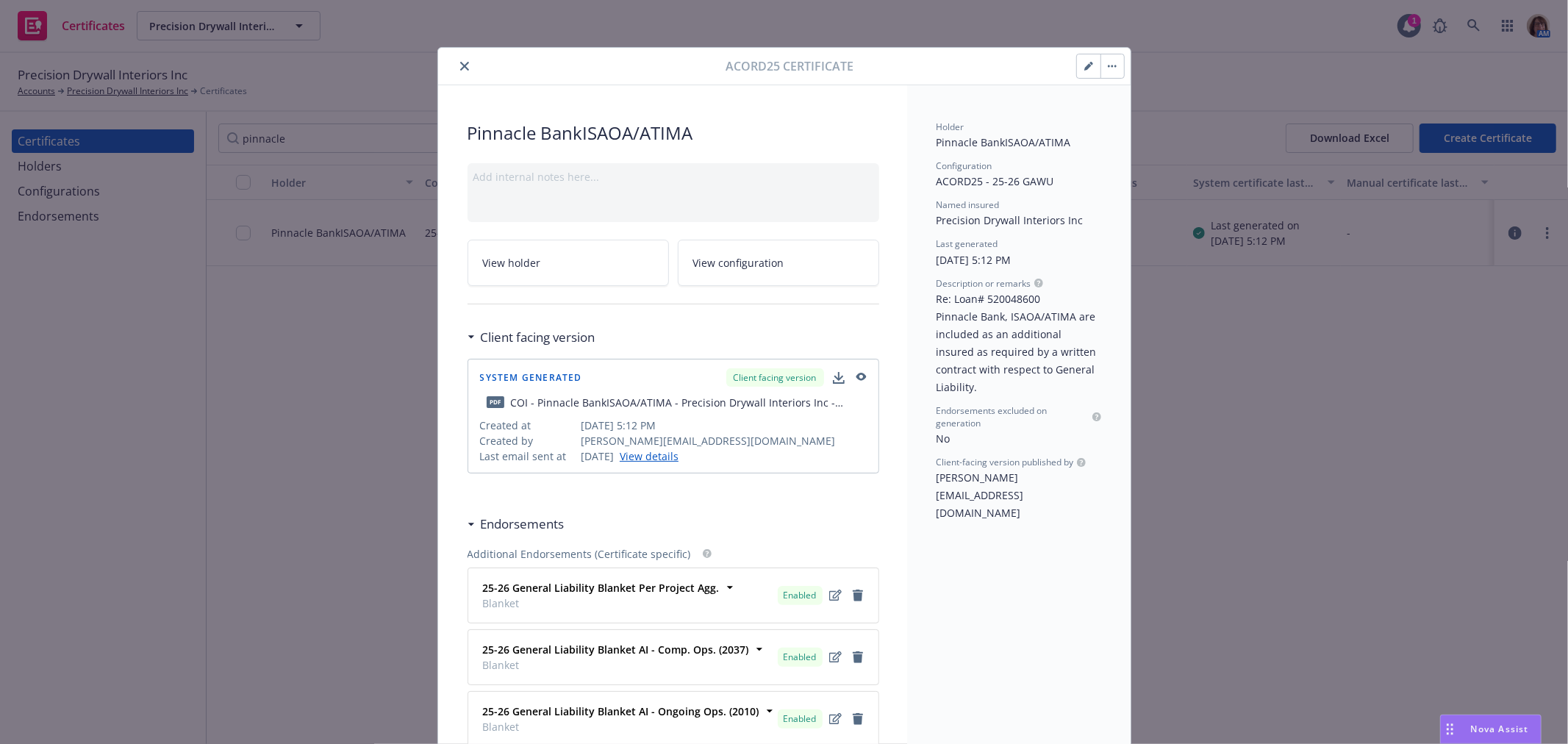
click at [729, 259] on span "View configuration" at bounding box center [738, 263] width 91 height 16
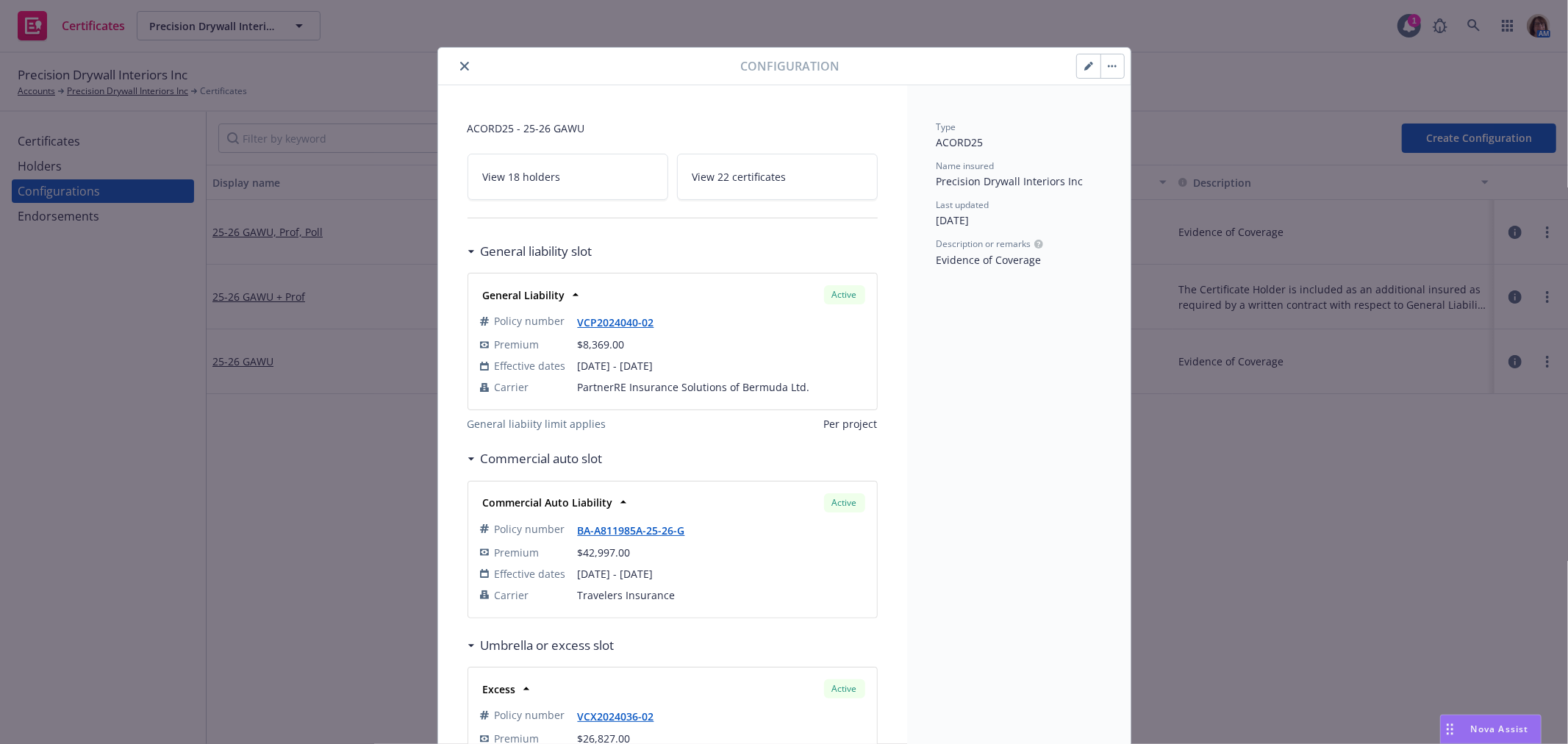
click at [733, 178] on span "View 22 certificates" at bounding box center [739, 177] width 94 height 16
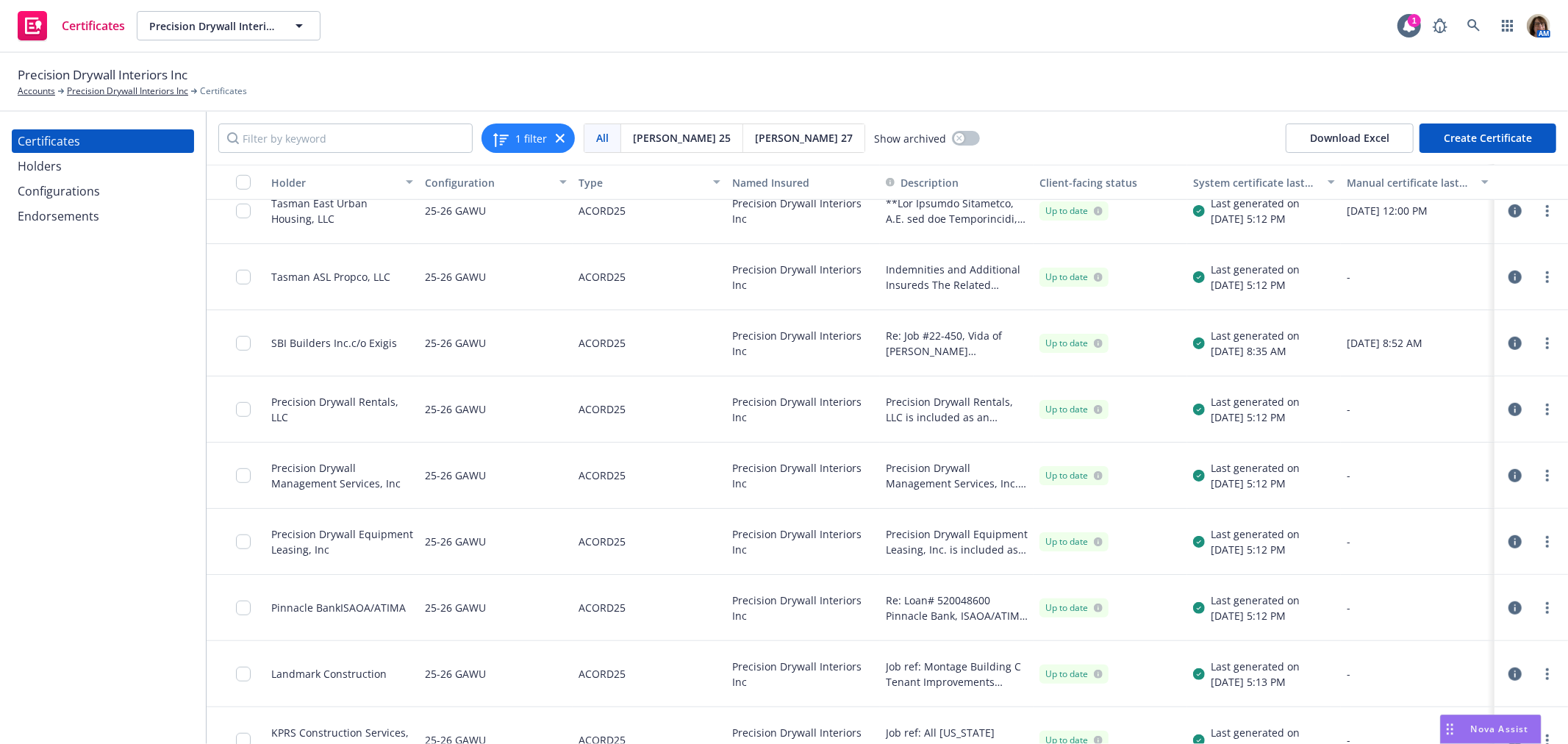
scroll to position [817, 0]
click at [1546, 607] on circle "more" at bounding box center [1548, 607] width 3 height 3
click at [1375, 530] on link "Download uneditable generated certificate" at bounding box center [1438, 530] width 235 height 29
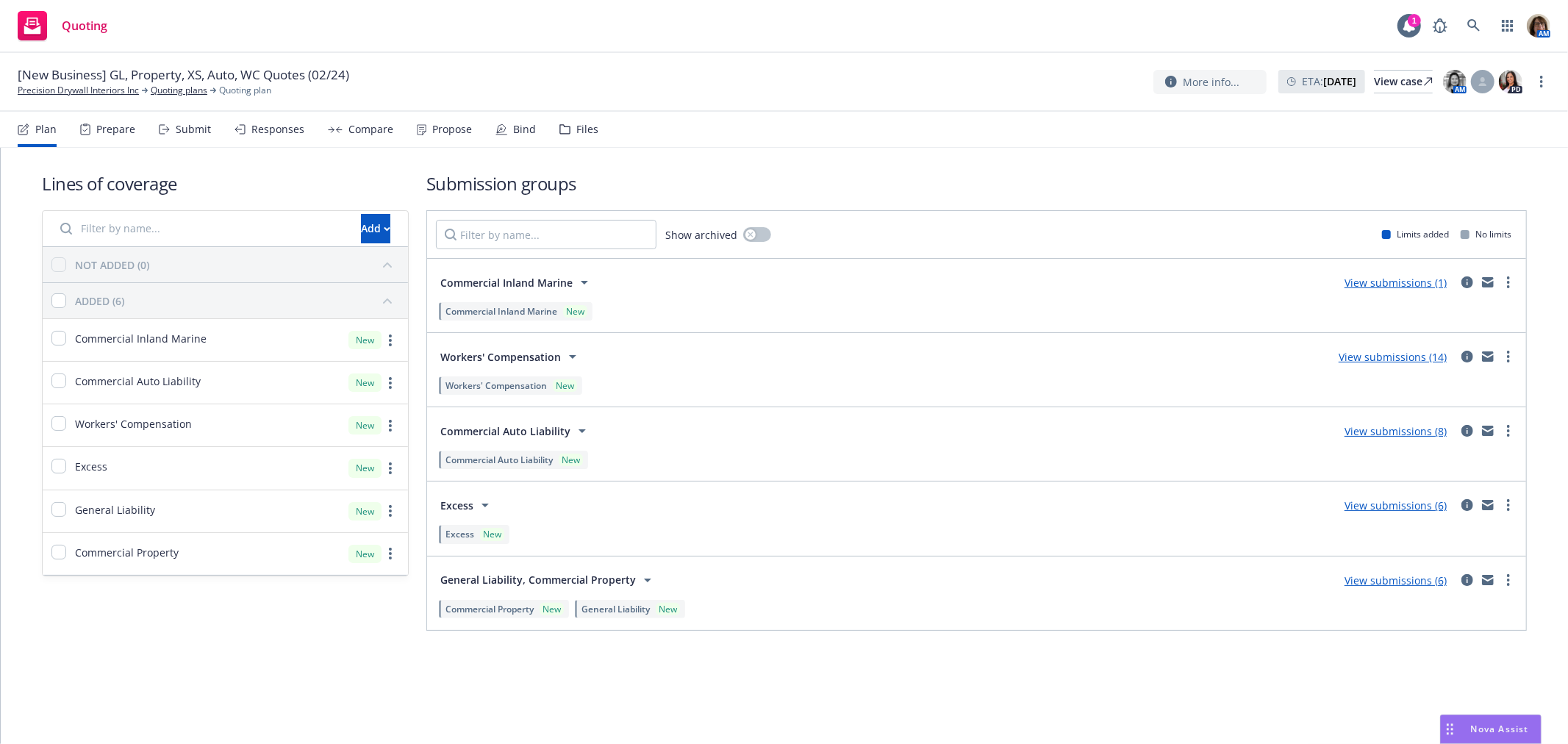
click at [584, 131] on div "Files" at bounding box center [587, 129] width 22 height 12
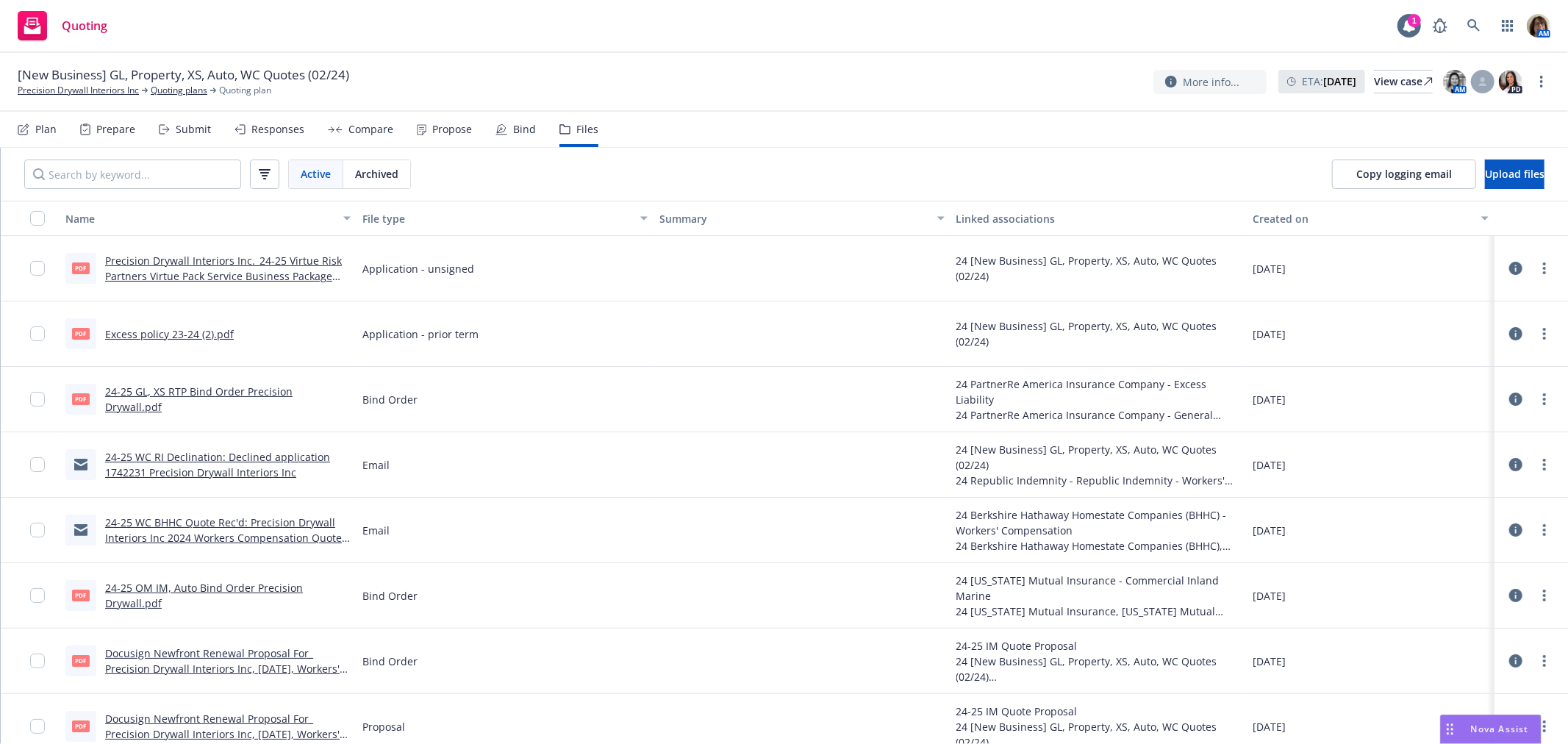
click at [169, 258] on link "Precision Drywall Interiors Inc._24-25 Virtue Risk Partners Virtue Pack Service…" at bounding box center [224, 276] width 237 height 45
